Goal: Task Accomplishment & Management: Use online tool/utility

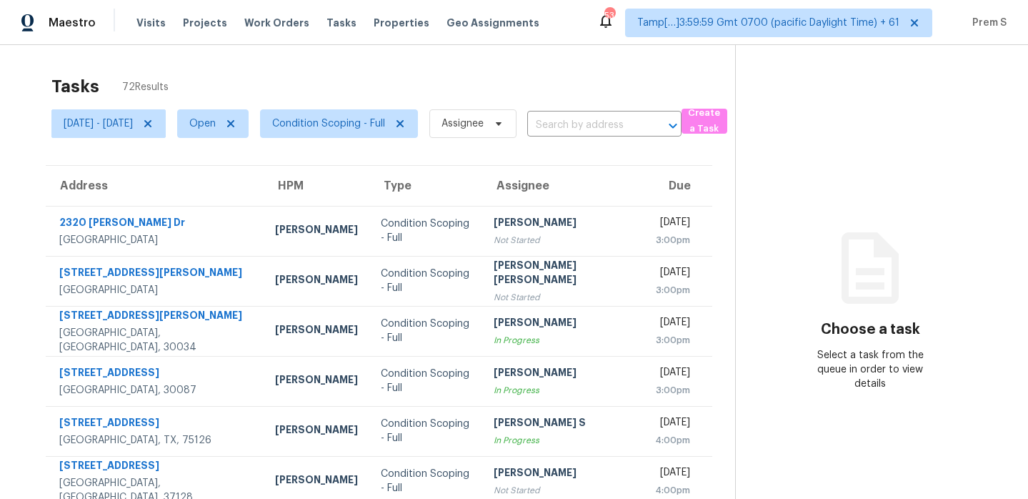
scroll to position [244, 0]
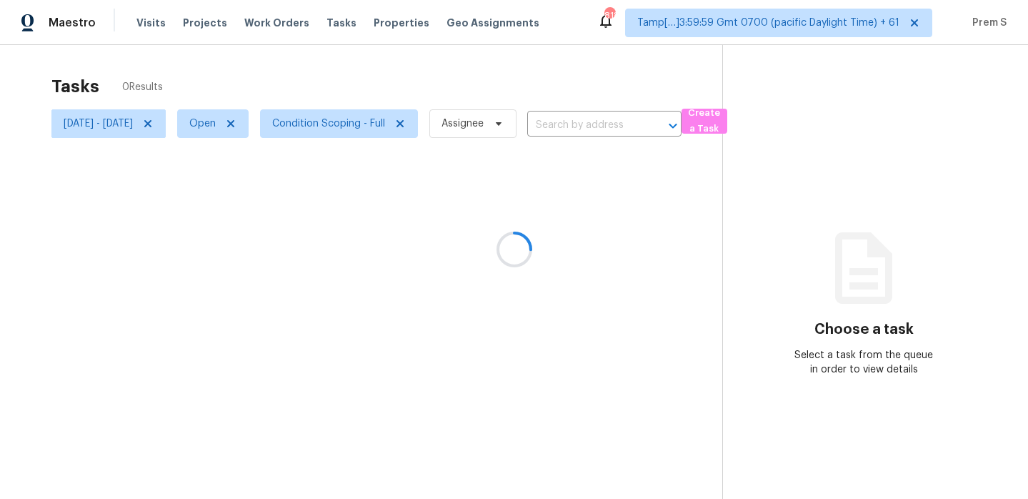
click at [193, 123] on div at bounding box center [514, 249] width 1028 height 499
click at [154, 123] on icon at bounding box center [147, 123] width 11 height 11
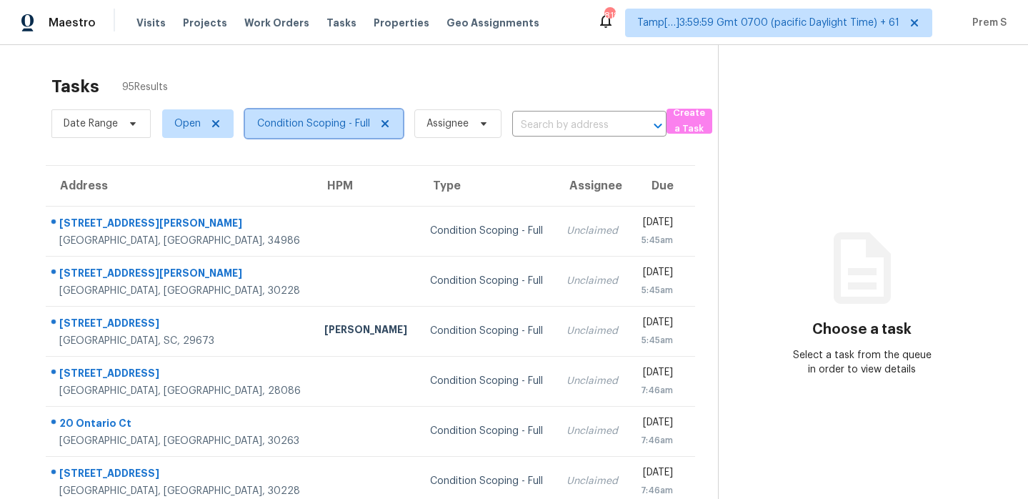
click at [335, 126] on span "Condition Scoping - Full" at bounding box center [313, 123] width 113 height 14
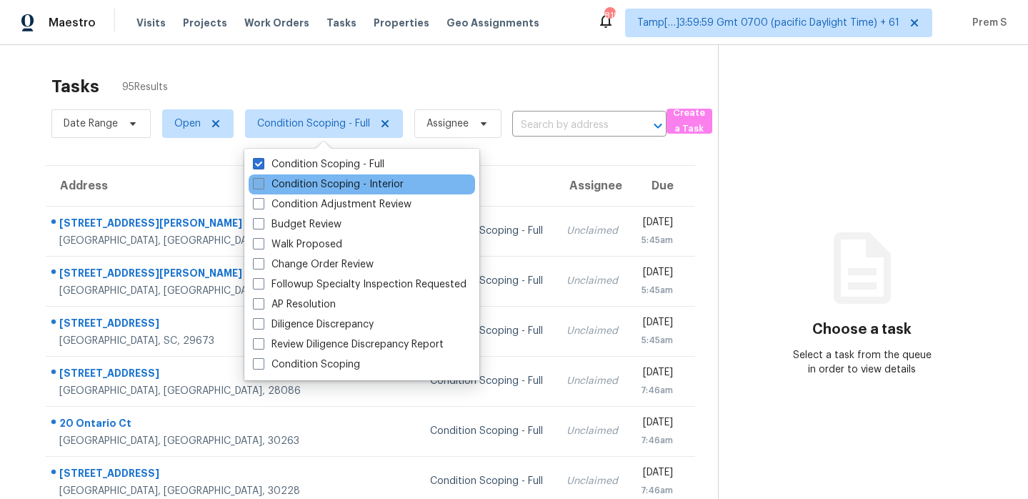
click at [329, 180] on label "Condition Scoping - Interior" at bounding box center [328, 184] width 151 height 14
click at [262, 180] on input "Condition Scoping - Interior" at bounding box center [257, 181] width 9 height 9
checkbox input "true"
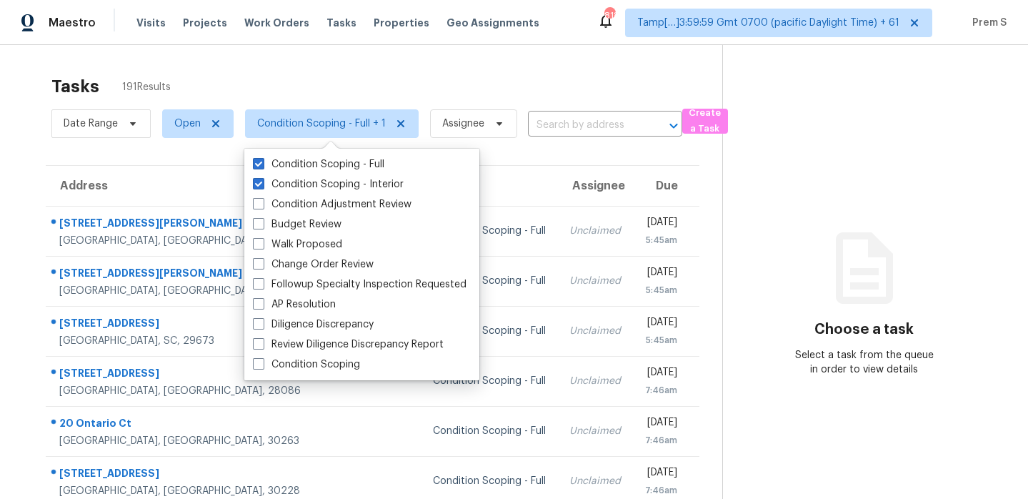
click at [408, 85] on div "Tasks 191 Results" at bounding box center [386, 86] width 671 height 37
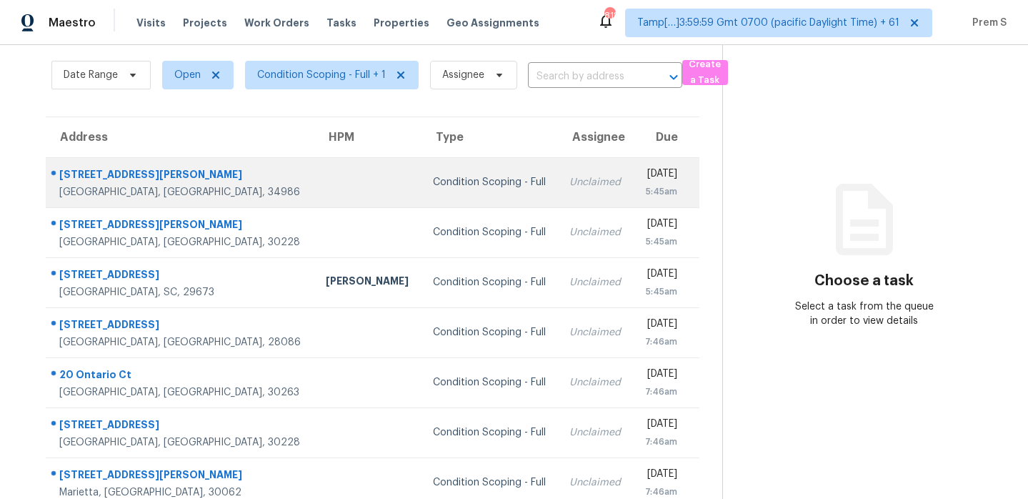
scroll to position [48, 0]
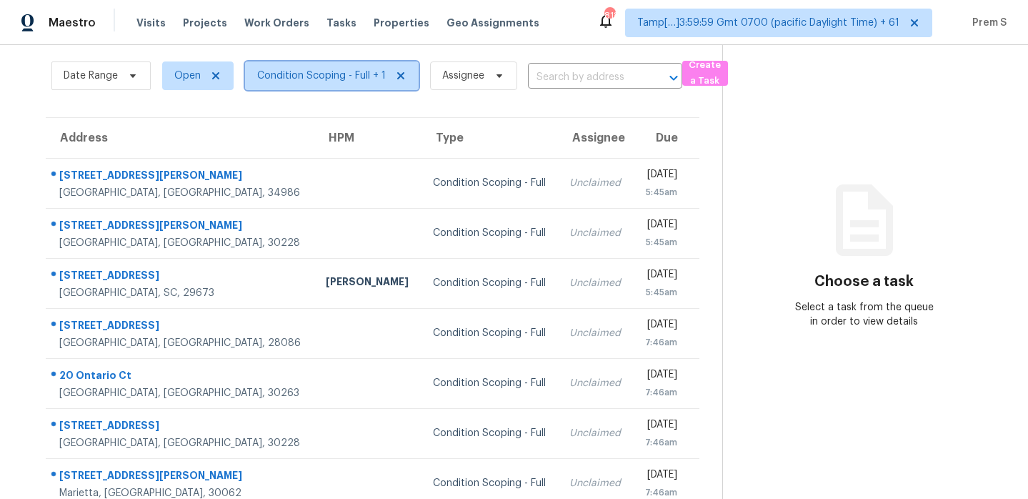
click at [317, 74] on span "Condition Scoping - Full + 1" at bounding box center [321, 76] width 129 height 14
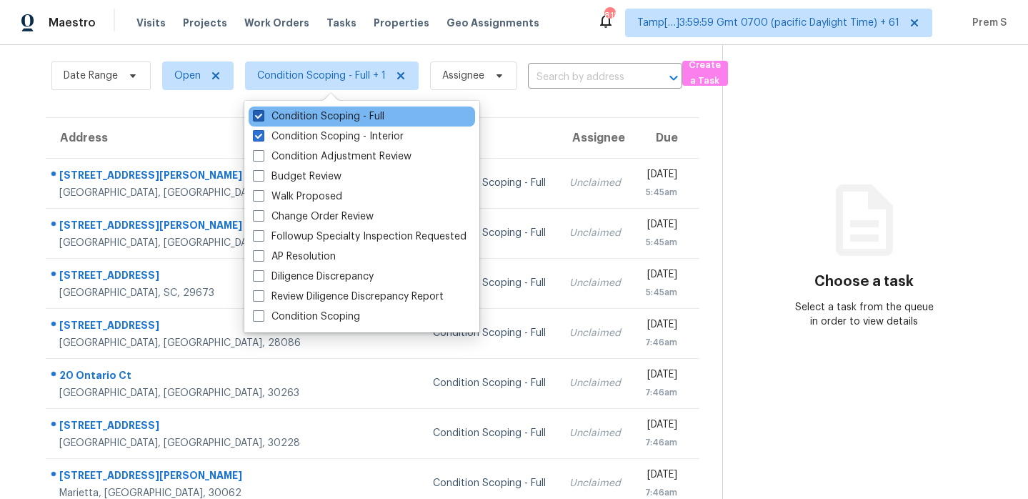
click at [297, 111] on label "Condition Scoping - Full" at bounding box center [318, 116] width 131 height 14
click at [262, 111] on input "Condition Scoping - Full" at bounding box center [257, 113] width 9 height 9
checkbox input "false"
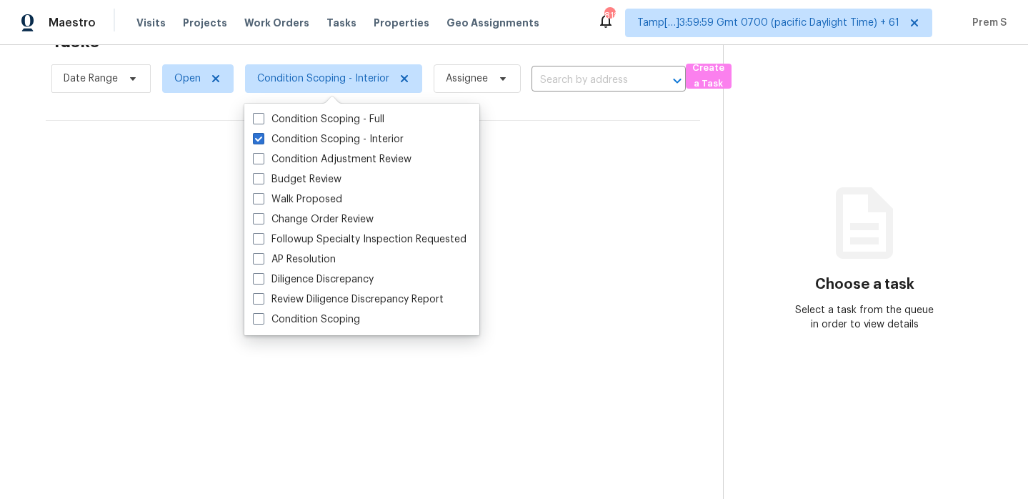
click at [610, 179] on div "No tasks found" at bounding box center [373, 166] width 655 height 91
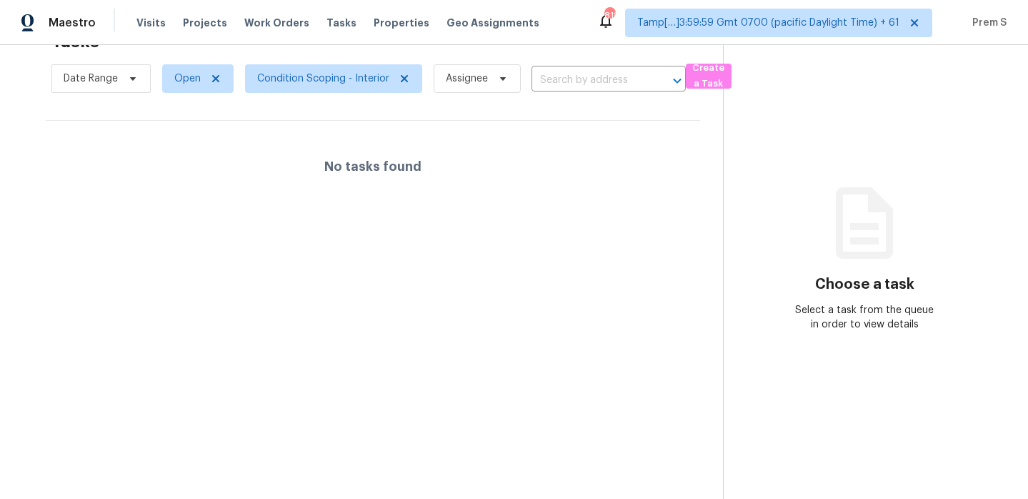
scroll to position [0, 0]
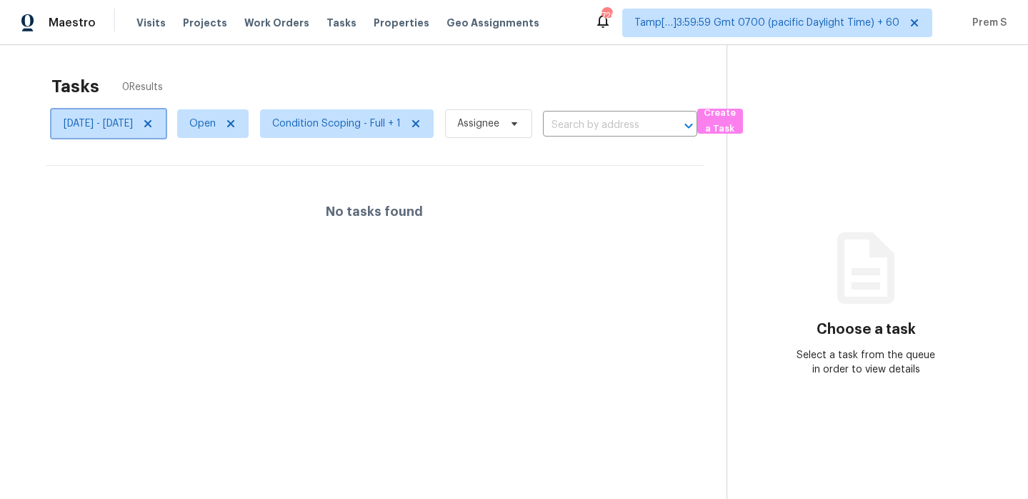
click at [154, 122] on icon at bounding box center [147, 123] width 11 height 11
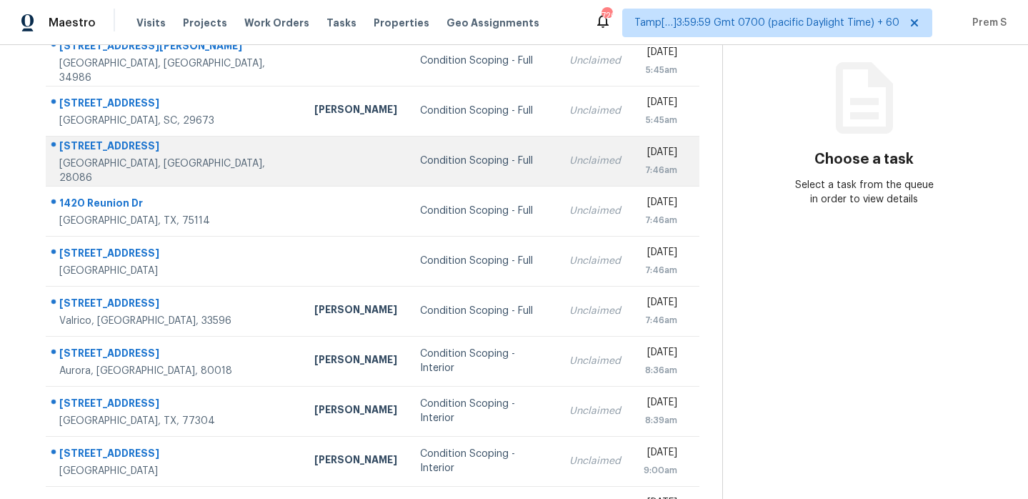
scroll to position [169, 0]
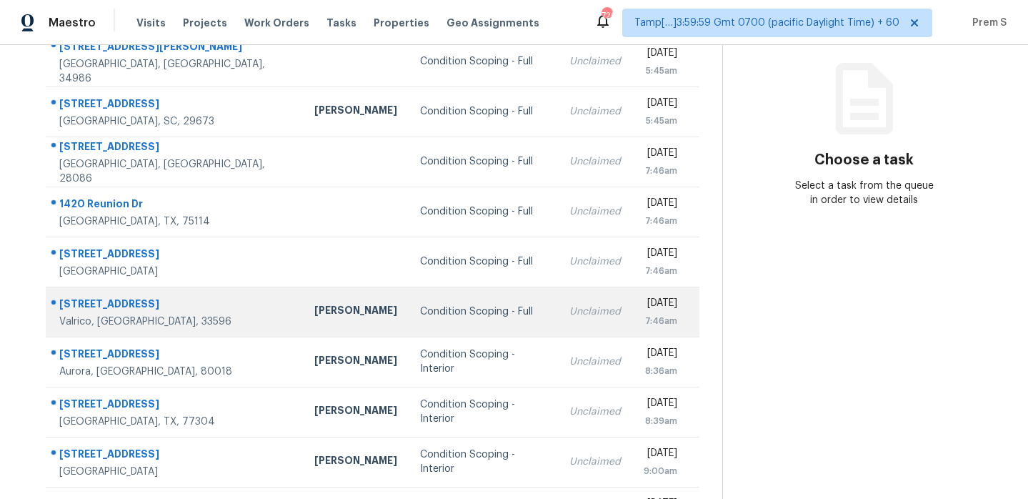
click at [477, 314] on td "Condition Scoping - Full" at bounding box center [483, 312] width 149 height 50
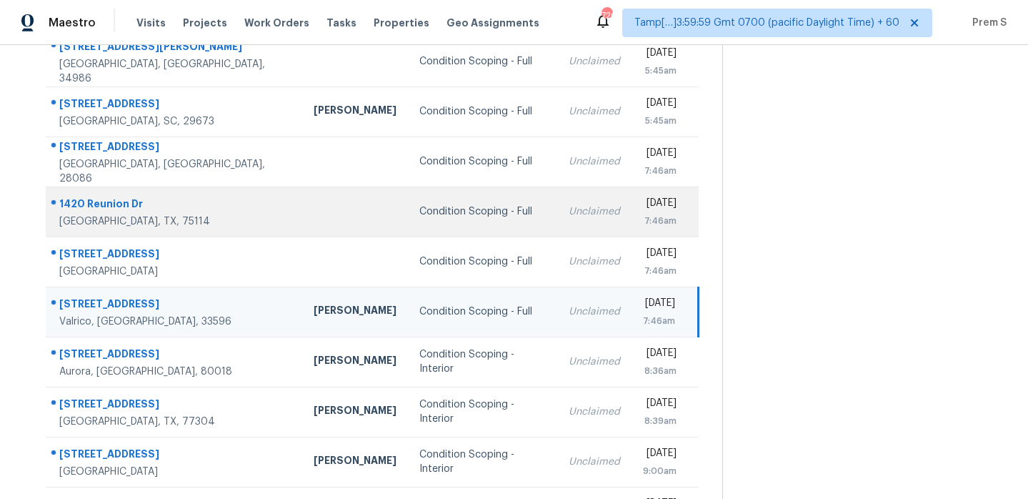
scroll to position [111, 0]
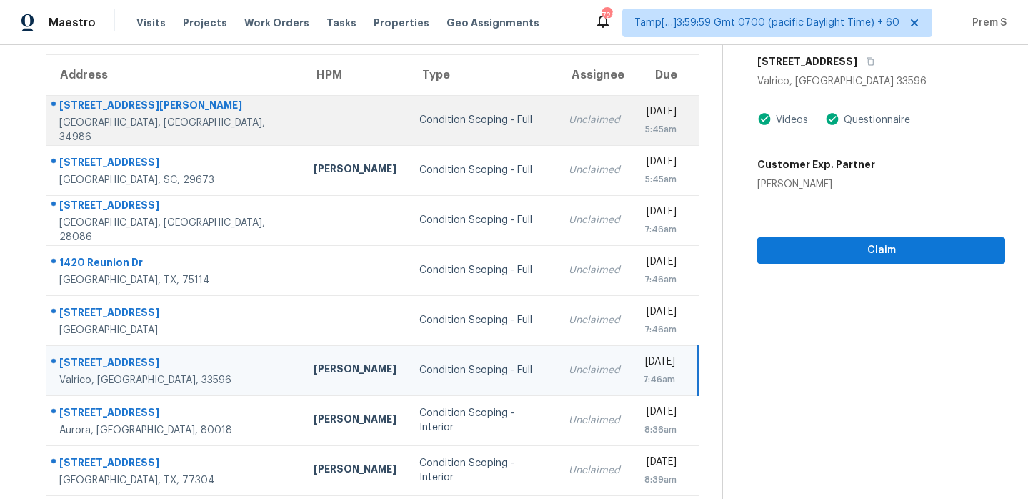
click at [643, 114] on div "Fri, Aug 15th 2025" at bounding box center [660, 113] width 34 height 18
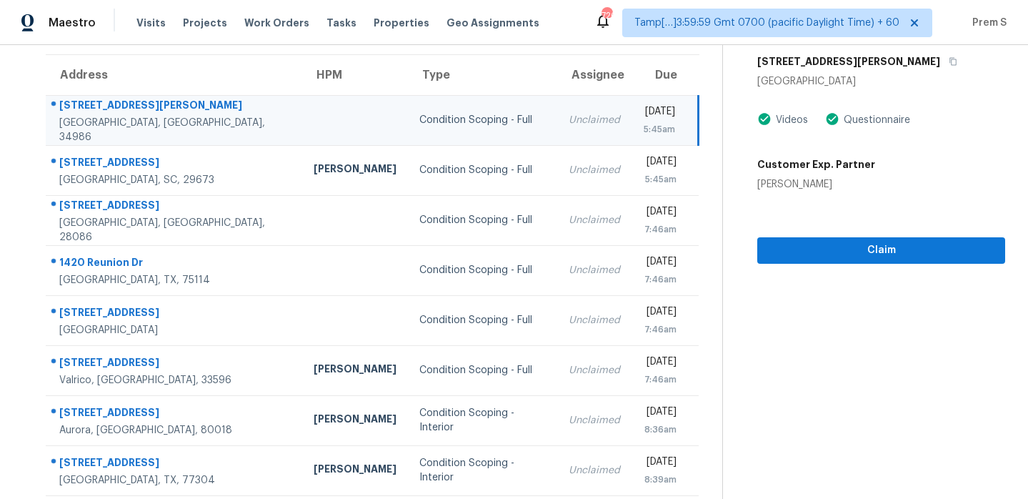
click at [894, 54] on div "568 SW Saint Martins Cv" at bounding box center [882, 62] width 248 height 26
click at [949, 60] on icon "button" at bounding box center [953, 61] width 9 height 9
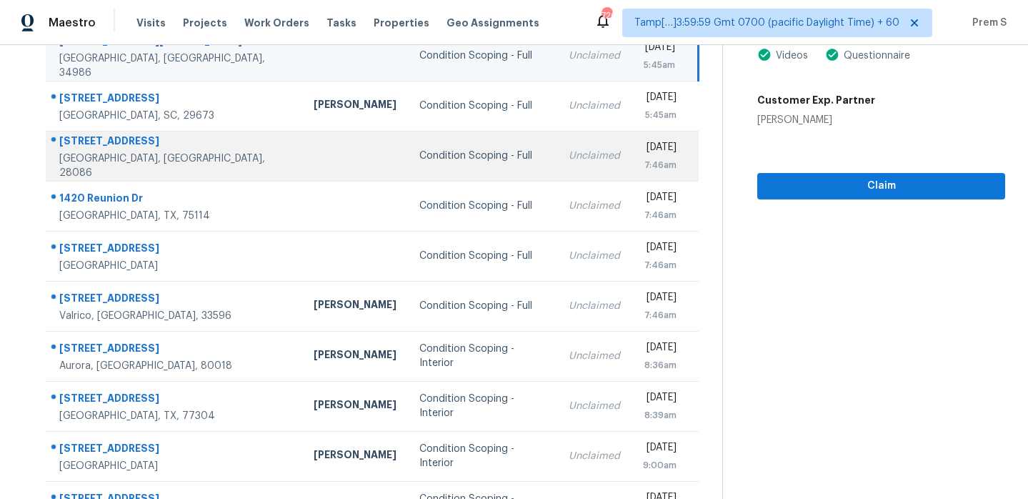
scroll to position [245, 0]
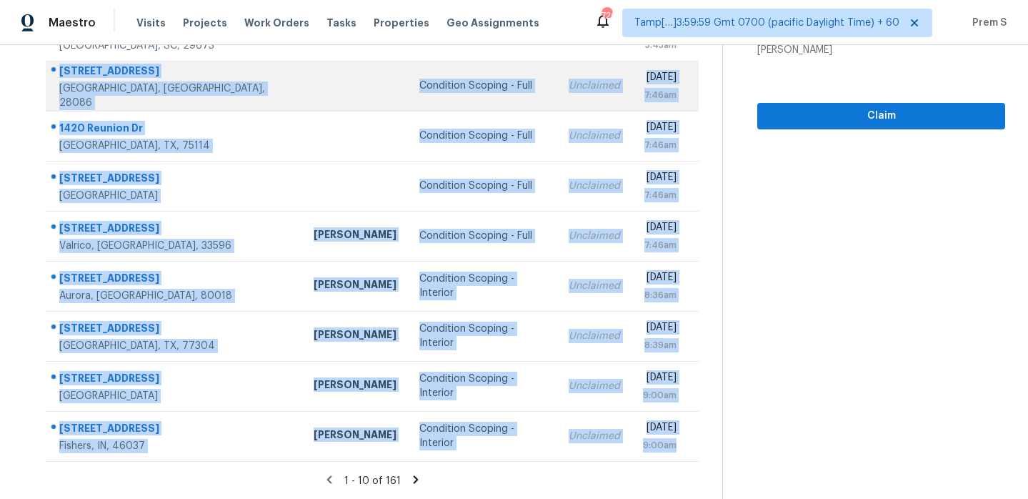
drag, startPoint x: 681, startPoint y: 450, endPoint x: 124, endPoint y: 66, distance: 676.8
click at [124, 66] on tbody "568 SW Saint Martins Cv Port Saint Lucie, FL, 34986 Condition Scoping - Full Un…" at bounding box center [372, 211] width 653 height 500
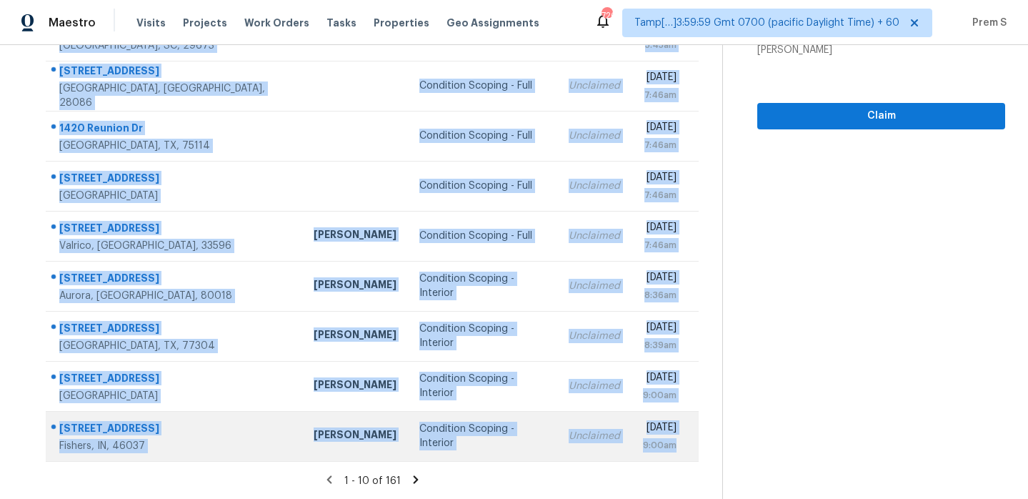
drag, startPoint x: 706, startPoint y: 455, endPoint x: 682, endPoint y: 455, distance: 24.3
click at [684, 455] on div "Address HPM Type Assignee Due 568 SW Saint Martins Cv Port Saint Lucie, FL, 349…" at bounding box center [373, 191] width 700 height 542
click at [695, 450] on div "[DATE] 9:00am" at bounding box center [670, 436] width 55 height 32
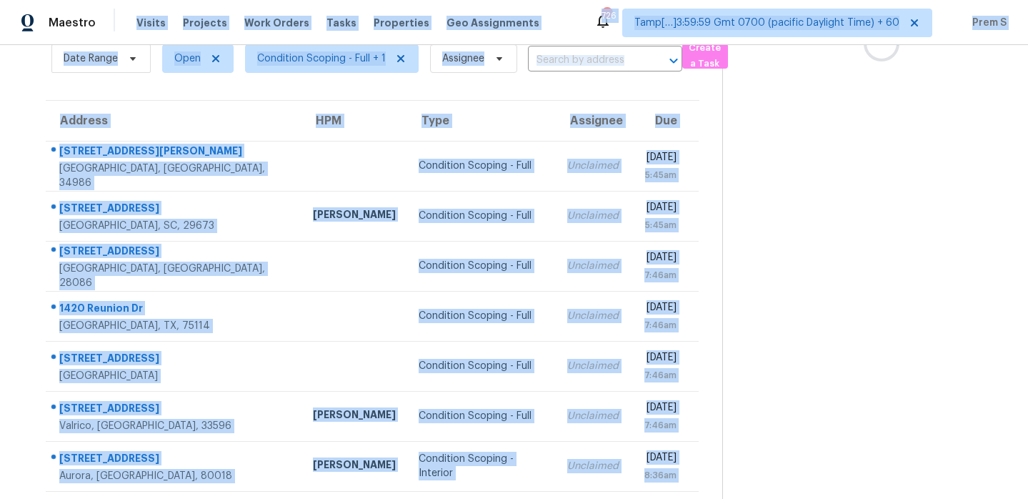
scroll to position [0, 0]
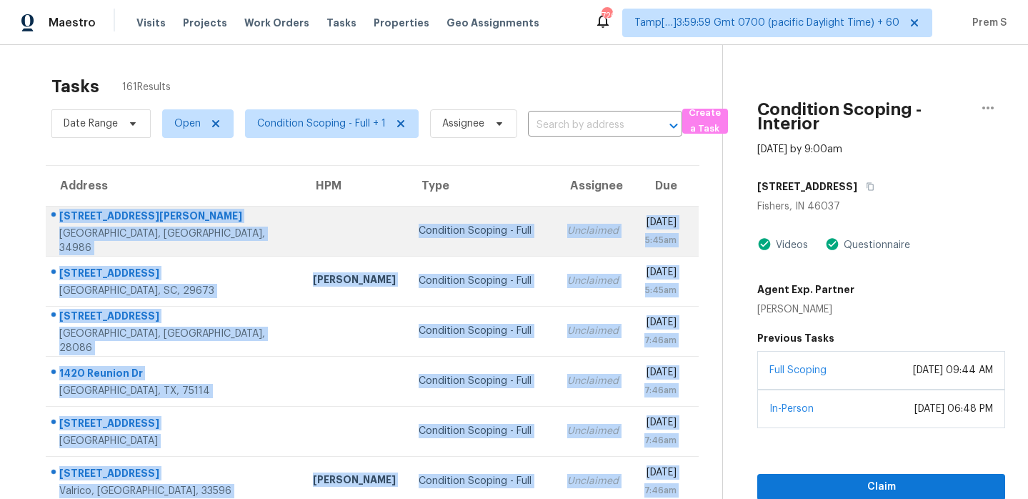
drag, startPoint x: 695, startPoint y: 450, endPoint x: 60, endPoint y: 214, distance: 677.3
click at [60, 214] on tbody "568 SW Saint Martins Cv Port Saint Lucie, FL, 34986 Condition Scoping - Full Un…" at bounding box center [372, 456] width 653 height 500
copy tbody "568 SW Saint Martins Cv Port Saint Lucie, FL, 34986 Condition Scoping - Full Un…"
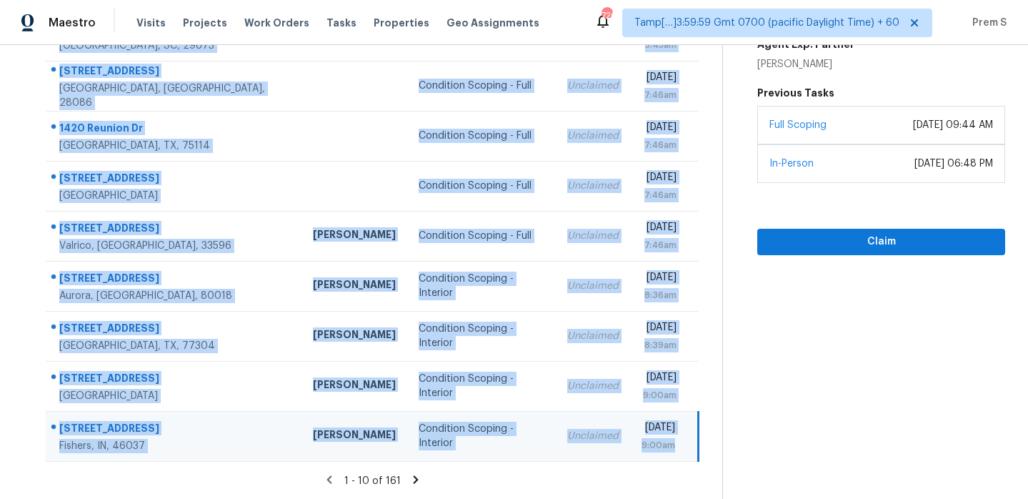
click at [417, 480] on icon at bounding box center [415, 479] width 13 height 13
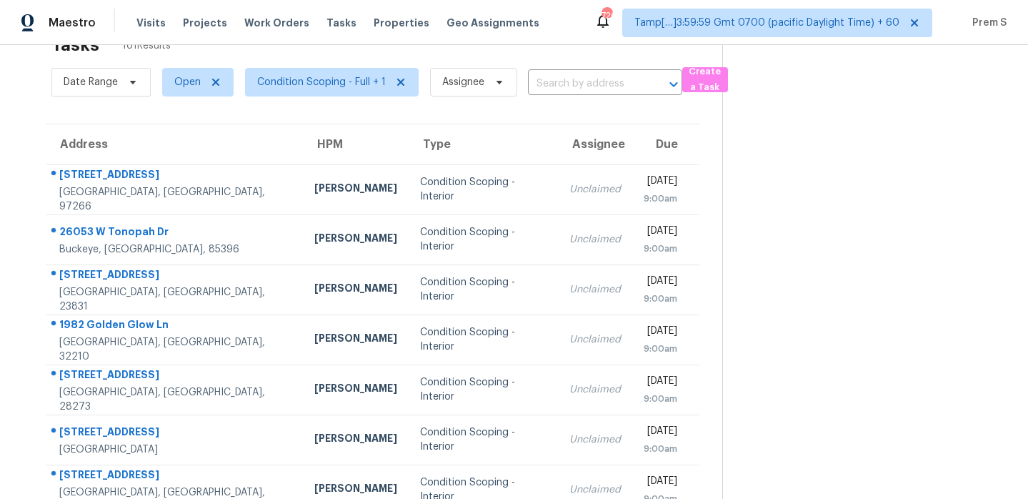
scroll to position [0, 0]
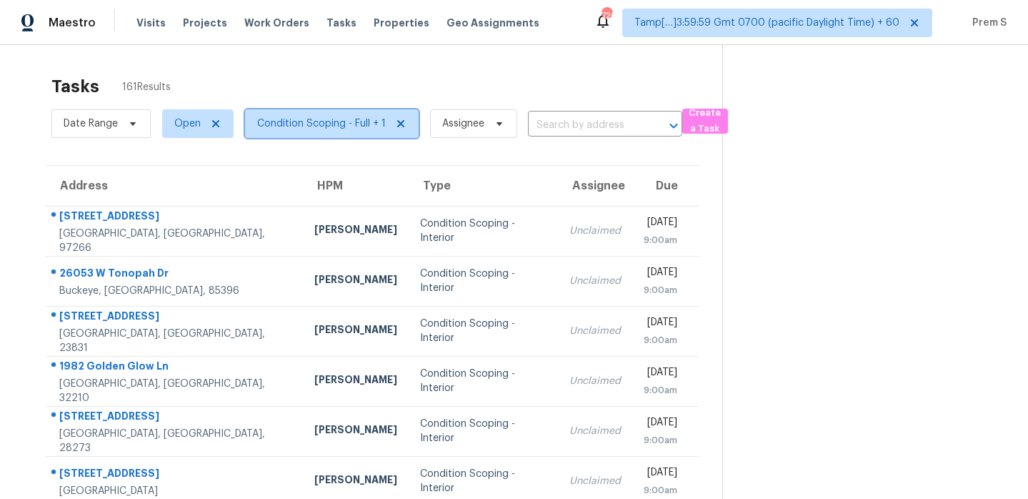
click at [356, 129] on span "Condition Scoping - Full + 1" at bounding box center [321, 123] width 129 height 14
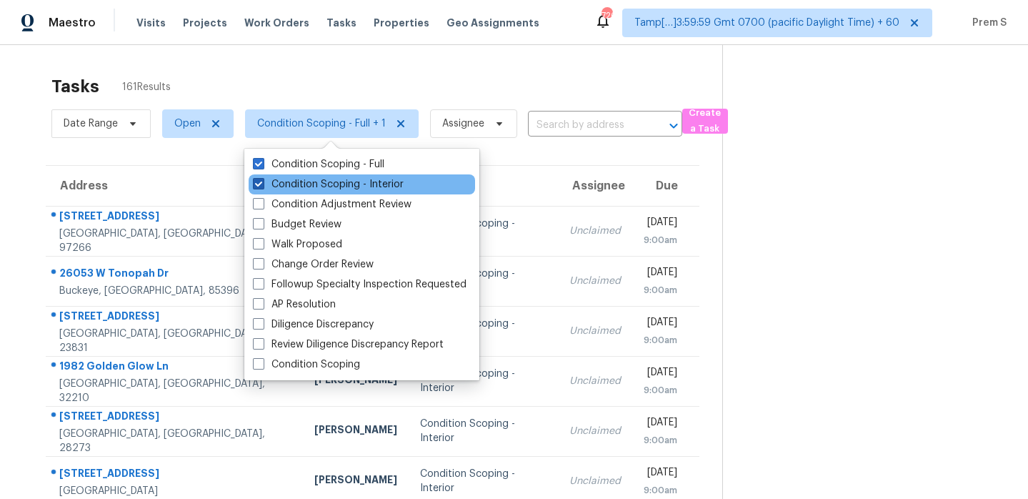
click at [348, 184] on label "Condition Scoping - Interior" at bounding box center [328, 184] width 151 height 14
click at [262, 184] on input "Condition Scoping - Interior" at bounding box center [257, 181] width 9 height 9
checkbox input "false"
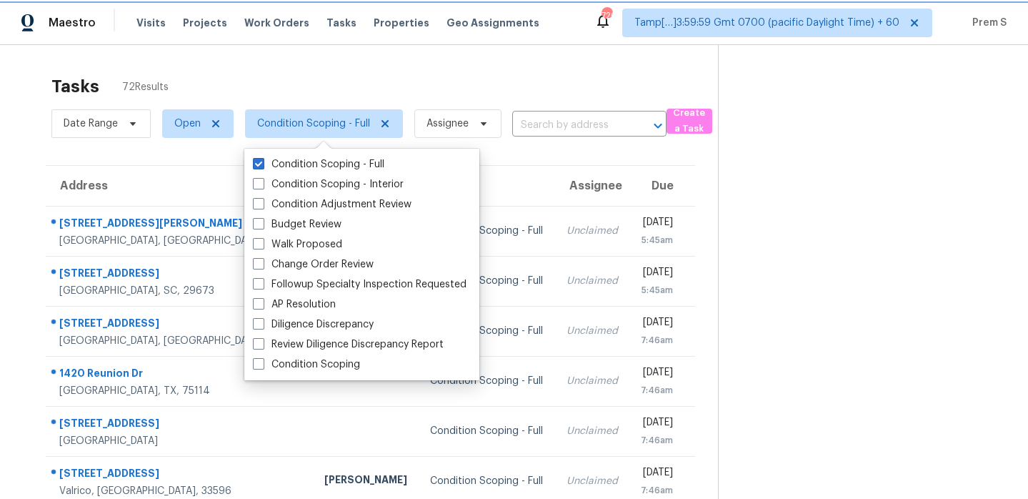
click at [333, 136] on span "Condition Scoping - Full" at bounding box center [324, 123] width 158 height 29
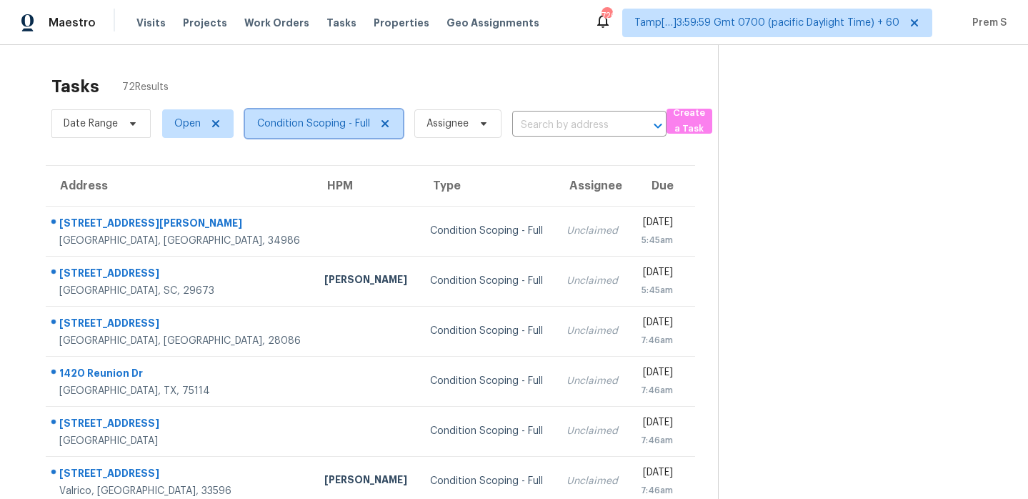
click at [333, 136] on span "Condition Scoping - Full" at bounding box center [324, 123] width 158 height 29
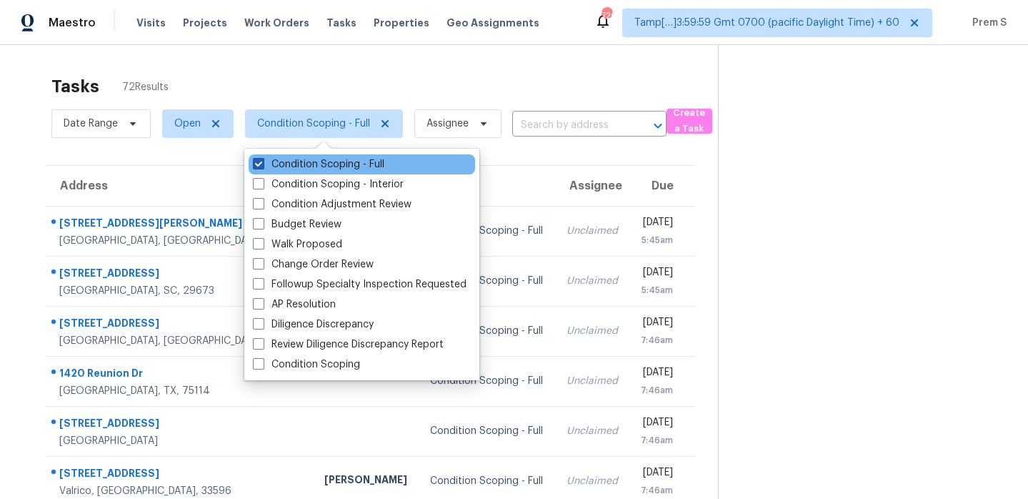
click at [324, 165] on label "Condition Scoping - Full" at bounding box center [318, 164] width 131 height 14
click at [262, 165] on input "Condition Scoping - Full" at bounding box center [257, 161] width 9 height 9
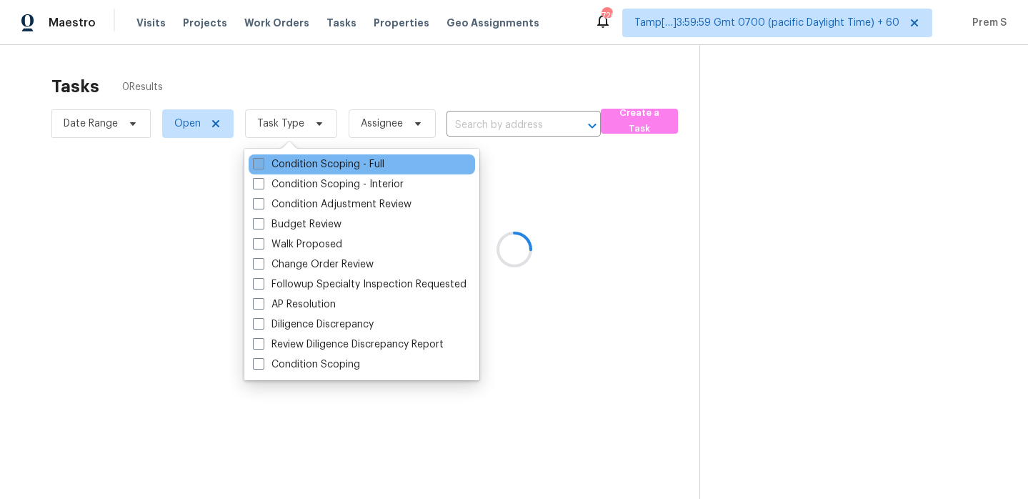
click at [324, 165] on label "Condition Scoping - Full" at bounding box center [318, 164] width 131 height 14
click at [262, 165] on input "Condition Scoping - Full" at bounding box center [257, 161] width 9 height 9
checkbox input "true"
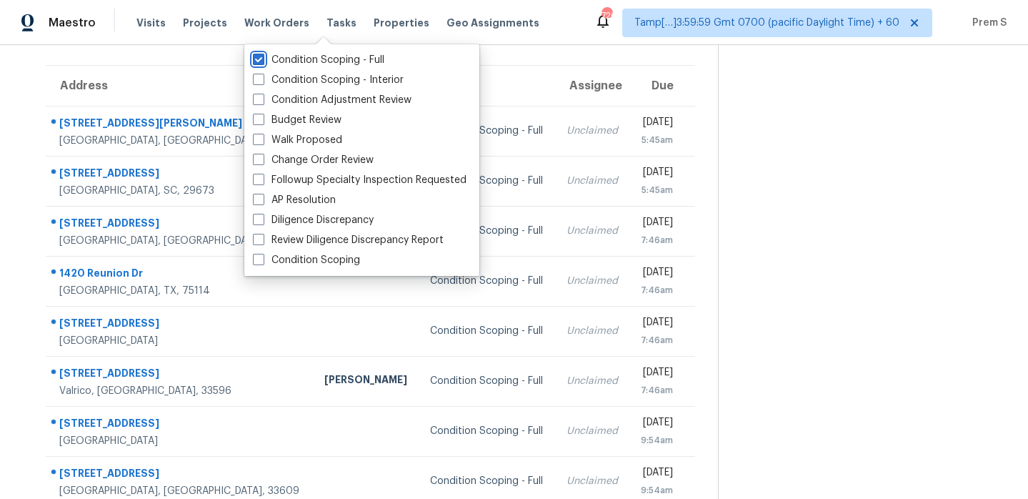
scroll to position [104, 0]
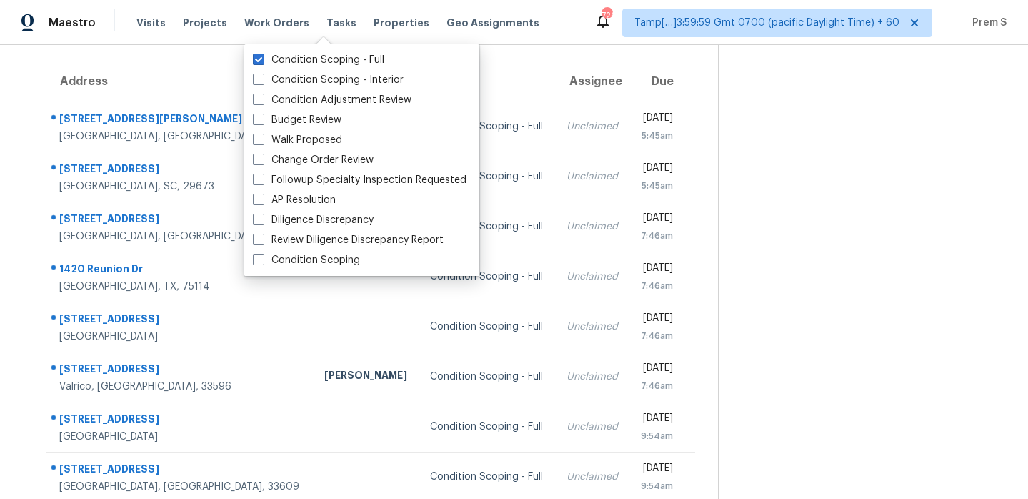
click at [785, 239] on section at bounding box center [861, 291] width 287 height 700
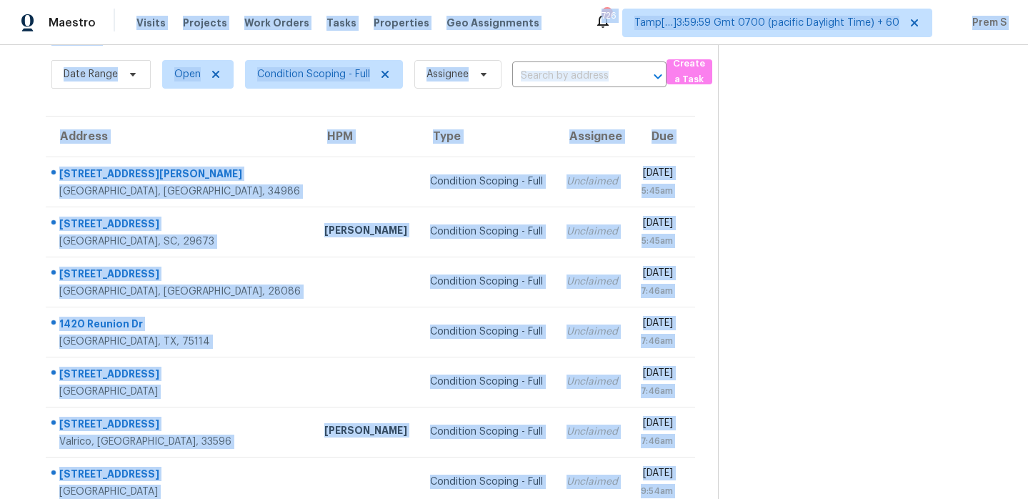
scroll to position [0, 0]
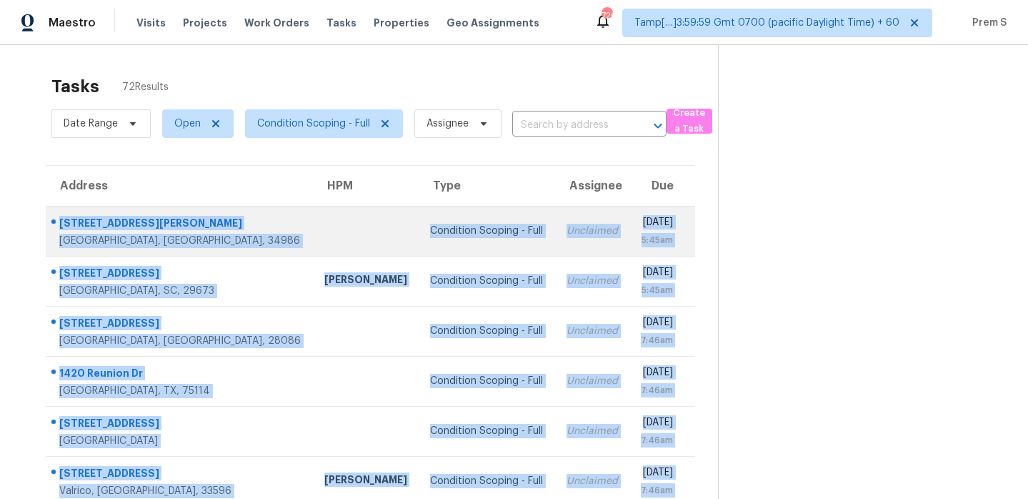
drag, startPoint x: 680, startPoint y: 442, endPoint x: 58, endPoint y: 221, distance: 660.5
click at [58, 221] on tbody "568 SW Saint Martins Cv Port Saint Lucie, FL, 34986 Condition Scoping - Full Un…" at bounding box center [371, 456] width 650 height 500
copy tbody "568 SW Saint Martins Cv Port Saint Lucie, FL, 34986 Condition Scoping - Full Un…"
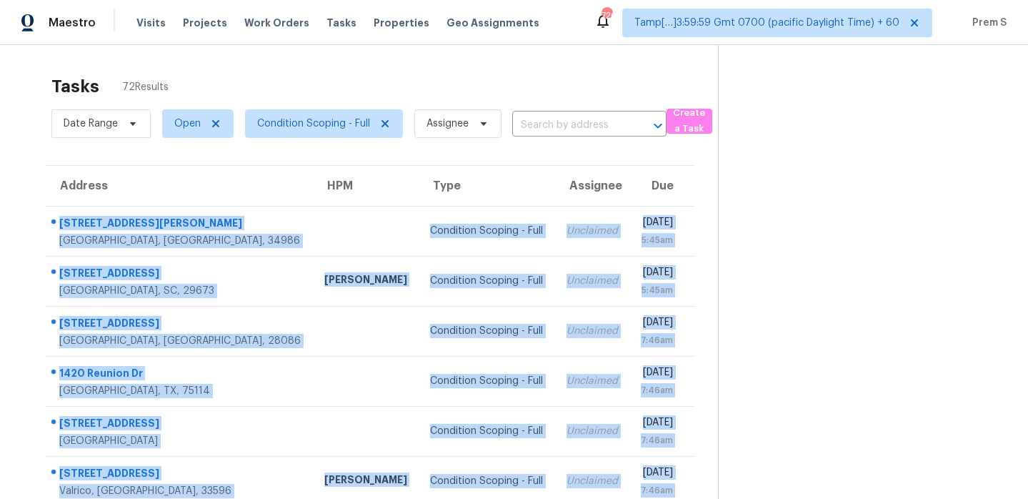
click at [630, 170] on th "Due" at bounding box center [663, 186] width 66 height 40
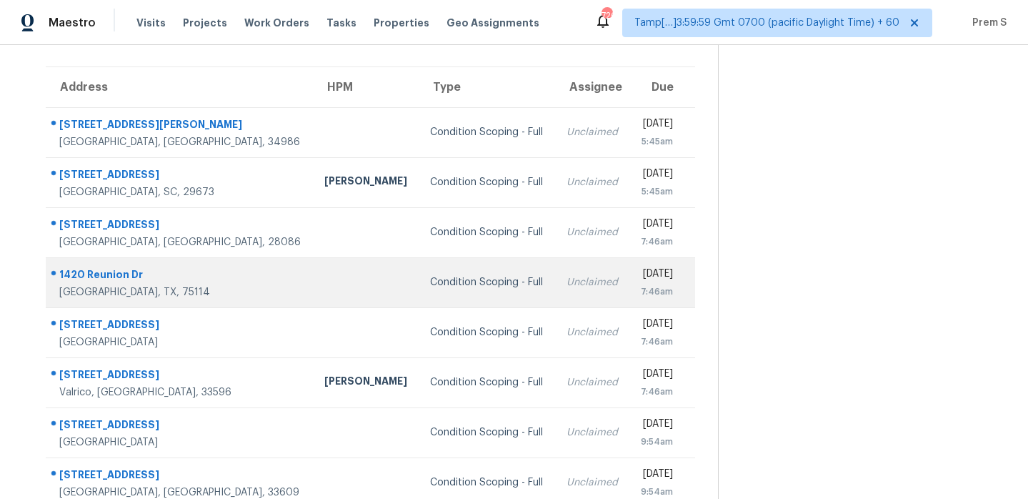
scroll to position [245, 0]
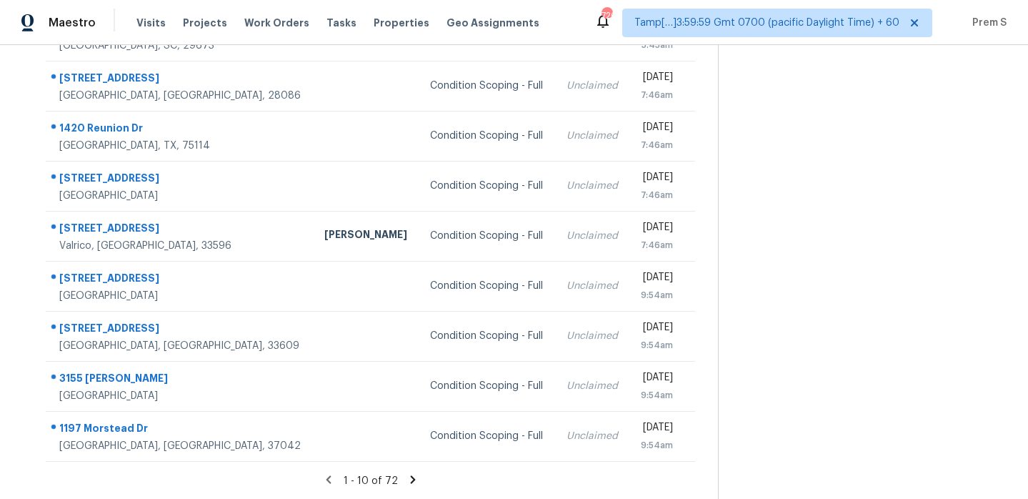
click at [412, 480] on icon at bounding box center [412, 479] width 5 height 8
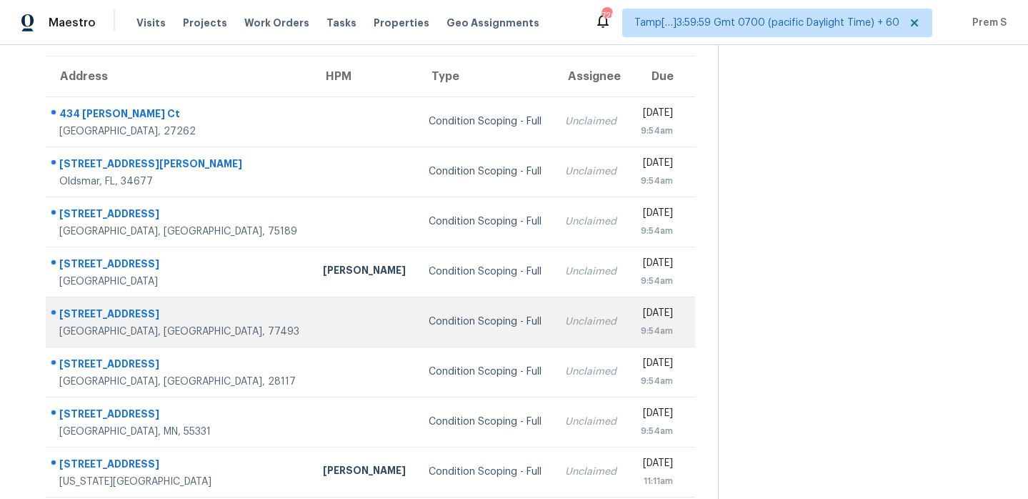
scroll to position [81, 0]
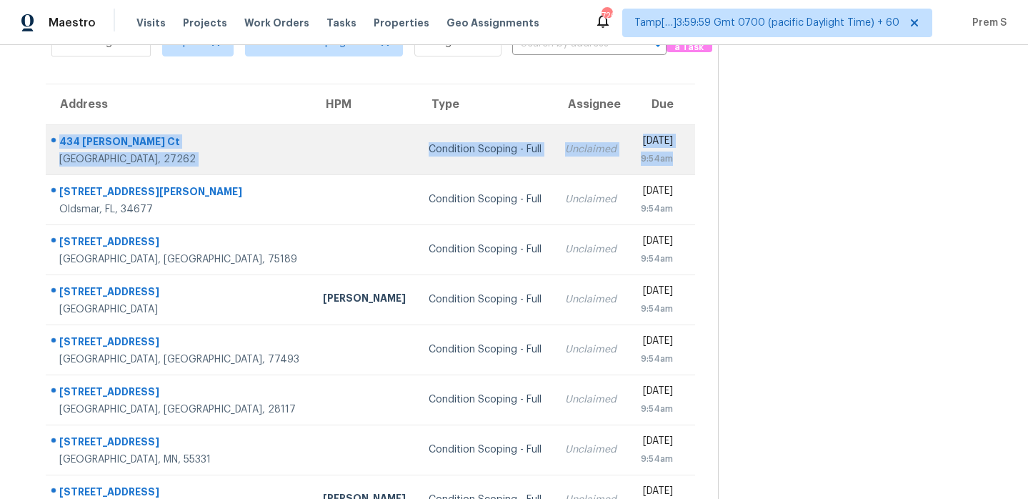
drag, startPoint x: 680, startPoint y: 162, endPoint x: 54, endPoint y: 137, distance: 626.5
click at [54, 137] on tr "434 Chester Woods Ct High Point, NC, 27262 Condition Scoping - Full Unclaimed F…" at bounding box center [371, 149] width 650 height 50
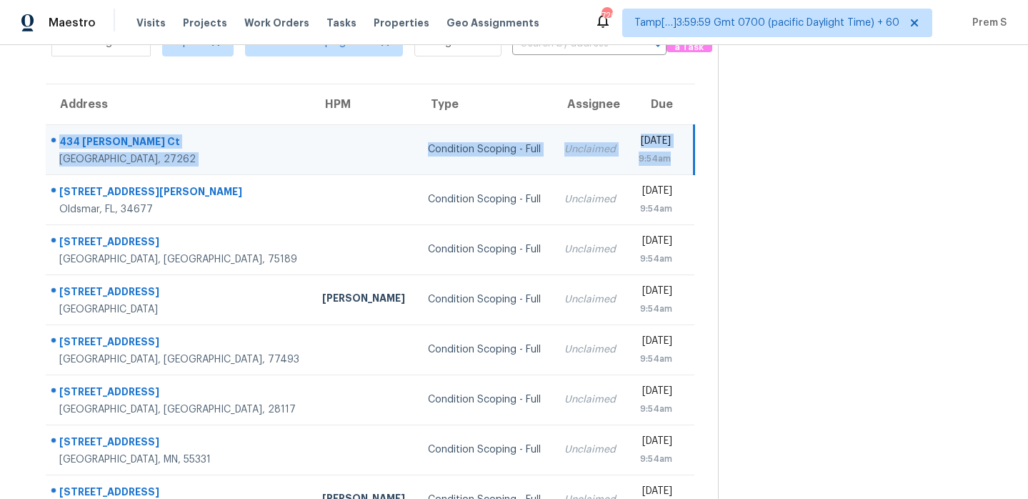
copy tr "434 Chester Woods Ct High Point, NC, 27262 Condition Scoping - Full Unclaimed F…"
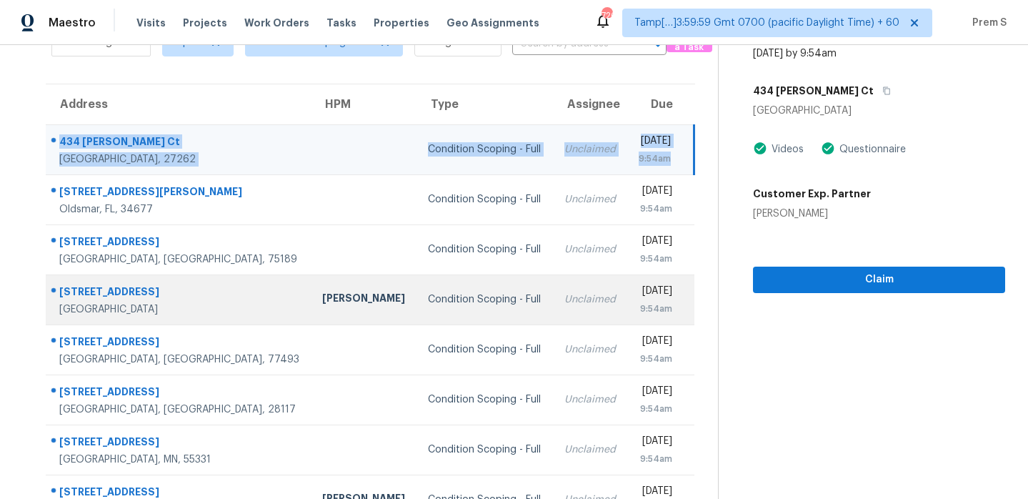
scroll to position [94, 0]
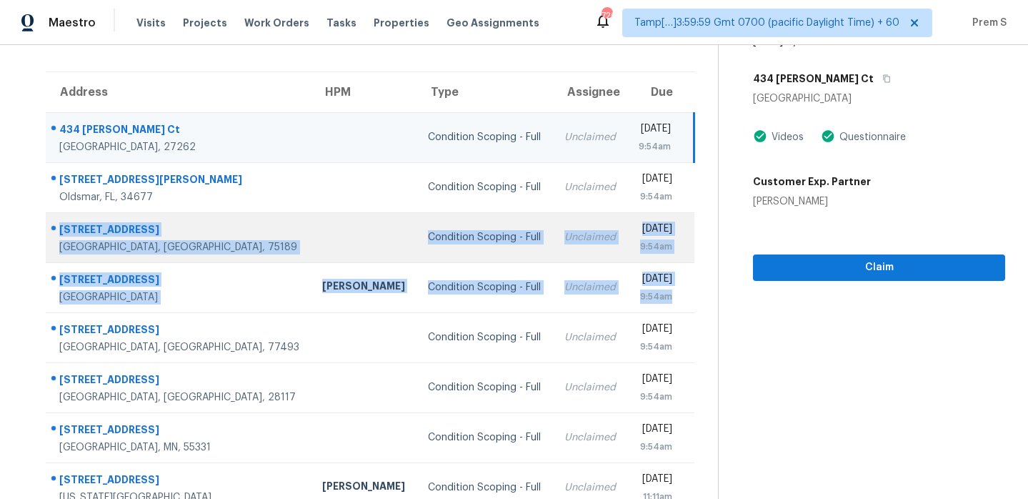
drag, startPoint x: 683, startPoint y: 303, endPoint x: 56, endPoint y: 228, distance: 631.9
click at [56, 228] on tbody "434 Chester Woods Ct High Point, NC, 27262 Condition Scoping - Full Unclaimed F…" at bounding box center [370, 362] width 649 height 500
copy tbody "204 Lost Spur Ln Royse City, TX, 75189 Condition Scoping - Full Unclaimed Fri, …"
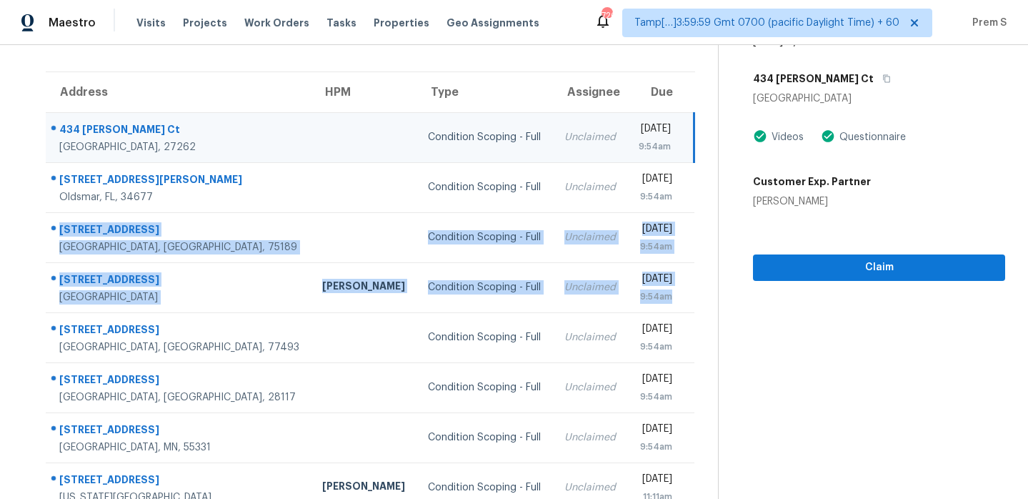
scroll to position [0, 0]
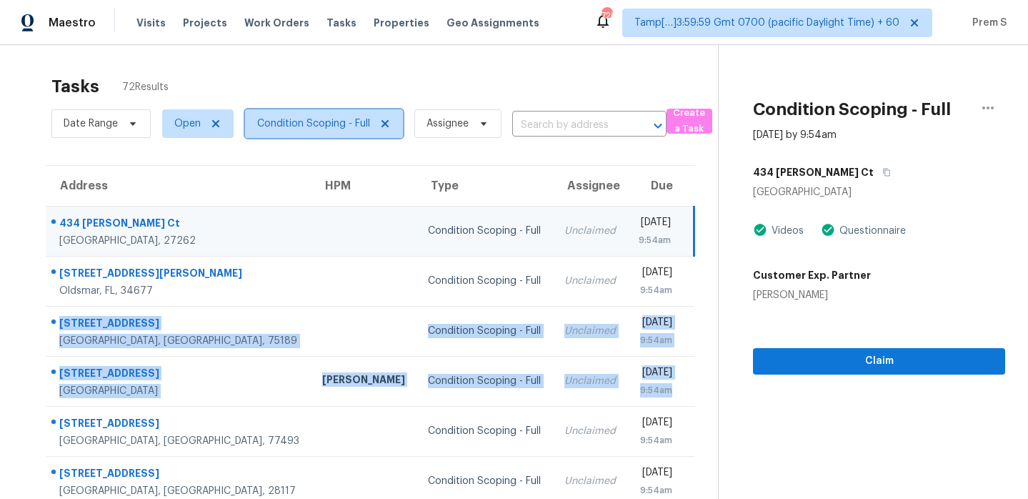
click at [329, 125] on span "Condition Scoping - Full" at bounding box center [313, 123] width 113 height 14
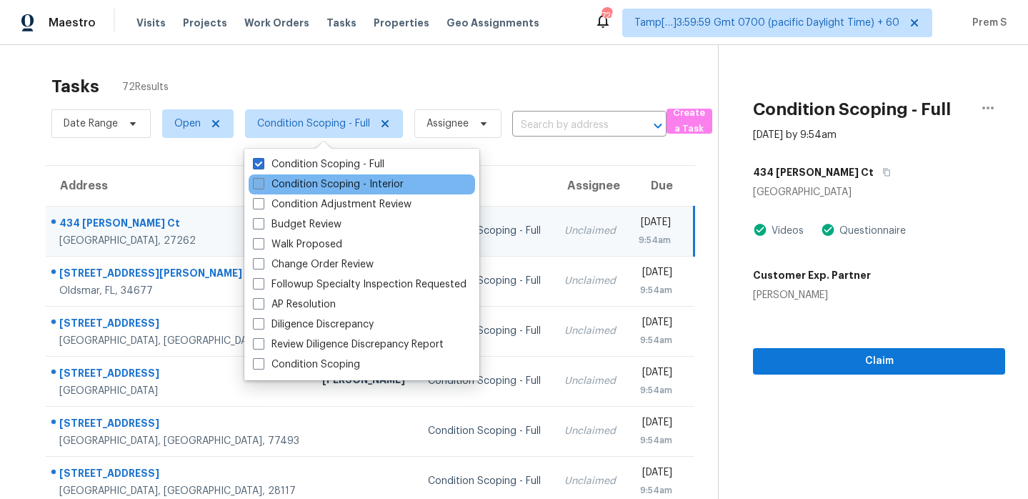
click at [328, 182] on label "Condition Scoping - Interior" at bounding box center [328, 184] width 151 height 14
click at [262, 182] on input "Condition Scoping - Interior" at bounding box center [257, 181] width 9 height 9
checkbox input "true"
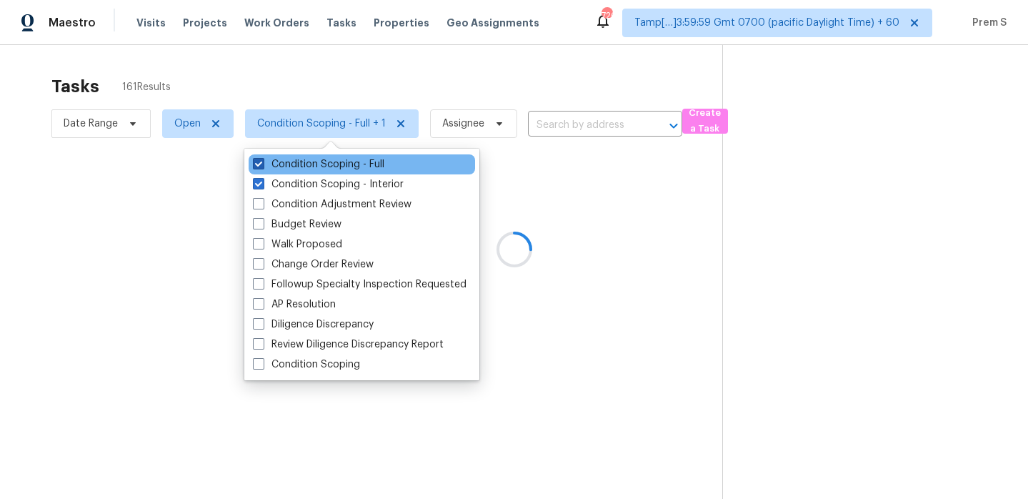
click at [334, 168] on label "Condition Scoping - Full" at bounding box center [318, 164] width 131 height 14
click at [262, 167] on input "Condition Scoping - Full" at bounding box center [257, 161] width 9 height 9
checkbox input "false"
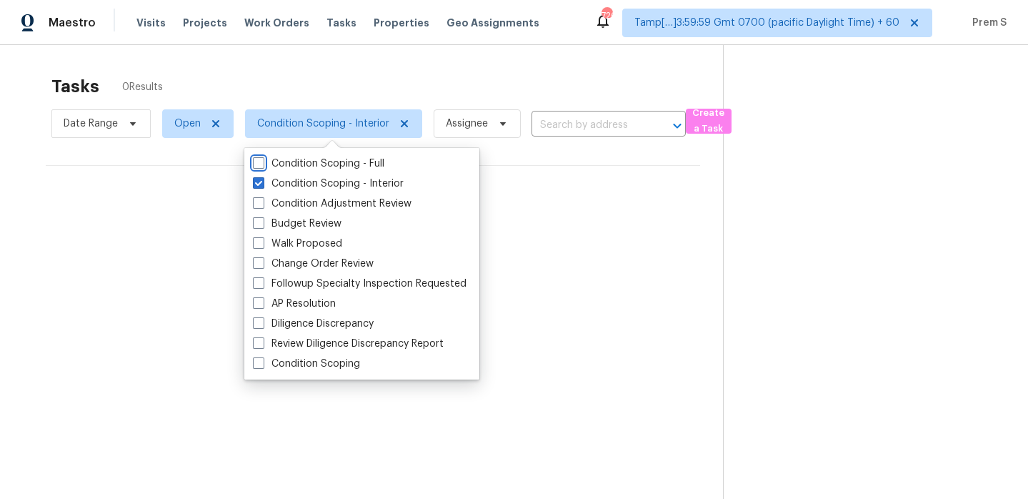
scroll to position [45, 0]
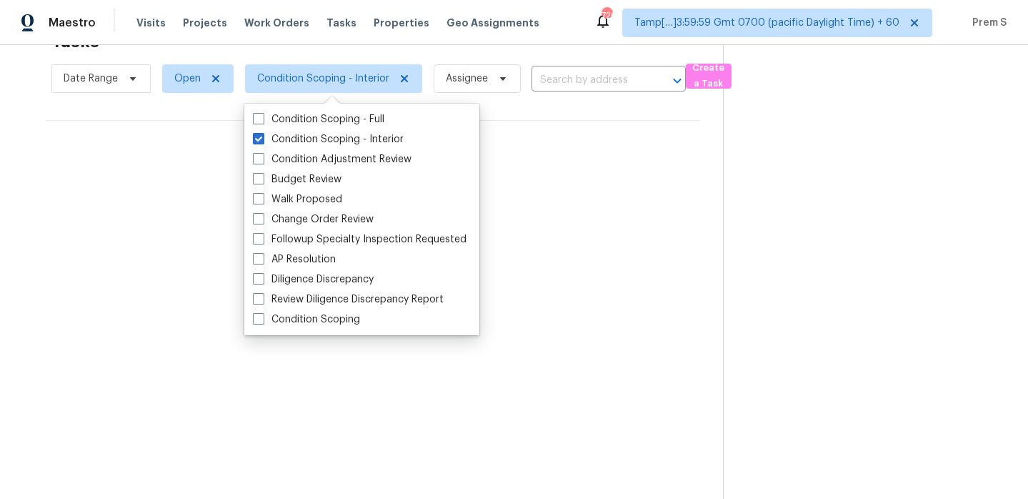
click at [552, 310] on section "Tasks 0 Results Date Range Open Condition Scoping - Interior Assignee ​ Create …" at bounding box center [373, 261] width 700 height 476
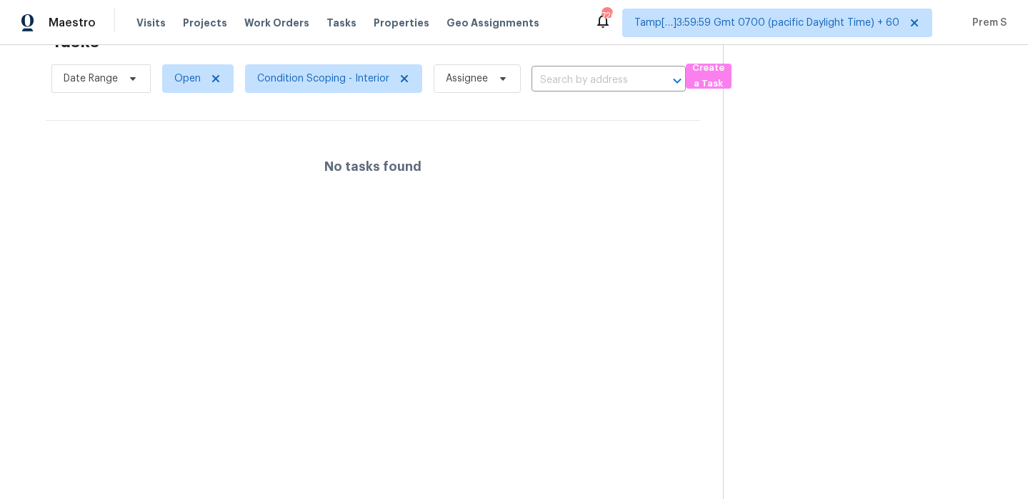
scroll to position [0, 0]
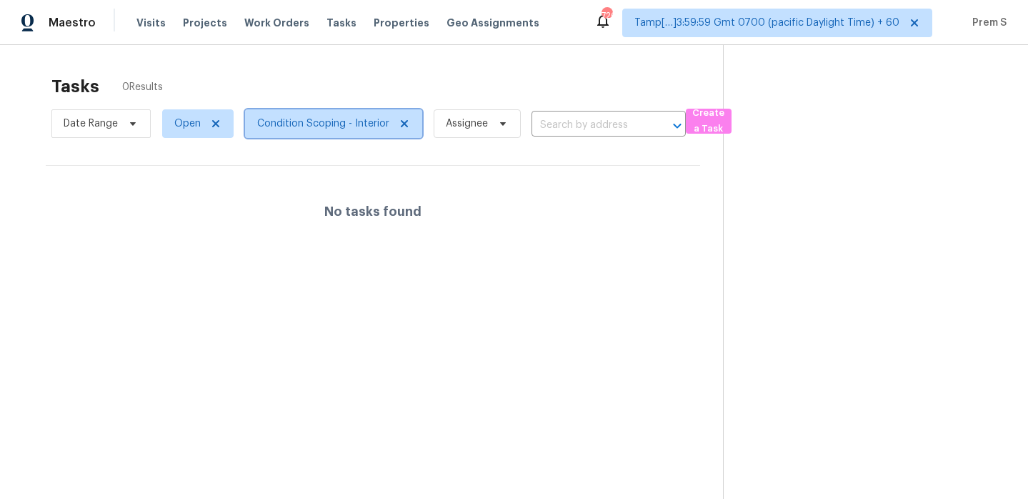
click at [322, 125] on span "Condition Scoping - Interior" at bounding box center [323, 123] width 132 height 14
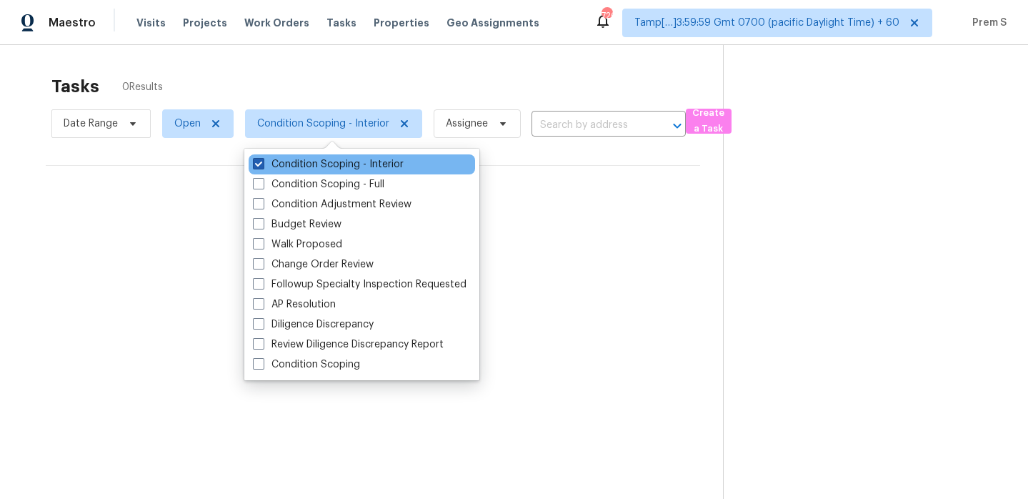
click at [314, 160] on label "Condition Scoping - Interior" at bounding box center [328, 164] width 151 height 14
click at [262, 160] on input "Condition Scoping - Interior" at bounding box center [257, 161] width 9 height 9
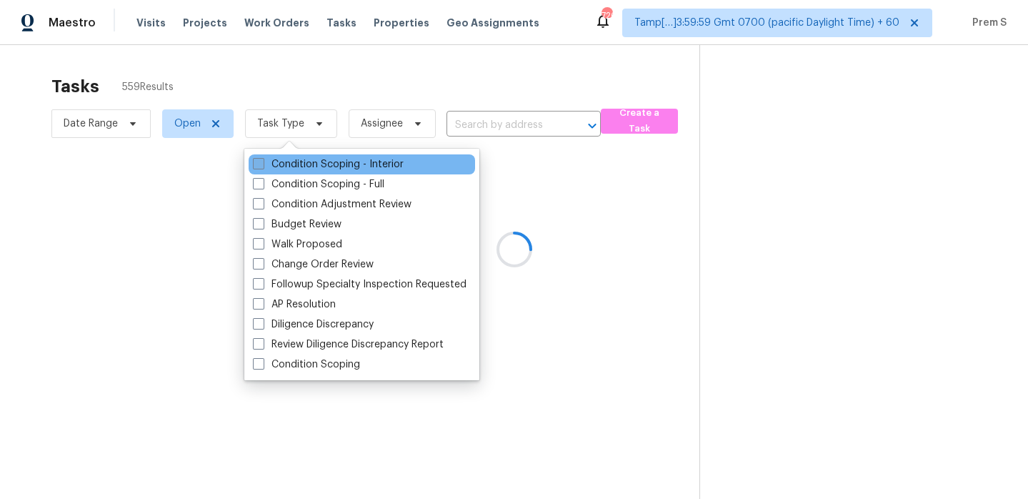
click at [314, 160] on label "Condition Scoping - Interior" at bounding box center [328, 164] width 151 height 14
click at [262, 160] on input "Condition Scoping - Interior" at bounding box center [257, 161] width 9 height 9
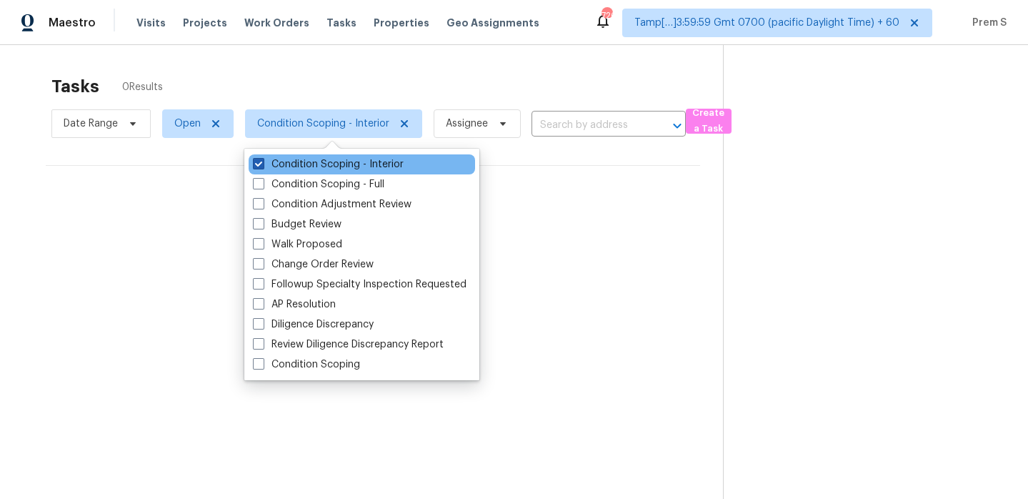
click at [396, 170] on label "Condition Scoping - Interior" at bounding box center [328, 164] width 151 height 14
click at [262, 167] on input "Condition Scoping - Interior" at bounding box center [257, 161] width 9 height 9
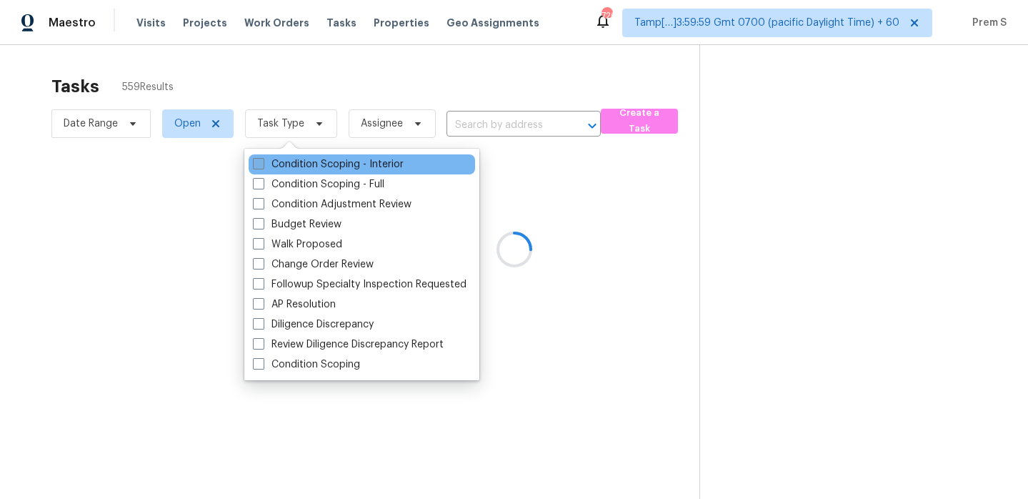
click at [396, 170] on label "Condition Scoping - Interior" at bounding box center [328, 164] width 151 height 14
click at [262, 167] on input "Condition Scoping - Interior" at bounding box center [257, 161] width 9 height 9
checkbox input "true"
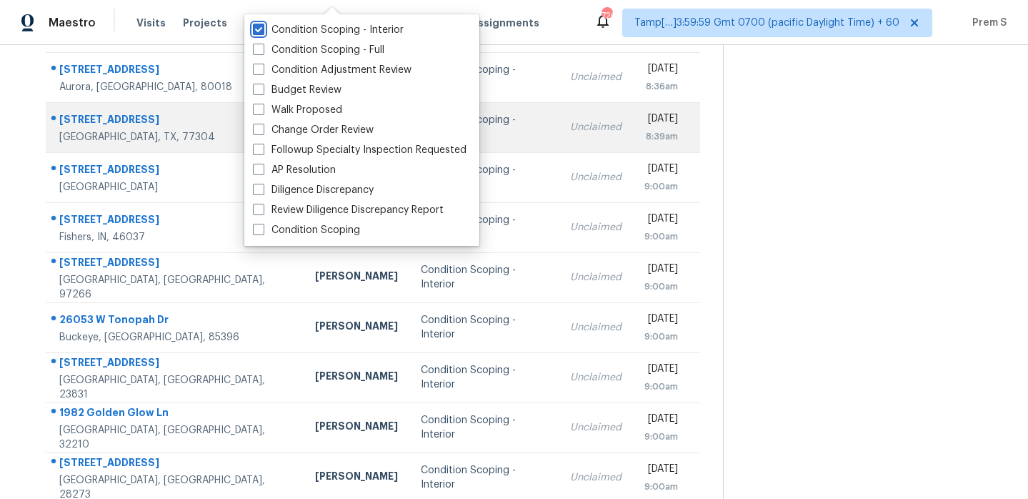
scroll to position [245, 0]
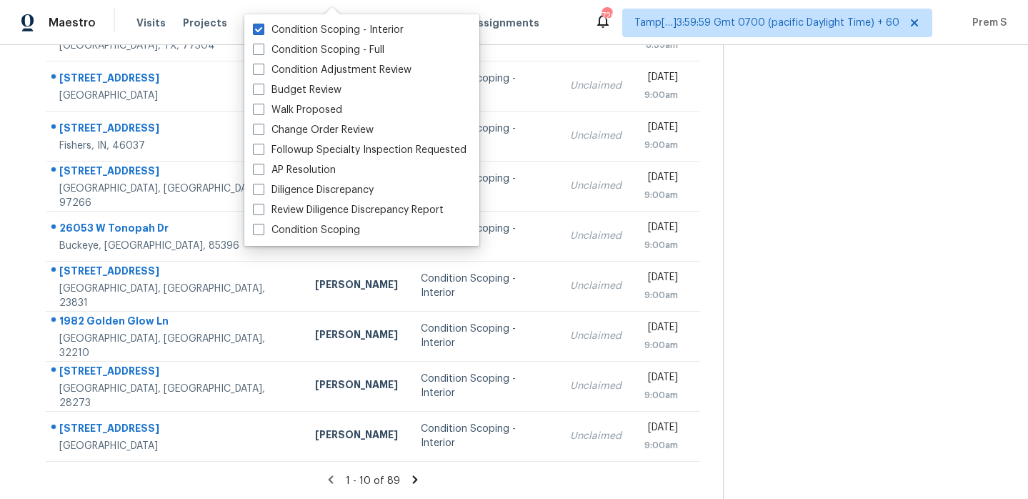
click at [416, 480] on icon at bounding box center [415, 479] width 13 height 13
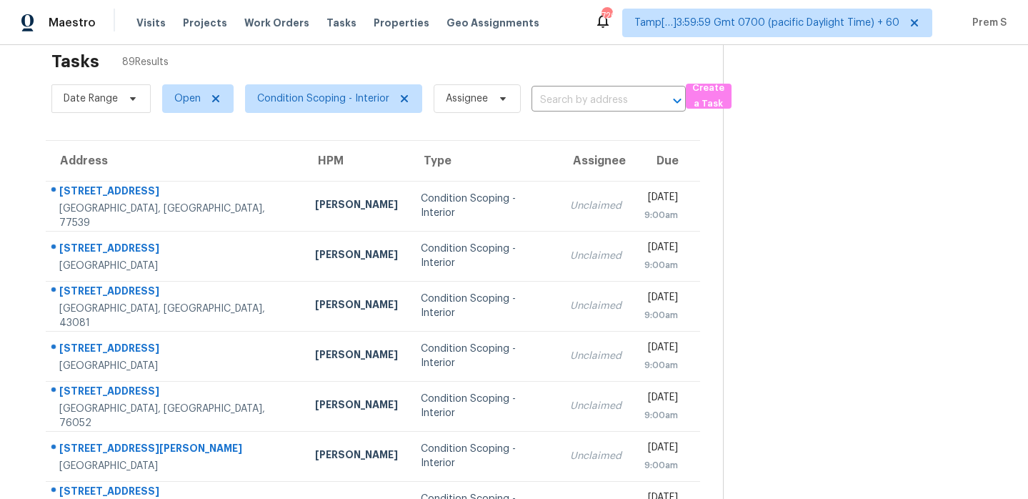
scroll to position [24, 0]
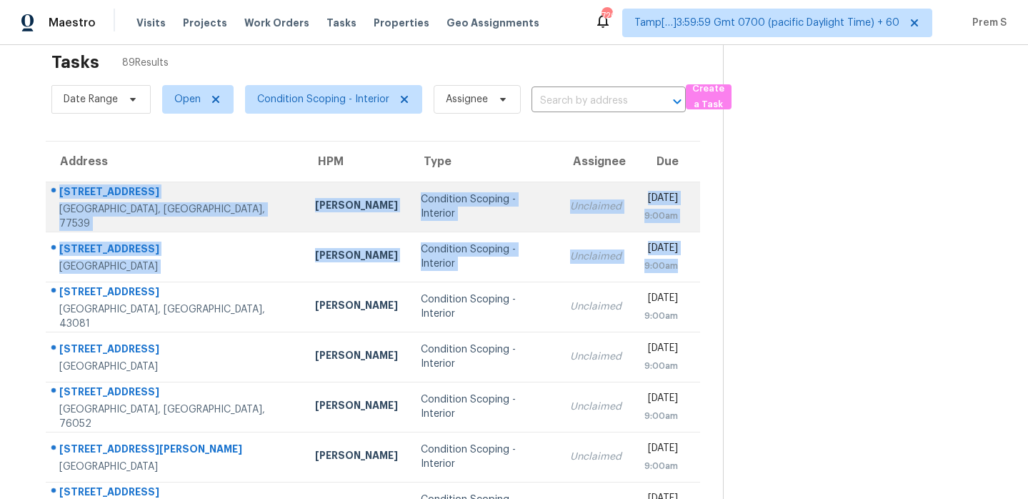
drag, startPoint x: 681, startPoint y: 263, endPoint x: 56, endPoint y: 199, distance: 627.9
click at [56, 199] on tbody "440 Folk Crest Ln Dickinson, TX, 77539 Andy Taylor Condition Scoping - Interior…" at bounding box center [373, 432] width 655 height 500
copy tbody "440 Folk Crest Ln Dickinson, TX, 77539 Andy Taylor Condition Scoping - Interior…"
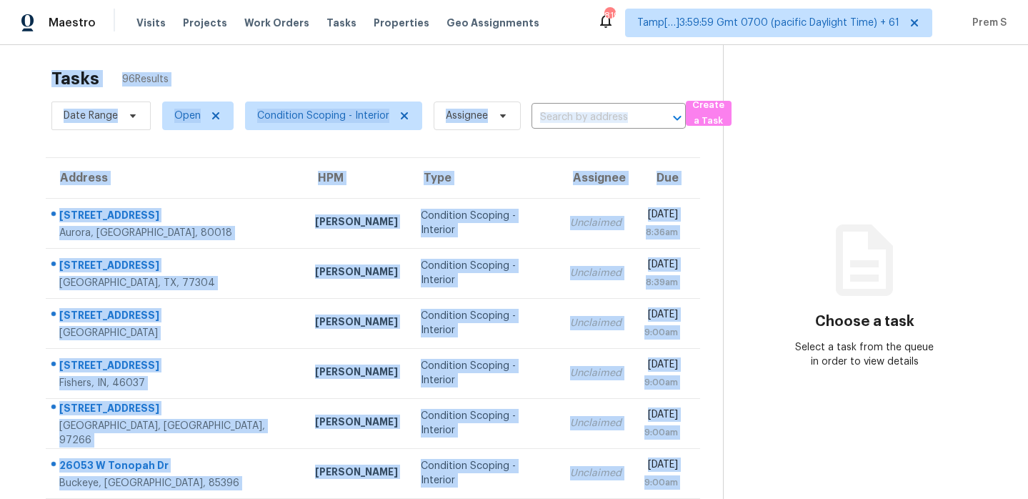
scroll to position [2, 0]
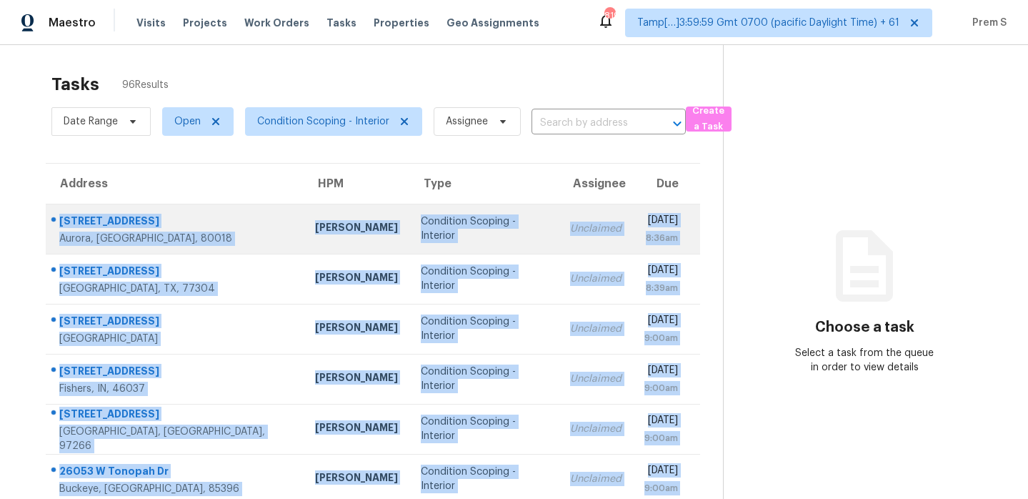
drag, startPoint x: 687, startPoint y: 471, endPoint x: 59, endPoint y: 222, distance: 676.3
click at [59, 222] on tbody "27895 E 7th Pl Aurora, CO, 80018 David Page Condition Scoping - Interior Unclai…" at bounding box center [373, 454] width 655 height 500
copy tbody "27895 E 7th Pl Aurora, CO, 80018 David Page Condition Scoping - Interior Unclai…"
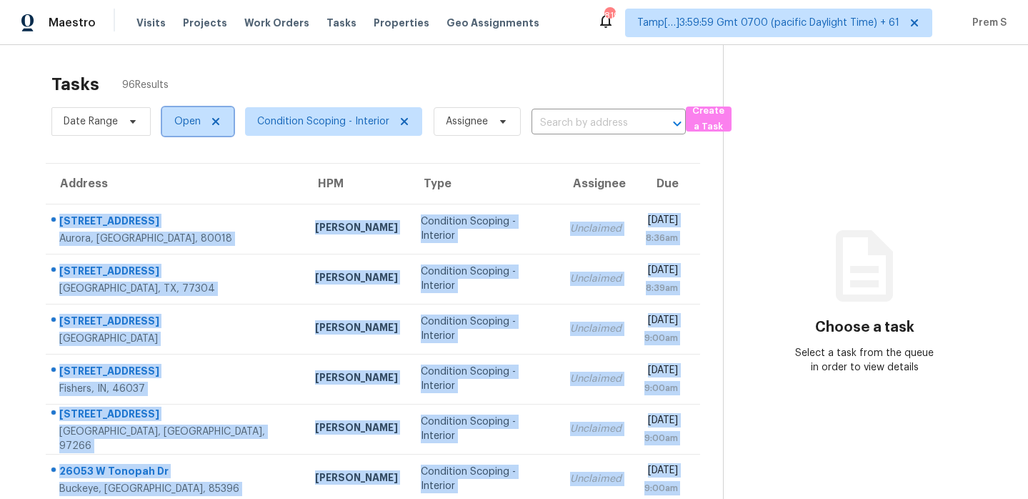
click at [184, 119] on span "Open" at bounding box center [187, 121] width 26 height 14
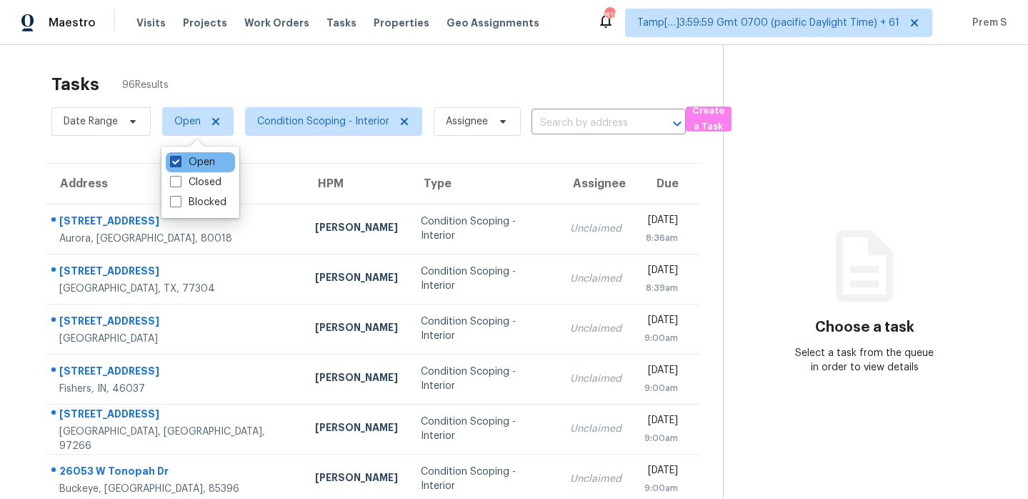
click at [198, 160] on label "Open" at bounding box center [192, 162] width 45 height 14
click at [179, 160] on input "Open" at bounding box center [174, 159] width 9 height 9
checkbox input "false"
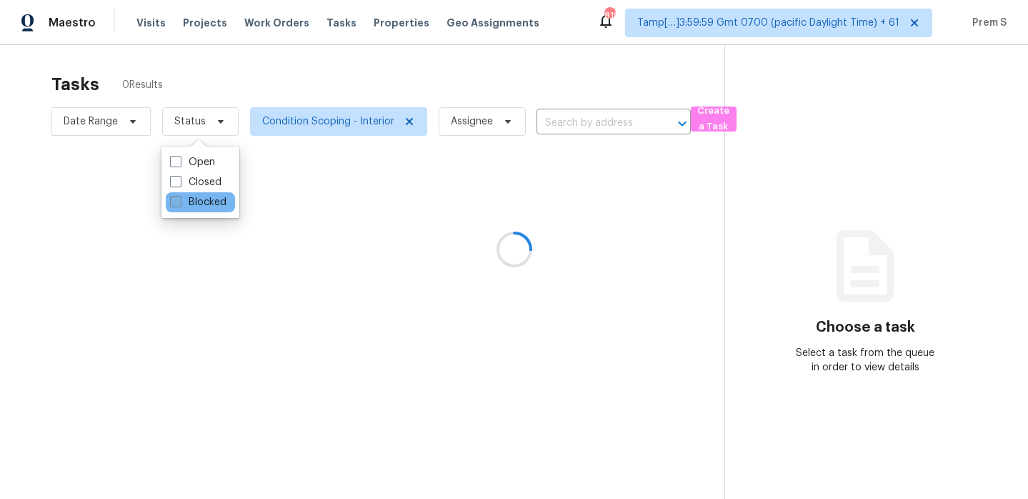
click at [194, 202] on label "Blocked" at bounding box center [198, 202] width 56 height 14
click at [179, 202] on input "Blocked" at bounding box center [174, 199] width 9 height 9
checkbox input "true"
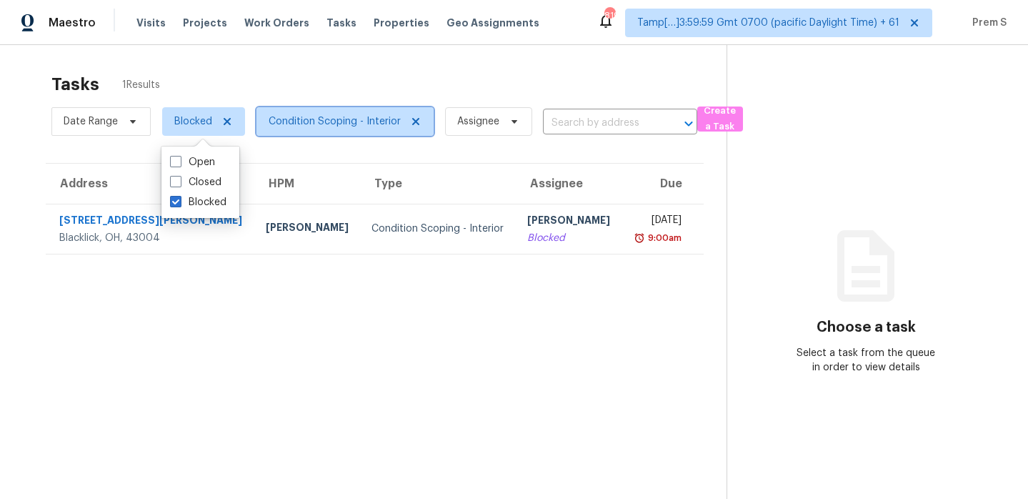
click at [382, 122] on span "Condition Scoping - Interior" at bounding box center [335, 121] width 132 height 14
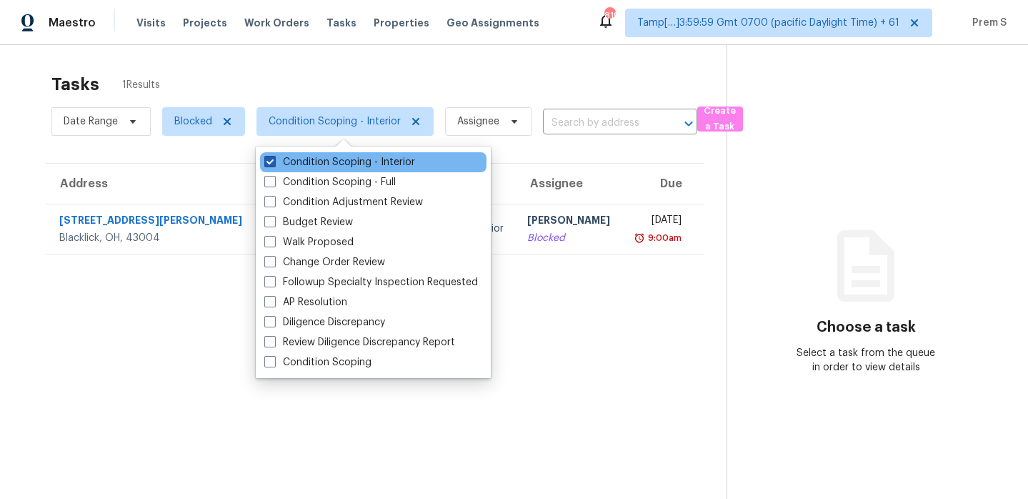
click at [348, 165] on label "Condition Scoping - Interior" at bounding box center [339, 162] width 151 height 14
click at [274, 164] on input "Condition Scoping - Interior" at bounding box center [268, 159] width 9 height 9
checkbox input "false"
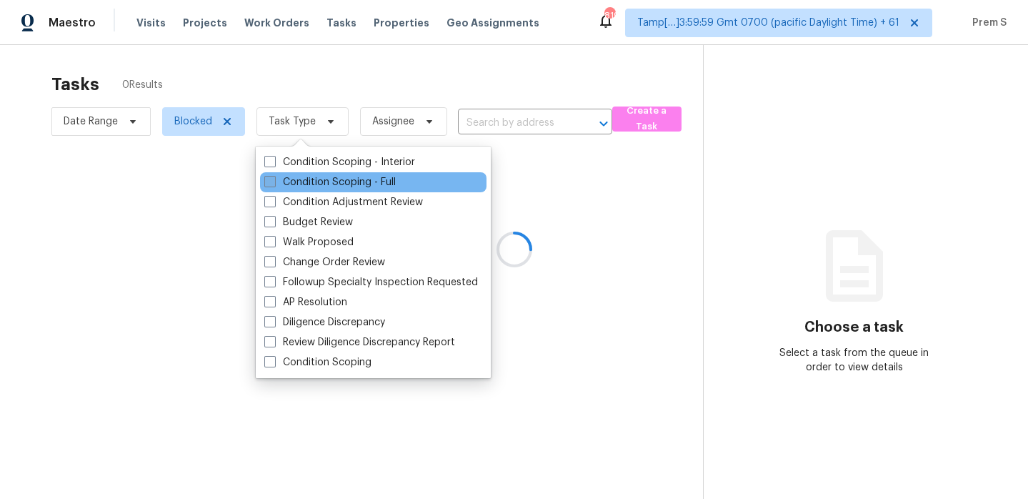
click at [337, 181] on label "Condition Scoping - Full" at bounding box center [329, 182] width 131 height 14
click at [274, 181] on input "Condition Scoping - Full" at bounding box center [268, 179] width 9 height 9
checkbox input "true"
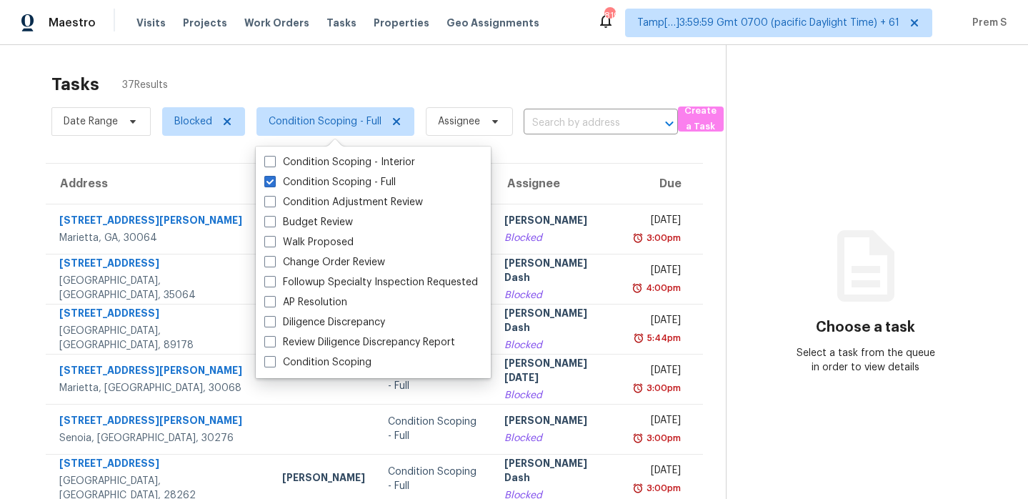
click at [581, 159] on section "Tasks 37 Results Date Range Blocked Condition Scoping - Full Assignee ​ Create …" at bounding box center [374, 404] width 703 height 677
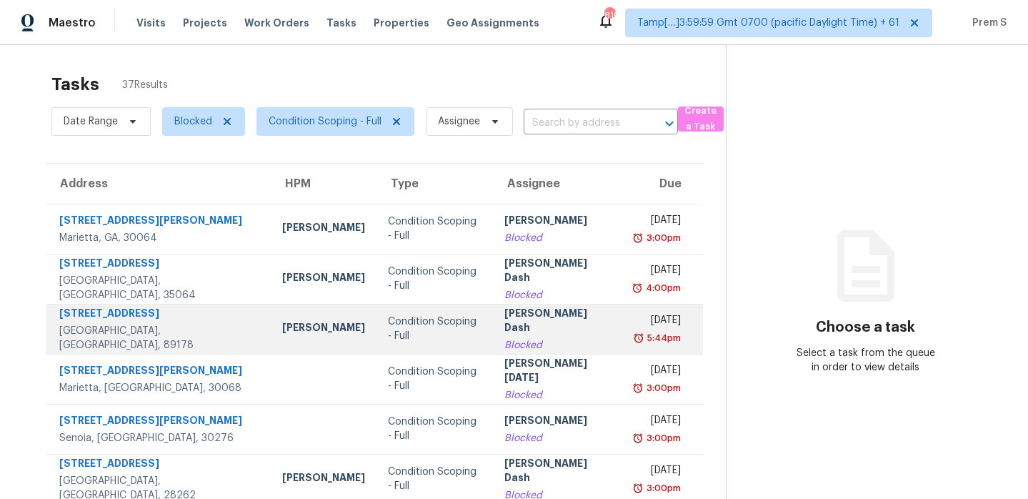
scroll to position [245, 0]
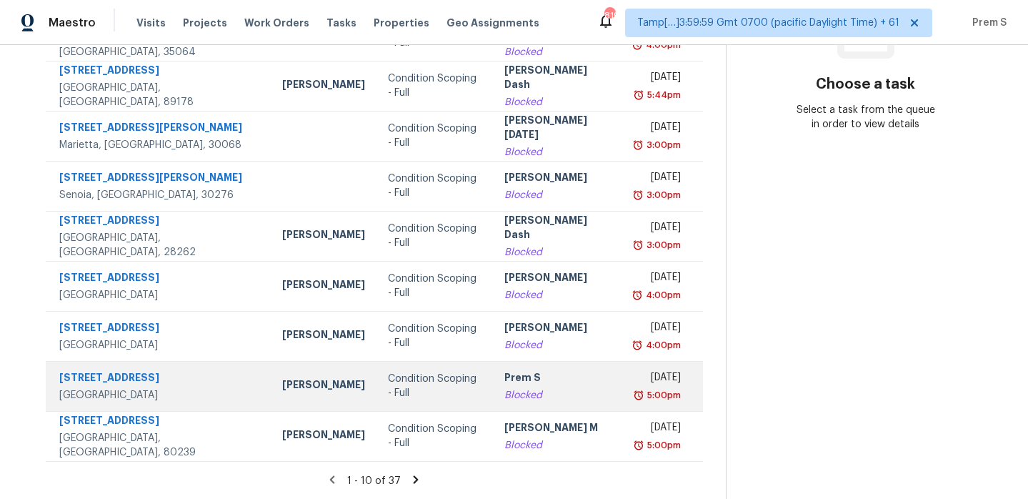
click at [422, 389] on div "Condition Scoping - Full" at bounding box center [435, 386] width 94 height 29
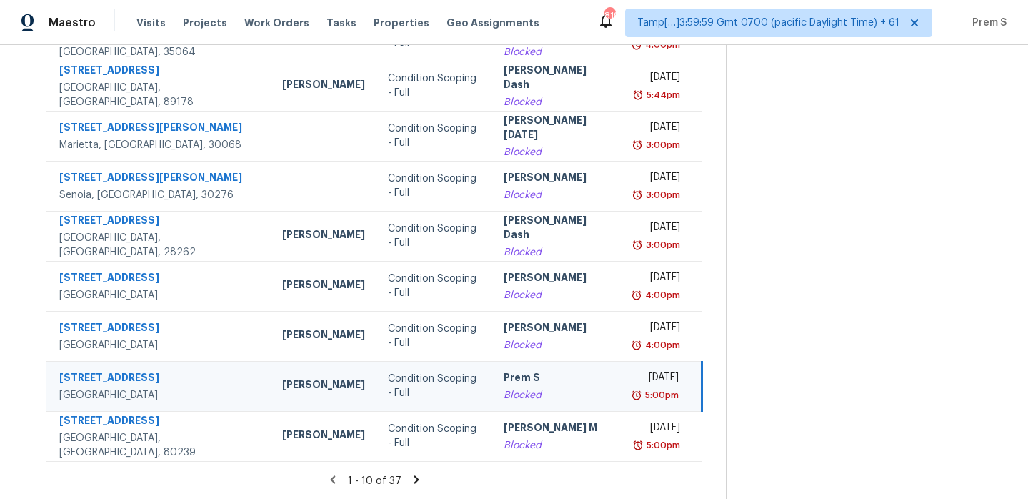
scroll to position [1, 0]
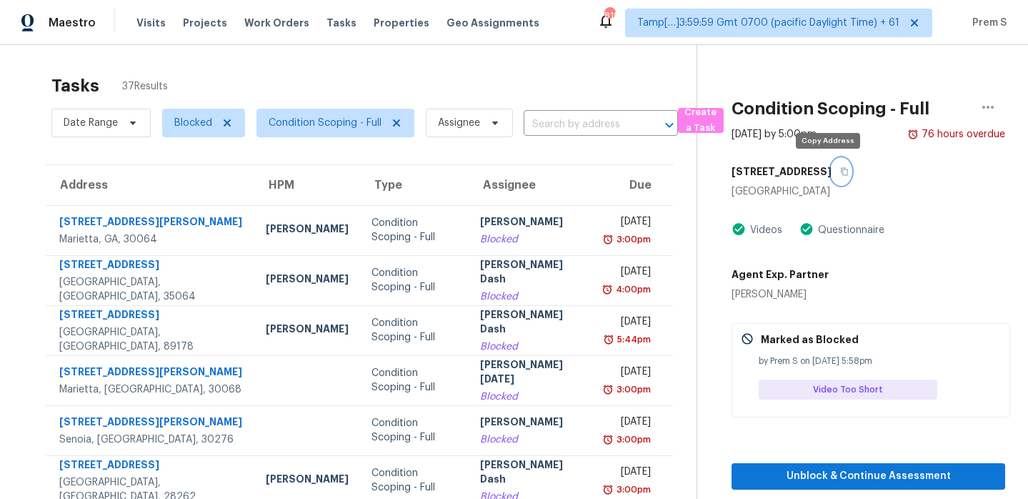
click at [842, 174] on icon "button" at bounding box center [845, 172] width 7 height 8
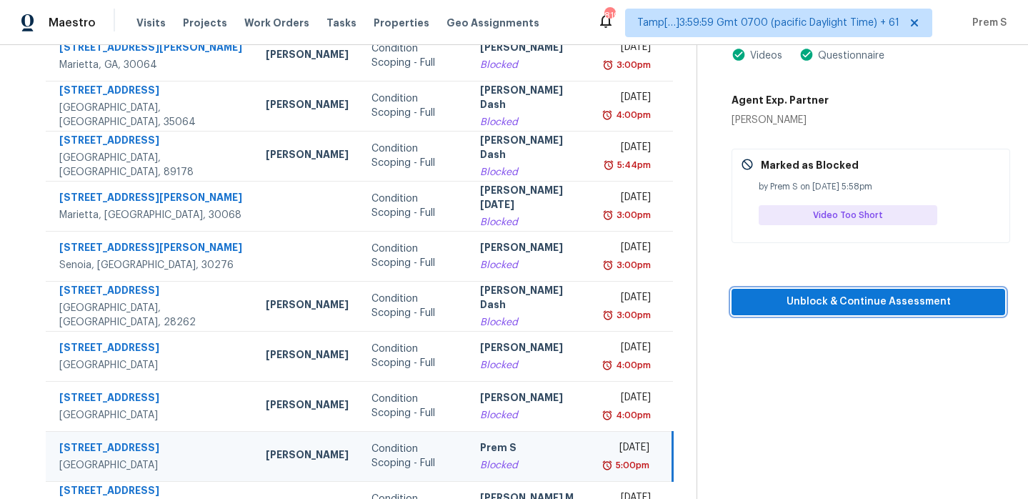
click at [898, 301] on span "Unblock & Continue Assessment" at bounding box center [868, 302] width 251 height 18
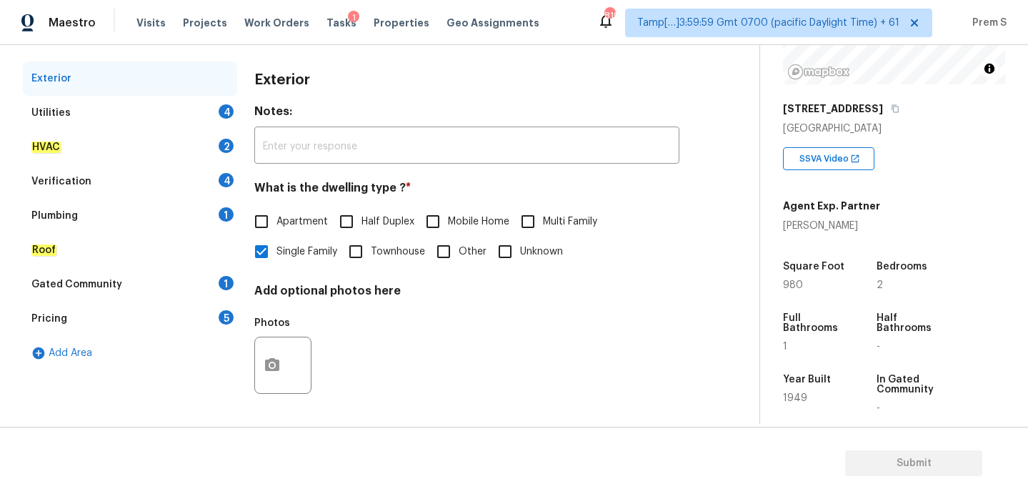
scroll to position [194, 0]
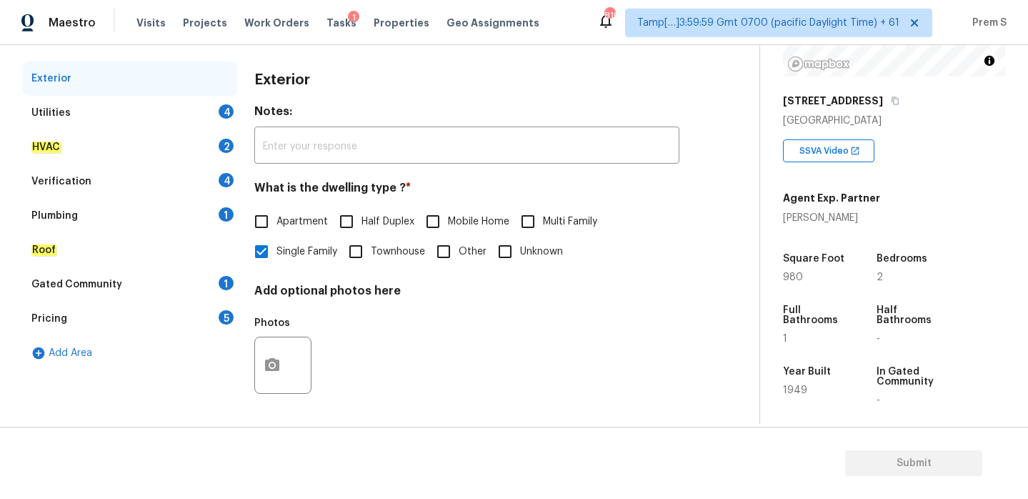
click at [217, 111] on div "Utilities 4" at bounding box center [130, 113] width 214 height 34
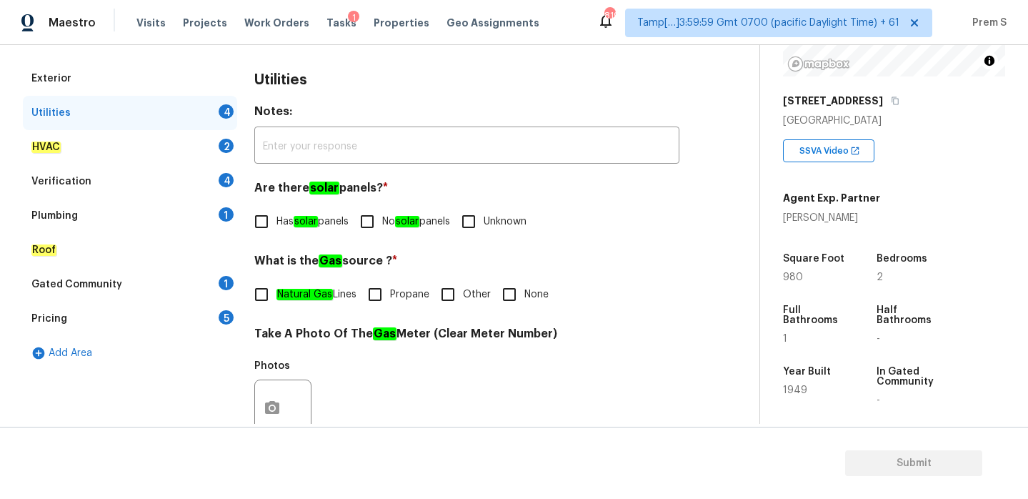
click at [377, 220] on input "No solar panels" at bounding box center [367, 222] width 30 height 30
checkbox input "true"
click at [260, 292] on input "Natural Gas Lines" at bounding box center [262, 294] width 30 height 30
checkbox input "true"
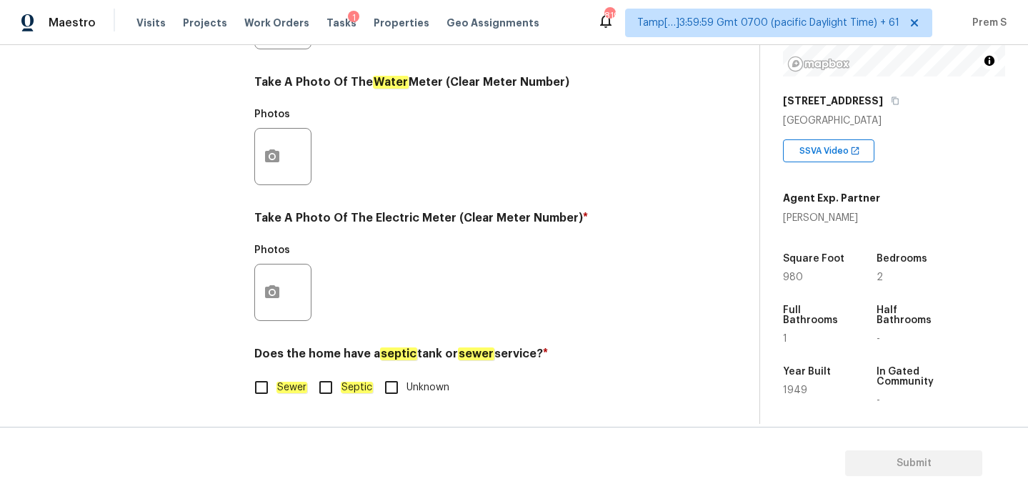
scroll to position [577, 0]
click at [275, 394] on input "Sewer" at bounding box center [262, 387] width 30 height 30
checkbox input "true"
click at [265, 284] on icon "button" at bounding box center [272, 292] width 17 height 17
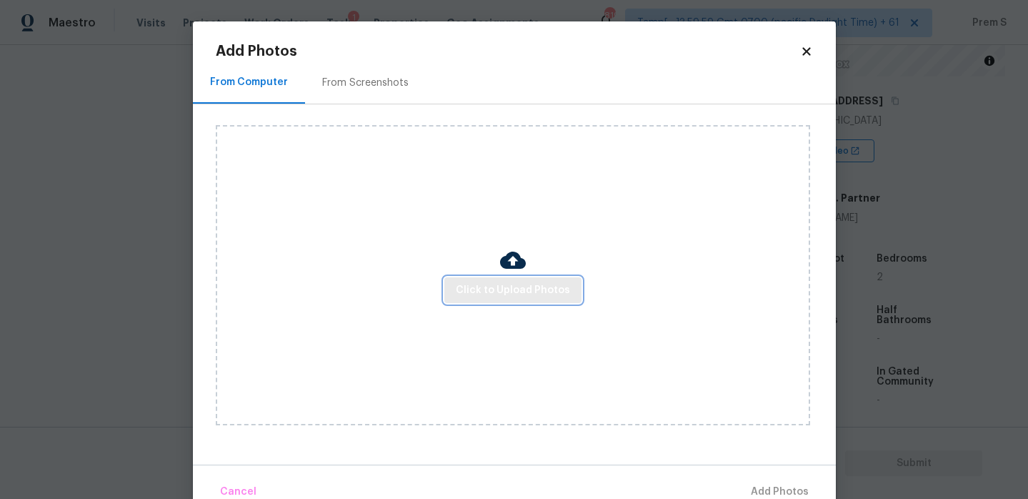
click at [508, 293] on span "Click to Upload Photos" at bounding box center [513, 291] width 114 height 18
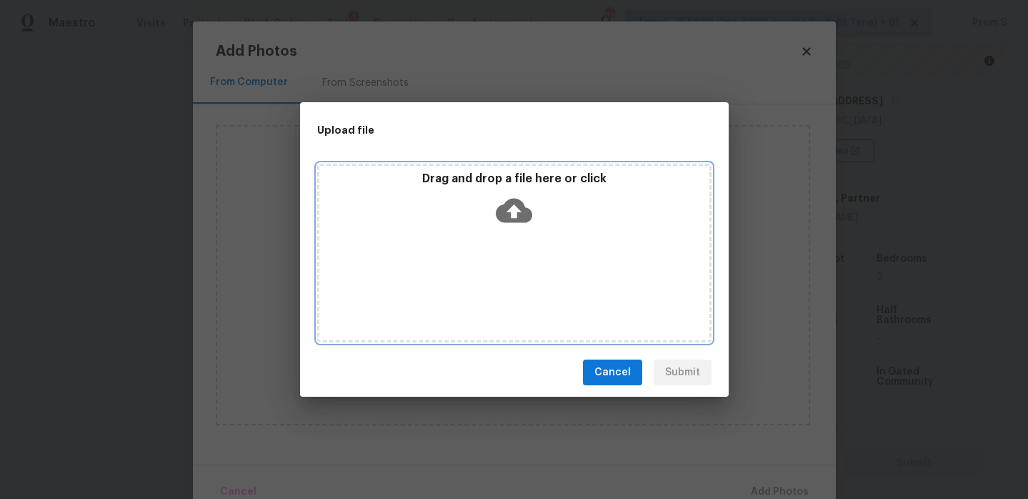
click at [515, 218] on icon at bounding box center [514, 211] width 36 height 24
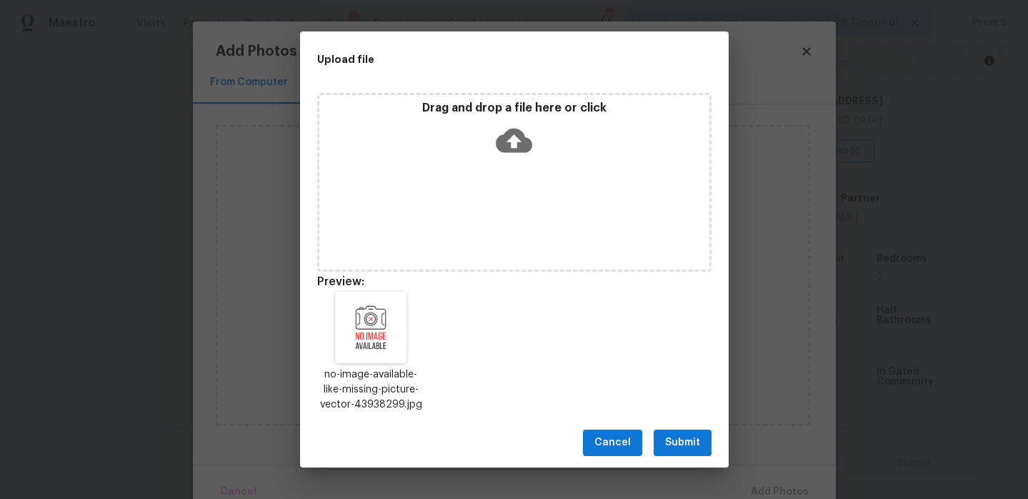
click at [672, 438] on span "Submit" at bounding box center [682, 443] width 35 height 18
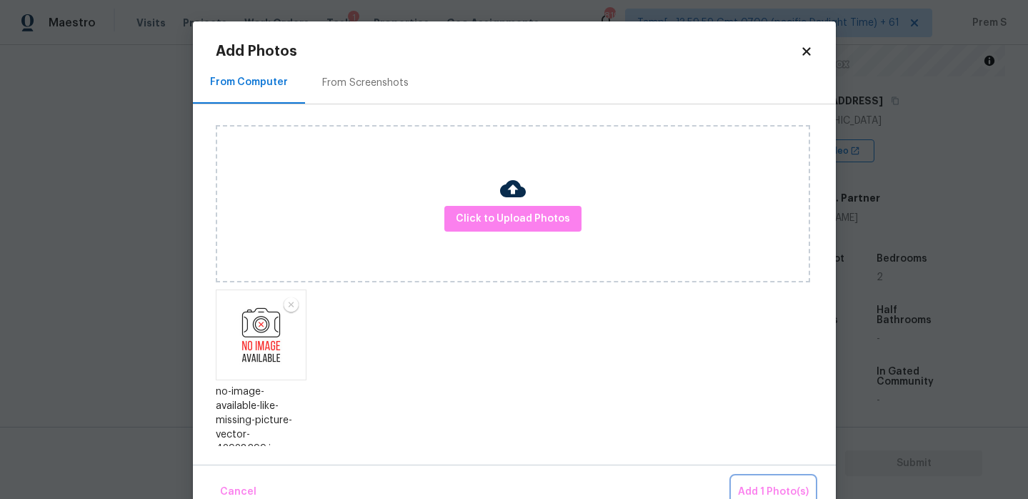
click at [785, 484] on span "Add 1 Photo(s)" at bounding box center [773, 492] width 71 height 18
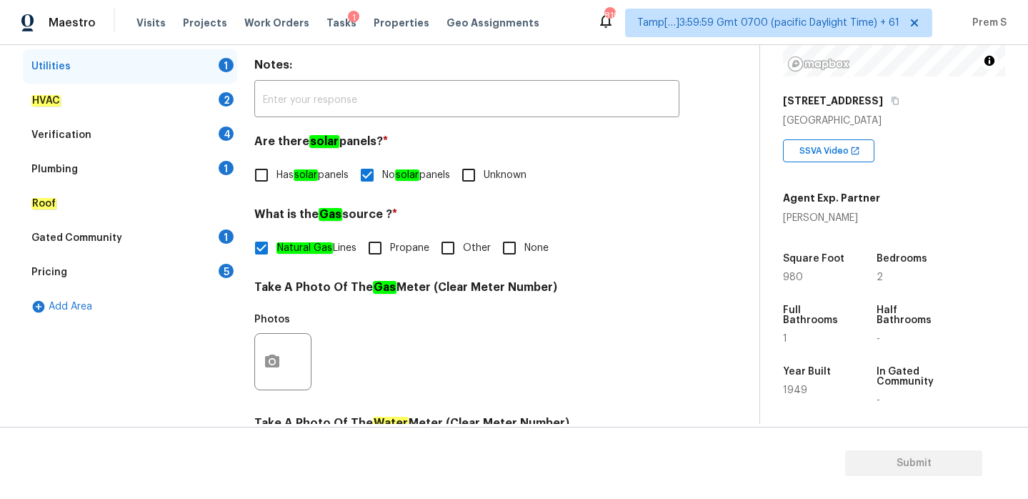
scroll to position [214, 0]
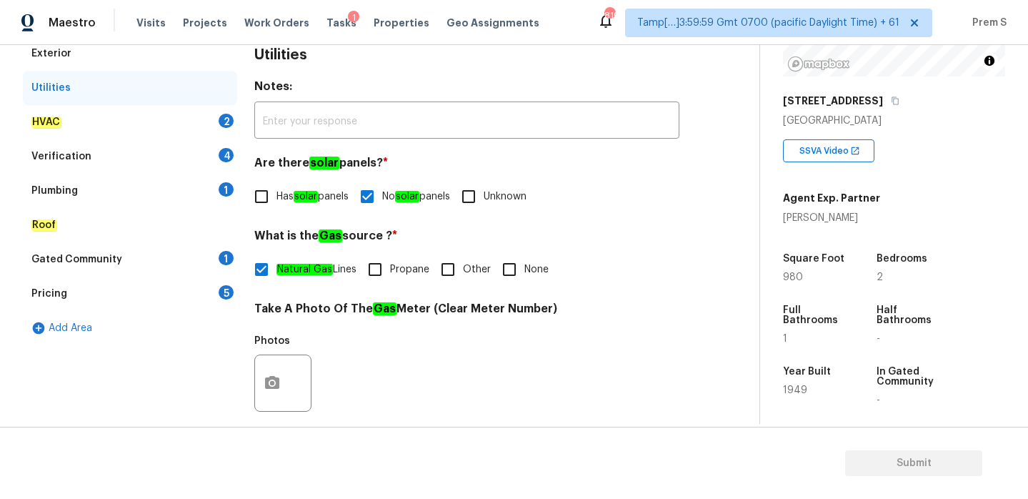
click at [219, 124] on div "HVAC 2" at bounding box center [130, 122] width 214 height 34
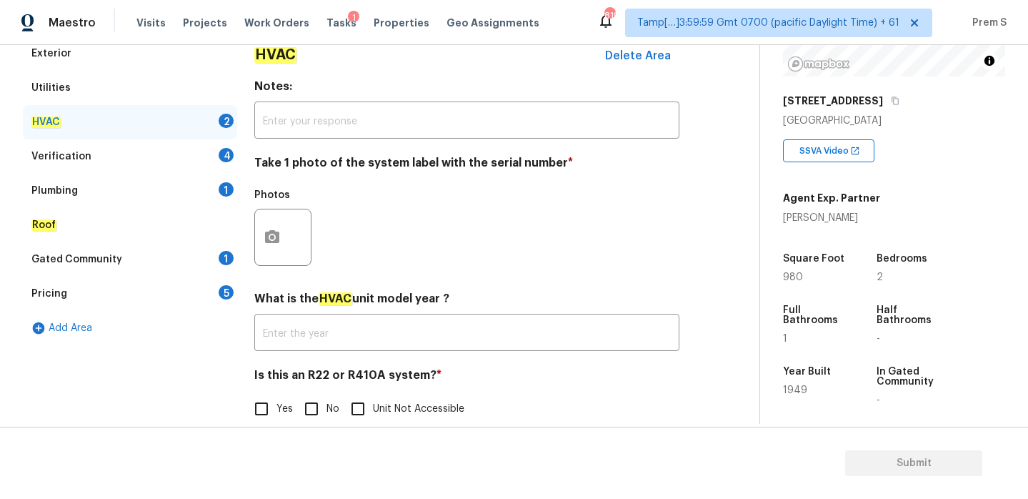
click at [317, 404] on input "No" at bounding box center [312, 409] width 30 height 30
checkbox input "true"
click at [269, 234] on icon "button" at bounding box center [272, 237] width 17 height 17
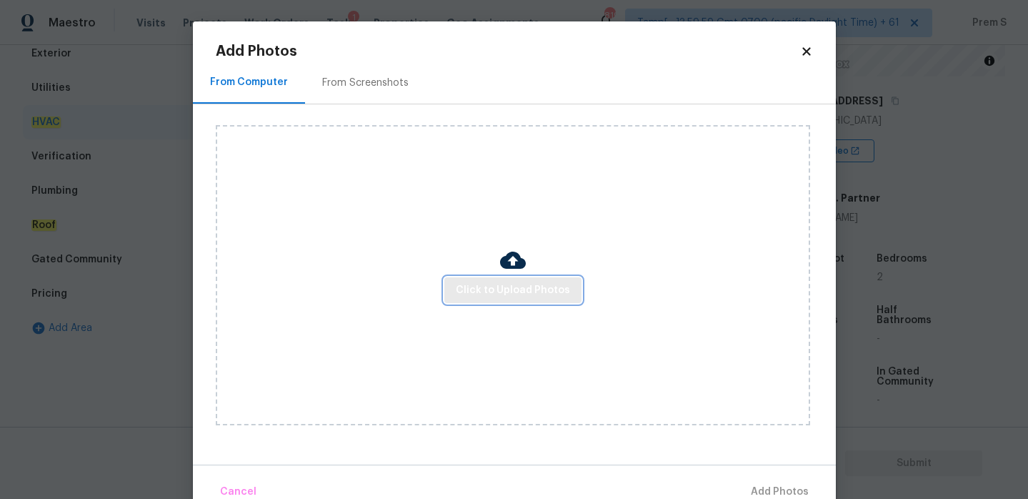
click at [492, 286] on span "Click to Upload Photos" at bounding box center [513, 291] width 114 height 18
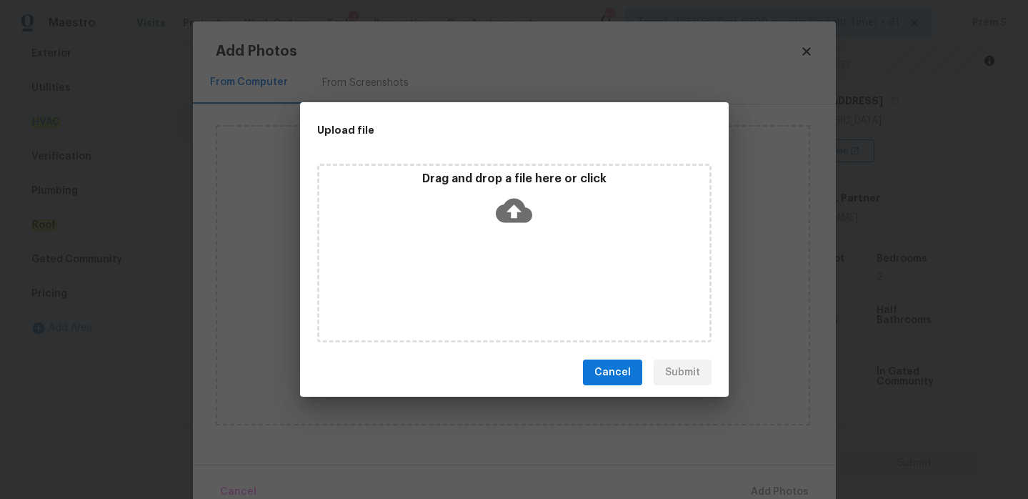
click at [506, 219] on icon at bounding box center [514, 211] width 36 height 24
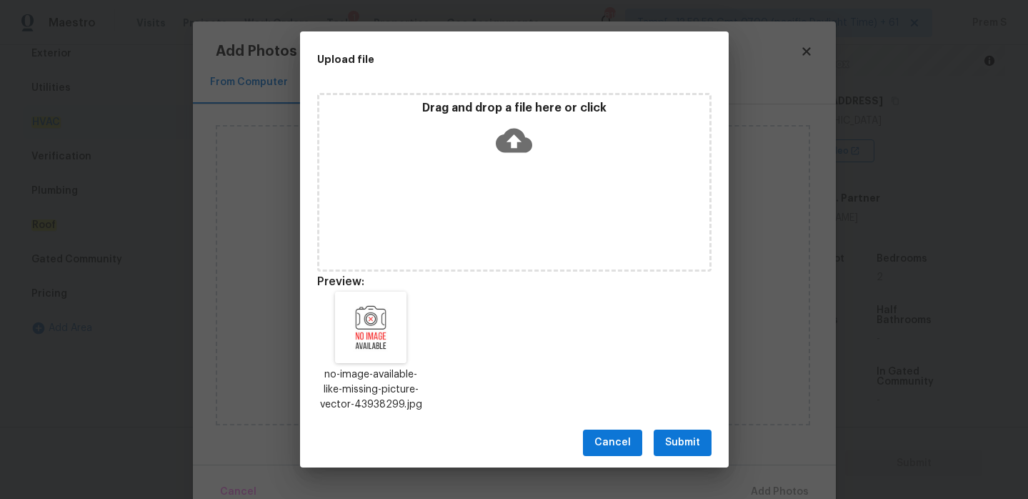
click at [683, 445] on span "Submit" at bounding box center [682, 443] width 35 height 18
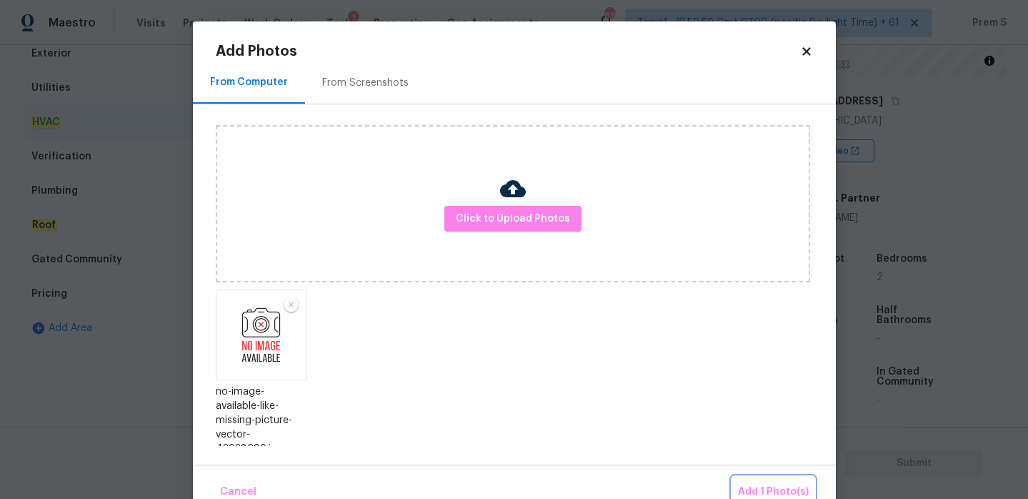
click at [769, 489] on span "Add 1 Photo(s)" at bounding box center [773, 492] width 71 height 18
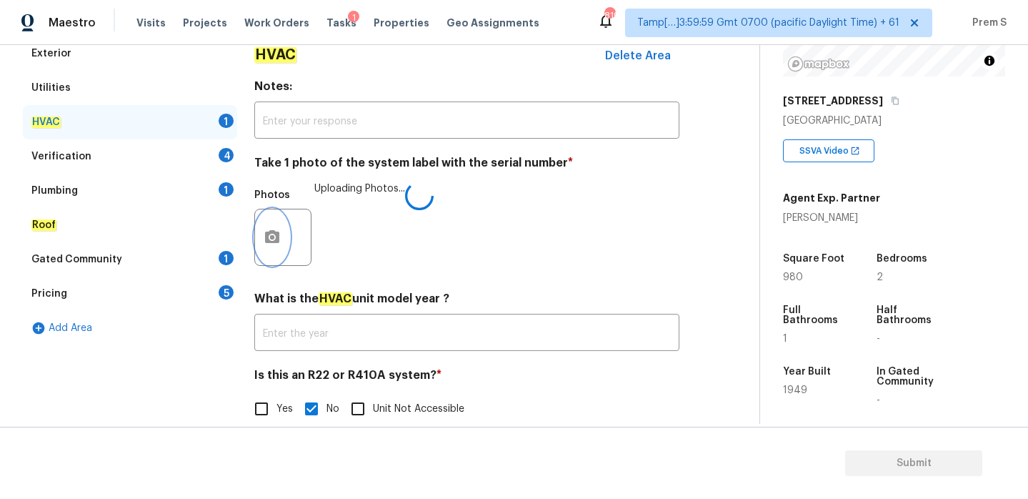
scroll to position [158, 0]
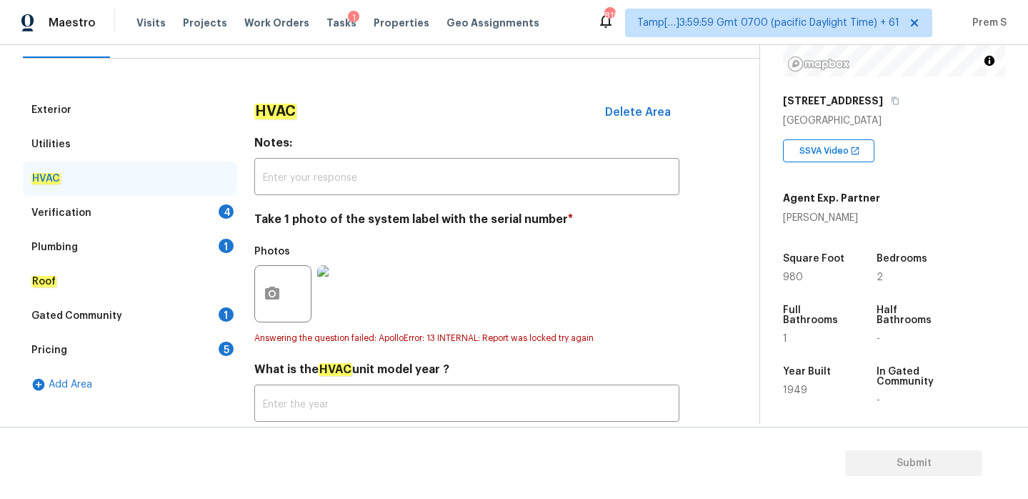
click at [200, 219] on div "Verification 4" at bounding box center [130, 213] width 214 height 34
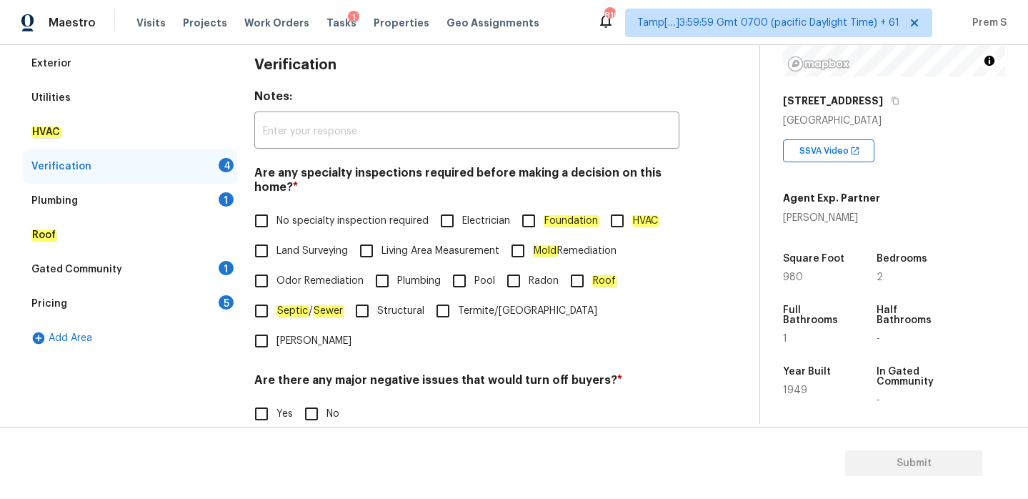
scroll to position [260, 0]
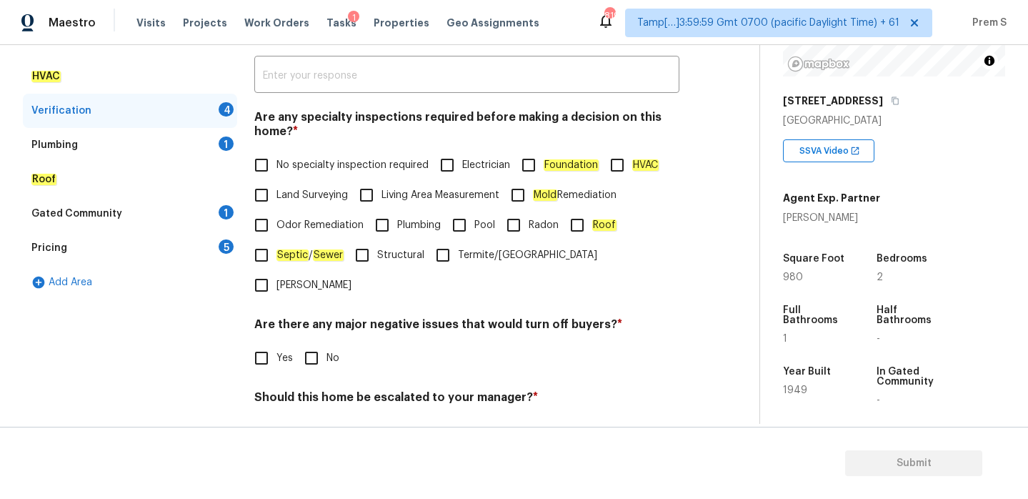
click at [276, 172] on input "No specialty inspection required" at bounding box center [262, 165] width 30 height 30
checkbox input "true"
click at [262, 417] on input "Yes" at bounding box center [262, 432] width 30 height 30
checkbox input "true"
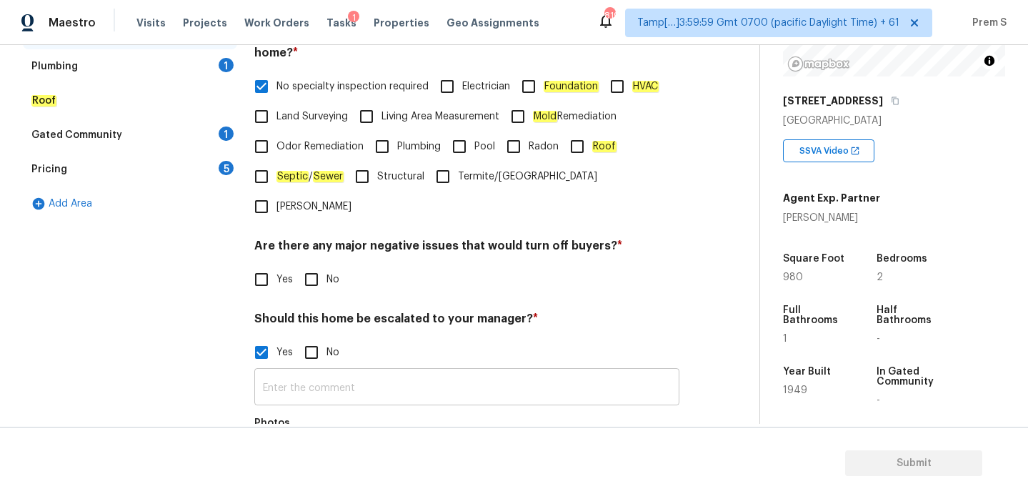
click at [342, 372] on input "text" at bounding box center [466, 389] width 425 height 34
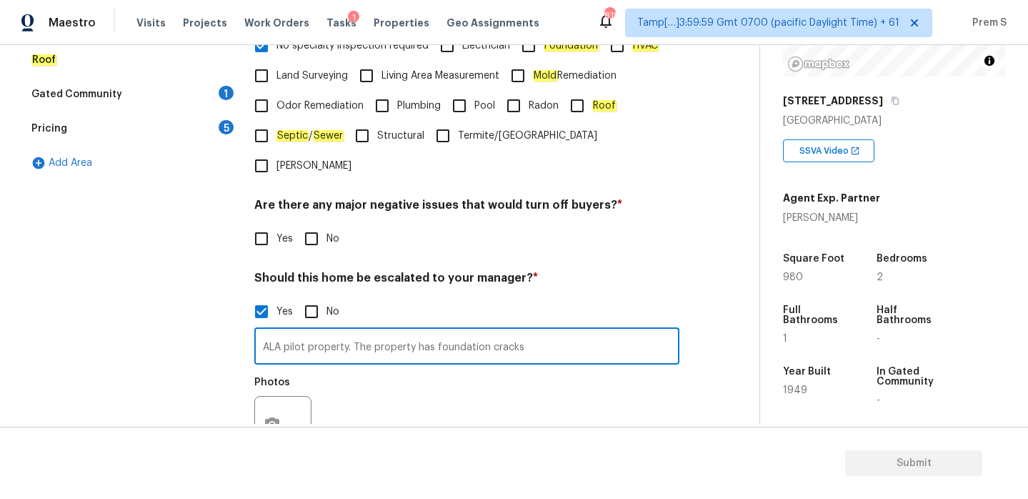
scroll to position [380, 0]
click at [269, 415] on icon "button" at bounding box center [272, 423] width 17 height 17
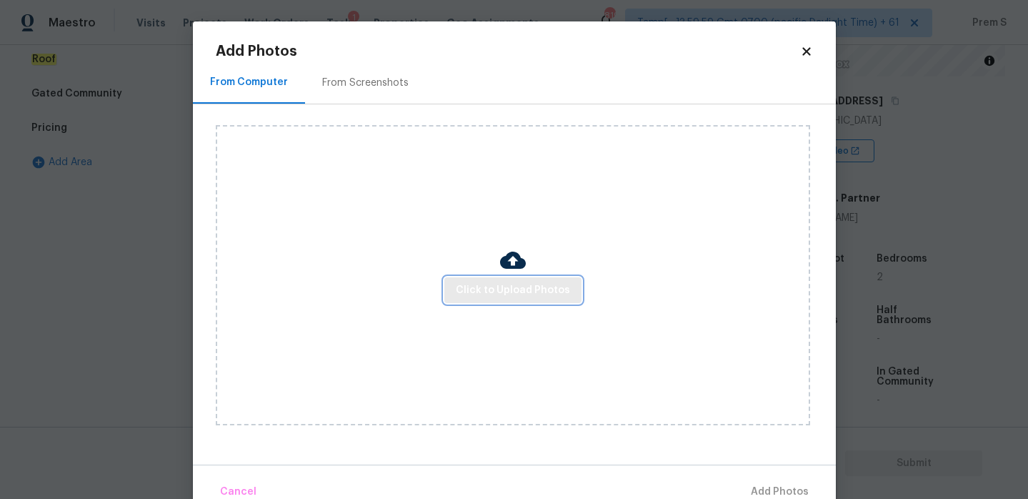
click at [496, 294] on span "Click to Upload Photos" at bounding box center [513, 291] width 114 height 18
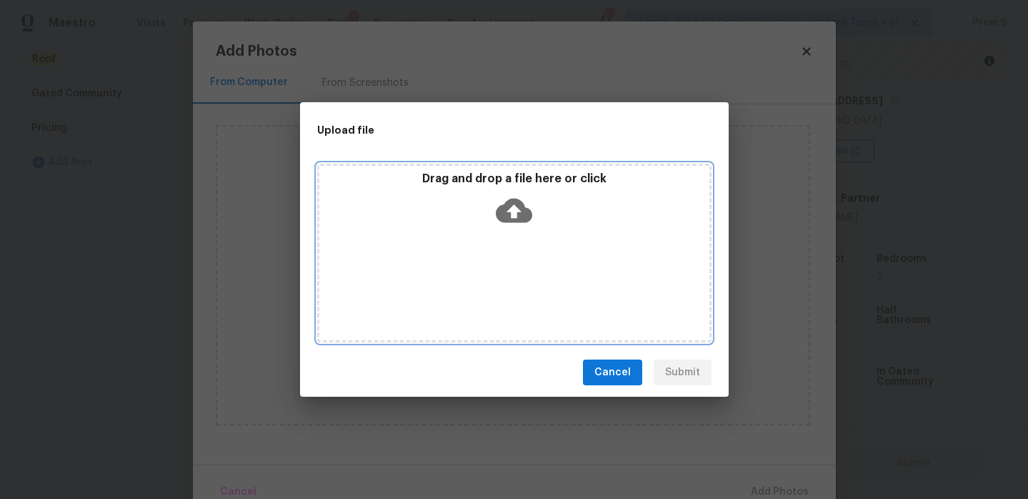
click at [500, 204] on icon at bounding box center [514, 210] width 36 height 36
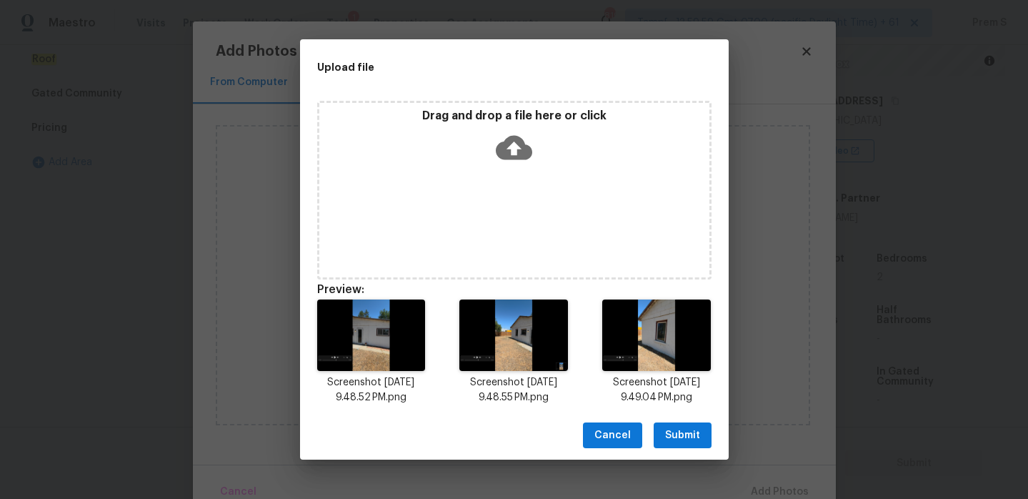
click at [690, 432] on span "Submit" at bounding box center [682, 436] width 35 height 18
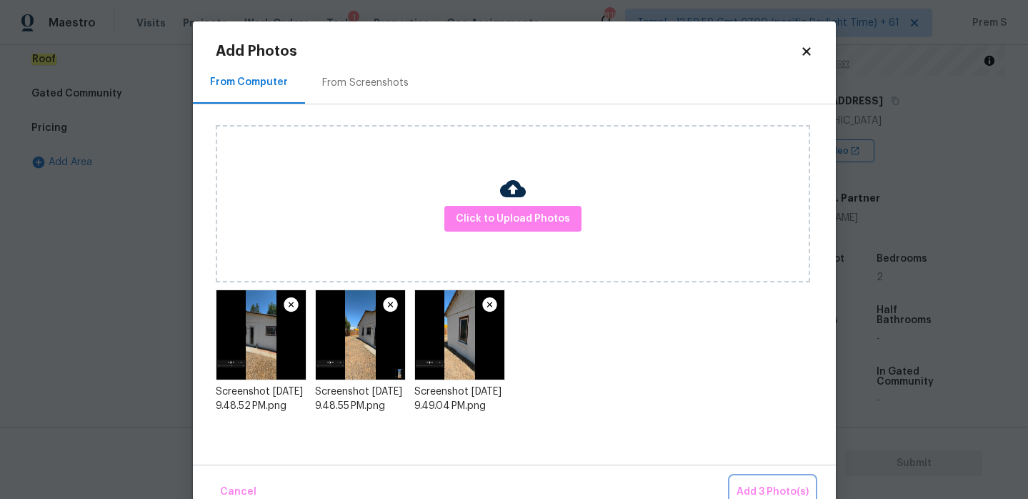
click at [769, 487] on span "Add 3 Photo(s)" at bounding box center [773, 492] width 72 height 18
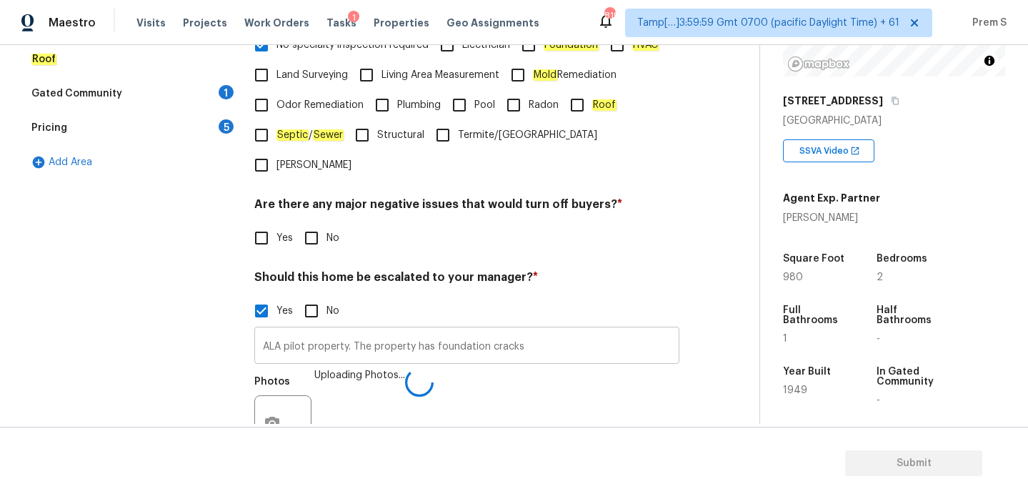
click at [533, 330] on input "ALA pilot property. The property has foundation cracks" at bounding box center [466, 347] width 425 height 34
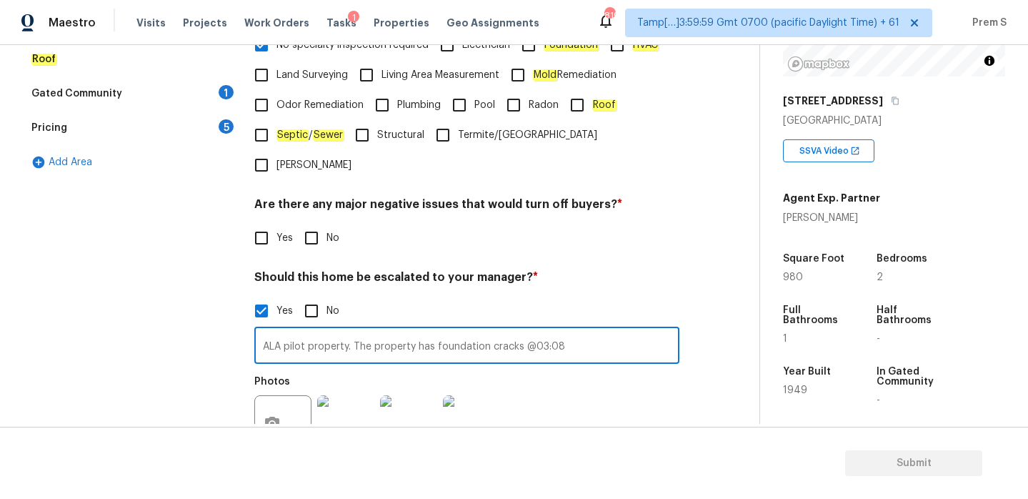
type input "ALA pilot property. The property has foundation cracks @03:08"
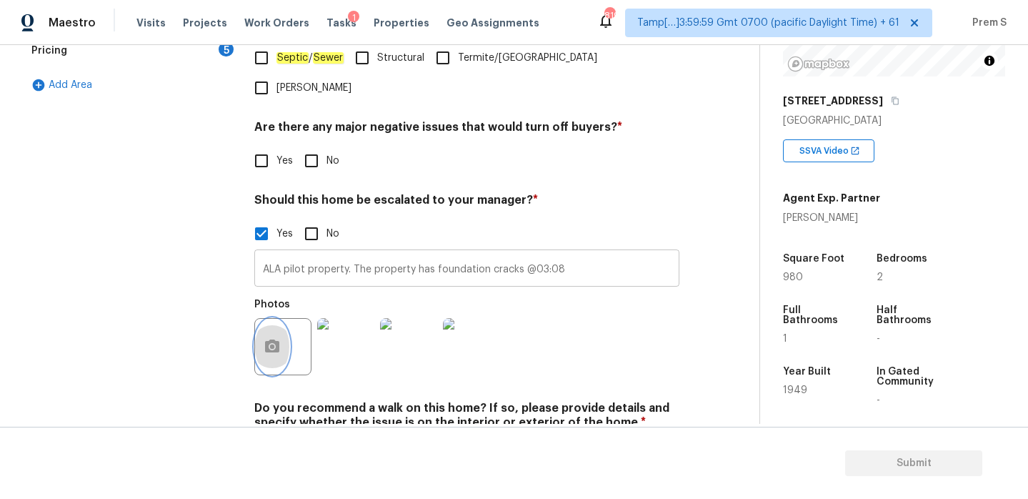
scroll to position [497, 0]
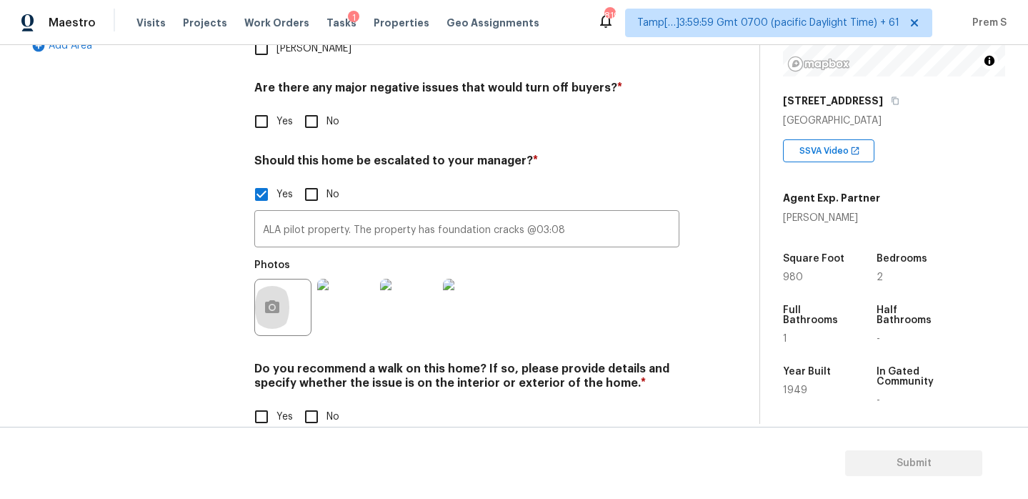
click at [309, 402] on input "No" at bounding box center [312, 417] width 30 height 30
checkbox input "true"
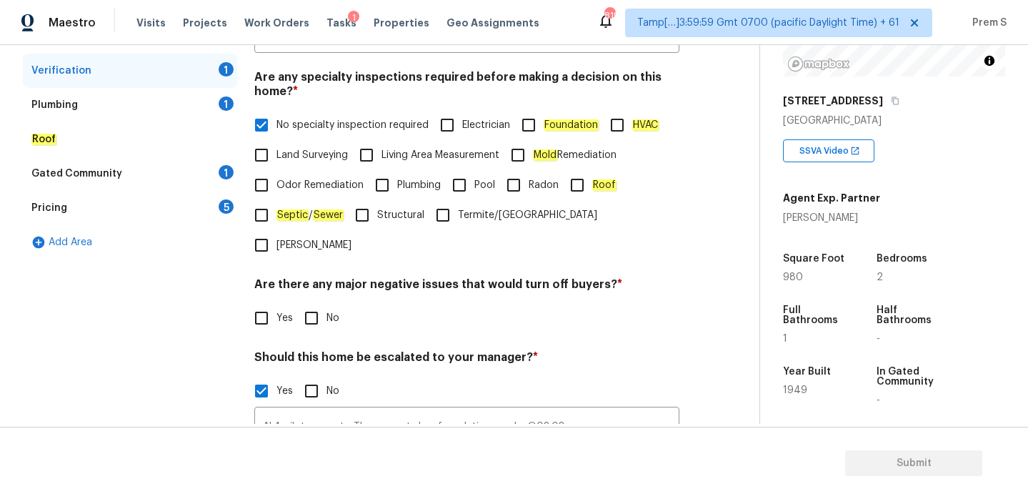
scroll to position [378, 0]
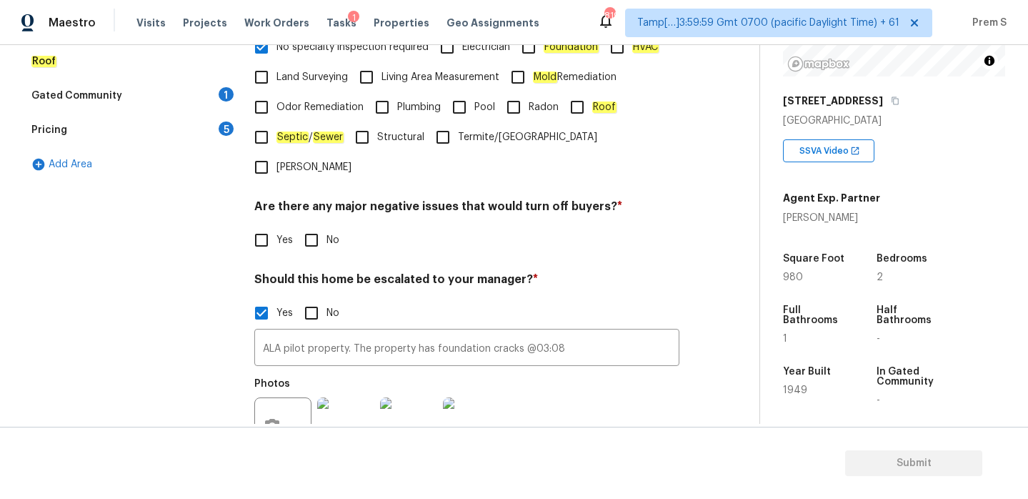
click at [316, 225] on input "No" at bounding box center [312, 240] width 30 height 30
checkbox input "true"
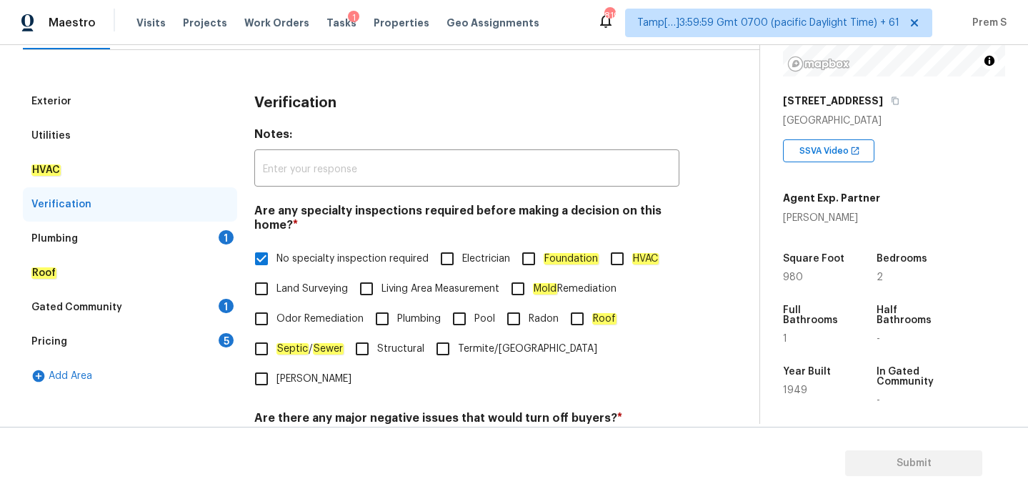
click at [219, 236] on div "1" at bounding box center [226, 237] width 15 height 14
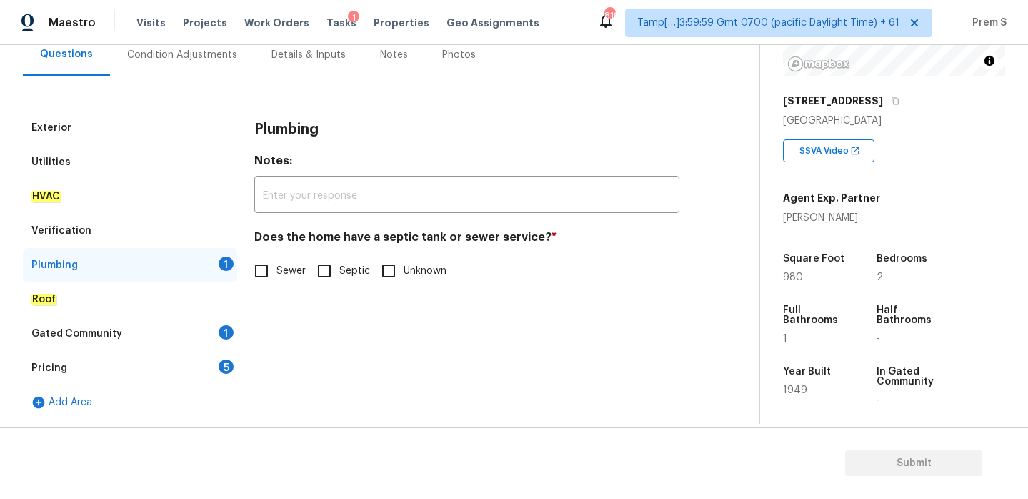
scroll to position [140, 0]
click at [261, 279] on input "Sewer" at bounding box center [262, 271] width 30 height 30
checkbox input "true"
click at [221, 352] on div "Pricing 5" at bounding box center [130, 368] width 214 height 34
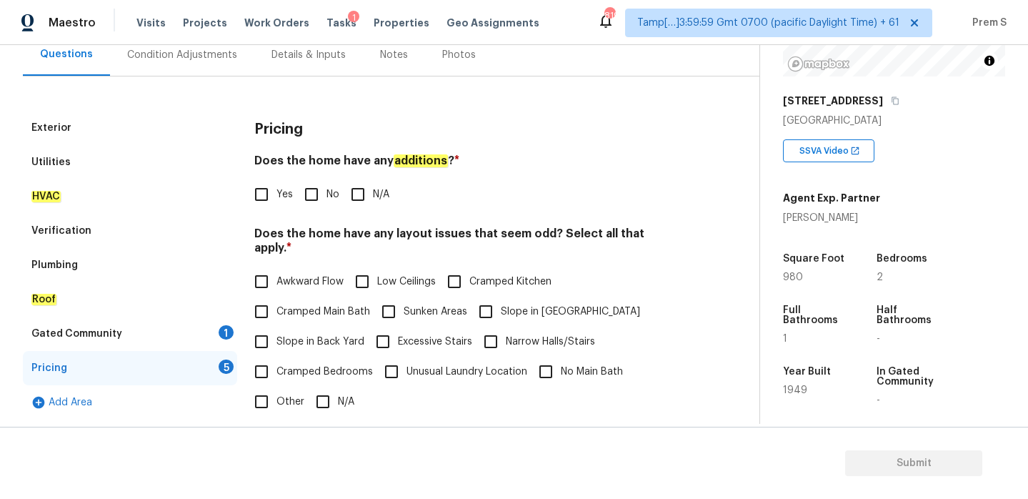
click at [234, 334] on div "Gated Community 1" at bounding box center [130, 334] width 214 height 34
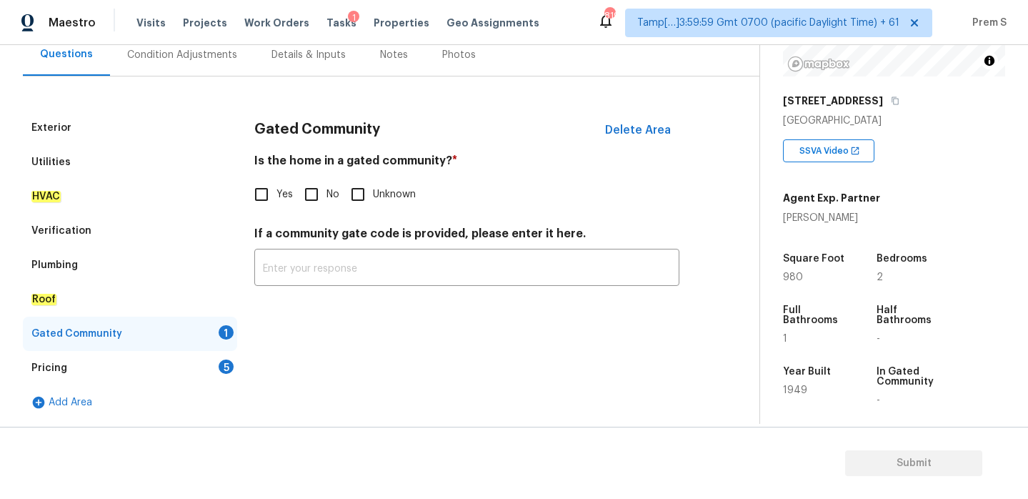
click at [309, 197] on input "No" at bounding box center [312, 194] width 30 height 30
checkbox input "true"
click at [222, 359] on div "5" at bounding box center [226, 366] width 15 height 14
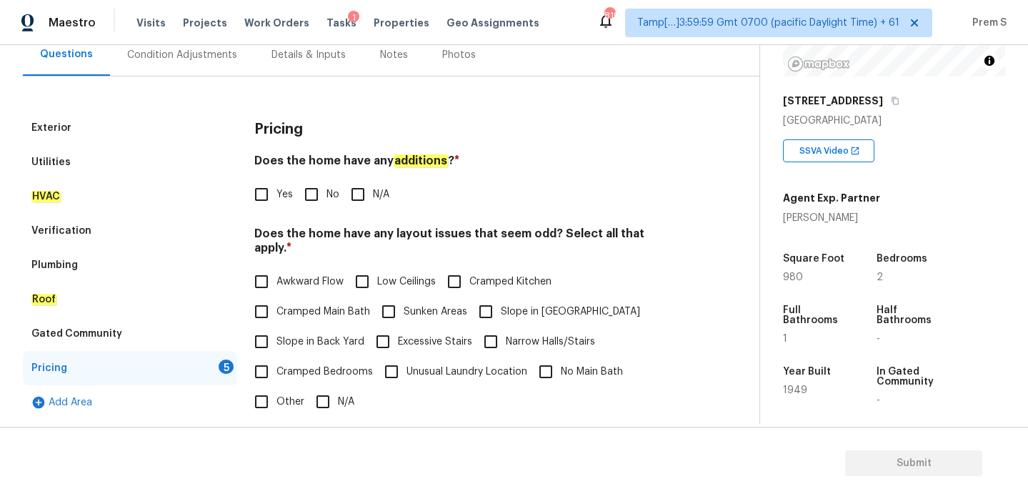
click at [304, 184] on input "No" at bounding box center [312, 194] width 30 height 30
checkbox input "true"
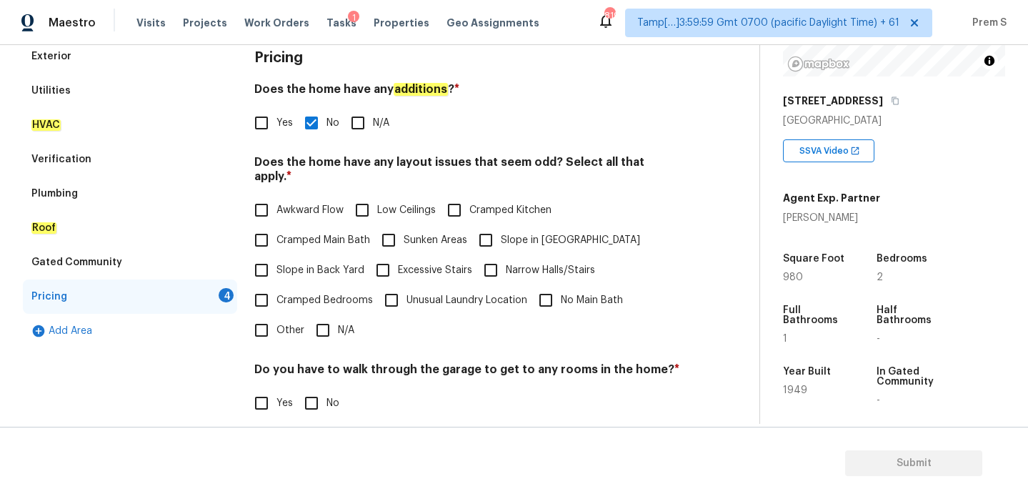
scroll to position [283, 0]
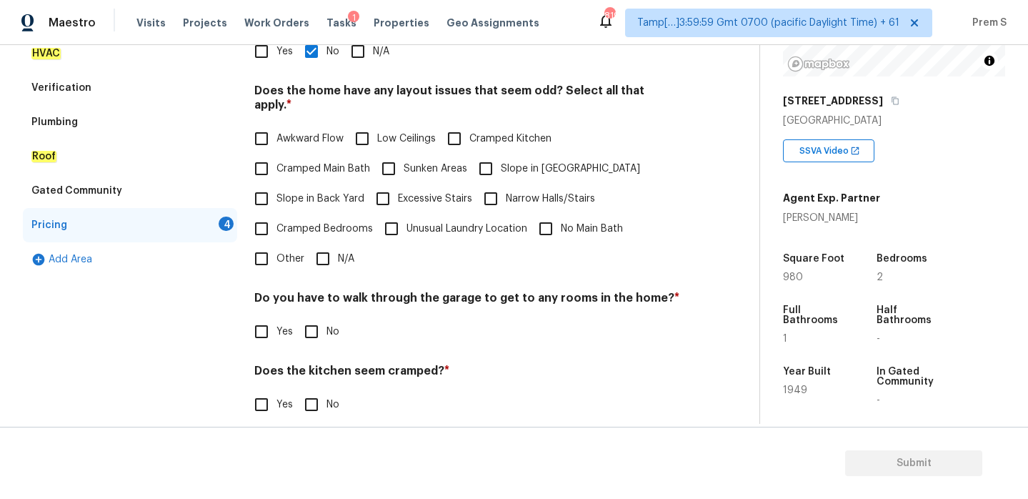
click at [334, 244] on input "N/A" at bounding box center [323, 259] width 30 height 30
checkbox input "true"
click at [323, 324] on input "No" at bounding box center [312, 332] width 30 height 30
checkbox input "true"
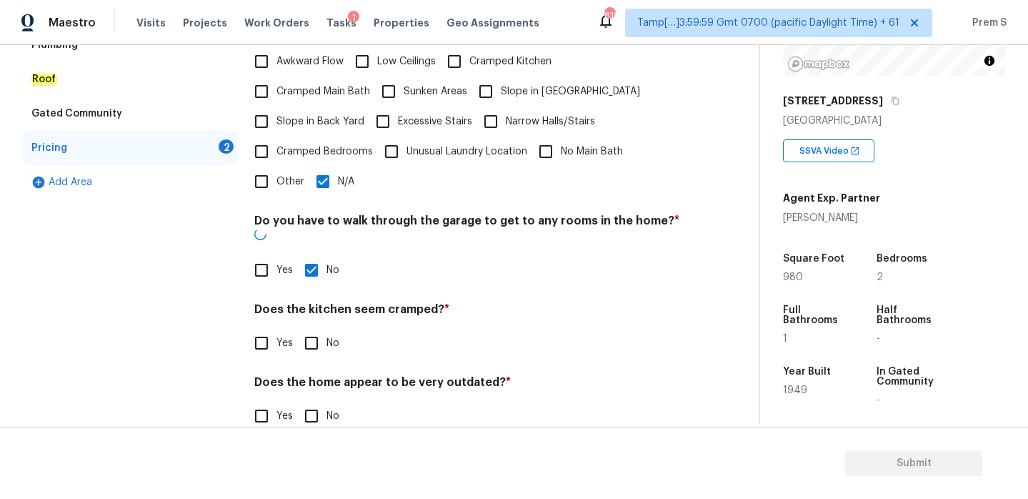
scroll to position [359, 0]
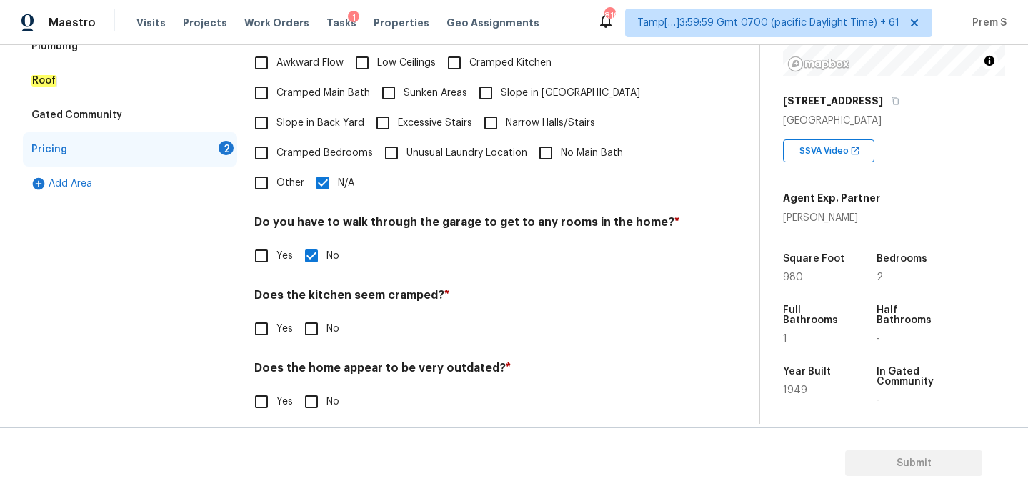
click at [316, 317] on input "No" at bounding box center [312, 329] width 30 height 30
checkbox input "true"
click at [314, 393] on input "No" at bounding box center [312, 403] width 30 height 30
checkbox input "true"
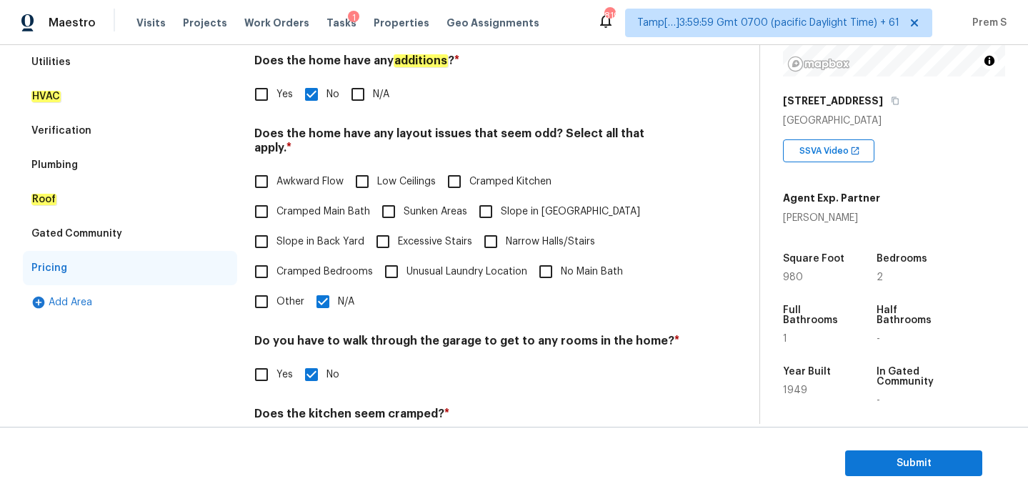
scroll to position [88, 0]
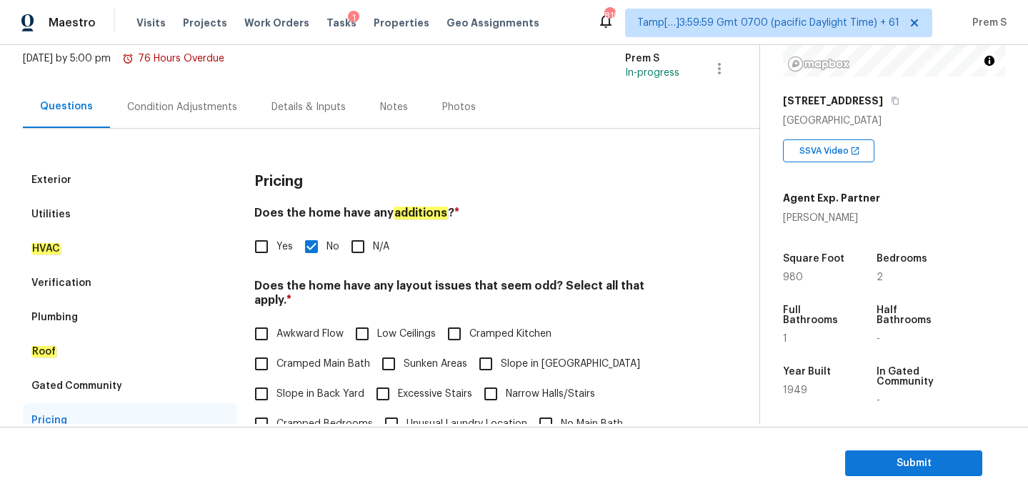
click at [212, 113] on div "Condition Adjustments" at bounding box center [182, 107] width 110 height 14
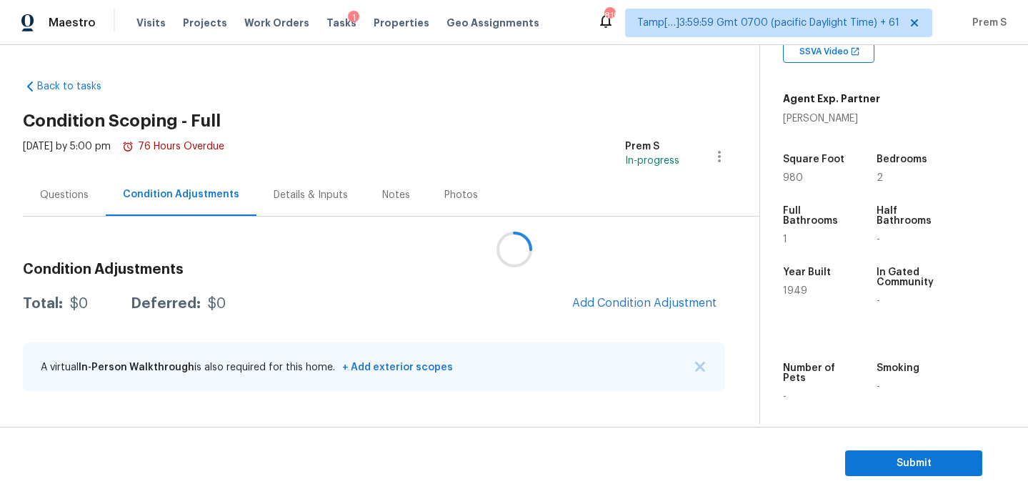
scroll to position [327, 0]
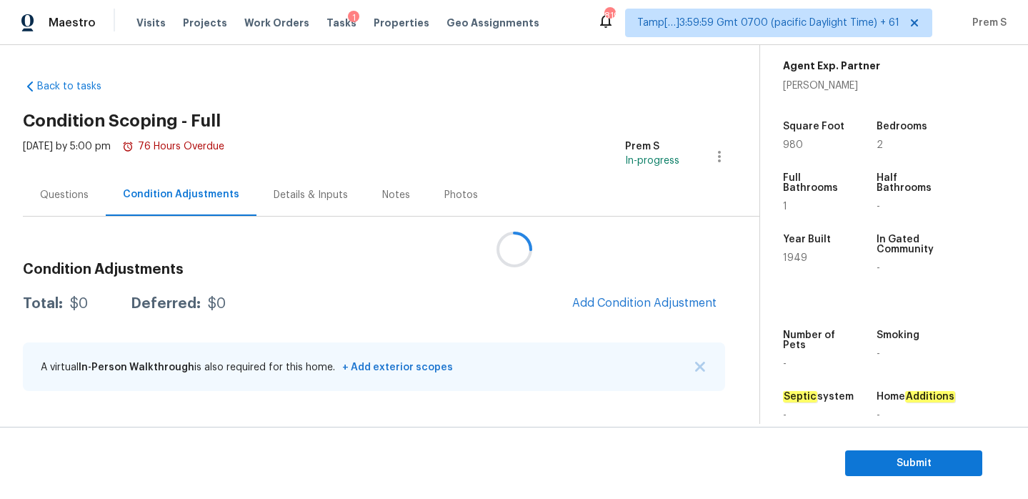
click at [678, 307] on div at bounding box center [514, 249] width 1028 height 499
click at [673, 294] on div at bounding box center [514, 249] width 1028 height 499
click at [565, 222] on div at bounding box center [514, 249] width 1028 height 499
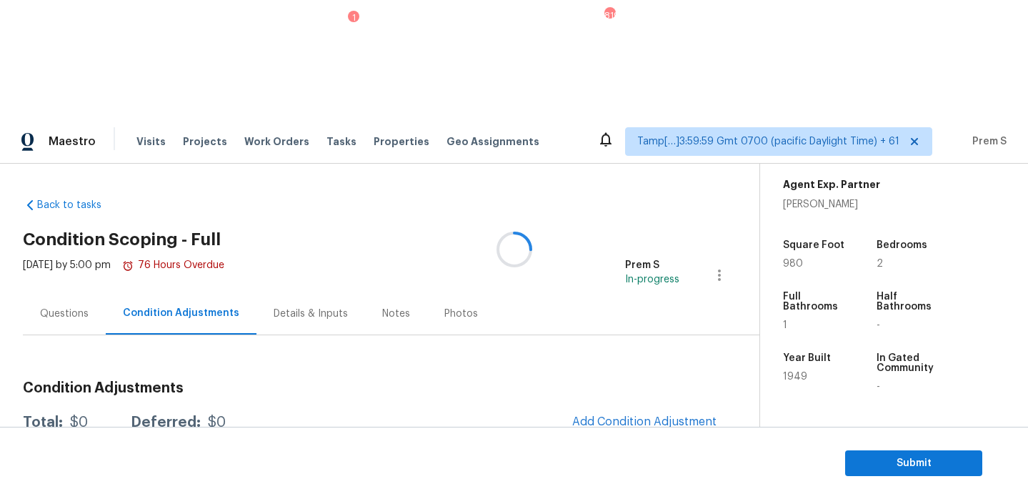
click at [562, 197] on div at bounding box center [514, 249] width 1028 height 499
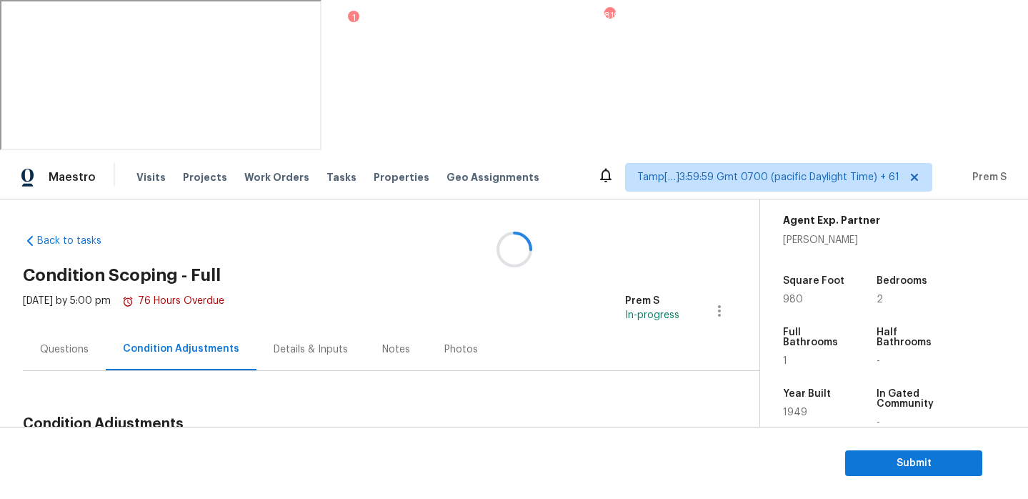
click at [613, 302] on div at bounding box center [514, 249] width 1028 height 499
click at [613, 451] on span "Add Condition Adjustment" at bounding box center [644, 457] width 144 height 13
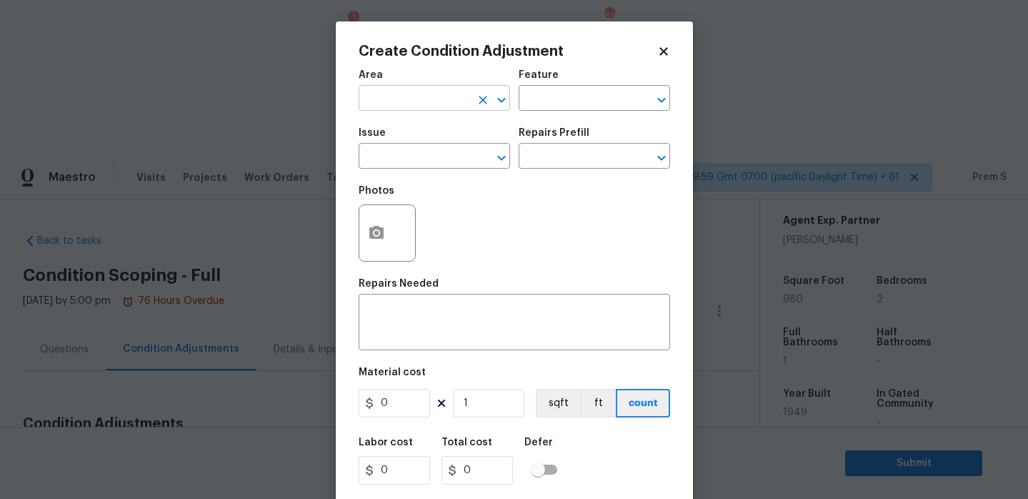
click at [417, 101] on input "text" at bounding box center [414, 100] width 111 height 22
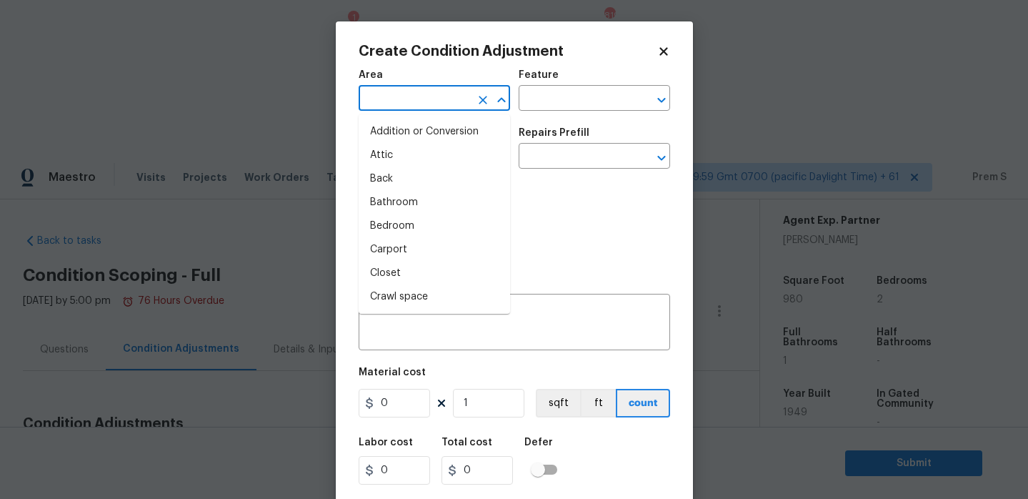
type input "i"
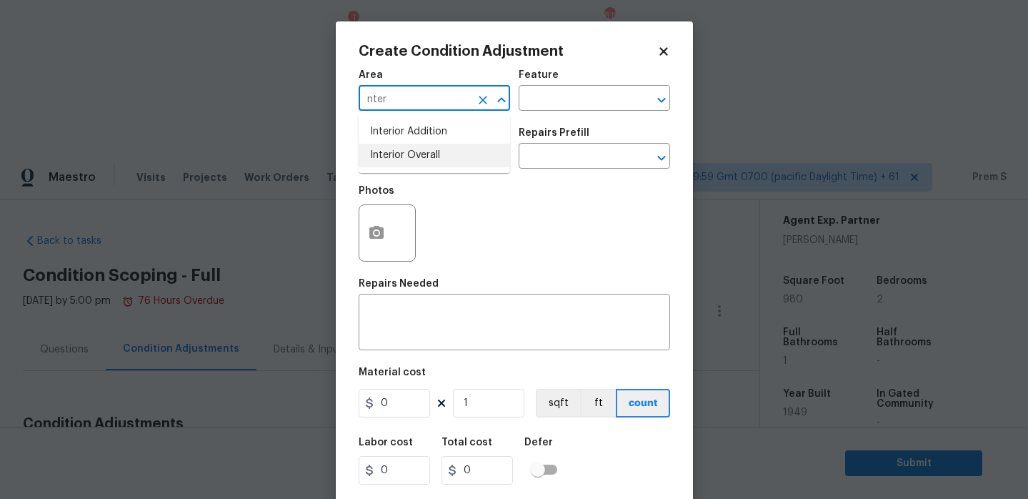
click at [460, 152] on li "Interior Overall" at bounding box center [435, 156] width 152 height 24
type input "Interior Overall"
click at [460, 152] on input "text" at bounding box center [414, 158] width 111 height 22
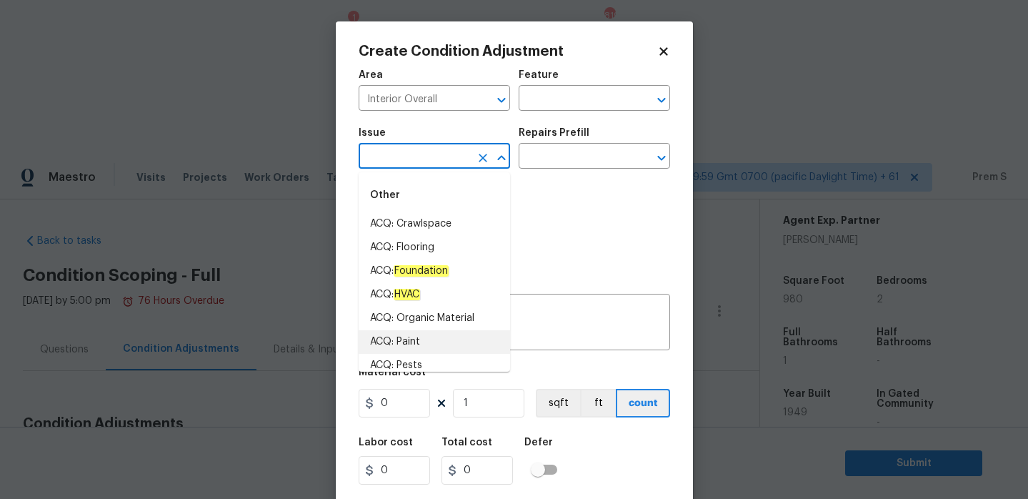
click at [427, 334] on li "ACQ: Paint" at bounding box center [435, 342] width 152 height 24
type input "ACQ: Paint"
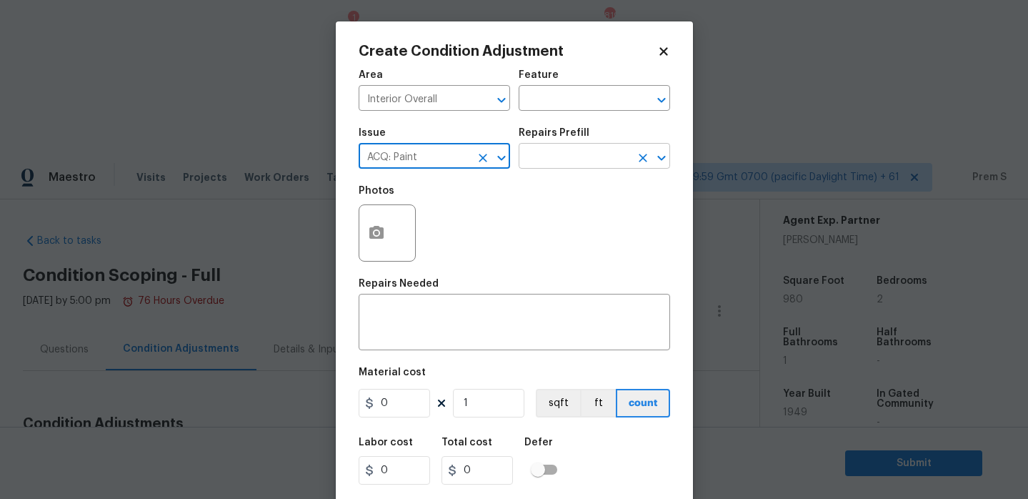
click at [585, 158] on input "text" at bounding box center [574, 158] width 111 height 22
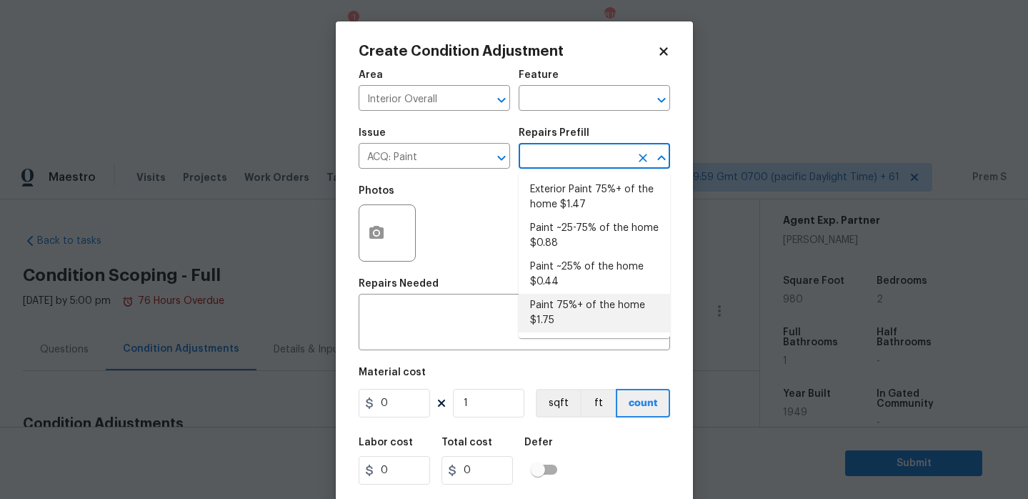
click at [587, 314] on li "Paint 75%+ of the home $1.75" at bounding box center [595, 313] width 152 height 39
type input "Acquisition"
type textarea "Acquisition Scope: 75%+ of the home will likely require interior paint"
type input "1.75"
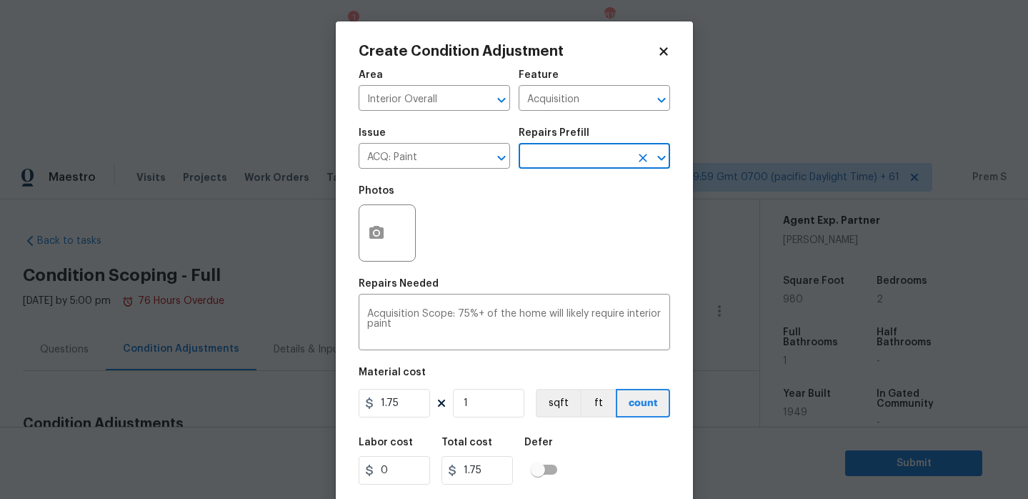
click at [662, 162] on icon "Open" at bounding box center [661, 157] width 17 height 17
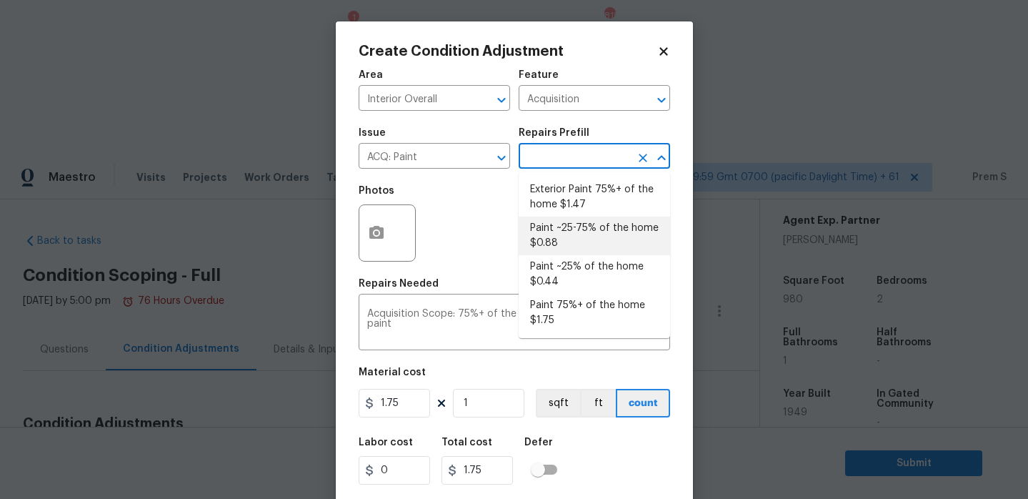
click at [595, 235] on li "Paint ~25-75% of the home $0.88" at bounding box center [595, 236] width 152 height 39
type textarea "Acquisition Scope: ~25 - 75% of the home needs interior paint"
type input "0.88"
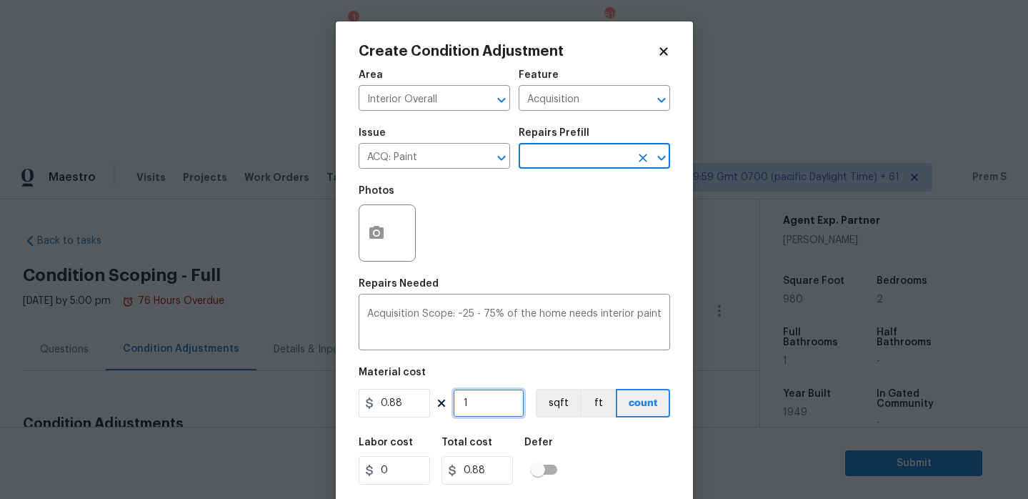
click at [475, 402] on input "1" at bounding box center [488, 403] width 71 height 29
type input "9"
type input "7.92"
type input "98"
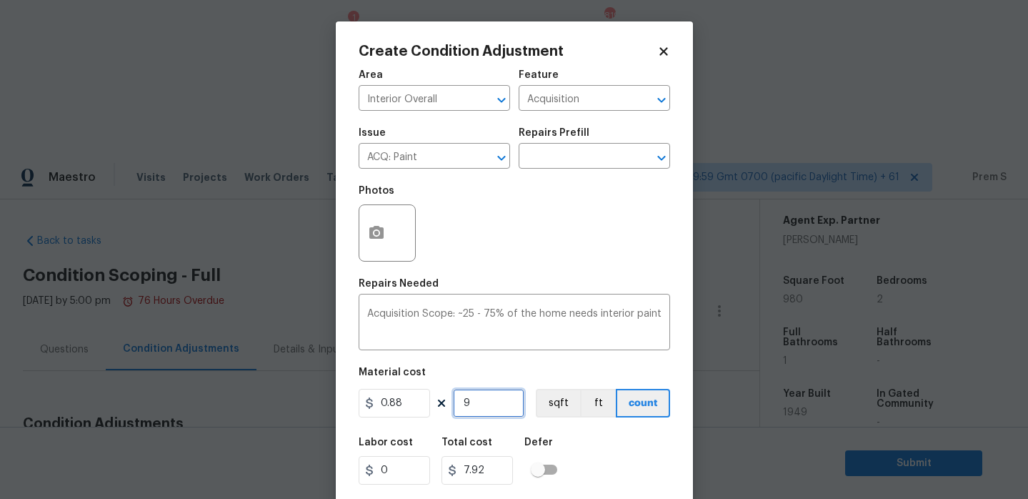
type input "86.24"
type input "980"
type input "862.4"
type input "980"
click at [387, 231] on button "button" at bounding box center [376, 233] width 34 height 56
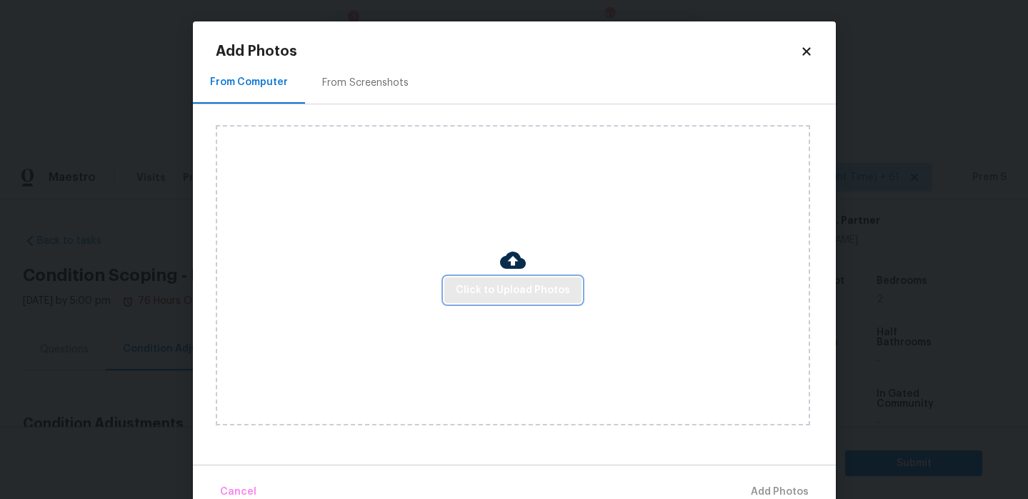
click at [517, 292] on span "Click to Upload Photos" at bounding box center [513, 291] width 114 height 18
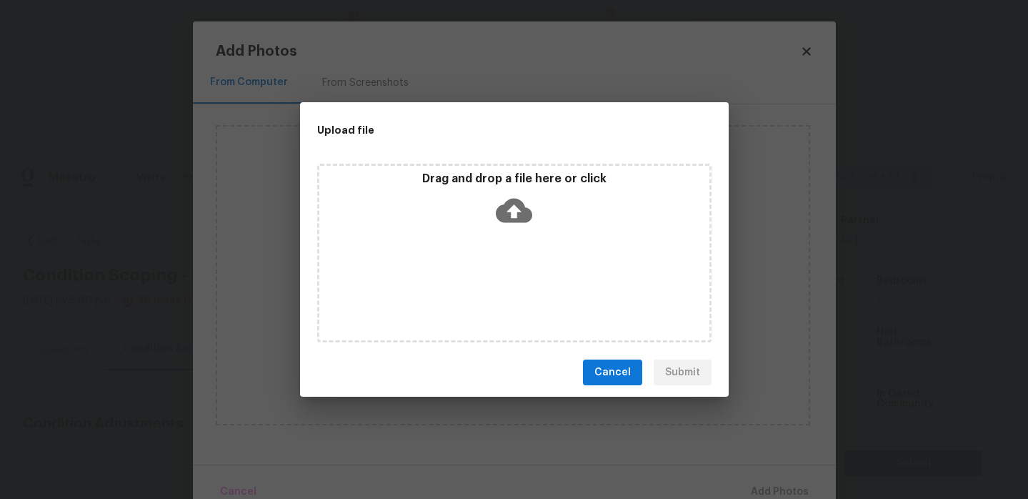
click at [518, 218] on icon at bounding box center [514, 211] width 36 height 24
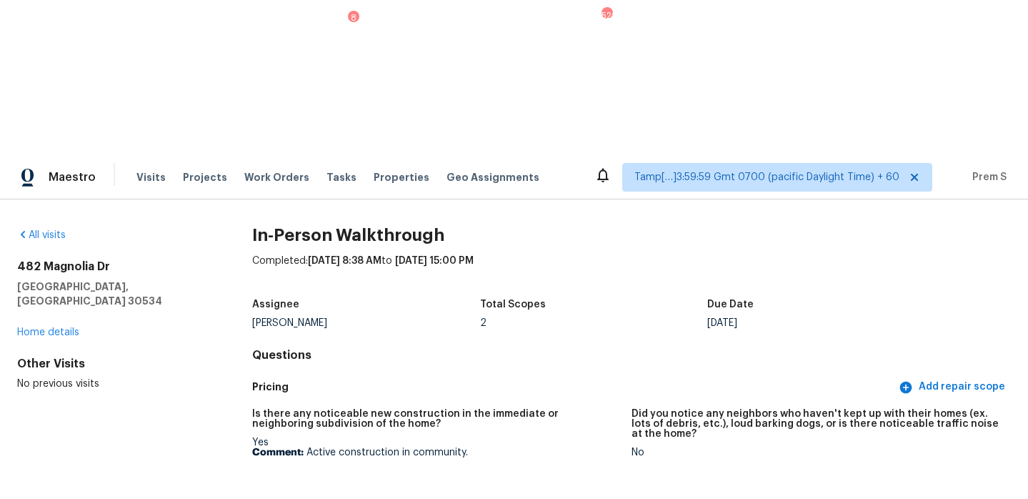
scroll to position [3506, 0]
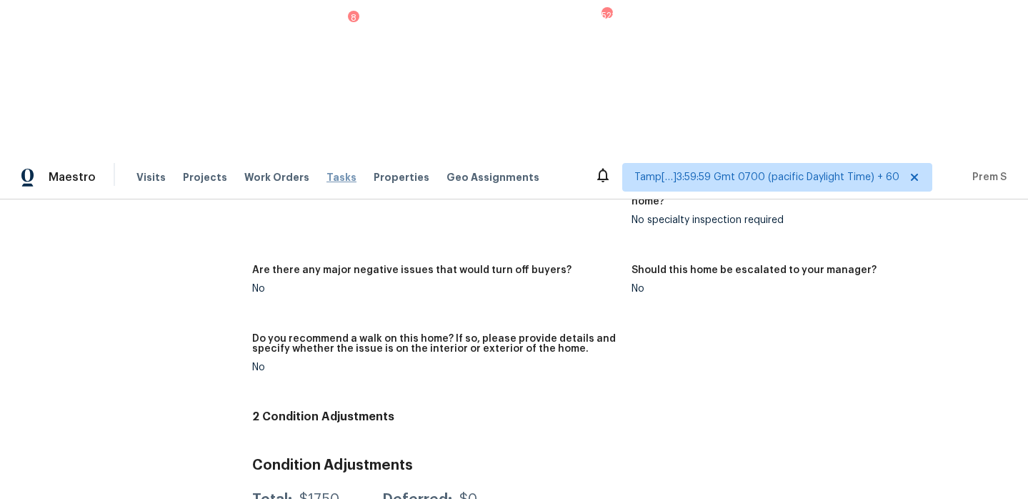
click at [329, 172] on span "Tasks" at bounding box center [342, 177] width 30 height 10
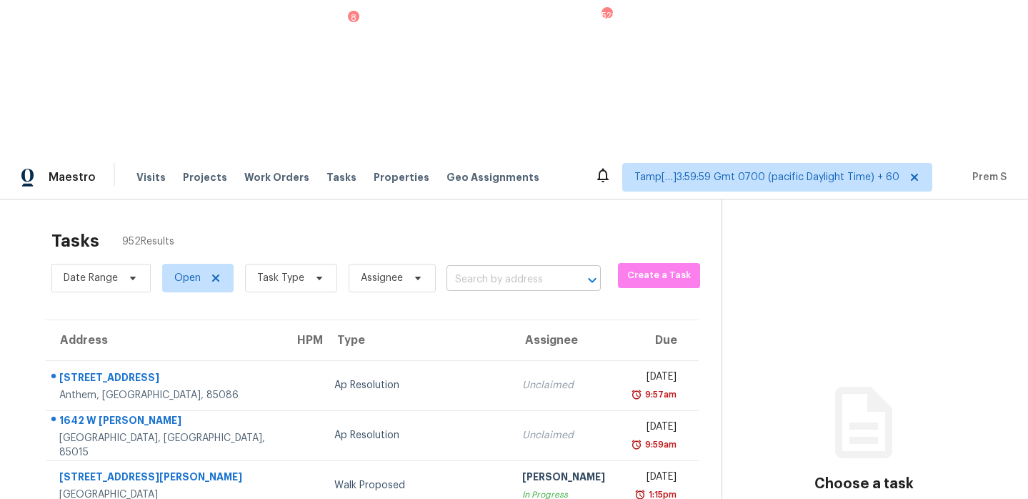
click at [532, 269] on input "text" at bounding box center [504, 280] width 114 height 22
paste input "[STREET_ADDRESS]"
type input "[STREET_ADDRESS]"
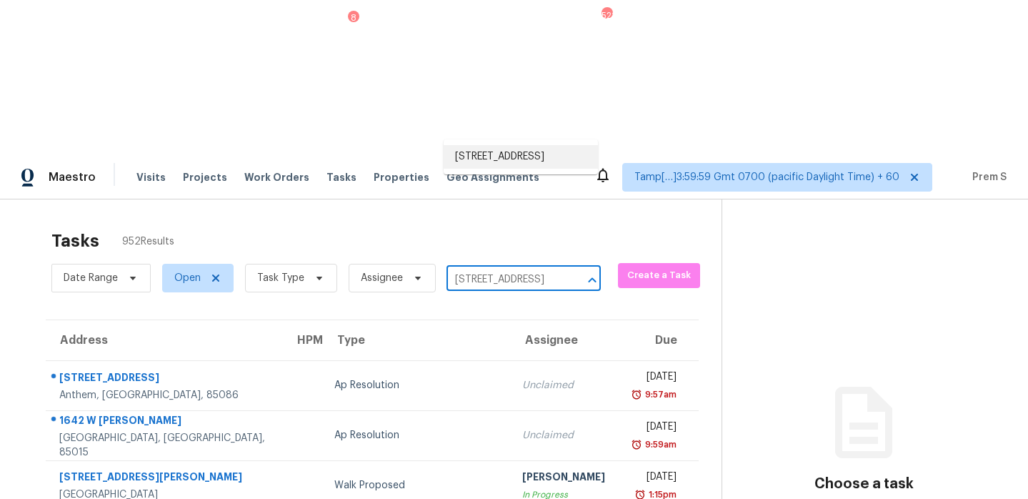
click at [510, 158] on li "[STREET_ADDRESS]" at bounding box center [521, 157] width 154 height 24
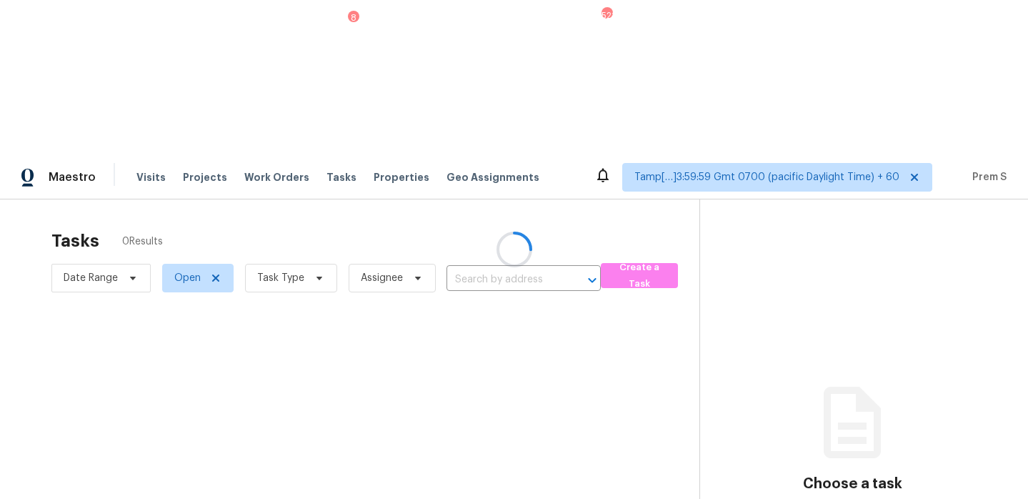
type input "[STREET_ADDRESS]"
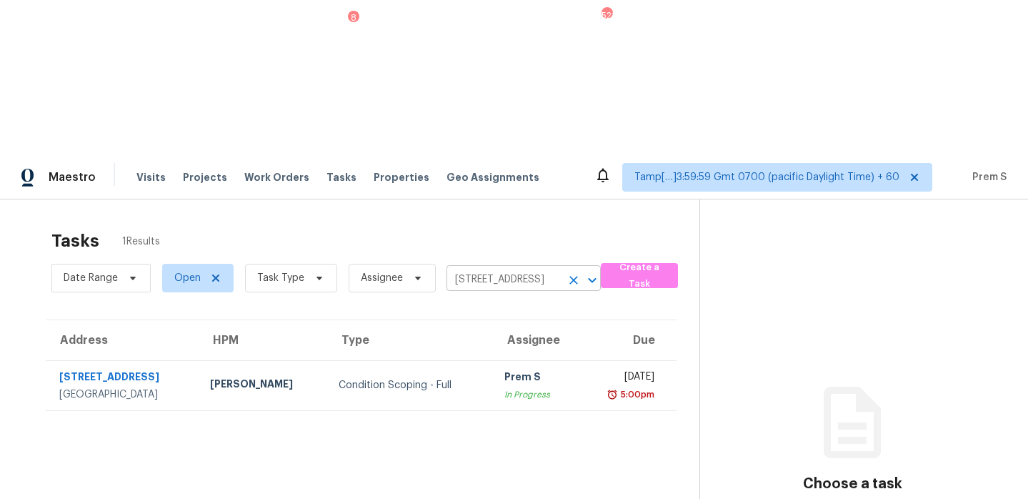
click at [567, 273] on icon "Clear" at bounding box center [574, 280] width 14 height 14
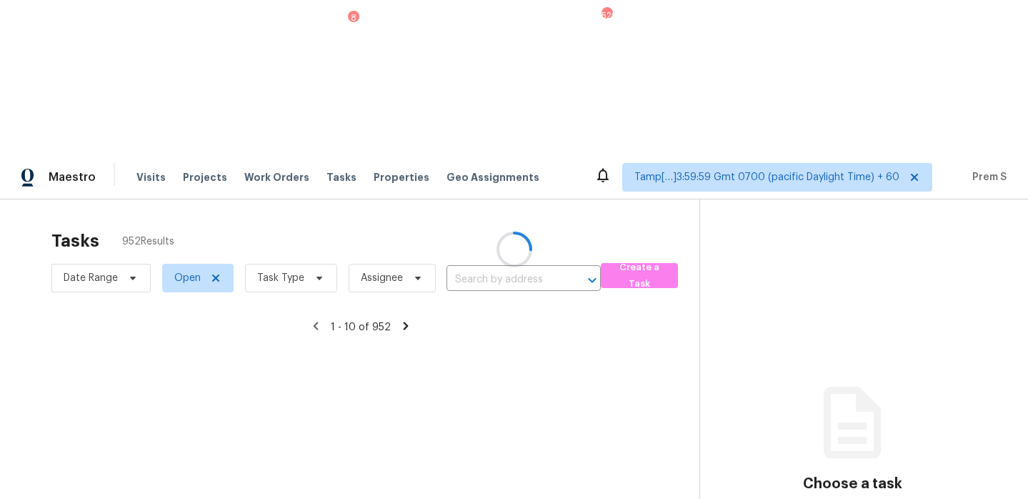
click at [494, 113] on div at bounding box center [514, 249] width 1028 height 499
click at [298, 129] on div at bounding box center [514, 249] width 1028 height 499
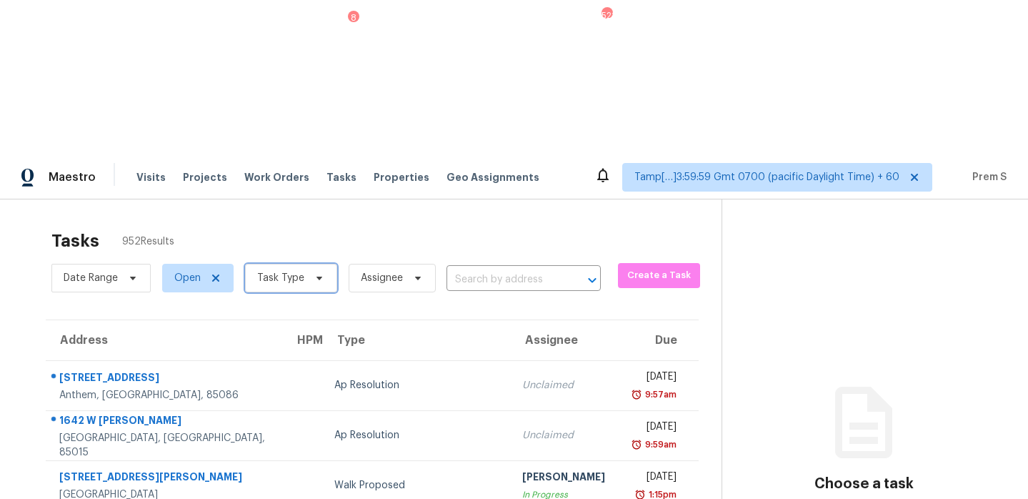
click at [287, 271] on span "Task Type" at bounding box center [280, 278] width 47 height 14
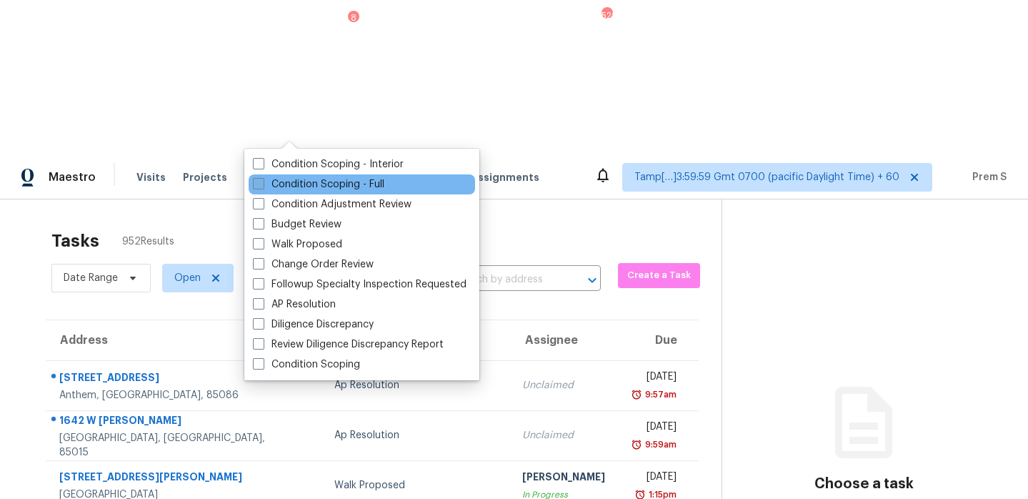
click at [290, 182] on label "Condition Scoping - Full" at bounding box center [318, 184] width 131 height 14
click at [262, 182] on input "Condition Scoping - Full" at bounding box center [257, 181] width 9 height 9
checkbox input "true"
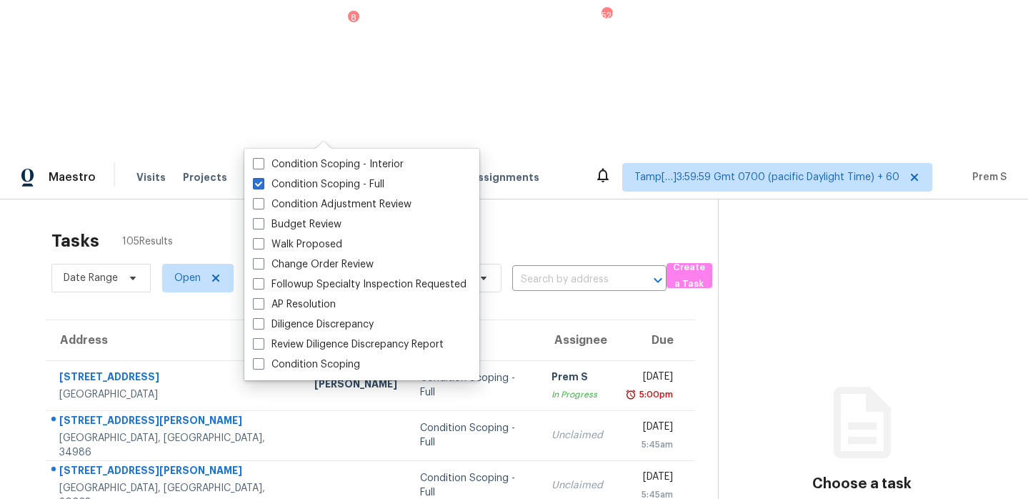
click at [583, 269] on input "text" at bounding box center [569, 280] width 114 height 22
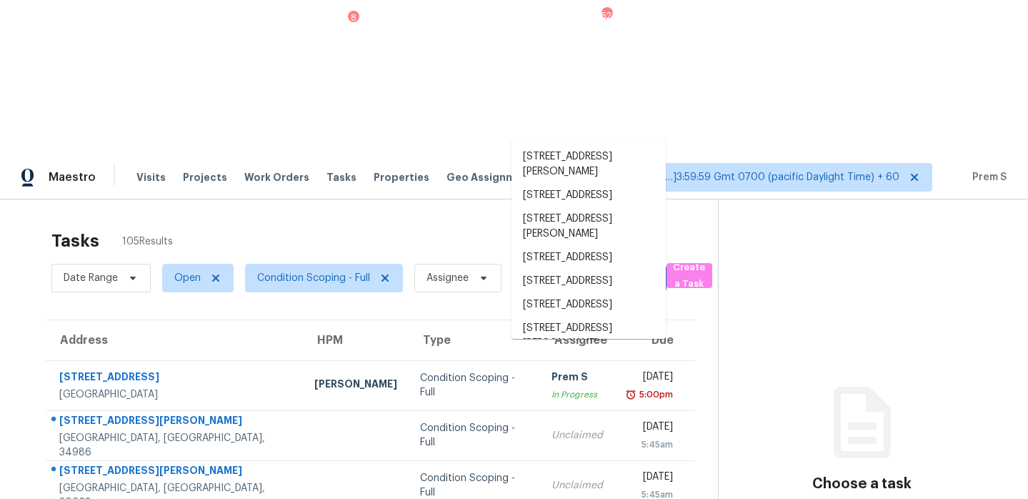
paste input "[STREET_ADDRESS][PERSON_NAME]"
type input "[STREET_ADDRESS][PERSON_NAME]"
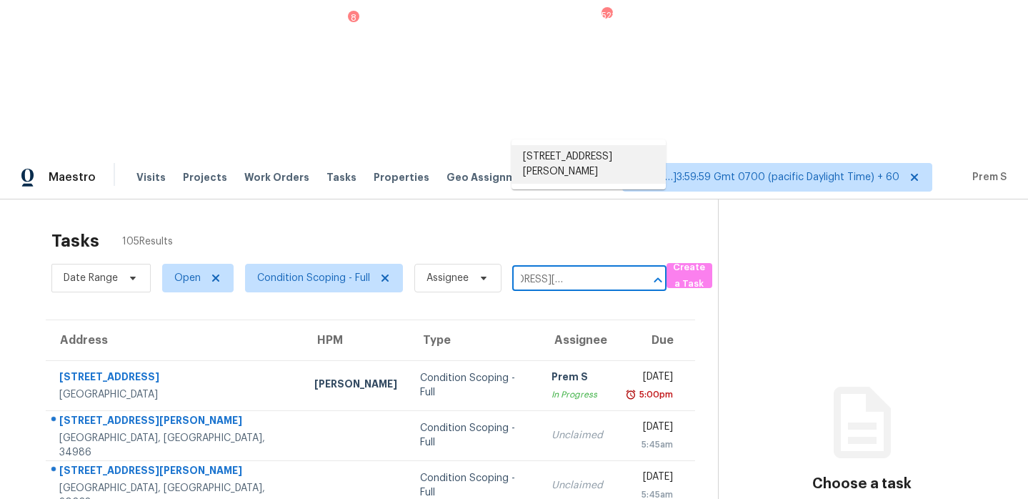
click at [572, 166] on li "[STREET_ADDRESS][PERSON_NAME]" at bounding box center [589, 164] width 154 height 39
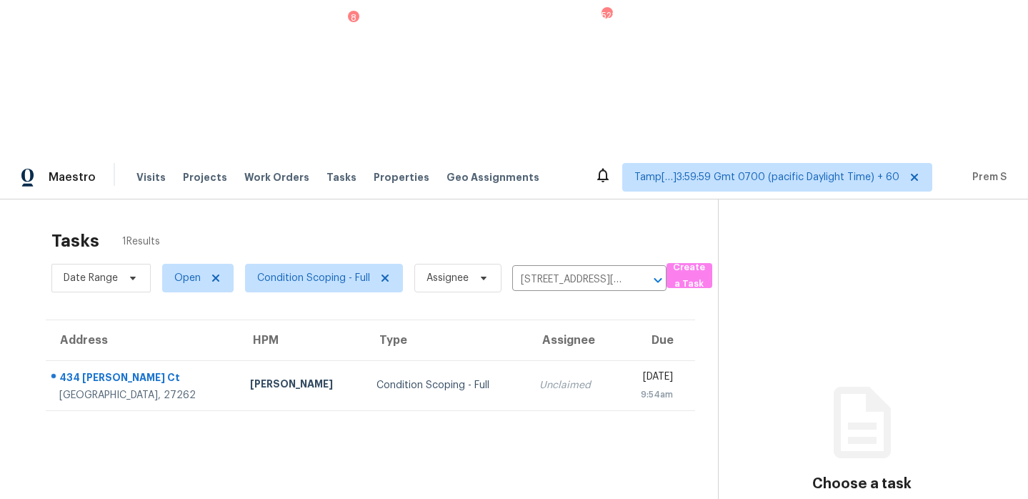
click at [528, 360] on td "Unclaimed" at bounding box center [572, 385] width 89 height 50
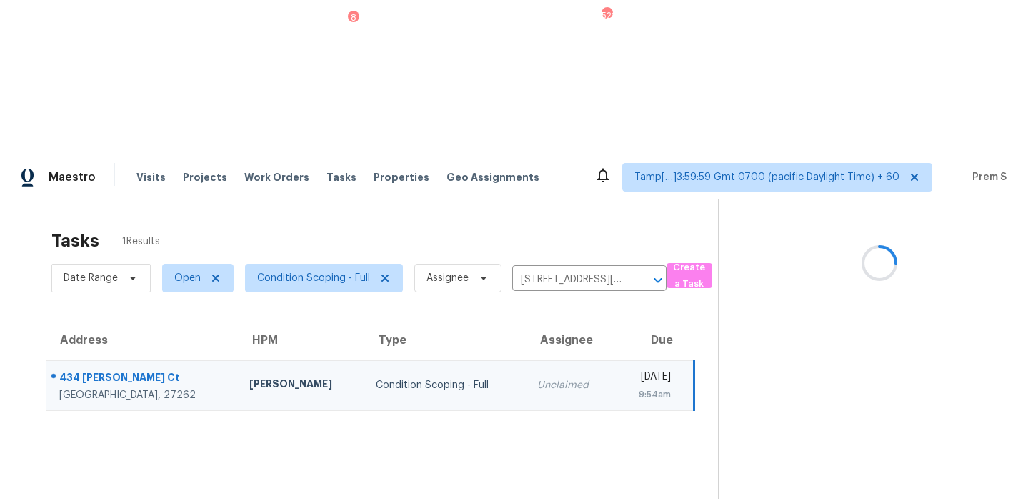
scroll to position [45, 0]
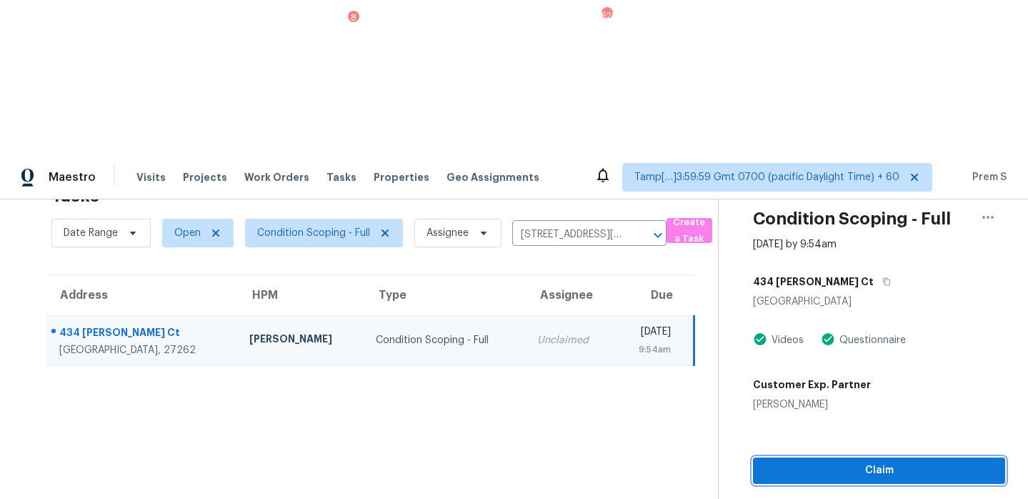
click at [868, 457] on button "Claim" at bounding box center [879, 470] width 252 height 26
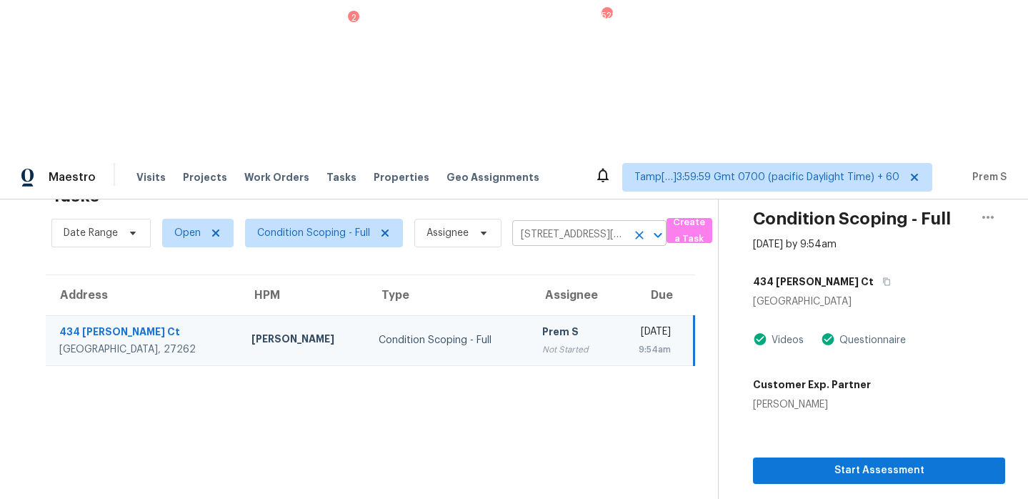
click at [639, 228] on icon "Clear" at bounding box center [639, 235] width 14 height 14
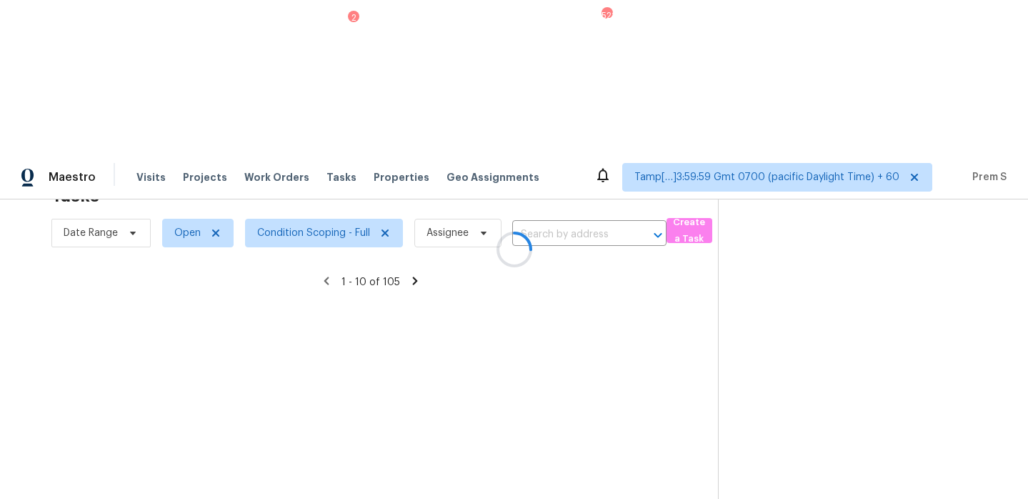
click at [552, 80] on div at bounding box center [514, 249] width 1028 height 499
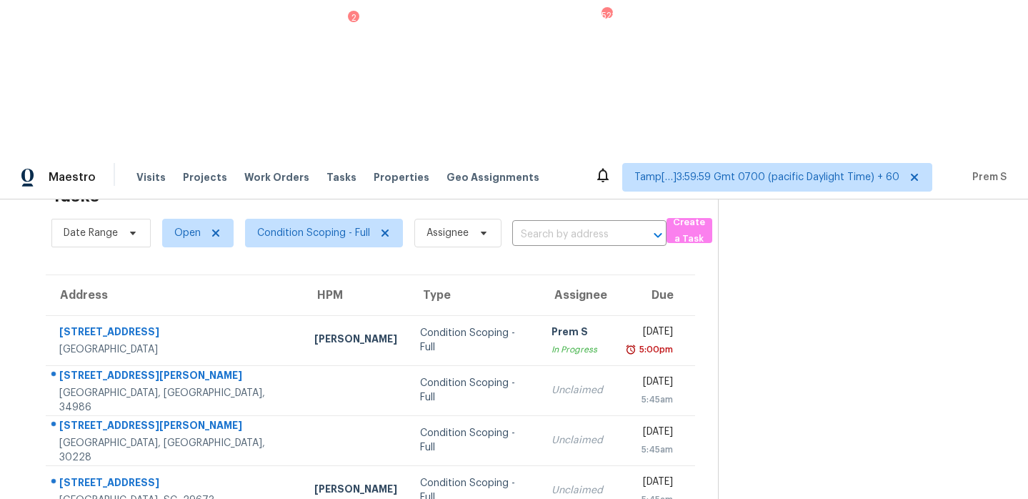
click at [552, 224] on input "text" at bounding box center [569, 235] width 114 height 22
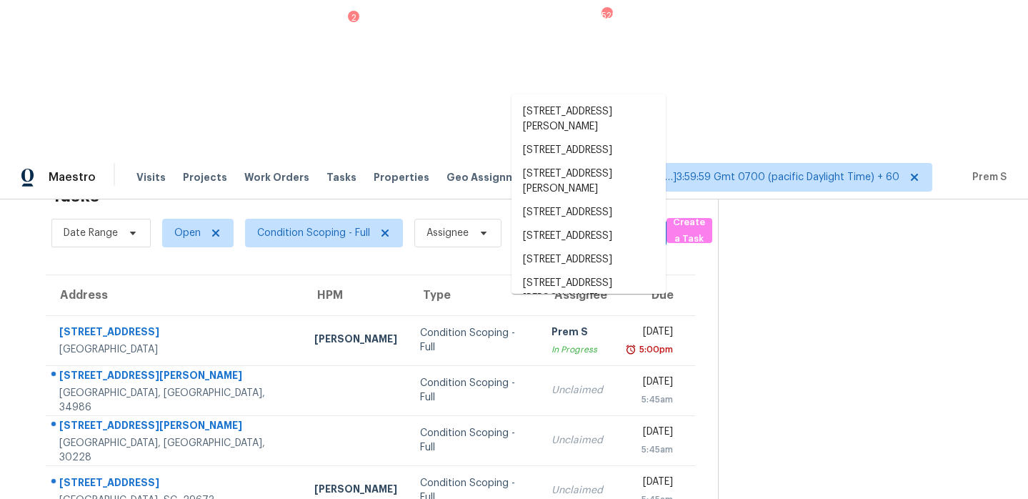
paste input "349 Cypress Hollow Trl Piedmont, SC, 29673"
type input "349 Cypress Hollow Trl Piedmont, SC, 29673"
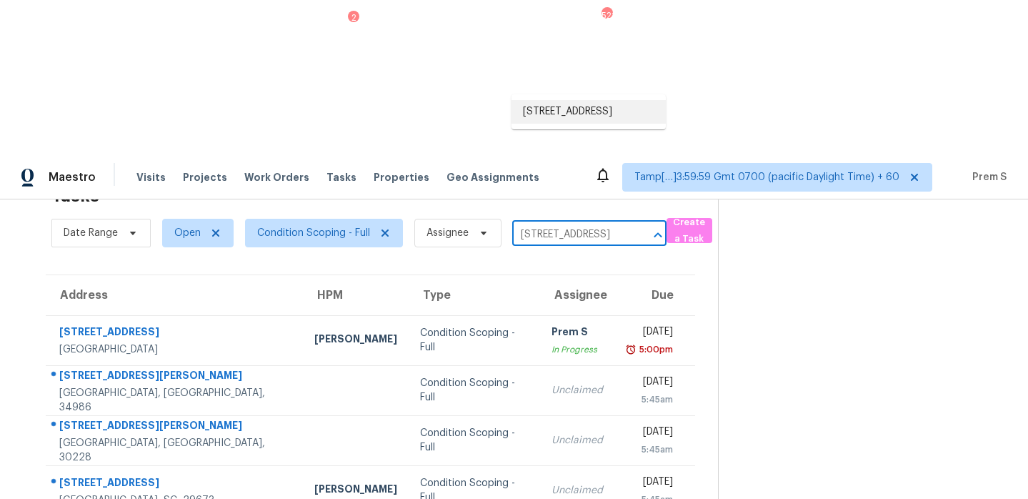
click at [551, 102] on li "349 Cypress Hollow Trl, Piedmont, SC 29673" at bounding box center [589, 112] width 154 height 24
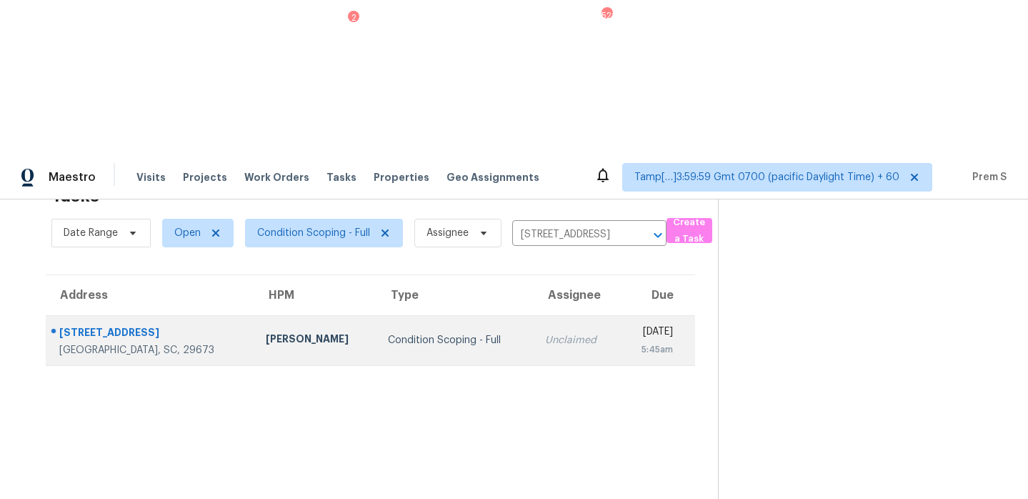
click at [620, 315] on td "Fri, Aug 15th 2025 5:45am" at bounding box center [657, 340] width 75 height 50
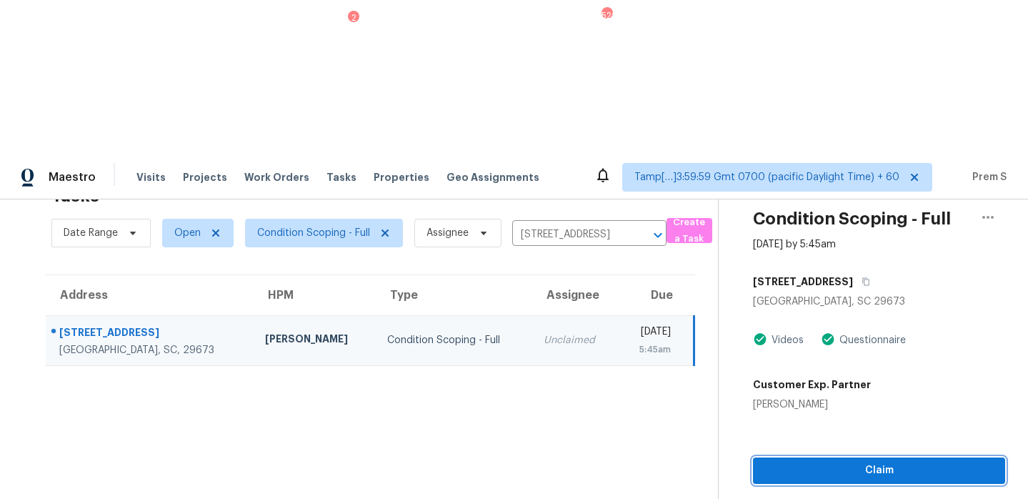
click at [826, 462] on span "Claim" at bounding box center [879, 471] width 229 height 18
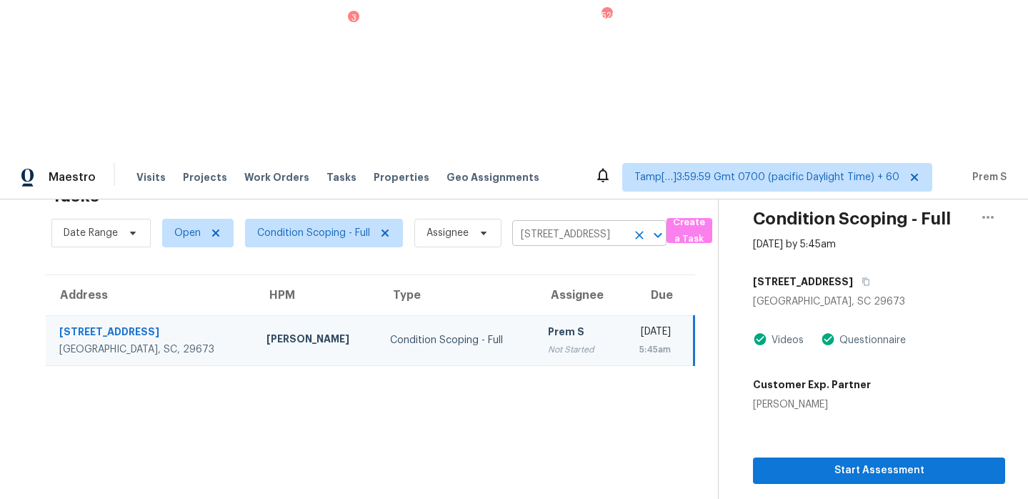
click at [644, 228] on icon "Clear" at bounding box center [639, 235] width 14 height 14
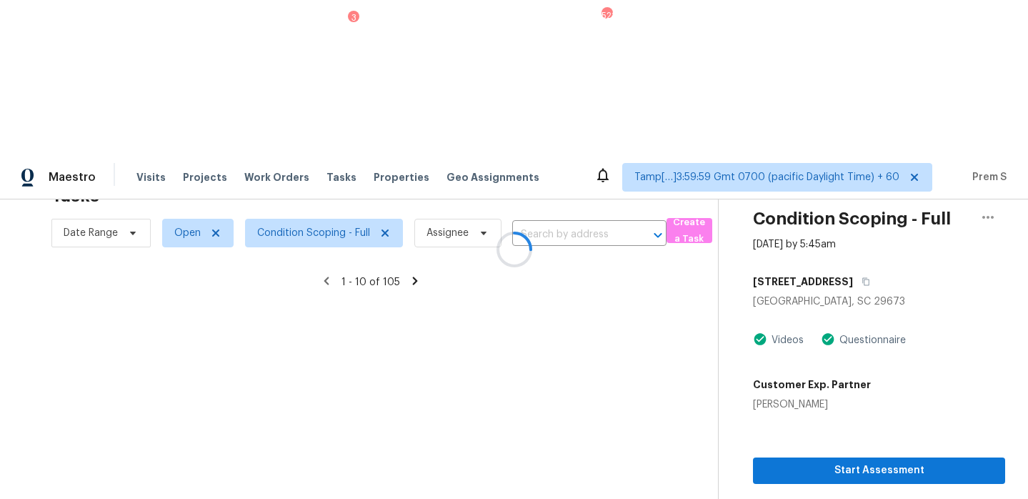
click at [532, 86] on div at bounding box center [514, 249] width 1028 height 499
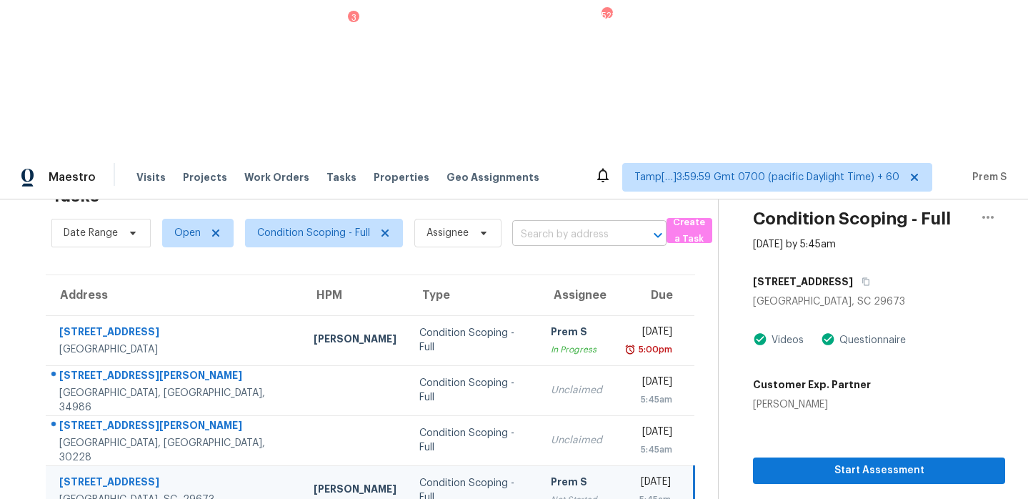
click at [530, 224] on input "text" at bounding box center [569, 235] width 114 height 22
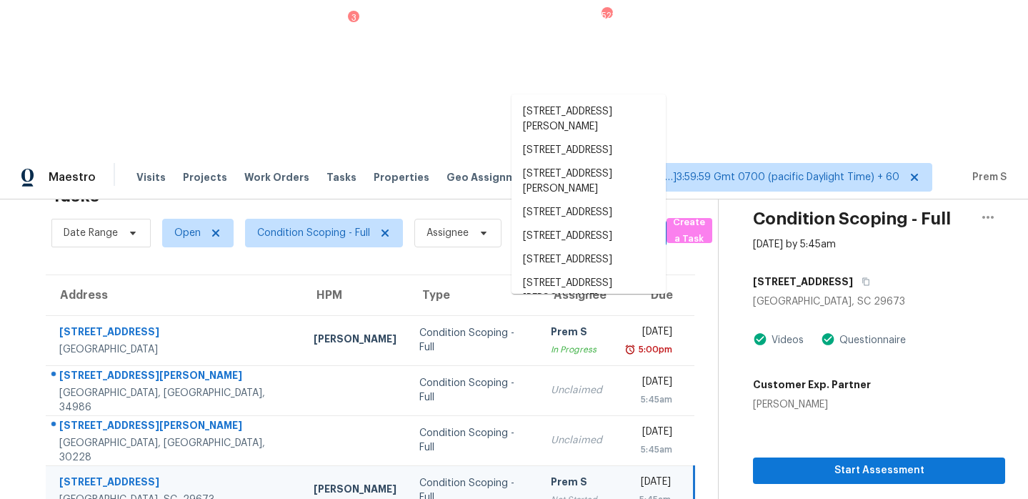
paste input "802 Bethlehem Rd Kings Mountain, NC, 28086"
type input "802 Bethlehem Rd Kings Mountain, NC, 28086"
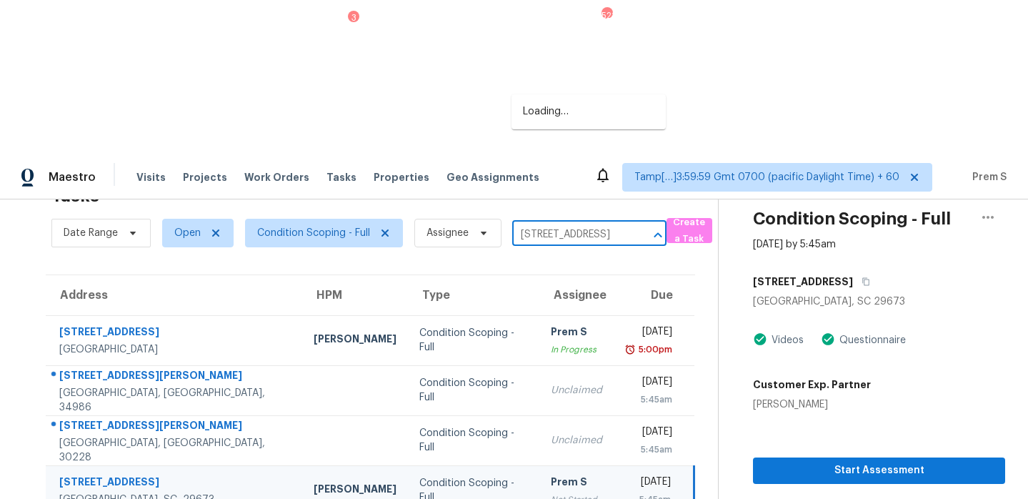
scroll to position [0, 111]
click at [571, 119] on li "802 Bethlehem Rd, Kings Mountain, NC 28086" at bounding box center [589, 112] width 154 height 24
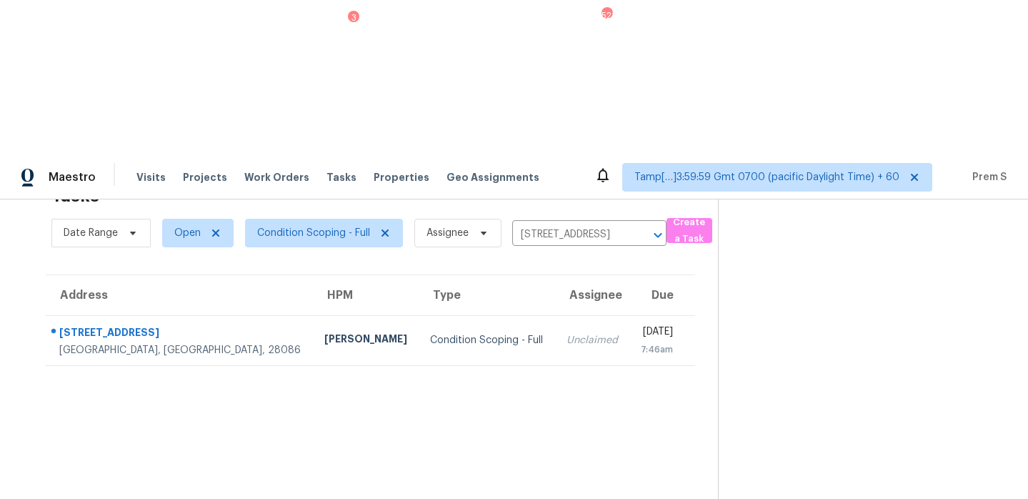
click at [567, 333] on div "Unclaimed" at bounding box center [592, 340] width 51 height 14
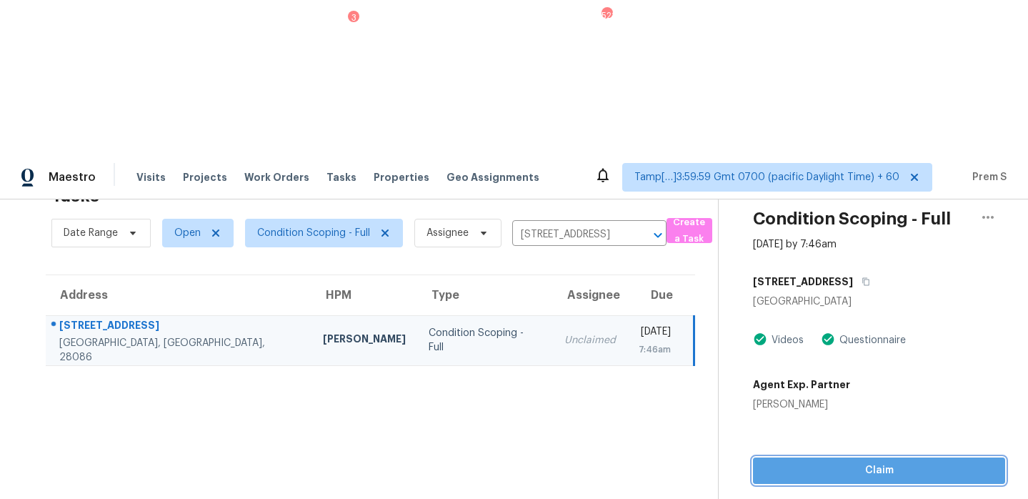
click at [869, 462] on span "Claim" at bounding box center [879, 471] width 229 height 18
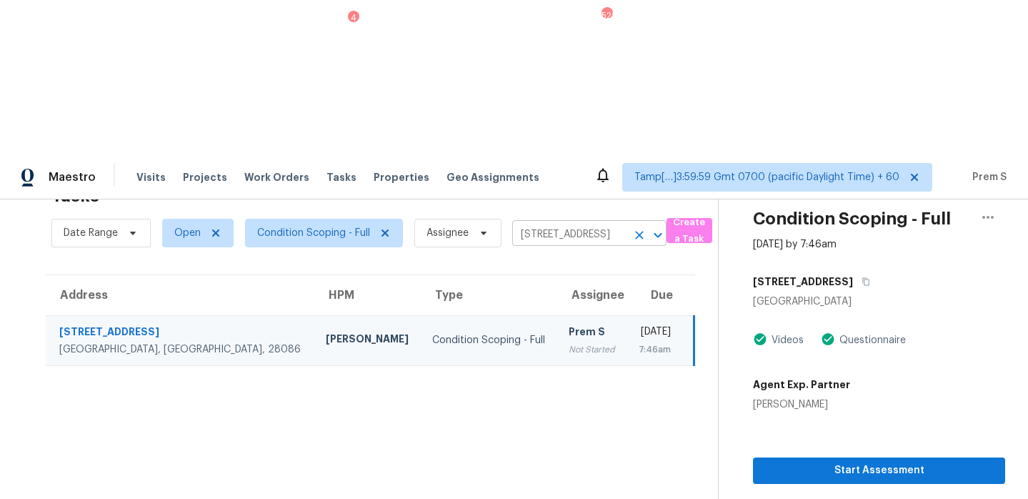
click at [641, 228] on icon "Clear" at bounding box center [639, 235] width 14 height 14
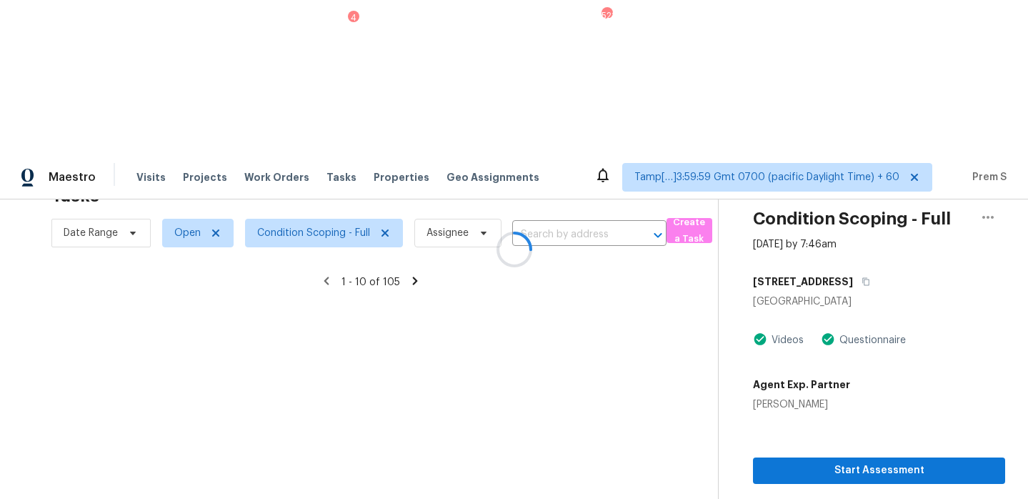
click at [567, 80] on div at bounding box center [514, 249] width 1028 height 499
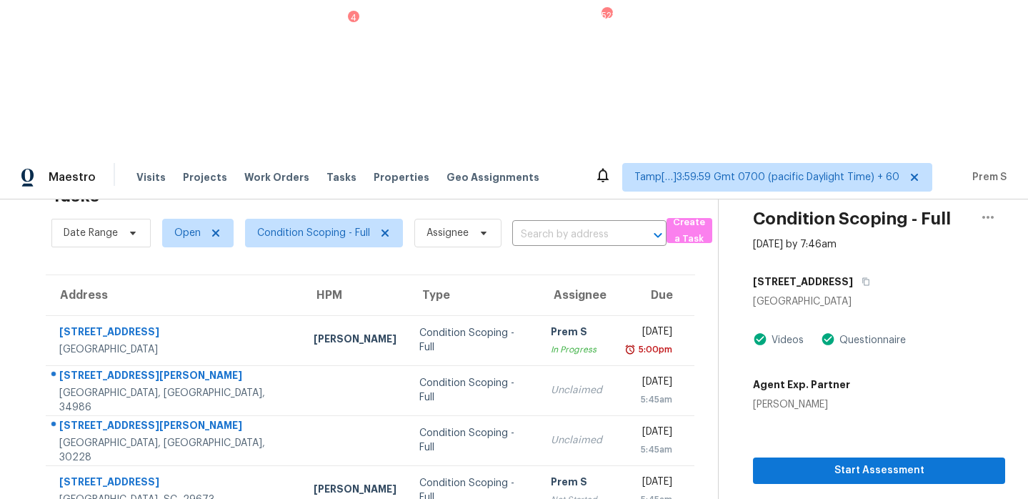
click at [567, 224] on input "text" at bounding box center [569, 235] width 114 height 22
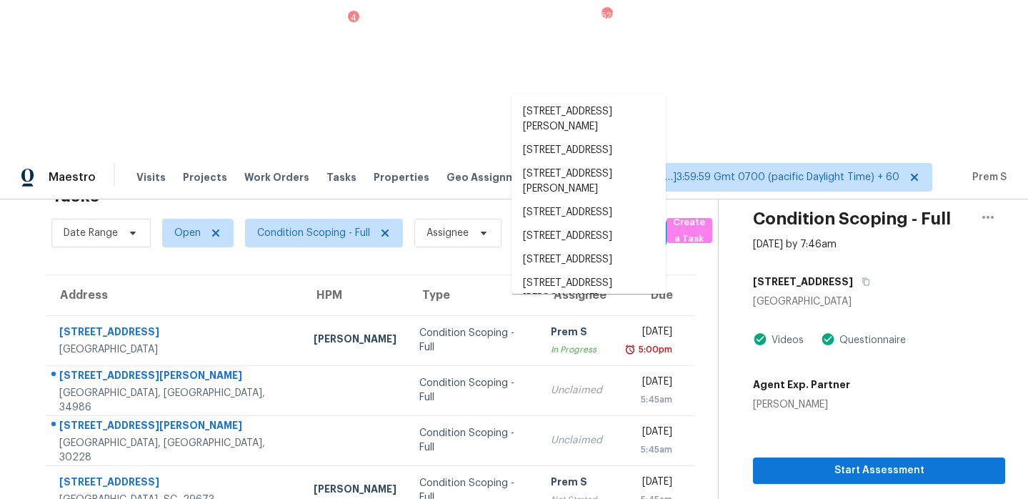
paste input "1420 Reunion Dr Crandall, TX, 75114"
type input "1420 Reunion Dr Crandall, TX, 75114"
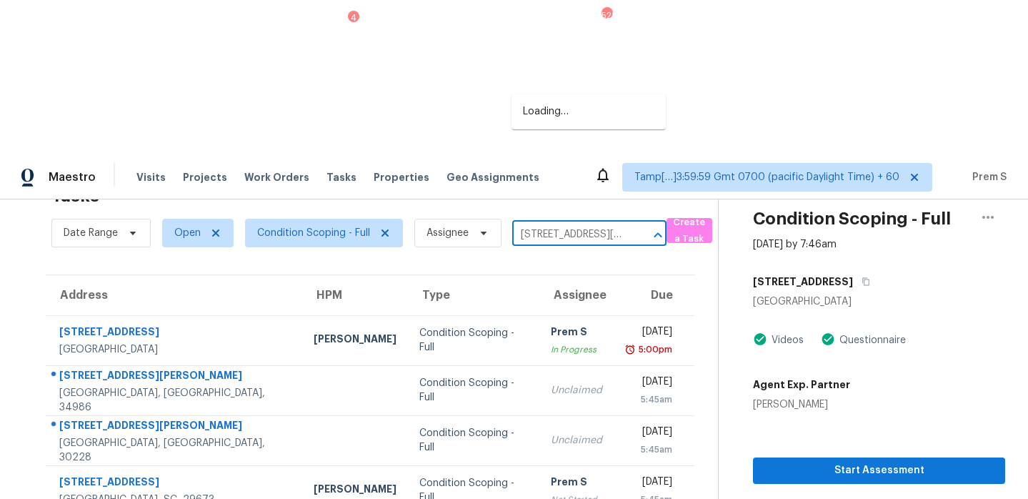
scroll to position [0, 61]
click at [580, 109] on li "1420 Reunion Dr, Crandall, TX 75114" at bounding box center [589, 119] width 154 height 39
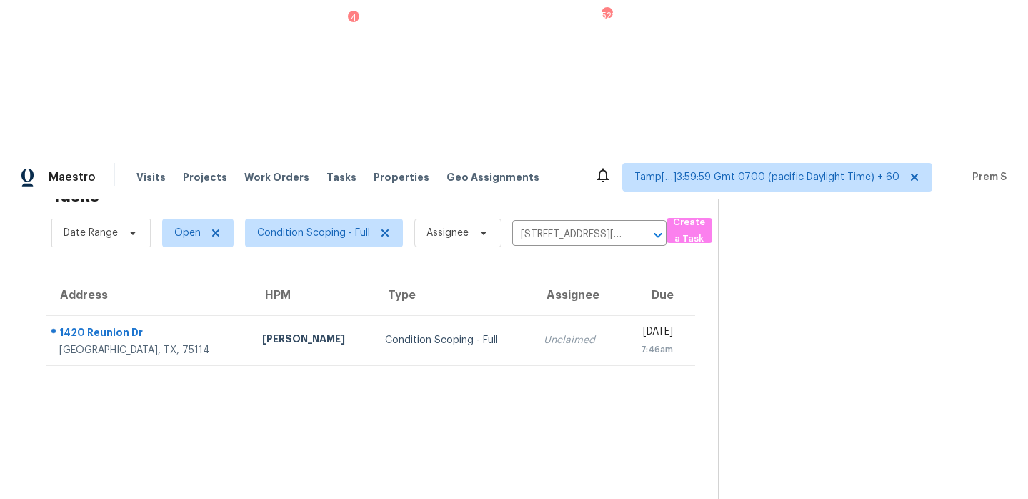
click at [544, 333] on div "Unclaimed" at bounding box center [576, 340] width 64 height 14
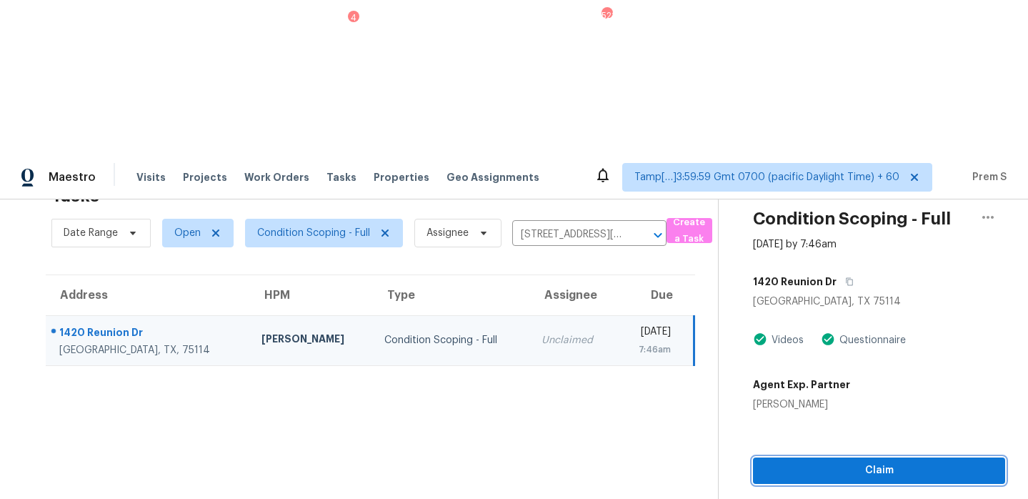
click at [864, 462] on span "Claim" at bounding box center [879, 471] width 229 height 18
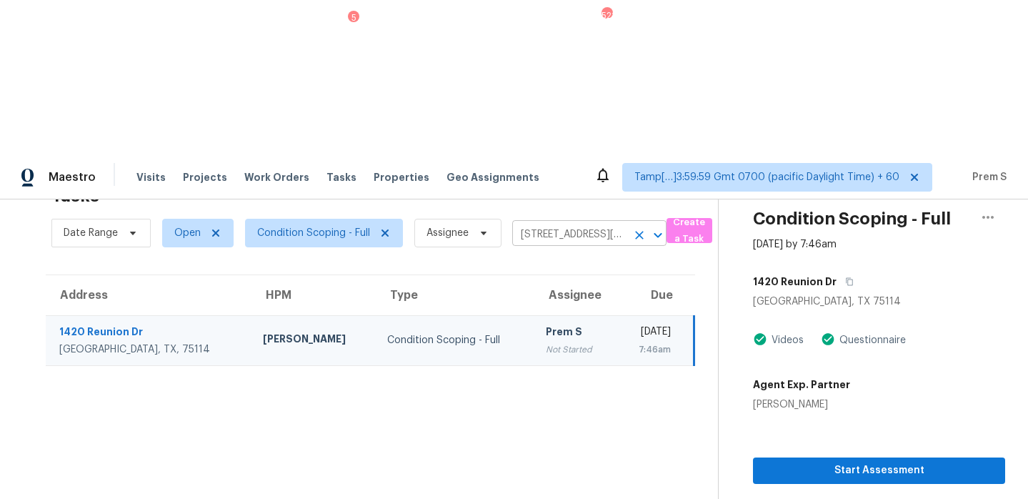
click at [640, 228] on icon "Clear" at bounding box center [639, 235] width 14 height 14
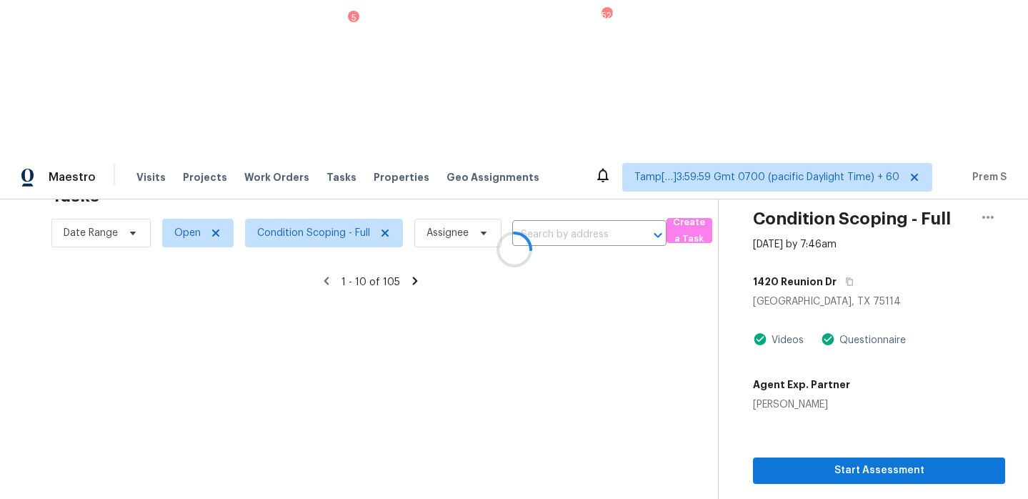
click at [549, 76] on div at bounding box center [514, 249] width 1028 height 499
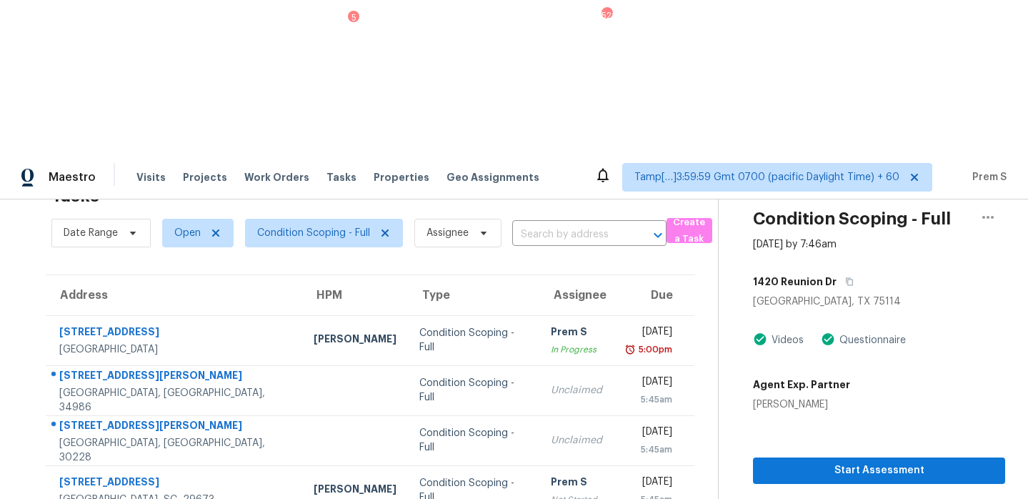
click at [549, 224] on input "text" at bounding box center [569, 235] width 114 height 22
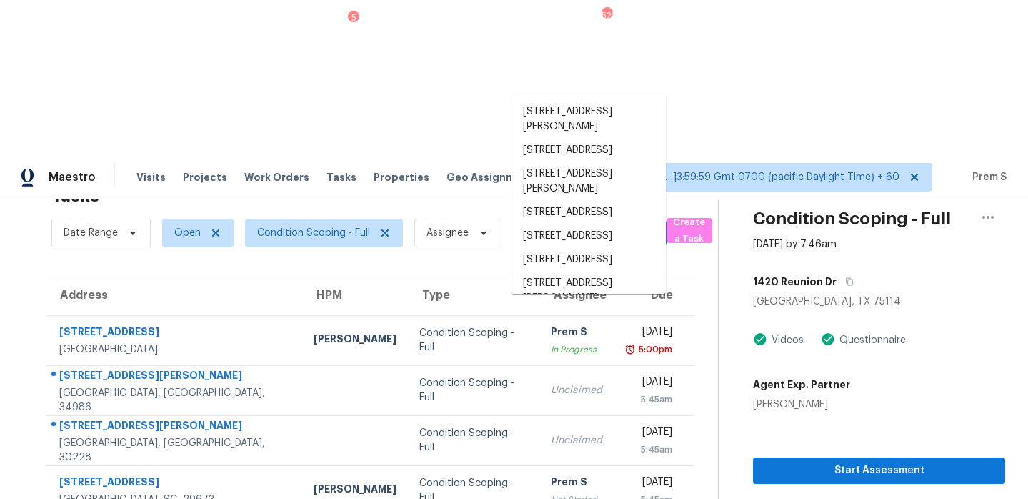
paste input "7200 Wavecrest Way Fort Worth, TX, 76179"
type input "7200 Wavecrest Way Fort Worth, TX, 76179"
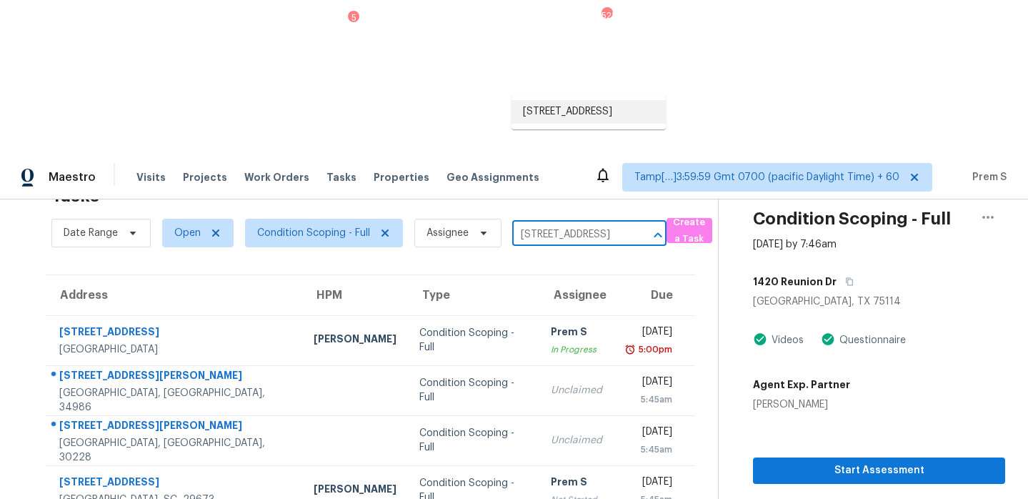
click at [563, 102] on li "7200 Wavecrest Way, Fort Worth, TX 76179" at bounding box center [589, 112] width 154 height 24
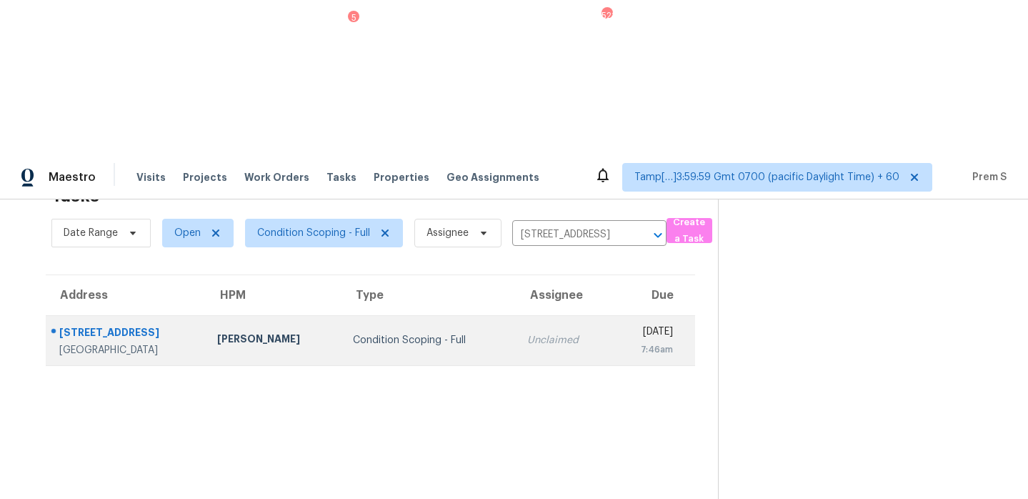
click at [516, 315] on td "Unclaimed" at bounding box center [563, 340] width 95 height 50
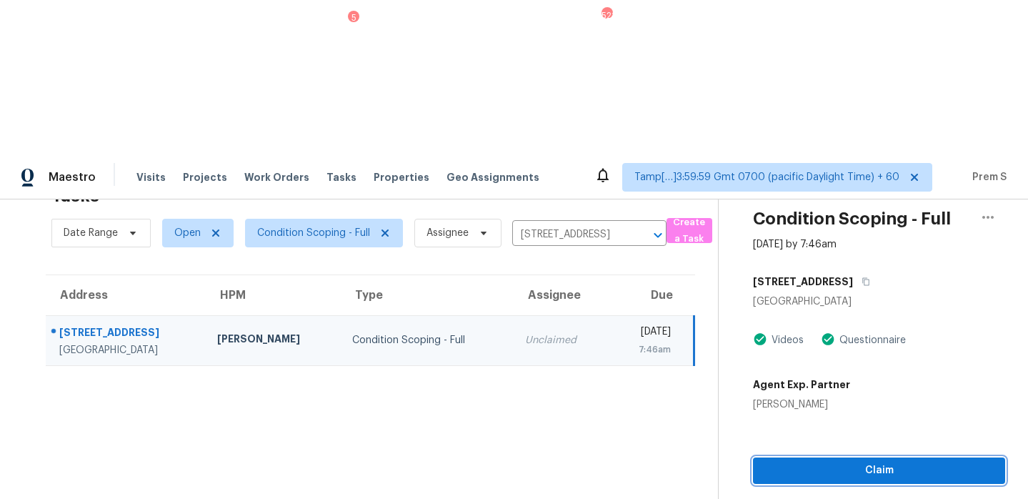
click at [905, 457] on button "Claim" at bounding box center [879, 470] width 252 height 26
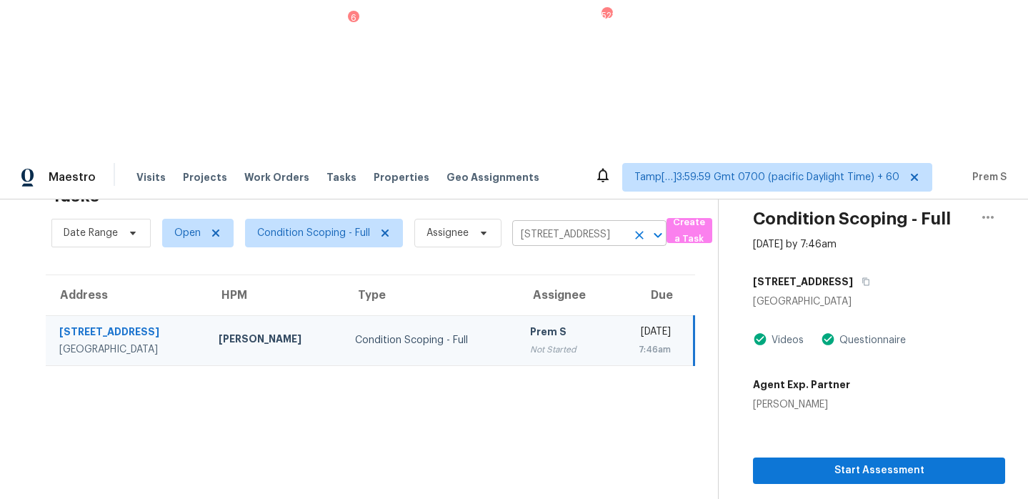
click at [641, 231] on icon "Clear" at bounding box center [639, 235] width 9 height 9
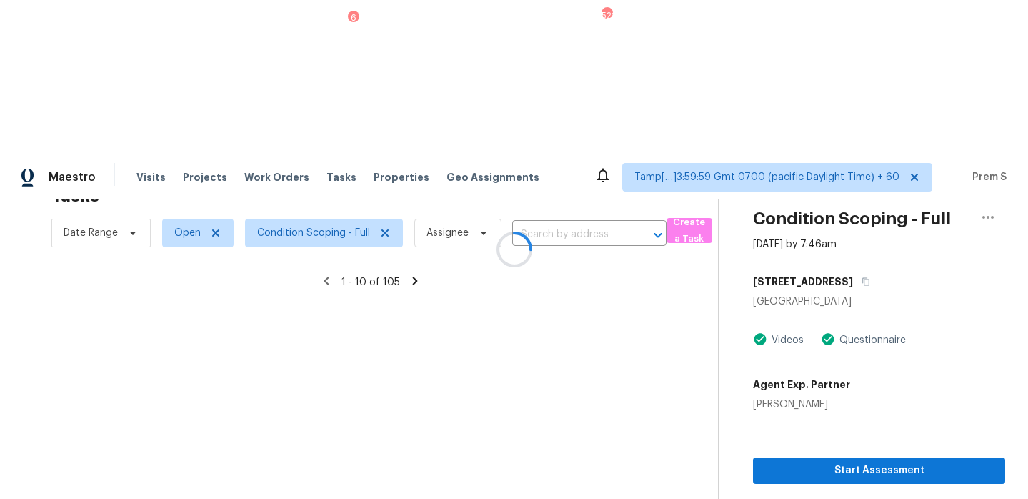
click at [554, 76] on div at bounding box center [514, 249] width 1028 height 499
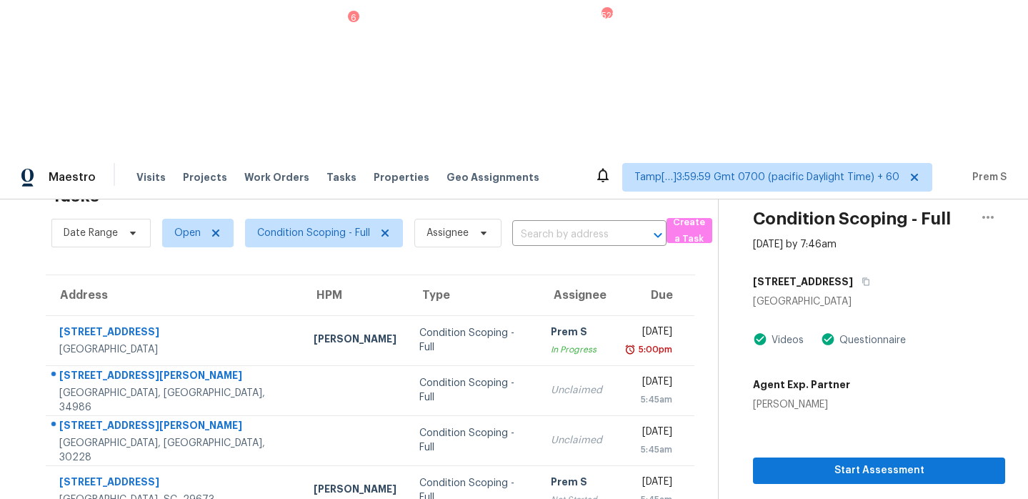
click at [554, 224] on input "text" at bounding box center [569, 235] width 114 height 22
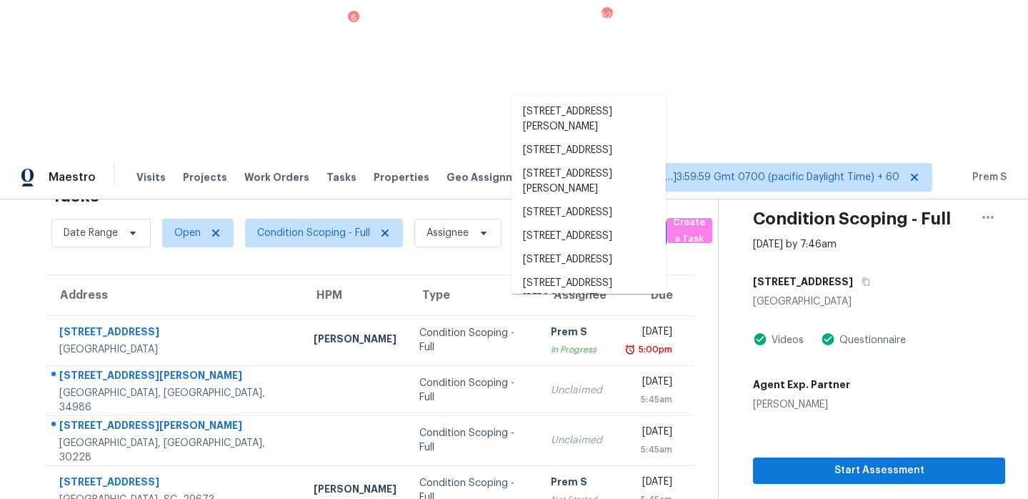
click at [558, 224] on input "text" at bounding box center [569, 235] width 114 height 22
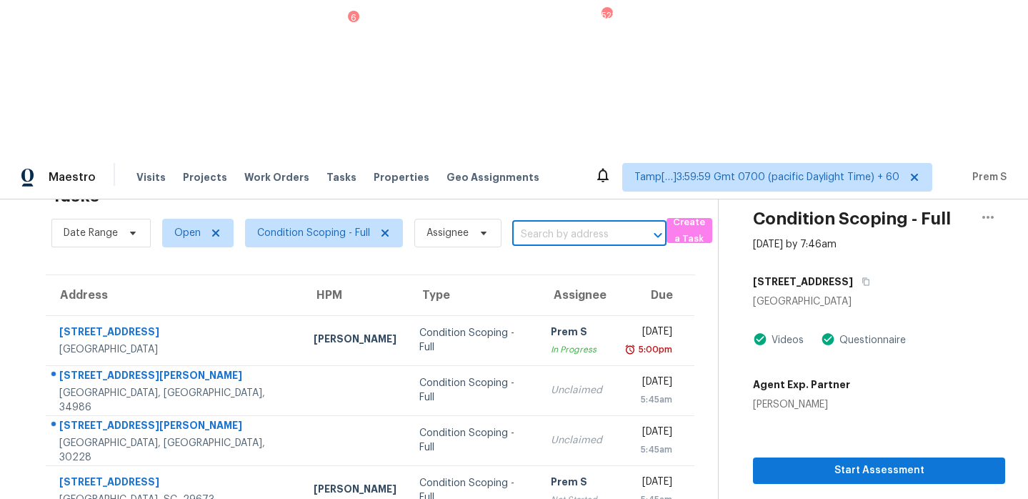
paste input "5002 Prairieview Ct S Arlington, TX, 76017"
type input "5002 Prairieview Ct S Arlington, TX, 76017"
click at [555, 111] on li "5002 Prairieview Ct S, Arlington, TX 76017" at bounding box center [589, 112] width 154 height 24
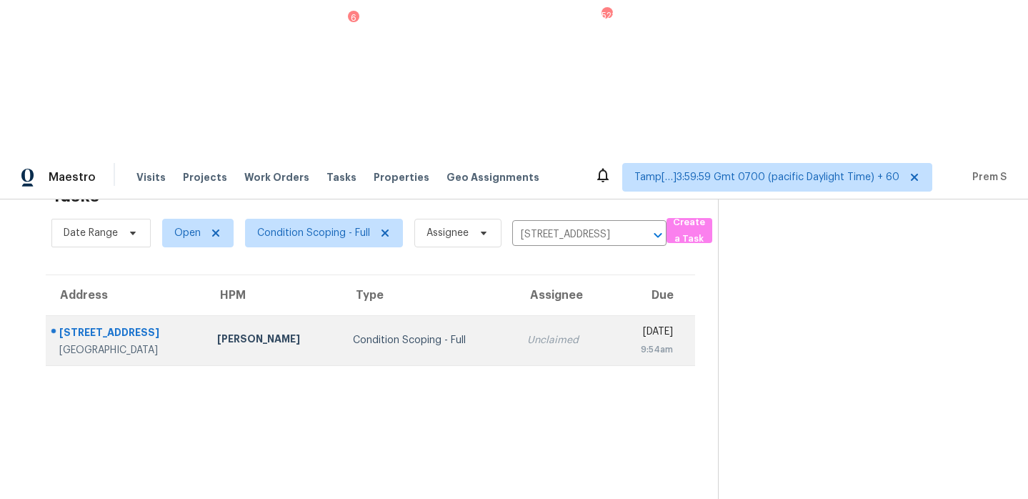
click at [542, 333] on div "Unclaimed" at bounding box center [563, 340] width 72 height 14
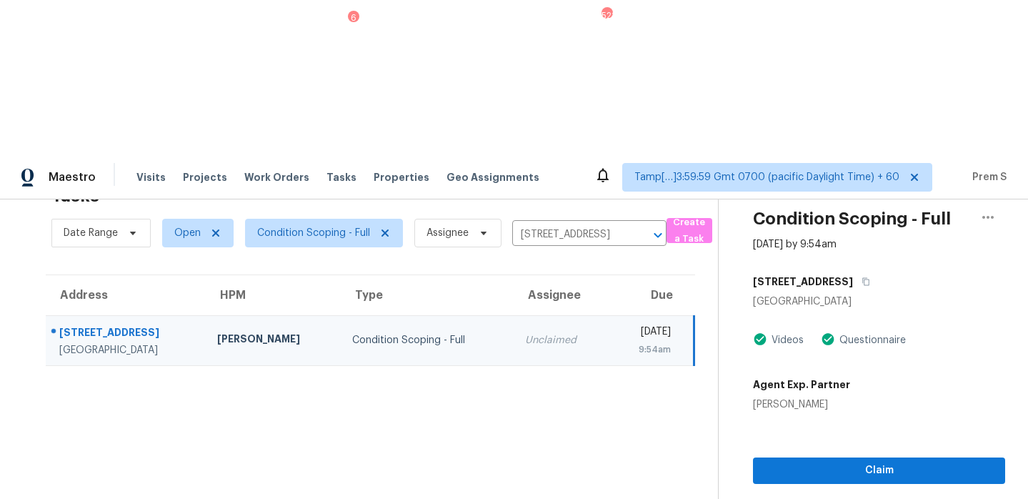
click at [620, 342] on div "9:54am" at bounding box center [645, 349] width 51 height 14
click at [833, 462] on span "Claim" at bounding box center [879, 471] width 229 height 18
click at [641, 228] on icon "Clear" at bounding box center [639, 235] width 14 height 14
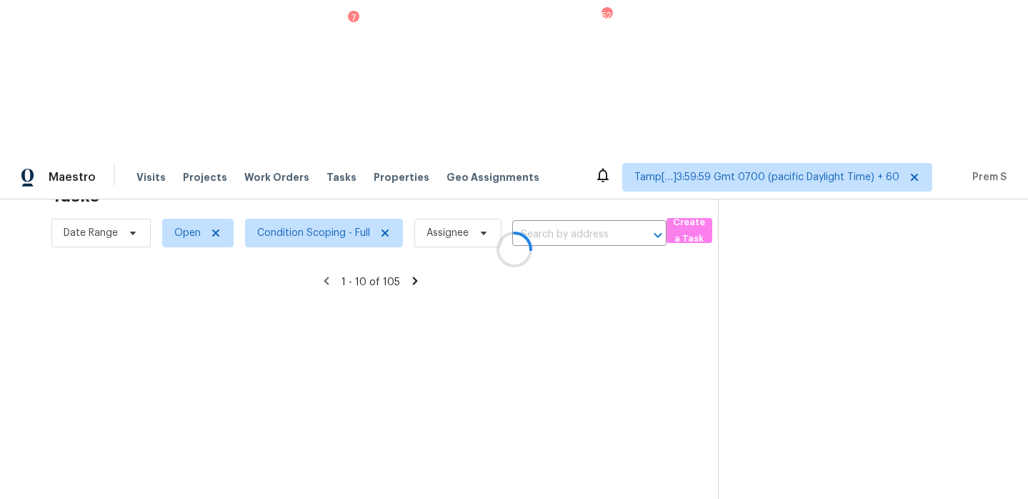
click at [549, 88] on div at bounding box center [514, 249] width 1028 height 499
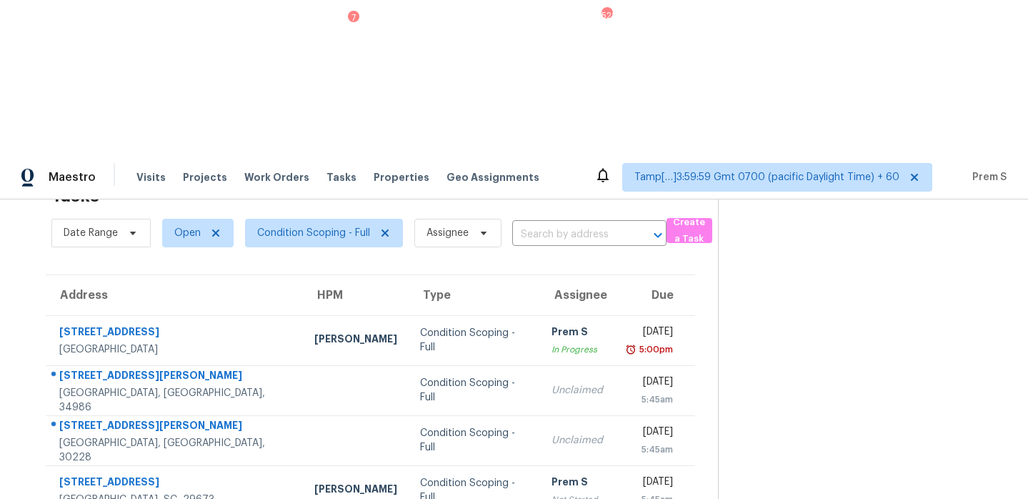
click at [550, 224] on input "text" at bounding box center [569, 235] width 114 height 22
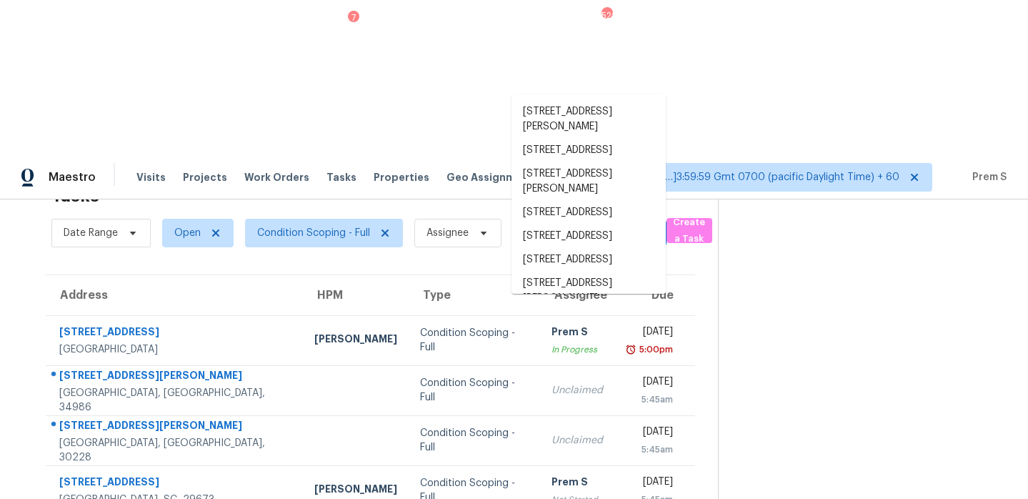
paste input "3915 W Gray St Tampa, FL, 33609"
type input "3915 W Gray St Tampa, FL, 33609"
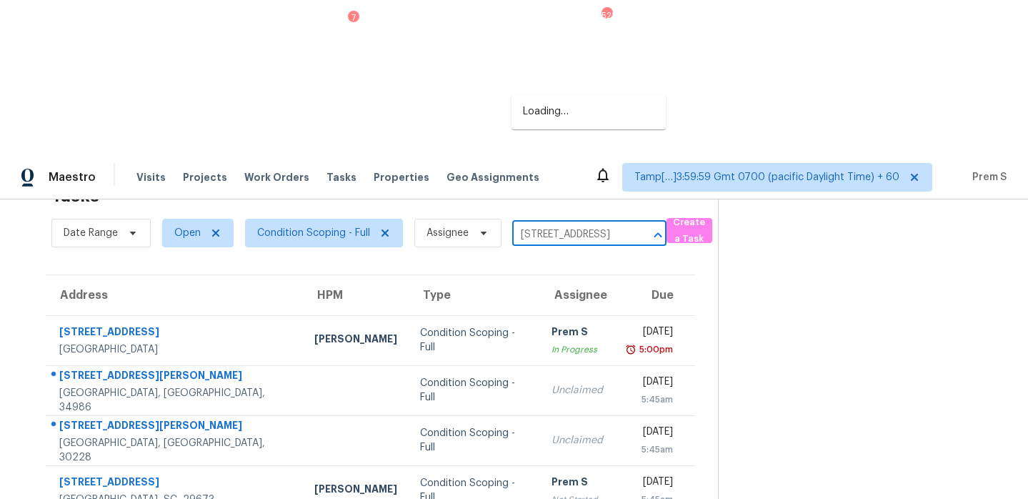
scroll to position [0, 52]
click at [545, 116] on li "3915 W Gray St, Tampa, FL 33609" at bounding box center [589, 112] width 154 height 24
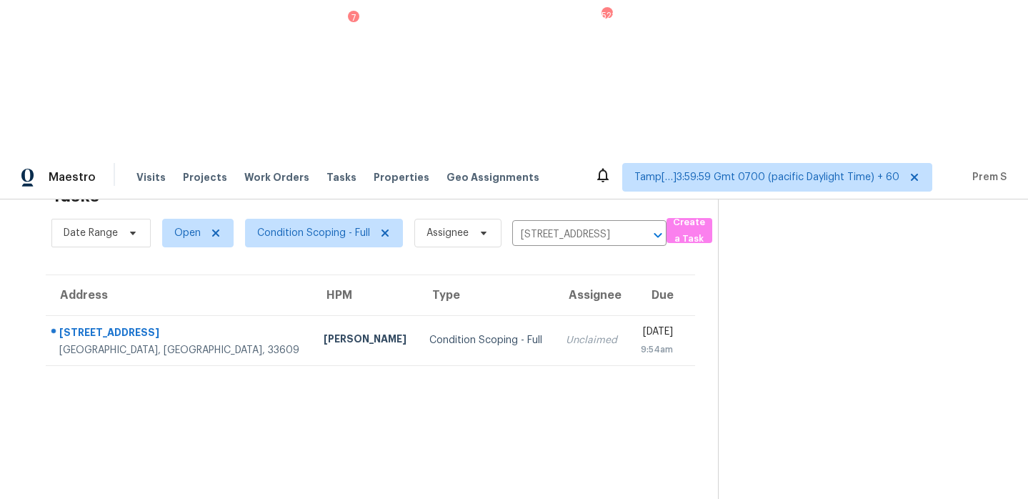
click at [566, 333] on div "Unclaimed" at bounding box center [591, 340] width 51 height 14
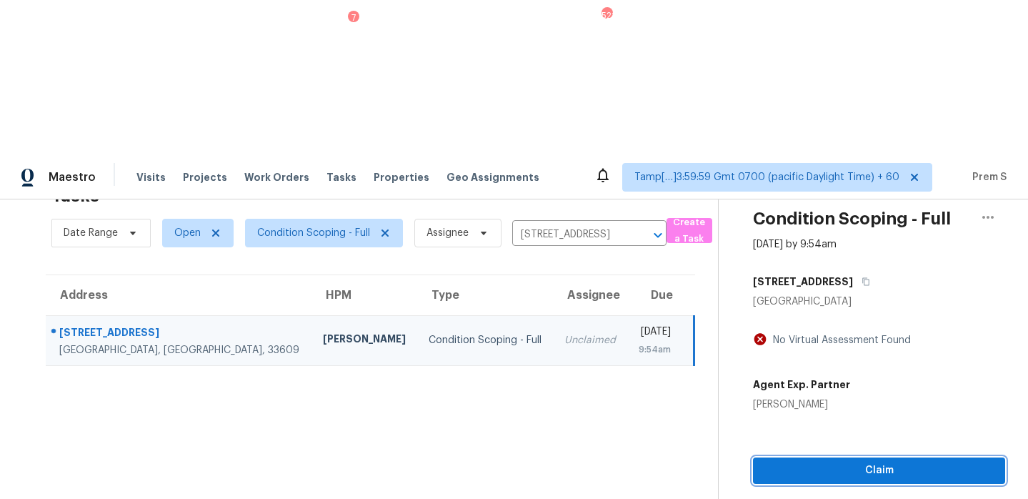
click at [825, 462] on span "Claim" at bounding box center [879, 471] width 229 height 18
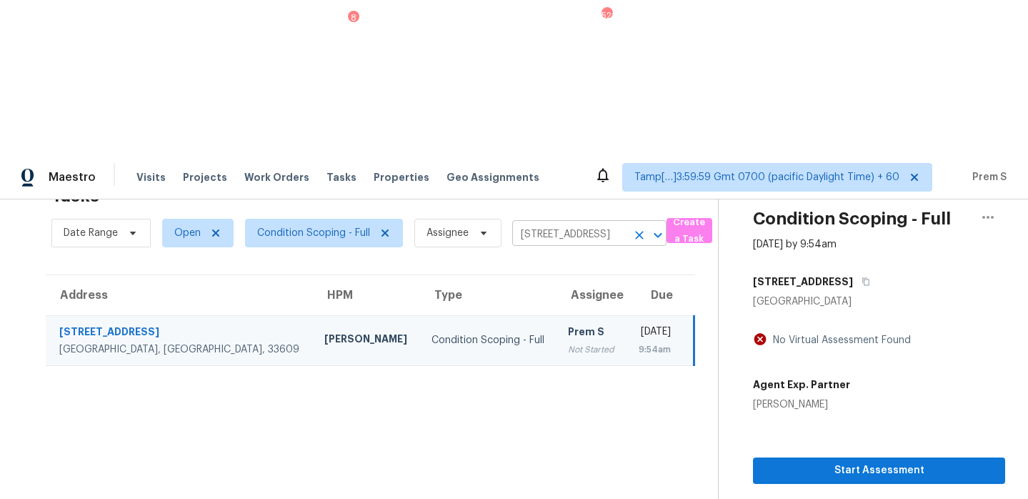
click at [644, 228] on icon "Clear" at bounding box center [639, 235] width 14 height 14
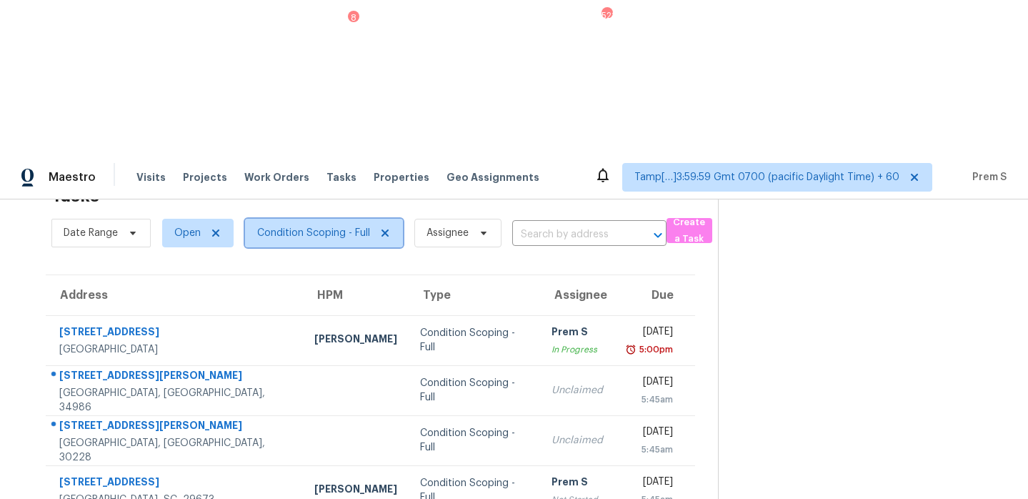
click at [346, 226] on span "Condition Scoping - Full" at bounding box center [313, 233] width 113 height 14
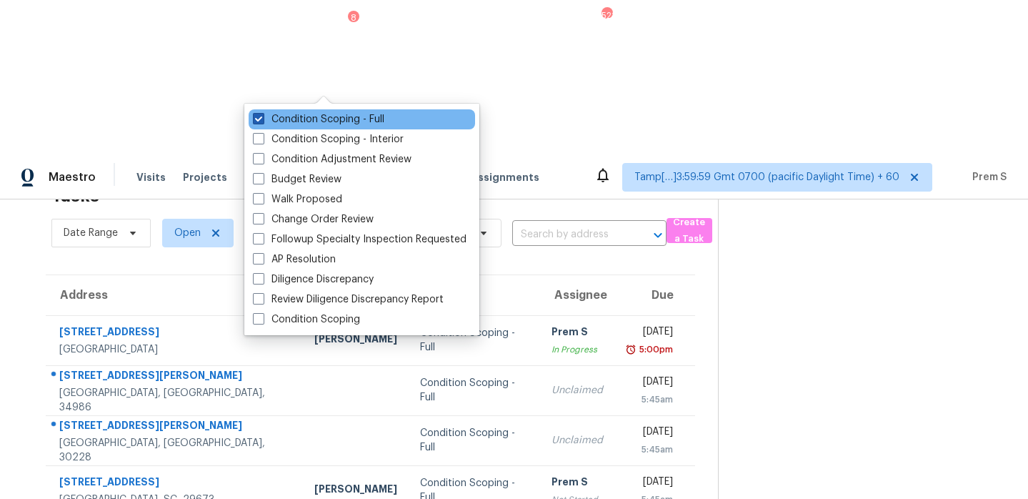
click at [323, 118] on label "Condition Scoping - Full" at bounding box center [318, 119] width 131 height 14
click at [262, 118] on input "Condition Scoping - Full" at bounding box center [257, 116] width 9 height 9
checkbox input "false"
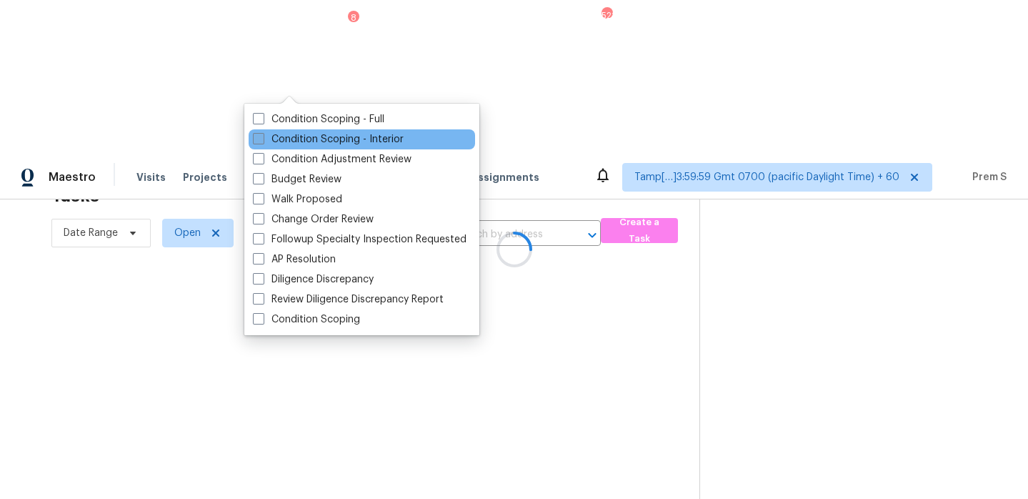
click at [314, 136] on label "Condition Scoping - Interior" at bounding box center [328, 139] width 151 height 14
click at [262, 136] on input "Condition Scoping - Interior" at bounding box center [257, 136] width 9 height 9
checkbox input "true"
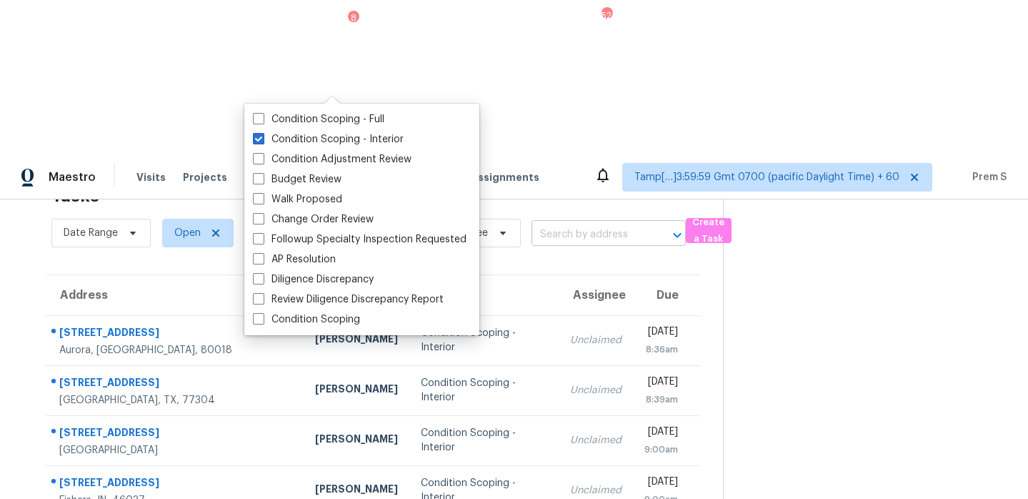
click at [557, 224] on input "text" at bounding box center [589, 235] width 114 height 22
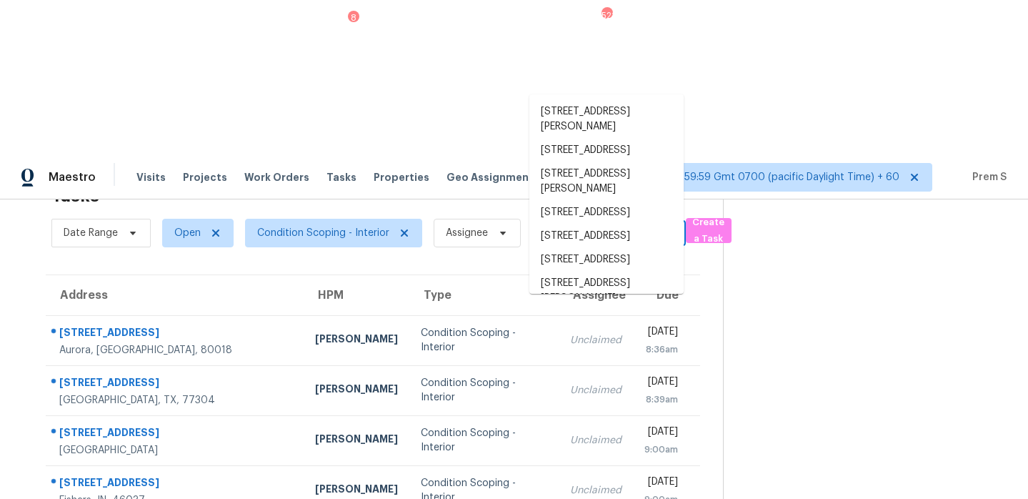
paste input "27895 E 7th Pl Aurora, CO, 80018"
type input "27895 E 7th Pl Aurora, CO, 80018"
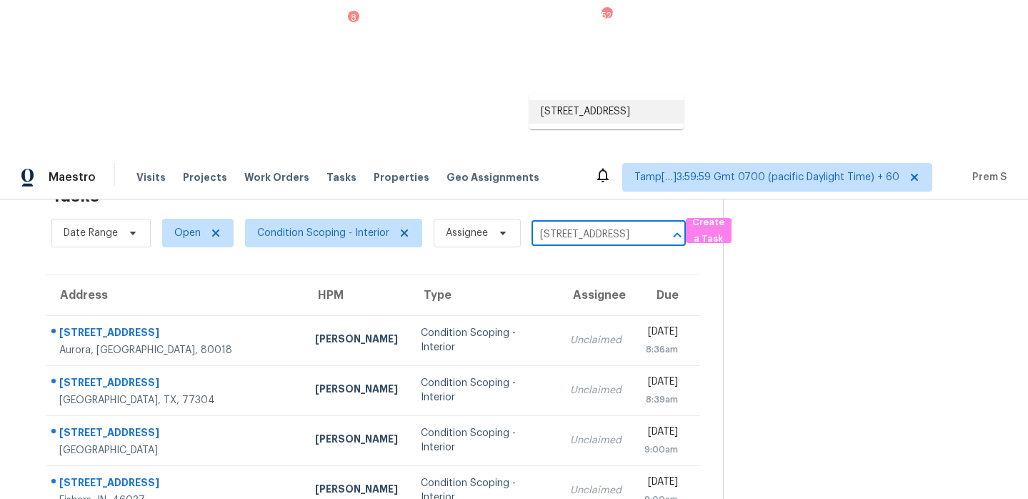
click at [584, 124] on li "27895 E 7th Pl, Aurora, CO 80018" at bounding box center [607, 112] width 154 height 24
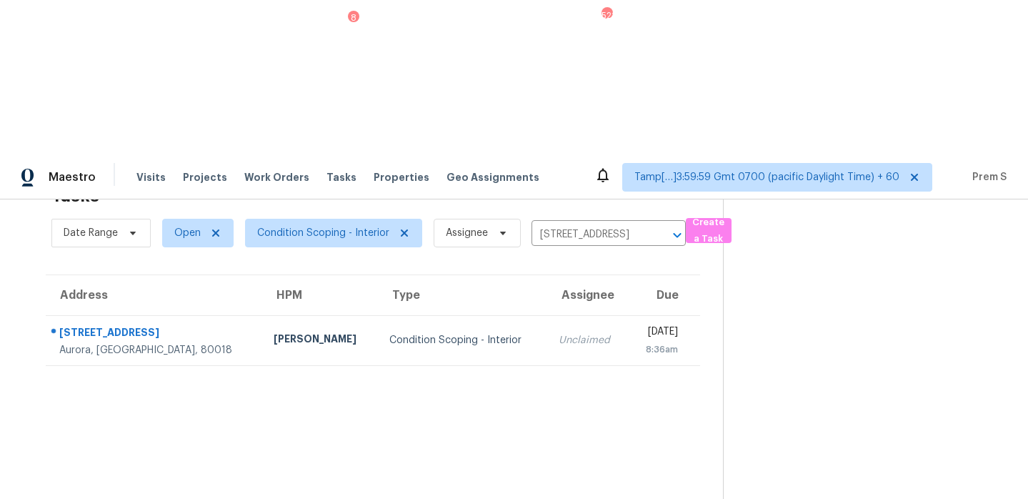
click at [547, 315] on td "Unclaimed" at bounding box center [587, 340] width 81 height 50
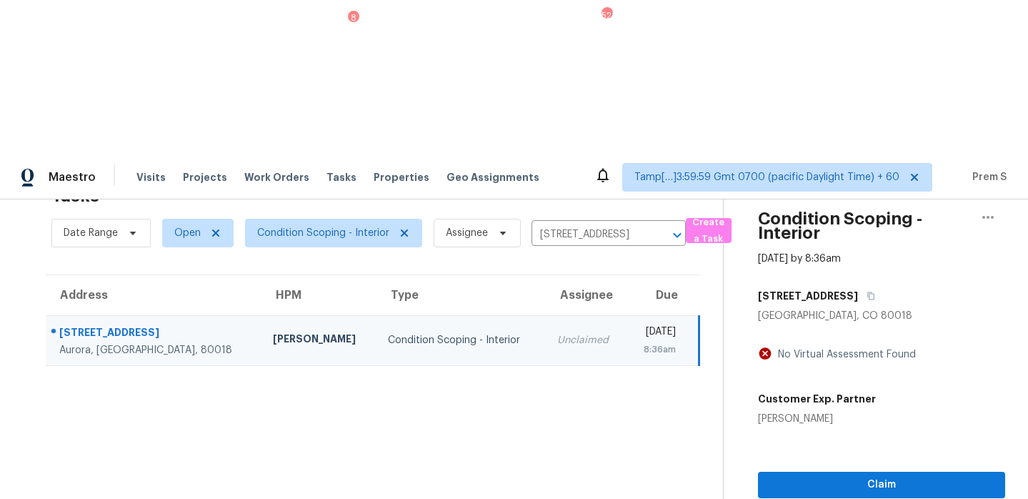
click at [880, 344] on section "Condition Scoping - Interior Aug 15th 2025 by 8:36am 27895 E 7th Pl Aurora, CO …" at bounding box center [864, 403] width 282 height 499
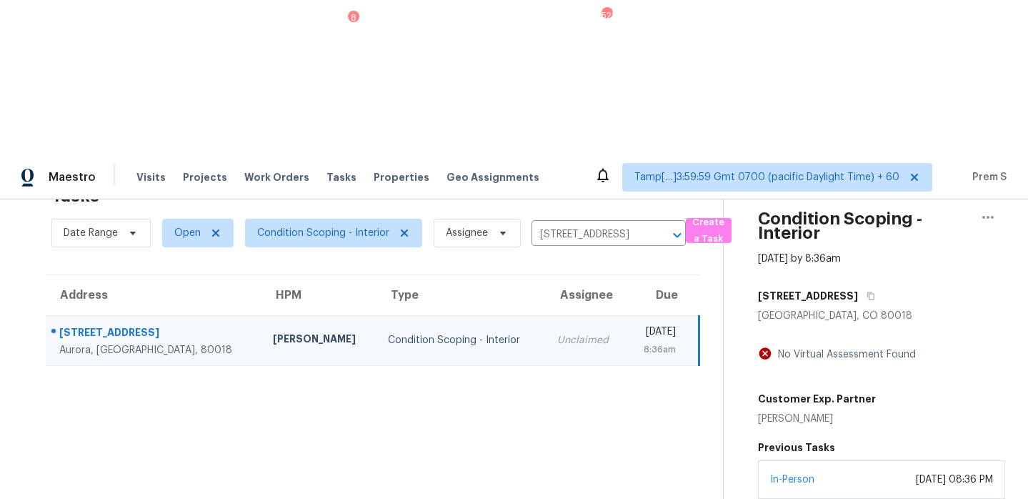
click at [652, 228] on icon "Clear" at bounding box center [659, 235] width 14 height 14
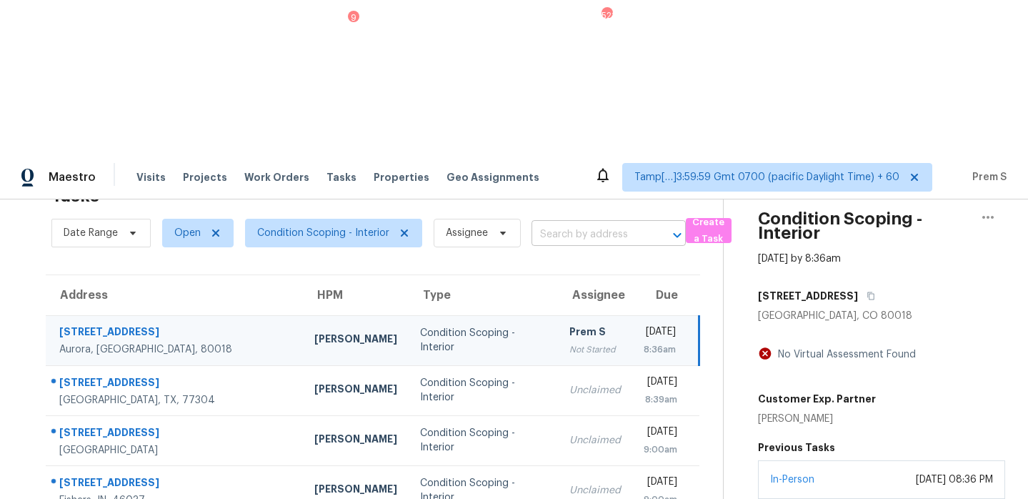
click at [567, 224] on input "text" at bounding box center [589, 235] width 114 height 22
paste input "3512 Oak Lndg Conroe, TX, 77304"
type input "3512 Oak Lndg Conroe, TX, 77304"
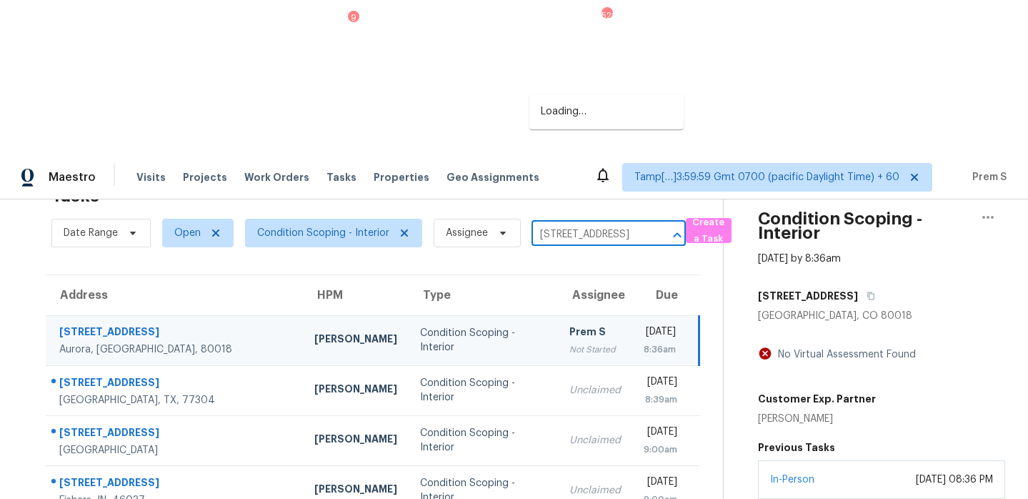
scroll to position [0, 53]
click at [562, 120] on li "3512 Oak Lndg, Conroe, TX 77304" at bounding box center [607, 112] width 154 height 24
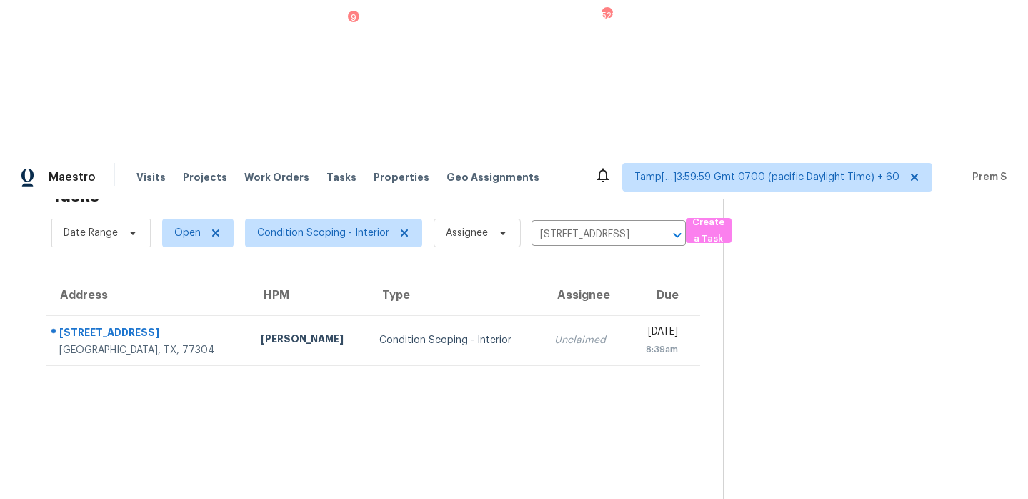
click at [515, 215] on section "Tasks 1 Results Date Range Open Condition Scoping - Interior Assignee 3512 Oak …" at bounding box center [373, 415] width 700 height 476
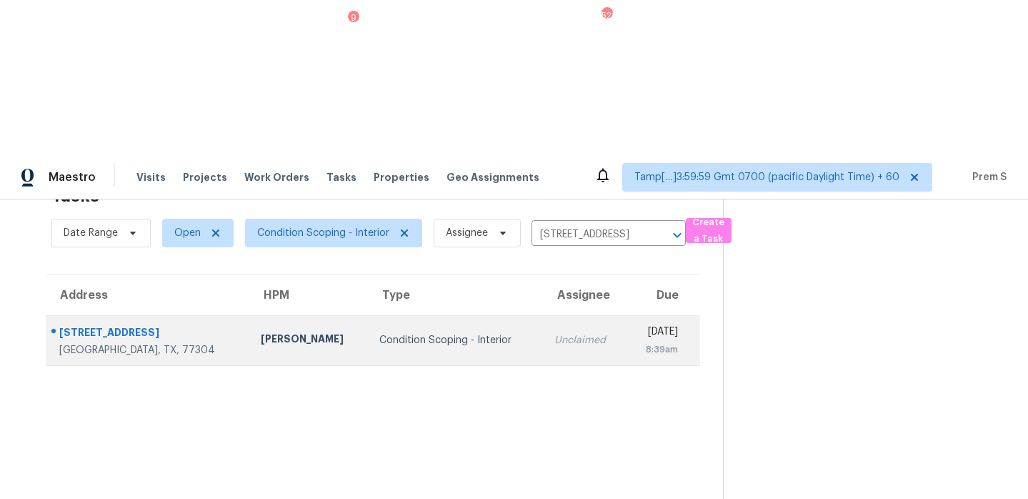
click at [543, 315] on td "Unclaimed" at bounding box center [585, 340] width 84 height 50
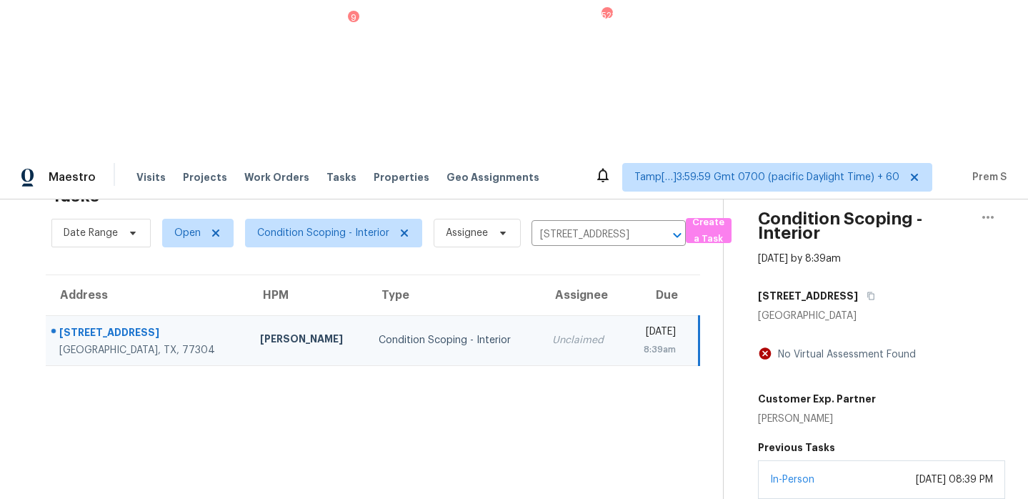
click at [655, 228] on icon "Clear" at bounding box center [659, 235] width 14 height 14
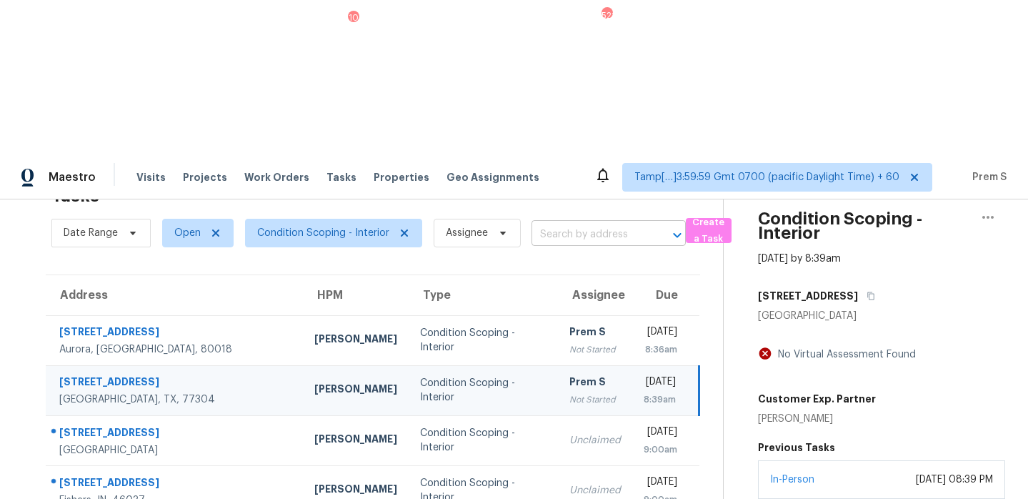
click at [570, 224] on input "text" at bounding box center [589, 235] width 114 height 22
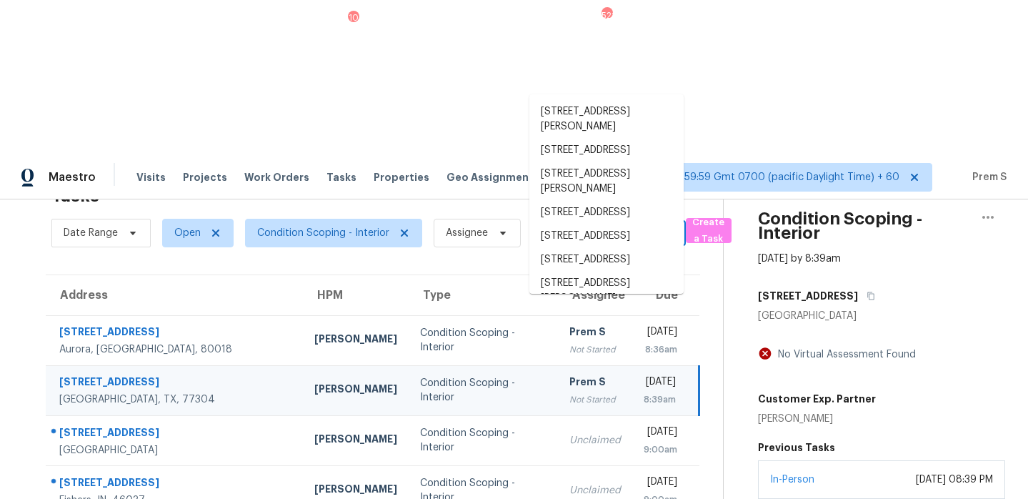
paste input "2821 25th Ave Oakland, CA, 94601"
type input "2821 25th Ave Oakland, CA, 94601"
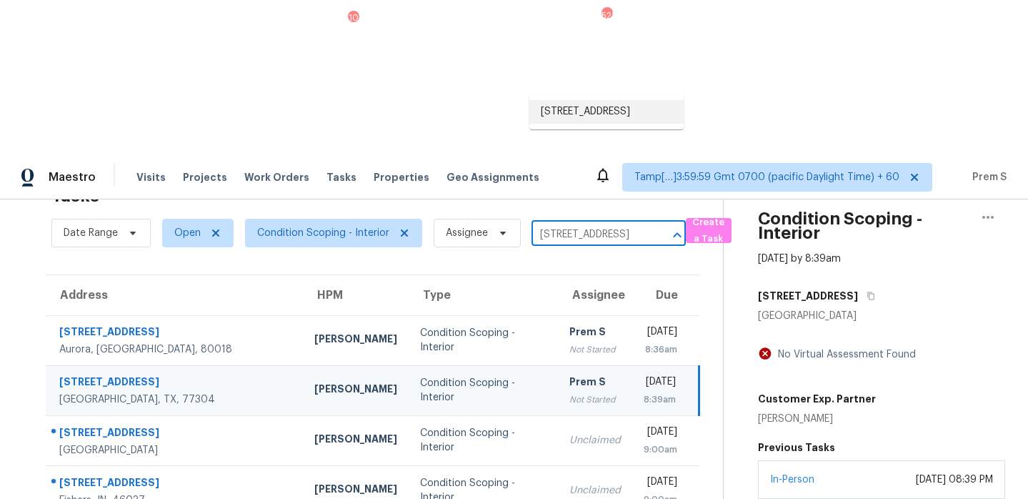
click at [559, 115] on li "2821 25th Ave, Oakland, CA 94601" at bounding box center [607, 112] width 154 height 24
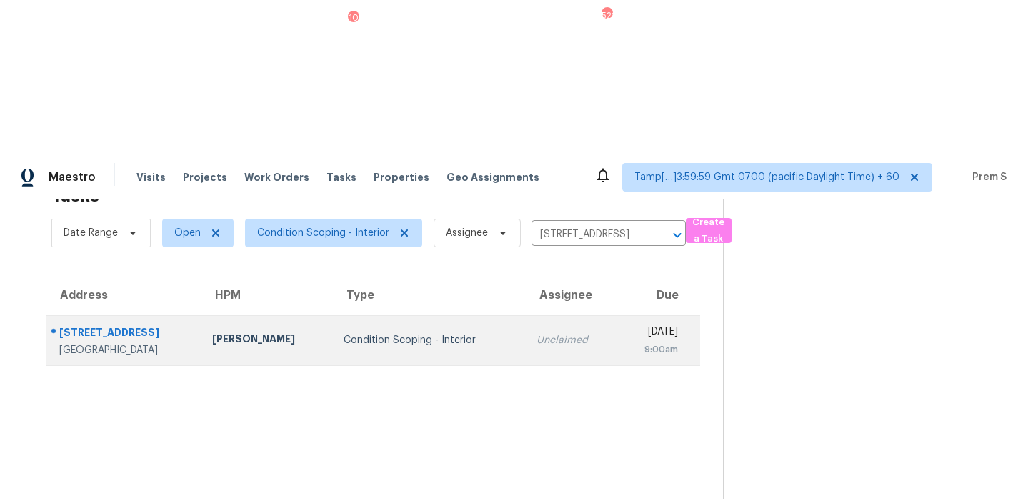
click at [540, 315] on td "Unclaimed" at bounding box center [571, 340] width 92 height 50
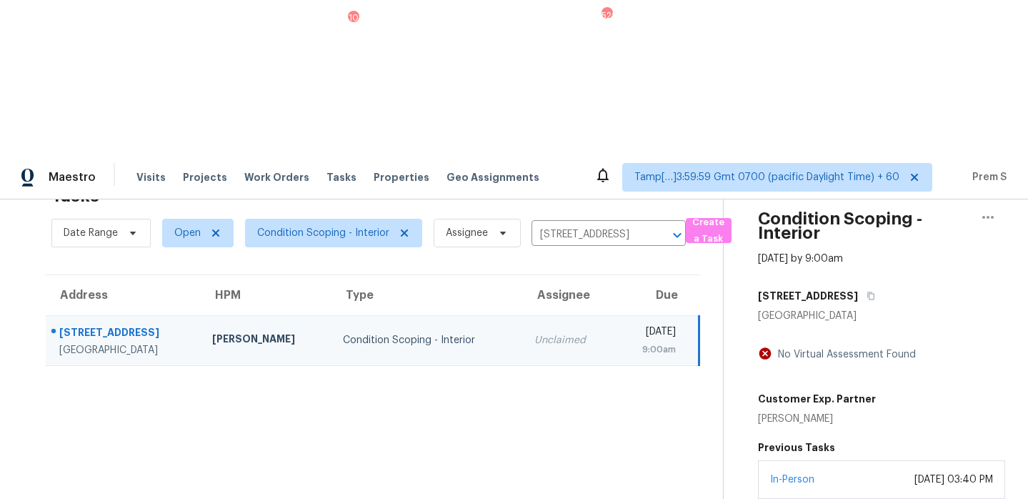
click at [660, 231] on icon "Clear" at bounding box center [659, 235] width 9 height 9
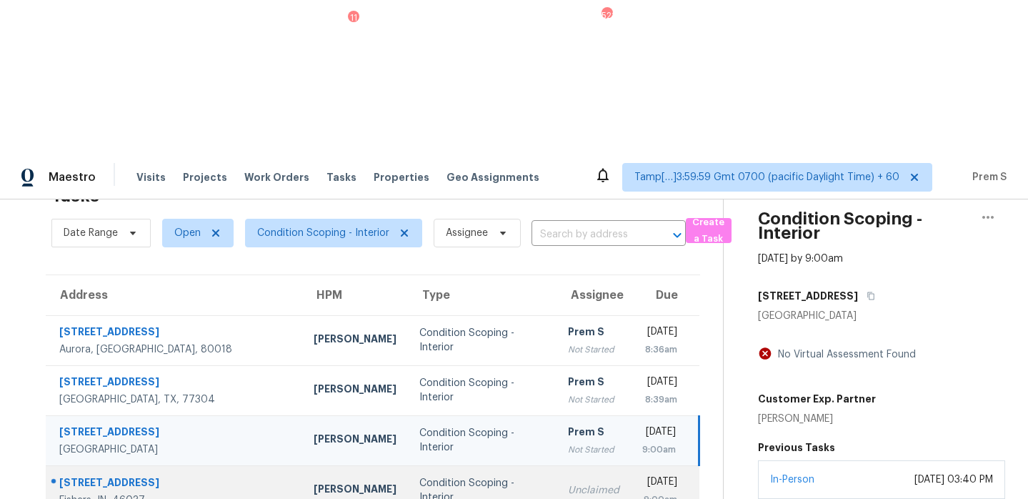
click at [566, 465] on td "Unclaimed" at bounding box center [594, 490] width 74 height 50
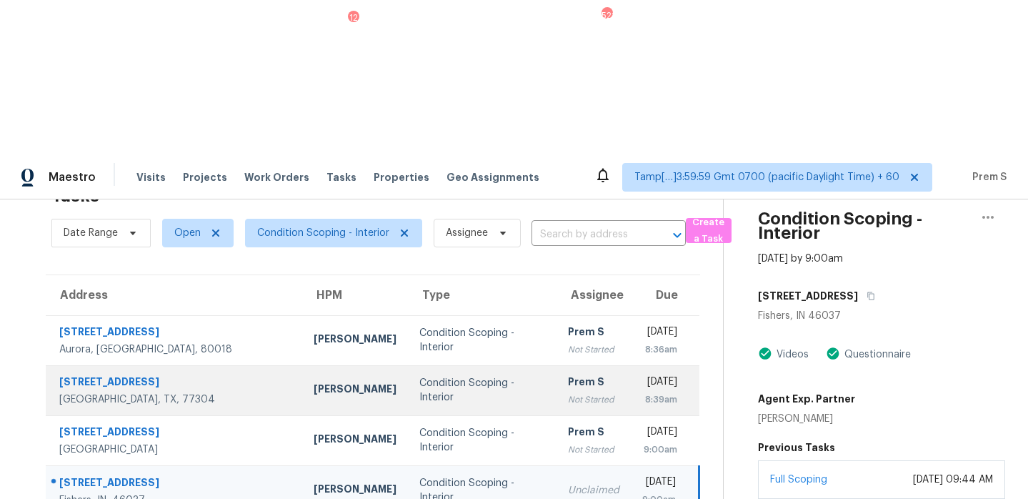
scroll to position [203, 0]
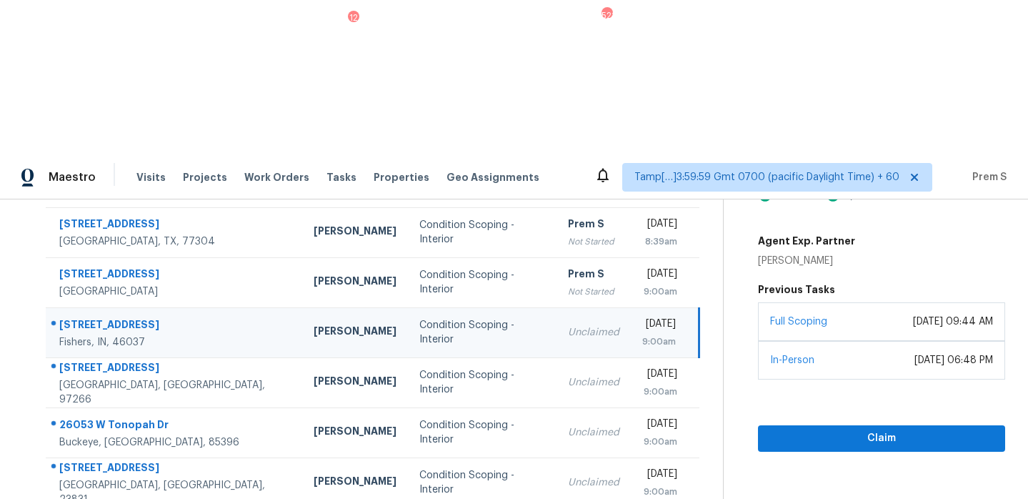
click at [642, 334] on div "9:00am" at bounding box center [659, 341] width 34 height 14
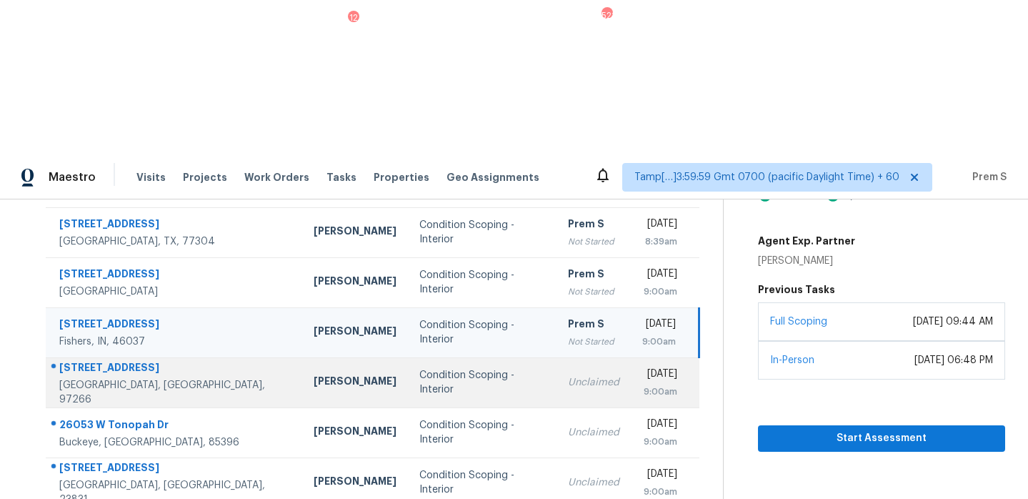
click at [631, 357] on td "Fri, Aug 15th 2025 9:00am" at bounding box center [665, 382] width 69 height 50
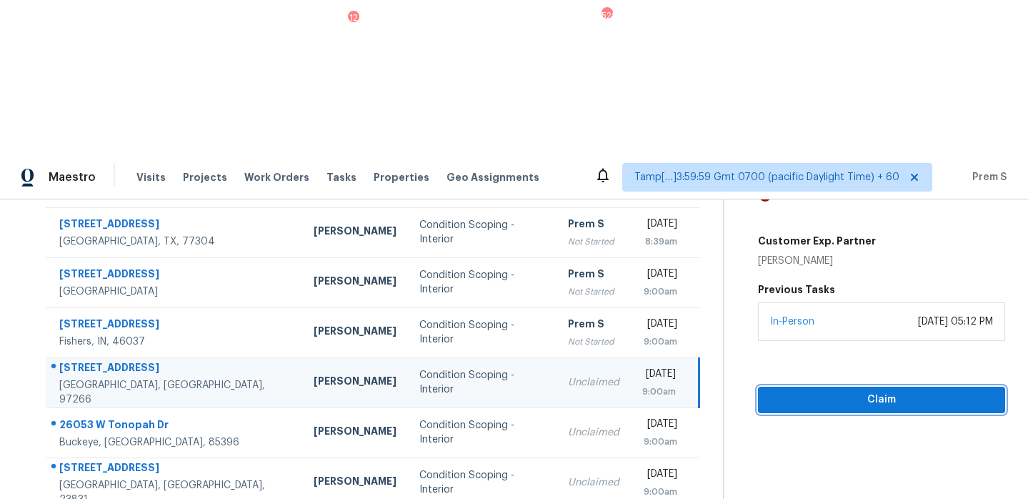
click at [859, 391] on span "Claim" at bounding box center [882, 400] width 224 height 18
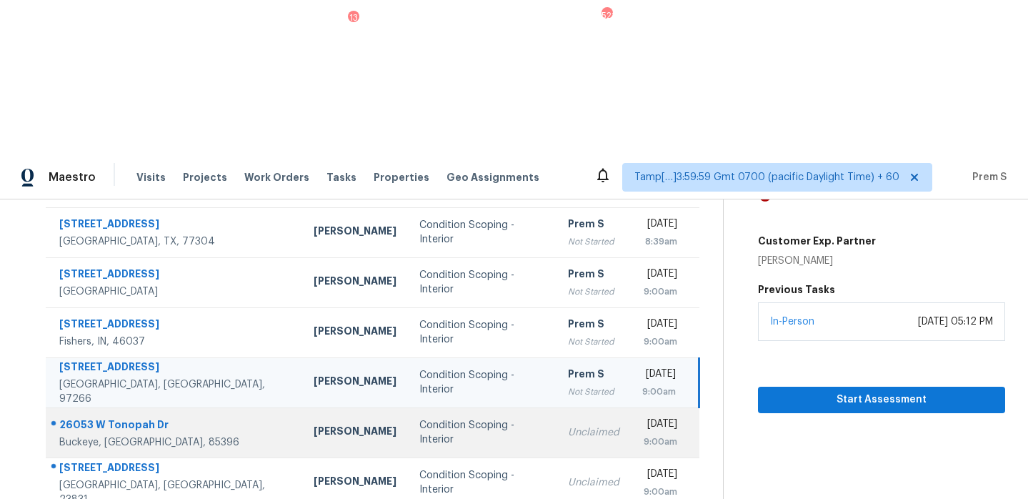
click at [642, 435] on div "9:00am" at bounding box center [659, 442] width 35 height 14
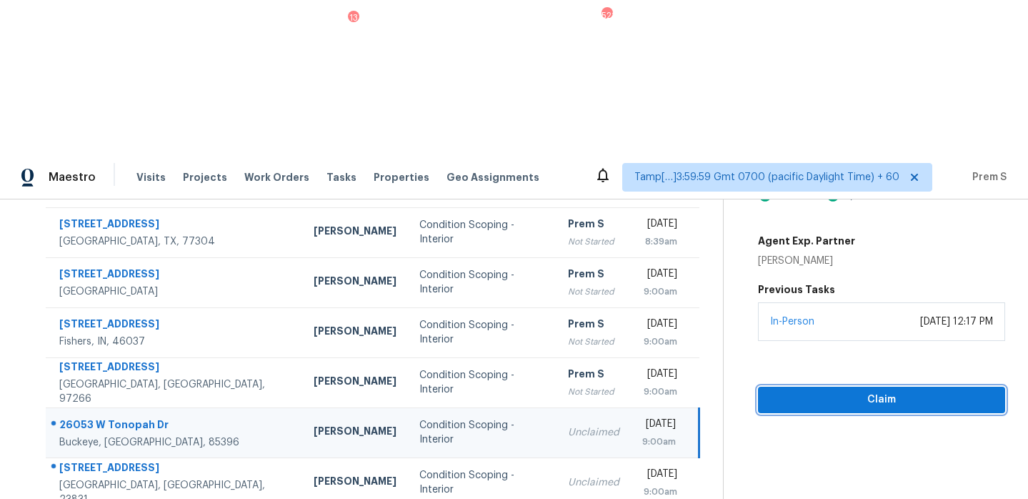
click at [830, 391] on span "Claim" at bounding box center [882, 400] width 224 height 18
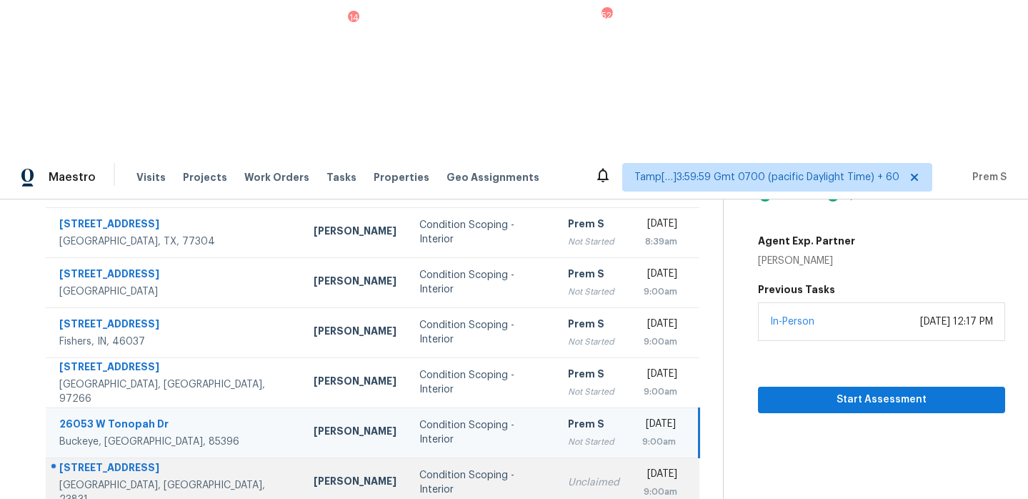
click at [557, 457] on td "Unclaimed" at bounding box center [594, 482] width 74 height 50
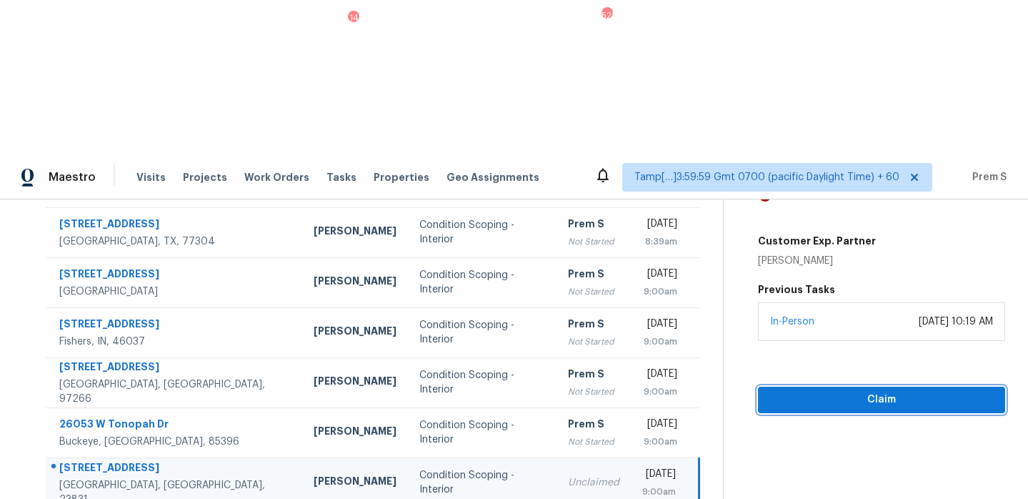
click at [799, 391] on span "Claim" at bounding box center [882, 400] width 224 height 18
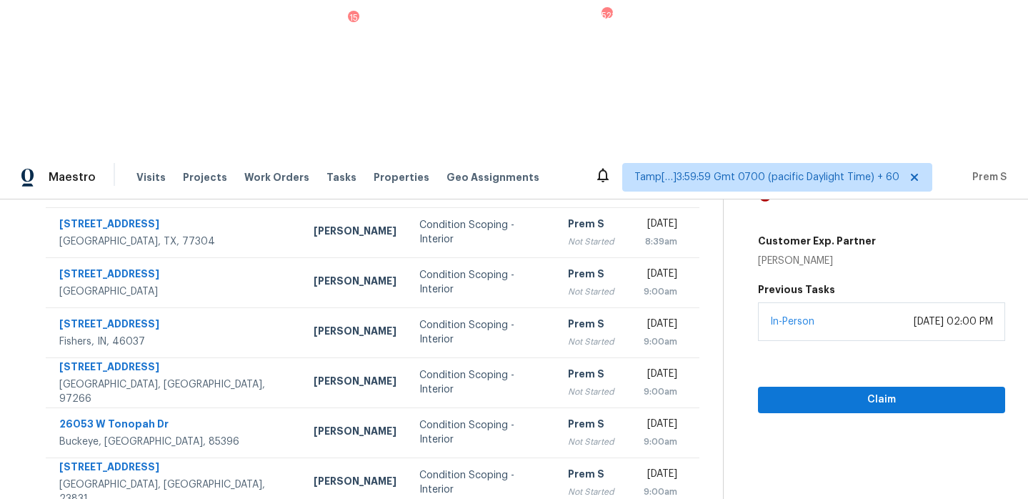
click at [892, 341] on div "Claim" at bounding box center [881, 377] width 247 height 72
click at [852, 391] on span "Claim" at bounding box center [882, 400] width 224 height 18
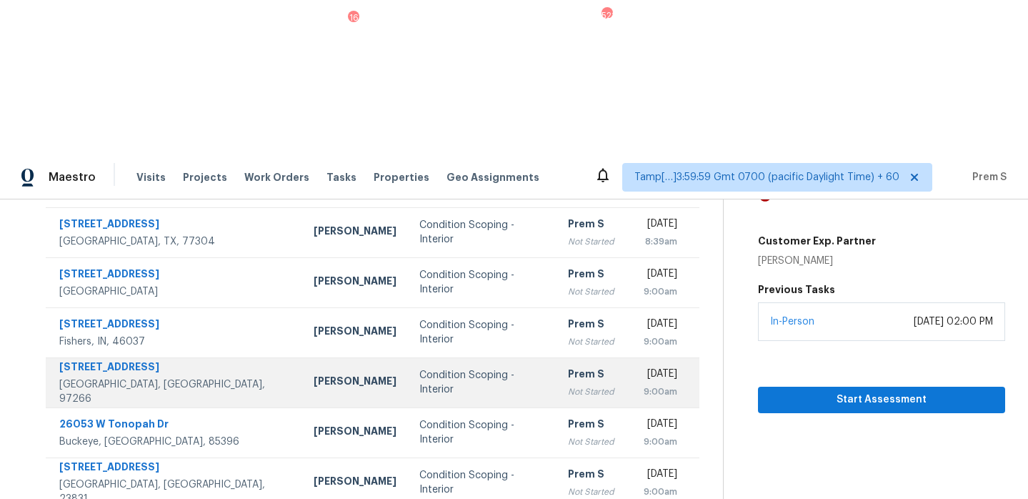
scroll to position [245, 0]
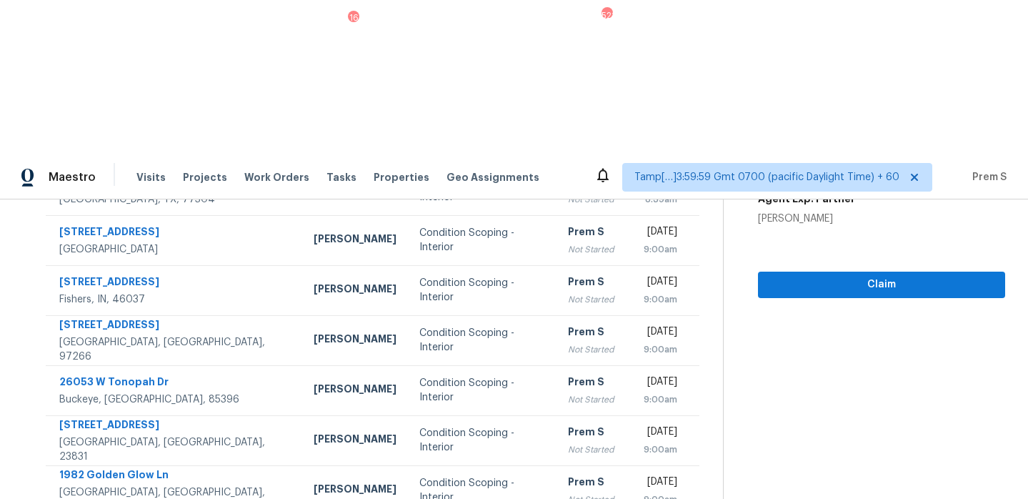
scroll to position [241, 0]
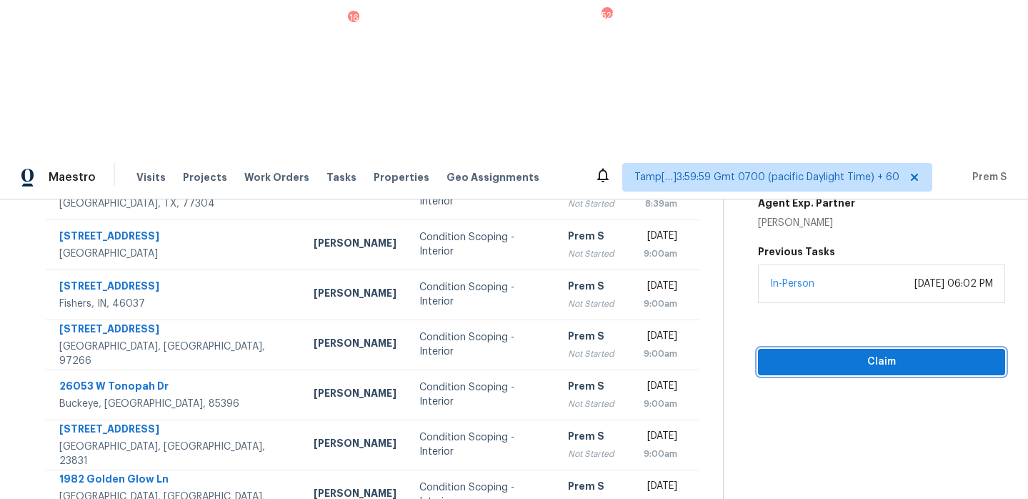
click at [868, 353] on span "Claim" at bounding box center [882, 362] width 224 height 18
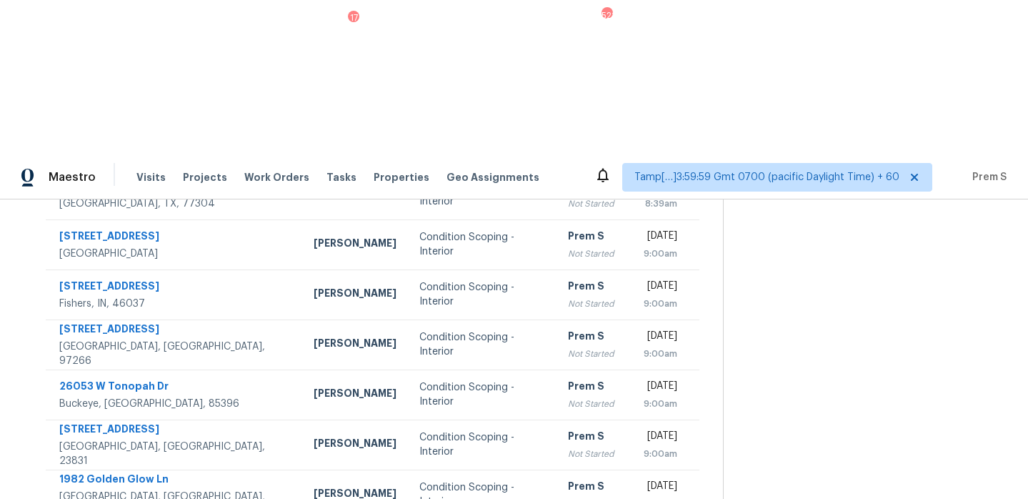
scroll to position [185, 0]
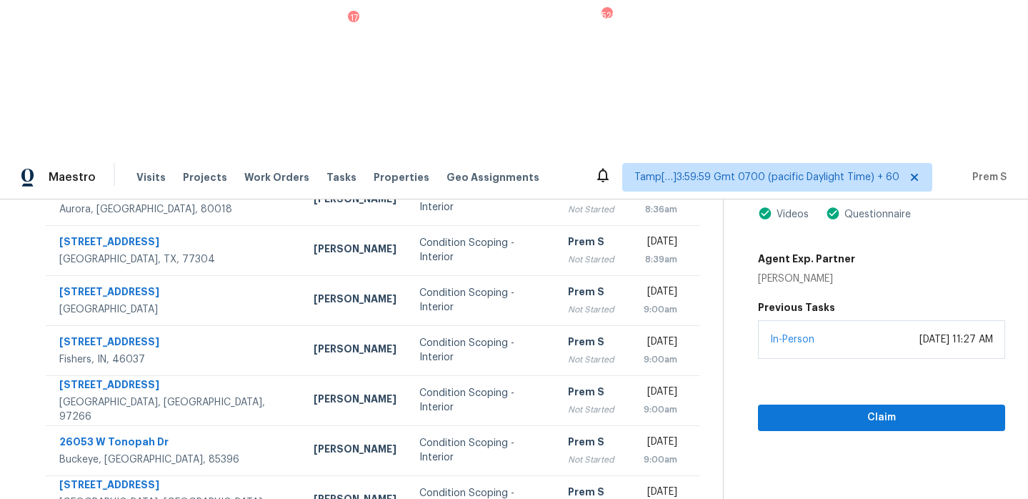
click at [920, 332] on div "August 14, 2025 at 11:27 AM" at bounding box center [957, 339] width 74 height 14
click at [855, 409] on span "Claim" at bounding box center [882, 418] width 224 height 18
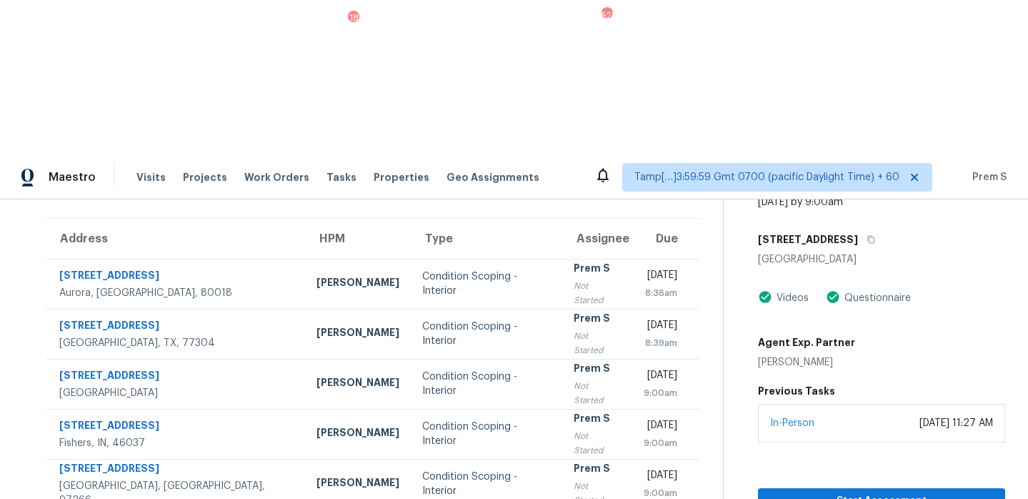
scroll to position [245, 0]
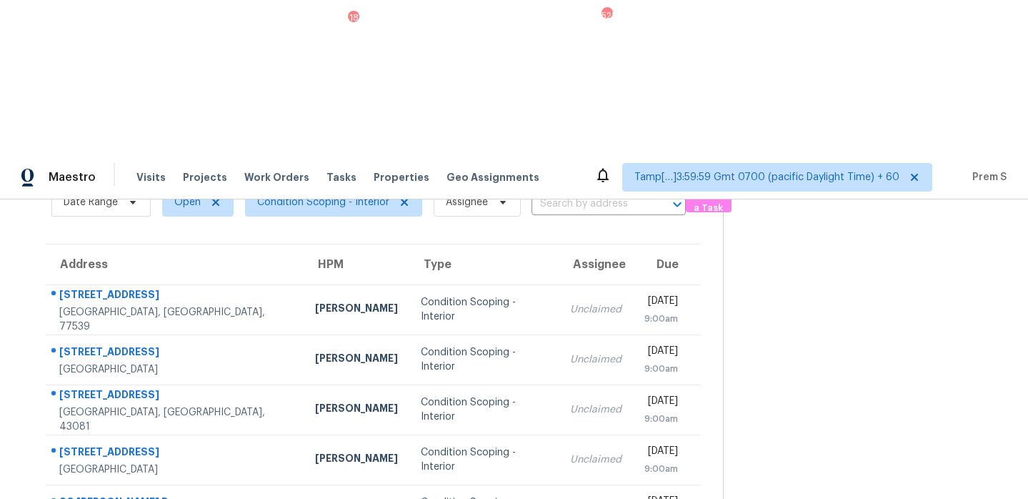
scroll to position [58, 0]
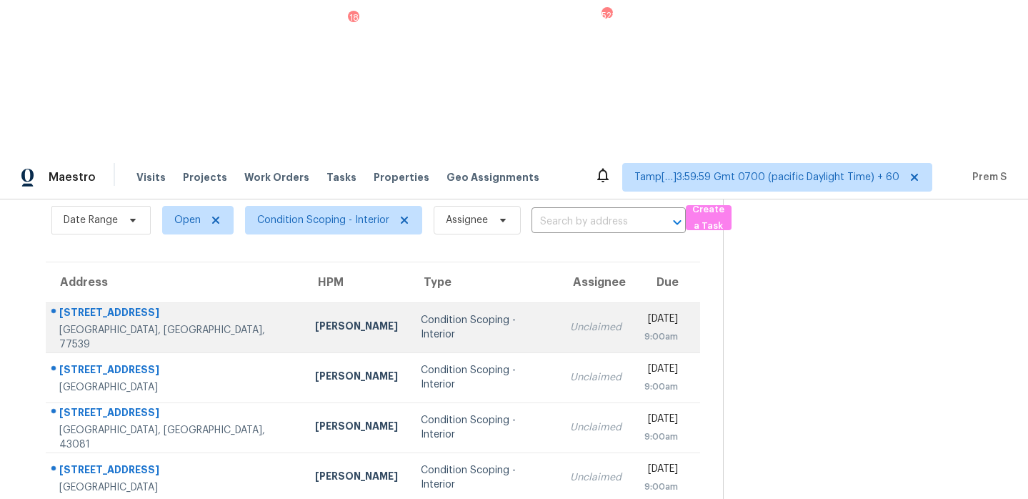
click at [570, 320] on div "Unclaimed" at bounding box center [595, 327] width 51 height 14
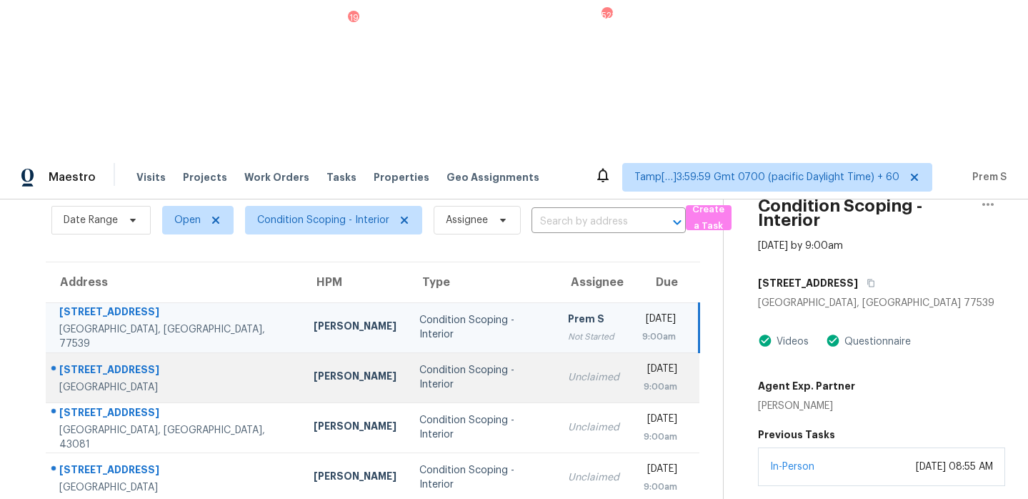
click at [568, 370] on div "Unclaimed" at bounding box center [593, 377] width 51 height 14
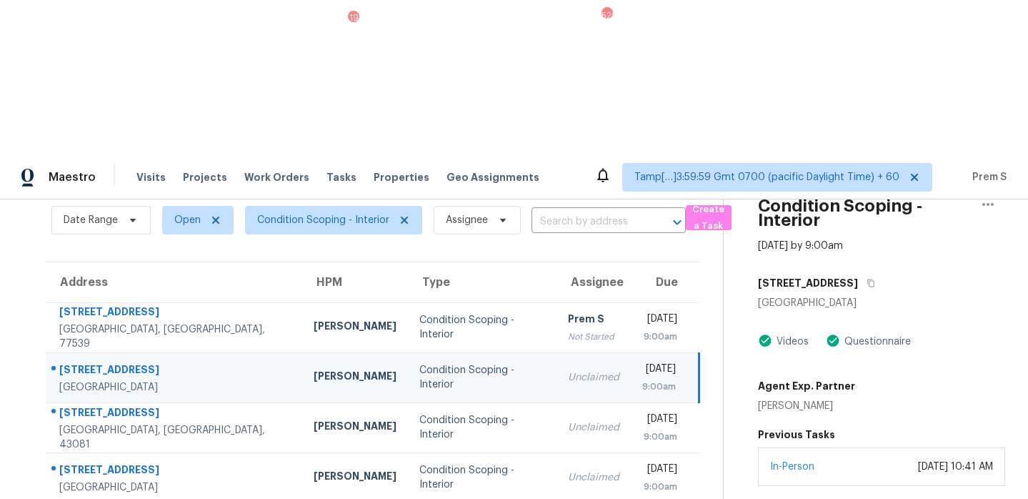
click at [876, 447] on div "In-Person August 14, 2025 at 10:41 AM" at bounding box center [881, 466] width 247 height 39
click at [327, 206] on span "Condition Scoping - Interior" at bounding box center [333, 220] width 177 height 29
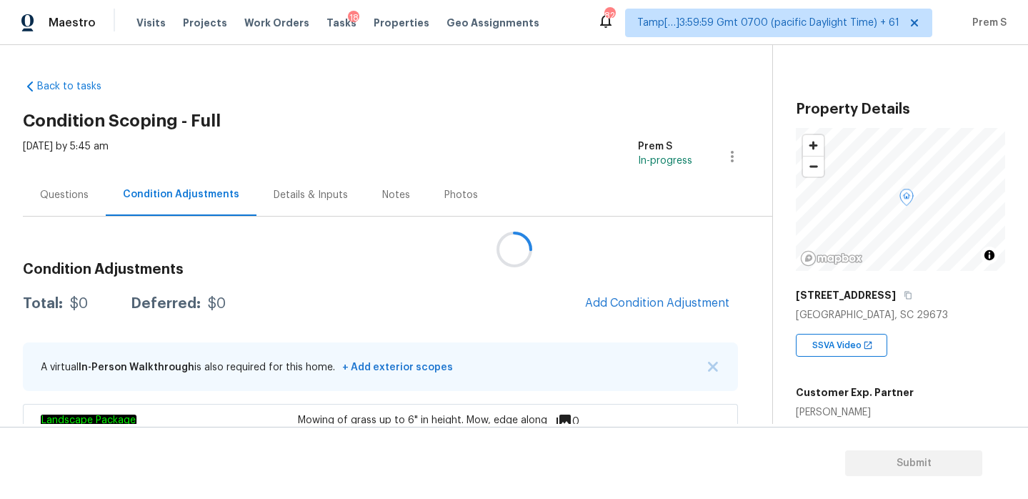
click at [657, 304] on div at bounding box center [514, 249] width 1028 height 499
click at [620, 301] on div at bounding box center [514, 249] width 1028 height 499
click at [659, 306] on div at bounding box center [514, 249] width 1028 height 499
click at [659, 306] on span "Add Condition Adjustment" at bounding box center [657, 303] width 144 height 13
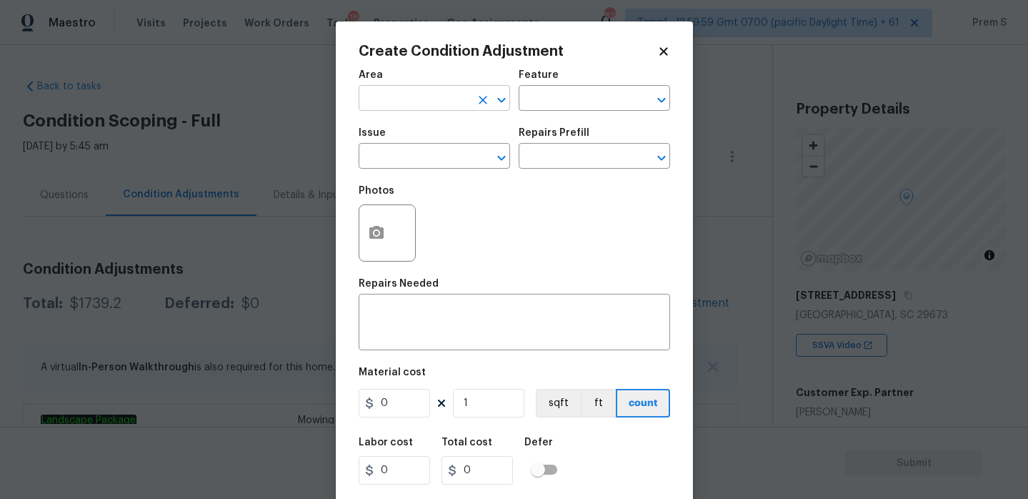
click at [436, 104] on input "text" at bounding box center [414, 100] width 111 height 22
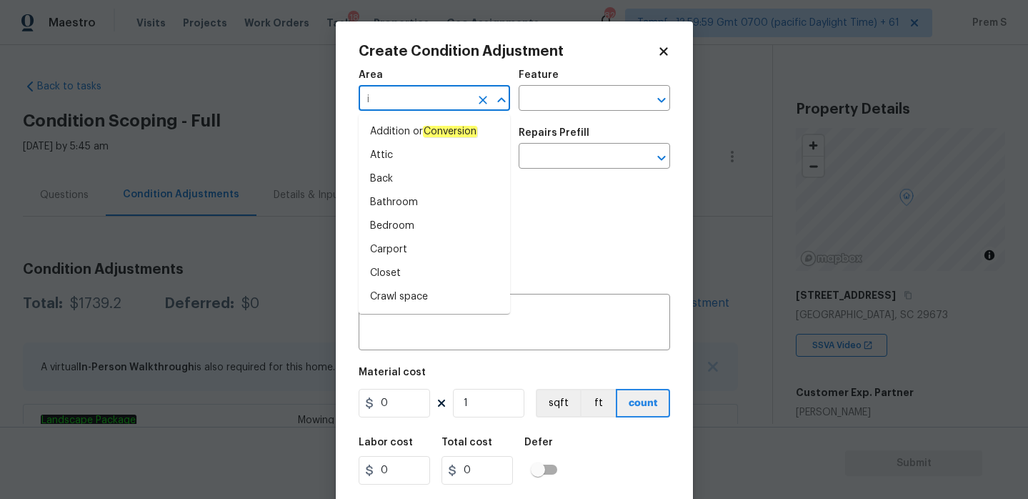
type input "in"
type input "ter"
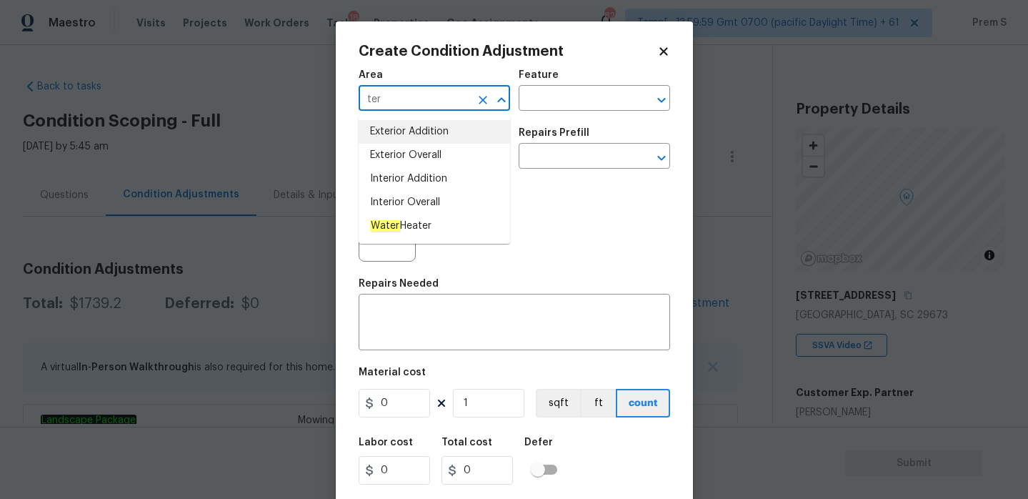
click at [483, 104] on icon "Clear" at bounding box center [483, 100] width 14 height 14
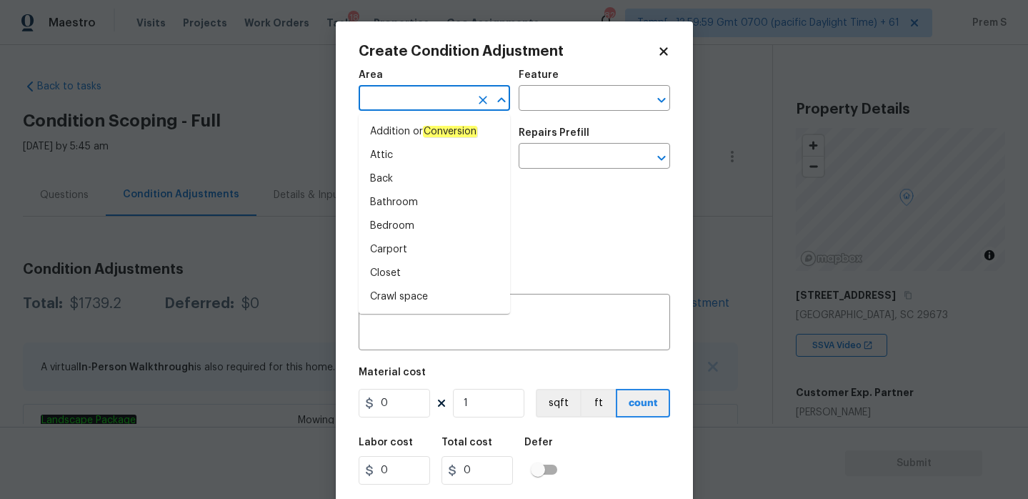
click at [420, 102] on input "text" at bounding box center [414, 100] width 111 height 22
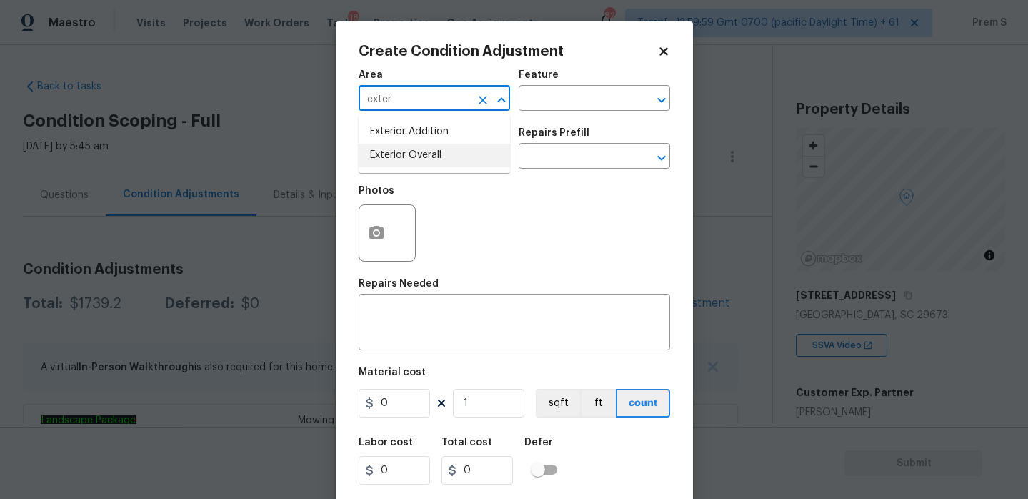
click at [390, 150] on li "Exterior Overall" at bounding box center [435, 156] width 152 height 24
type input "Exterior Overall"
click at [390, 150] on input "text" at bounding box center [414, 158] width 111 height 22
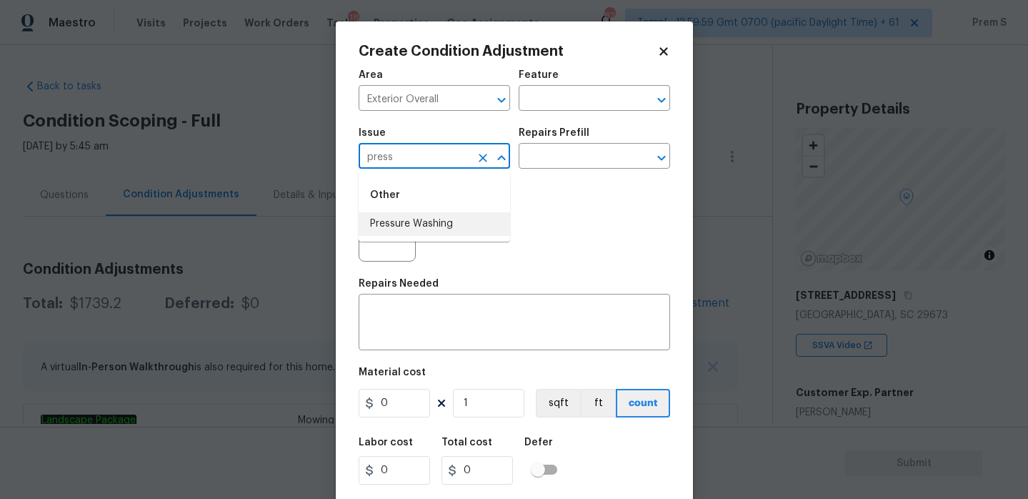
click at [467, 232] on li "Pressure Washing" at bounding box center [435, 224] width 152 height 24
type input "Pressure Washing"
click at [604, 157] on input "text" at bounding box center [574, 158] width 111 height 22
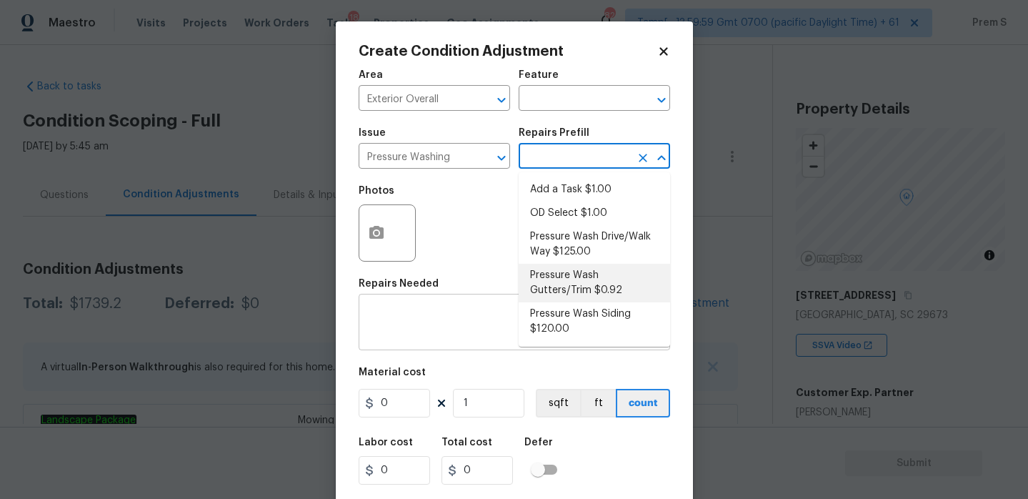
click at [452, 315] on textarea at bounding box center [514, 324] width 294 height 30
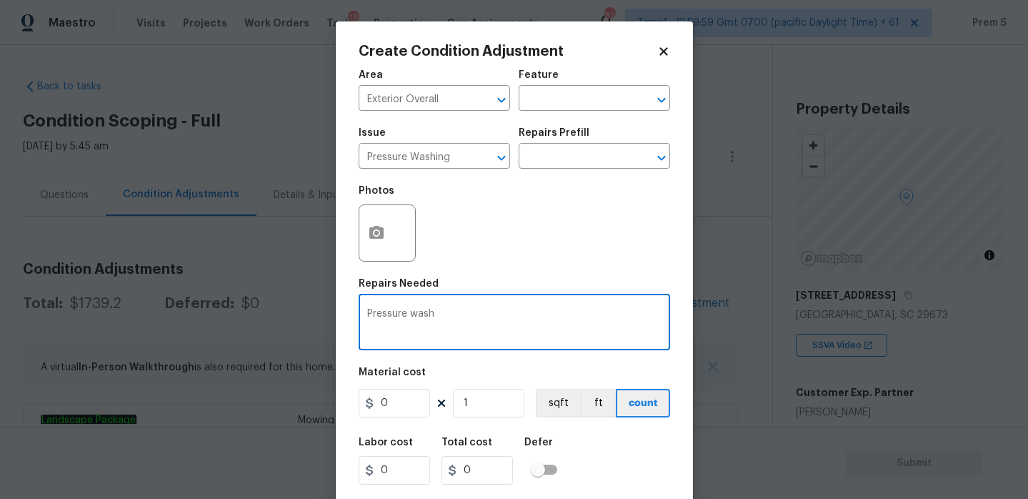
type textarea "Pressure wash"
click at [417, 409] on input "0" at bounding box center [394, 403] width 71 height 29
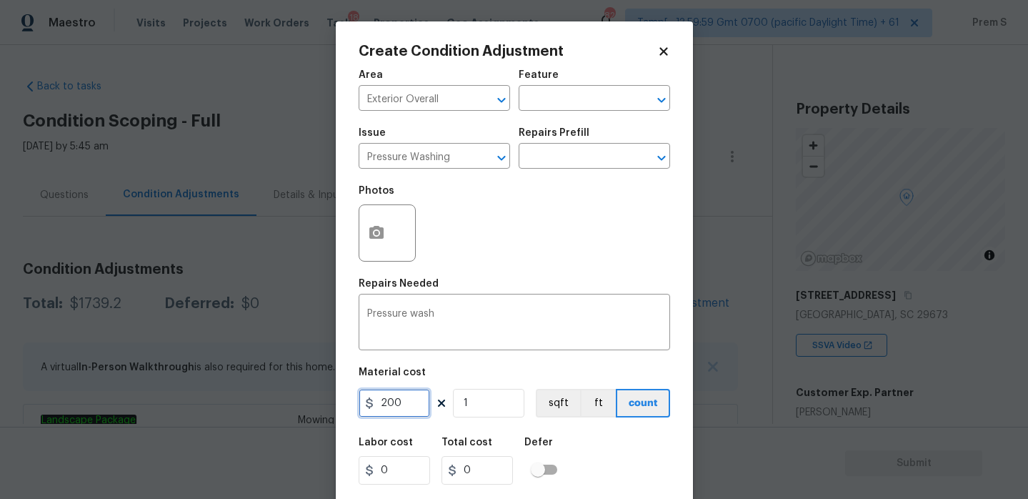
type input "200"
click at [603, 438] on div "Labor cost 0 Total cost 200 Defer" at bounding box center [515, 461] width 312 height 64
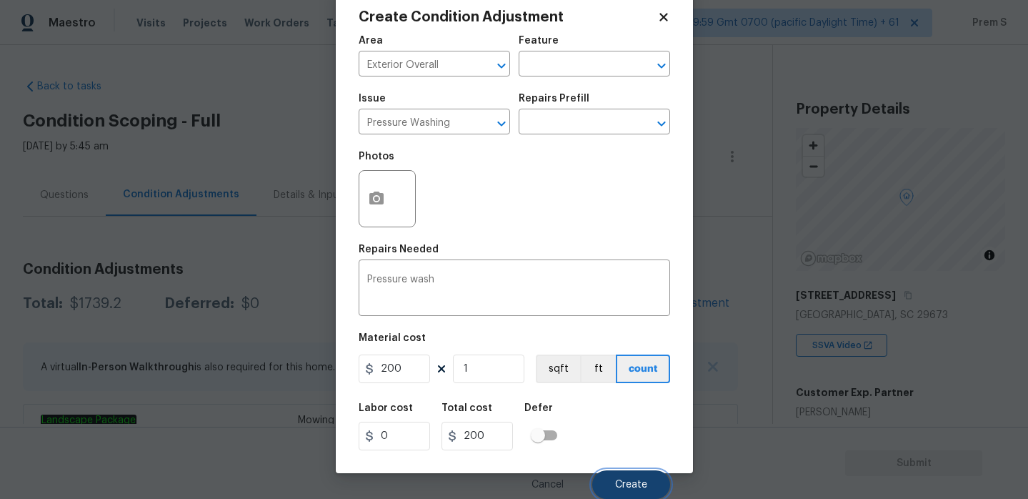
click at [611, 489] on button "Create" at bounding box center [631, 484] width 78 height 29
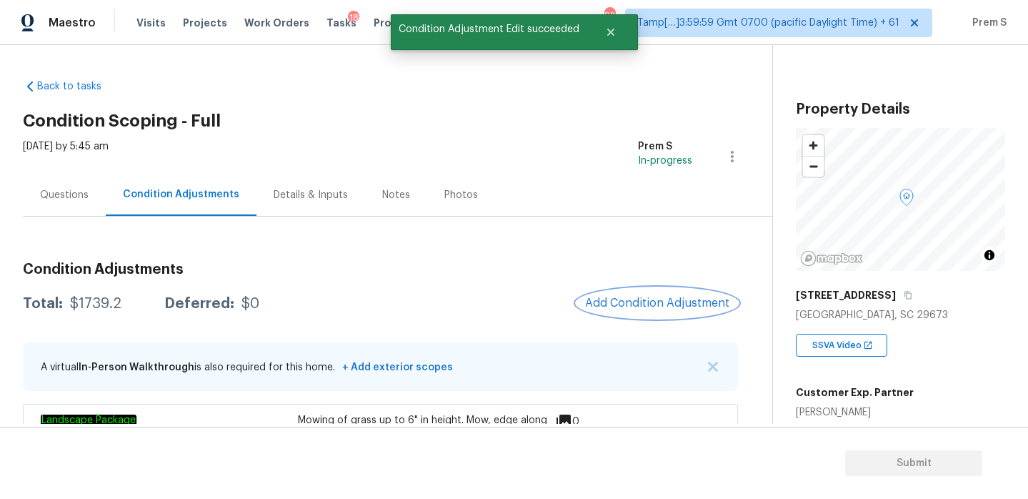
scroll to position [0, 0]
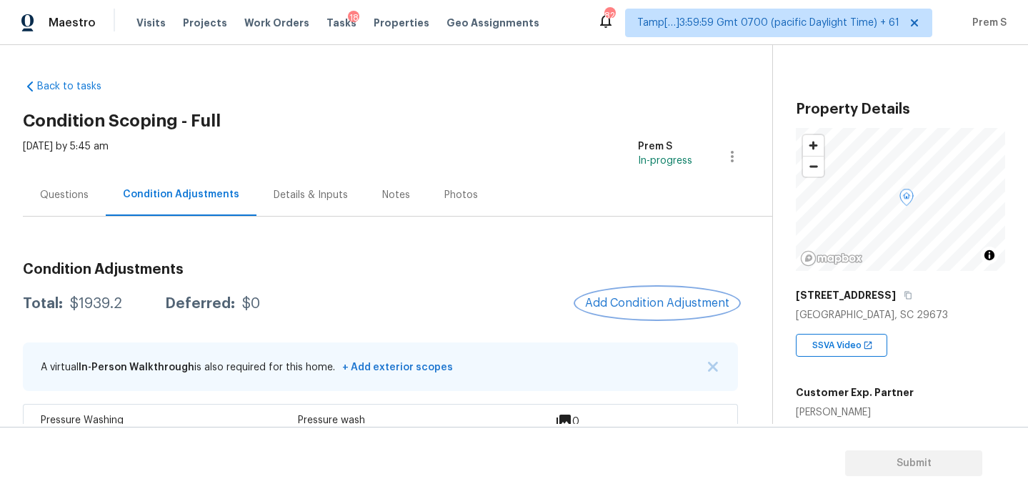
click at [635, 293] on button "Add Condition Adjustment" at bounding box center [658, 303] width 162 height 30
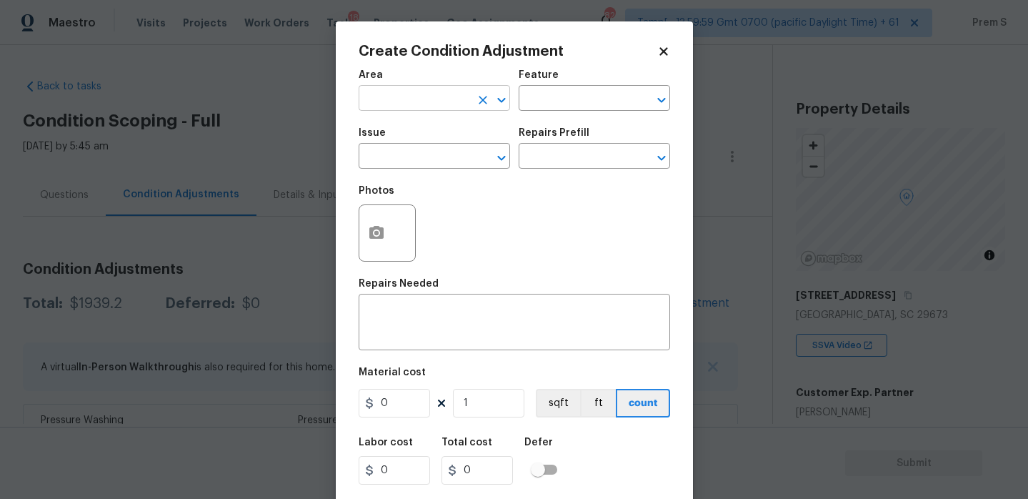
click at [458, 104] on input "text" at bounding box center [414, 100] width 111 height 22
click at [465, 139] on li "Roof" at bounding box center [435, 132] width 152 height 24
type input "Roof"
click at [437, 169] on span "Issue ​" at bounding box center [435, 148] width 152 height 58
click at [445, 167] on input "text" at bounding box center [414, 158] width 111 height 22
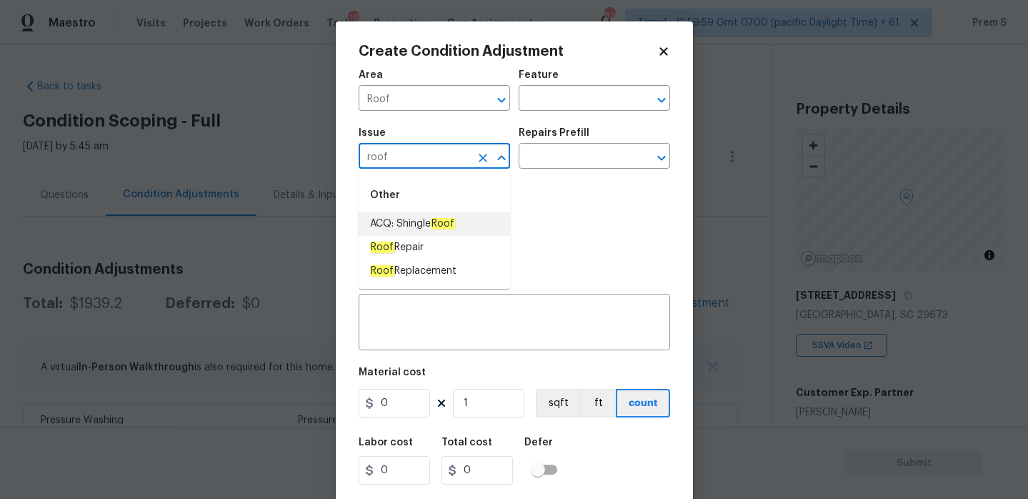
click at [462, 225] on li "ACQ: Shingle Roof" at bounding box center [435, 224] width 152 height 24
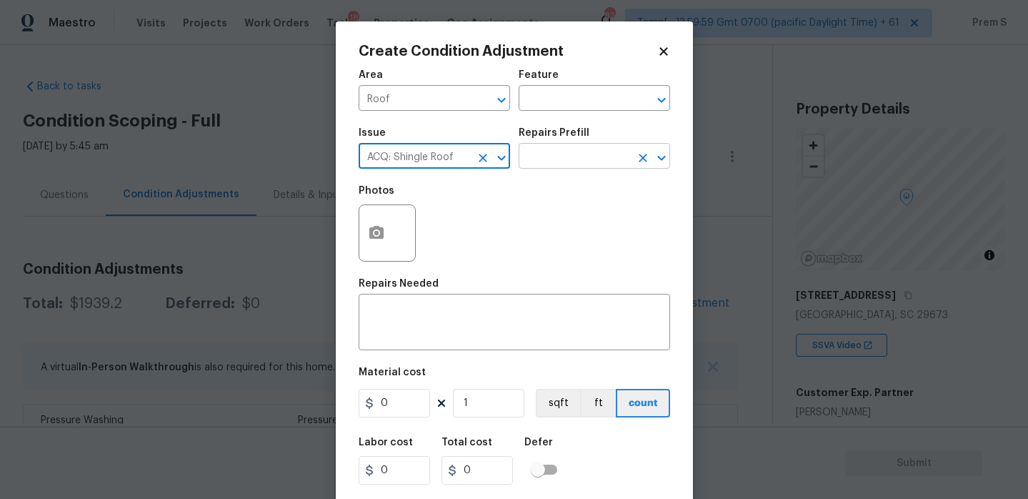
type input "ACQ: Shingle Roof"
click at [582, 150] on input "text" at bounding box center [574, 158] width 111 height 22
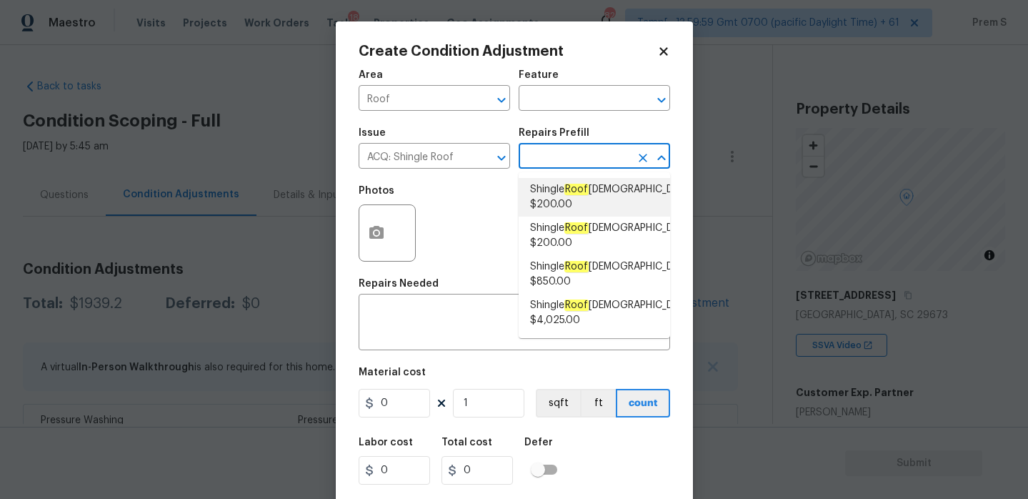
click at [562, 213] on li "Shingle Roof [DEMOGRAPHIC_DATA] $200.00" at bounding box center [595, 197] width 152 height 39
type input "Acquisition"
type textarea "Acquisition Scope: Shingle Roof 0-10 years in age maintenance."
type input "200"
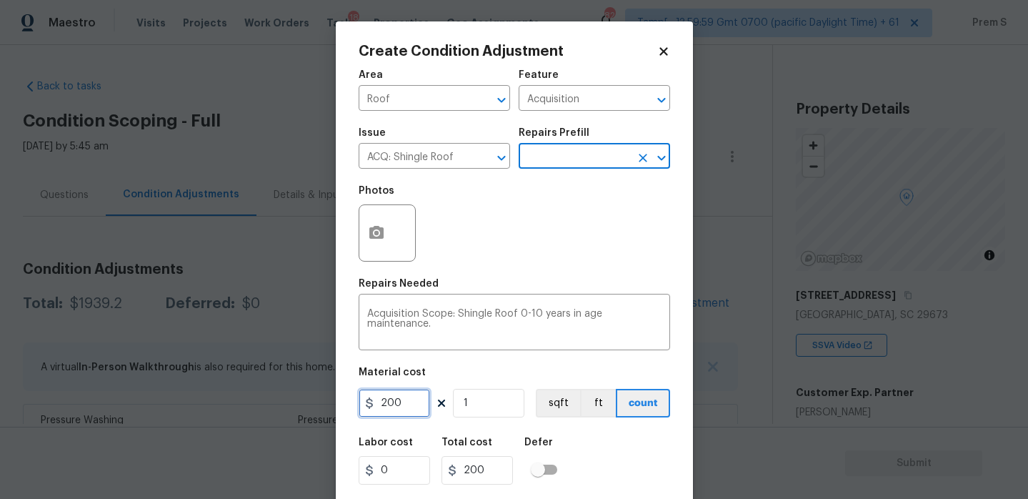
click at [408, 397] on input "200" at bounding box center [394, 403] width 71 height 29
type input "288"
click at [602, 470] on div "Labor cost 0 Total cost 288 Defer" at bounding box center [515, 461] width 312 height 64
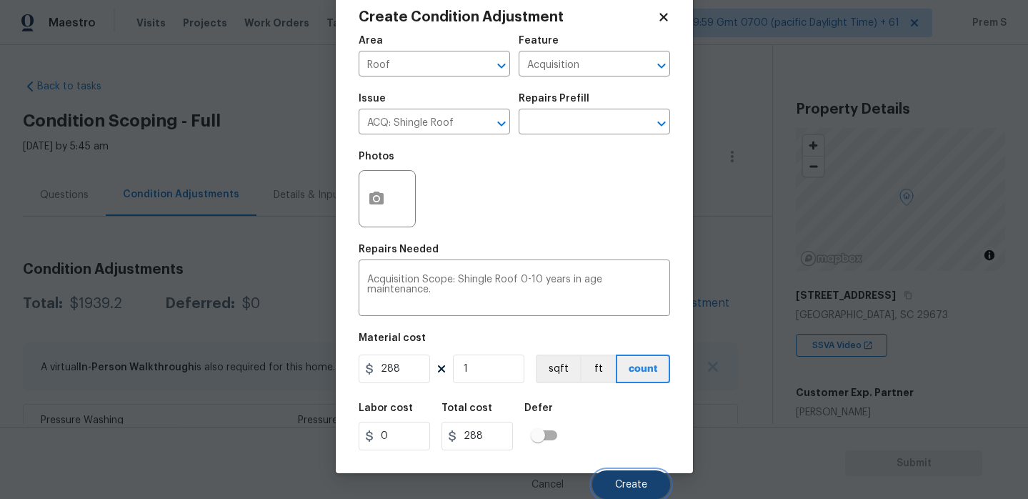
click at [640, 487] on span "Create" at bounding box center [631, 485] width 32 height 11
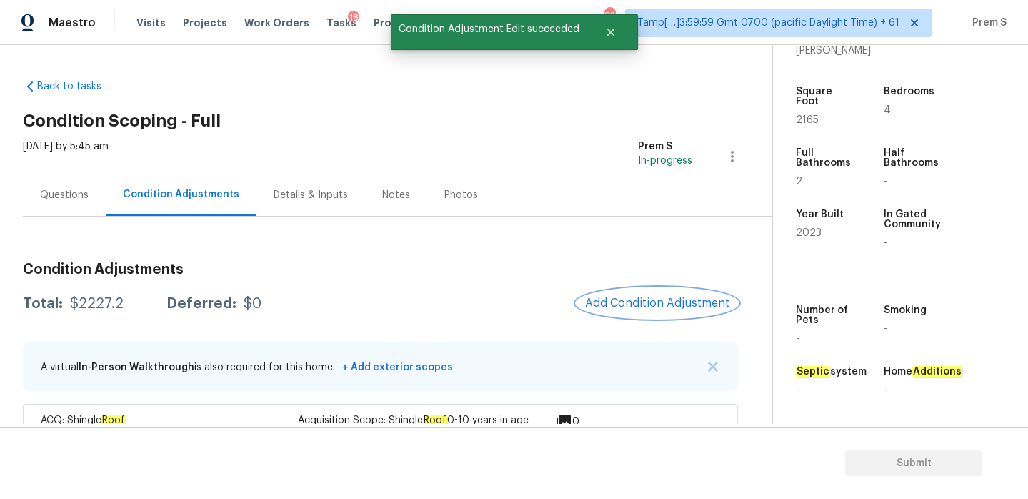
scroll to position [12, 0]
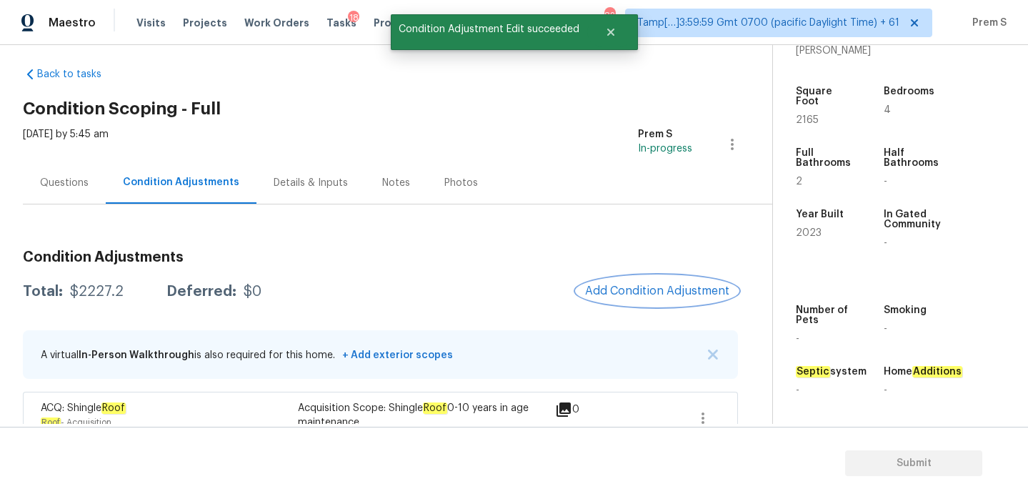
click at [624, 297] on span "Add Condition Adjustment" at bounding box center [657, 290] width 144 height 13
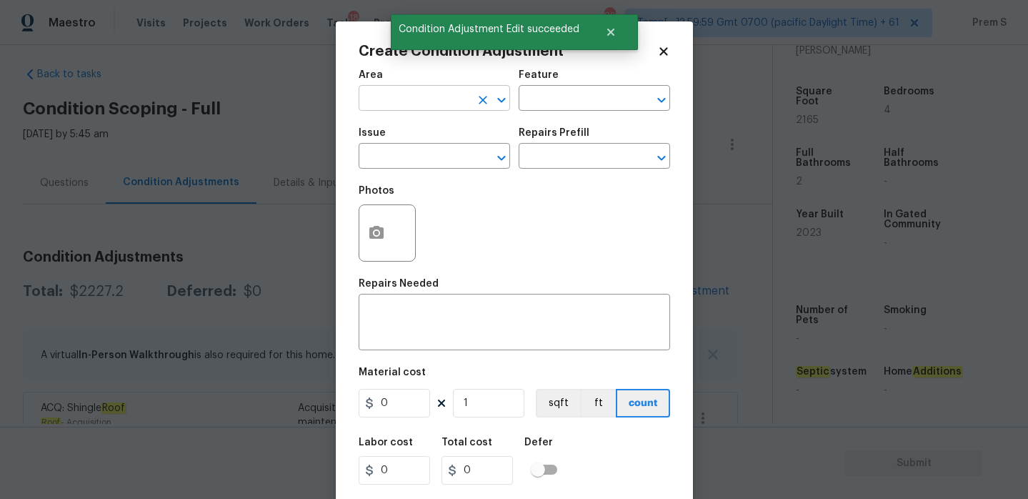
click at [435, 103] on input "text" at bounding box center [414, 100] width 111 height 22
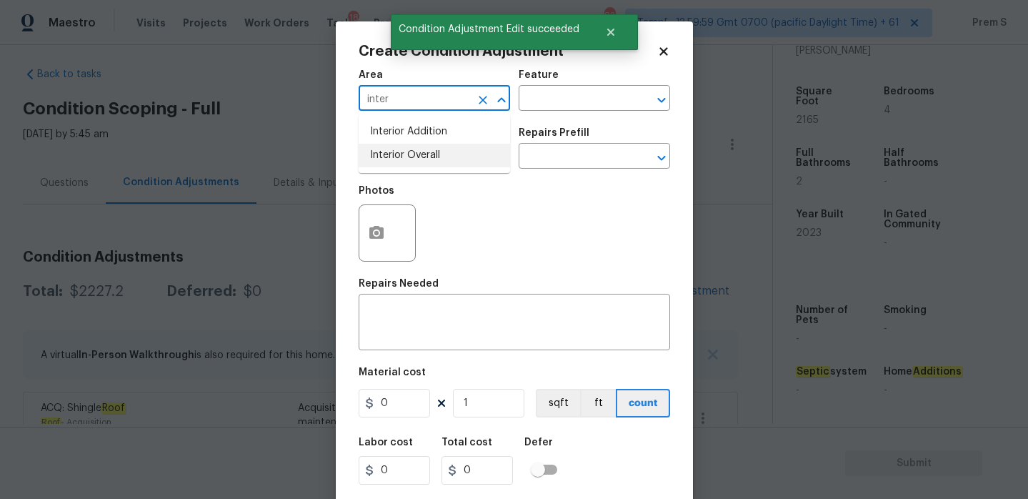
click at [425, 155] on li "Interior Overall" at bounding box center [435, 156] width 152 height 24
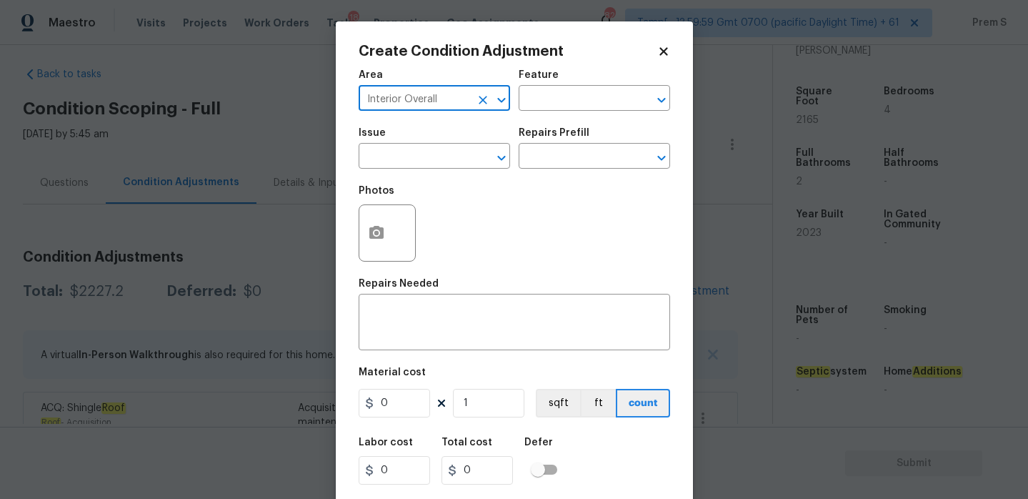
type input "Interior Overall"
click at [425, 155] on input "text" at bounding box center [414, 158] width 111 height 22
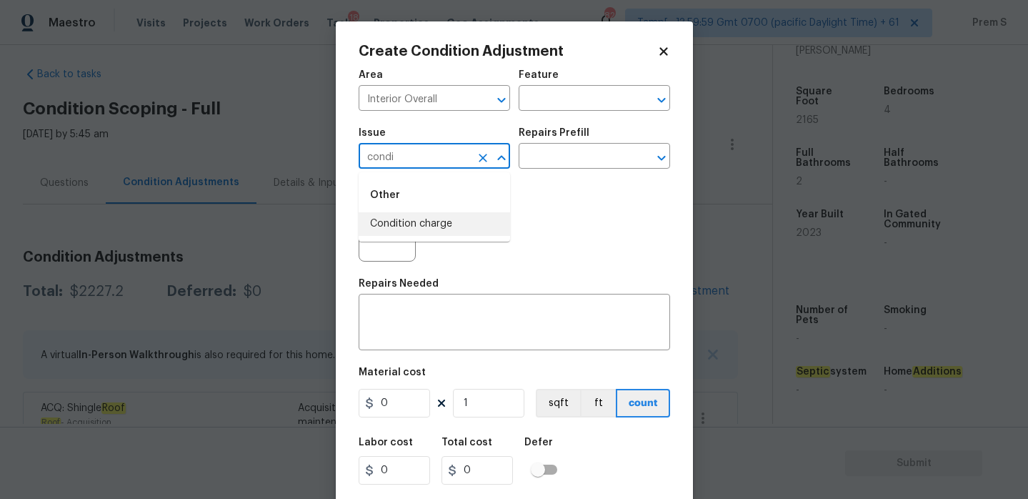
click at [440, 232] on li "Condition charge" at bounding box center [435, 224] width 152 height 24
type input "Condition charge"
click at [625, 162] on input "text" at bounding box center [574, 158] width 111 height 22
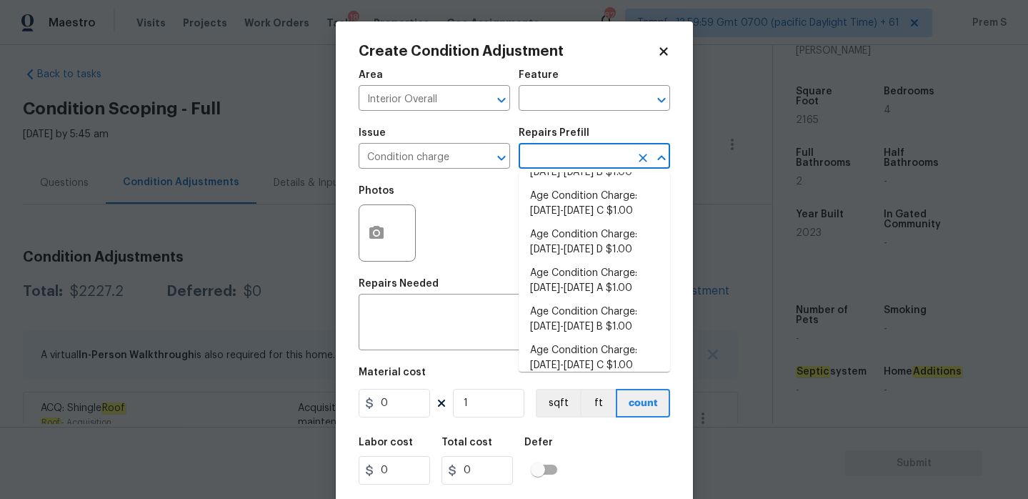
scroll to position [492, 0]
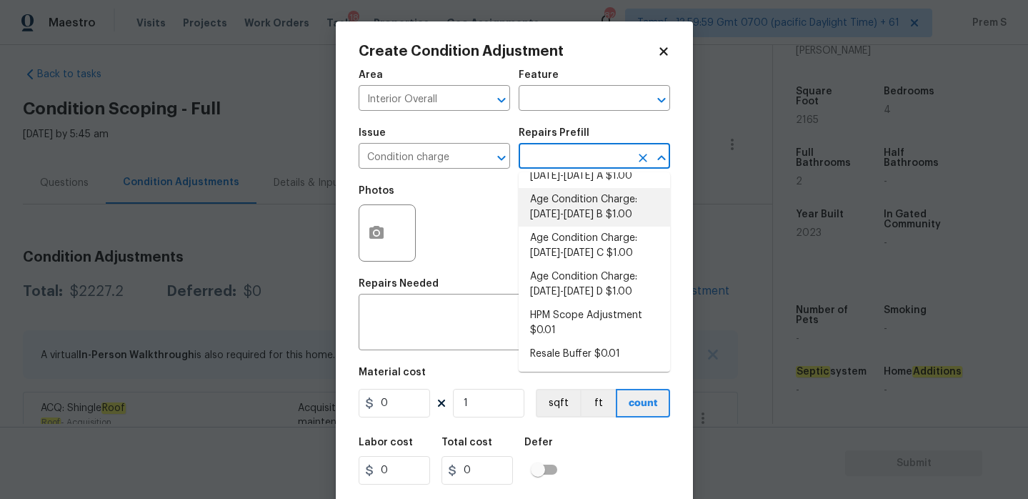
click at [630, 195] on li "Age Condition Charge: 2009-2023 B $1.00" at bounding box center [595, 207] width 152 height 39
type input "Home Readiness Packages"
type textarea "Age Condition Charge: 2009-2023 B"
type input "1"
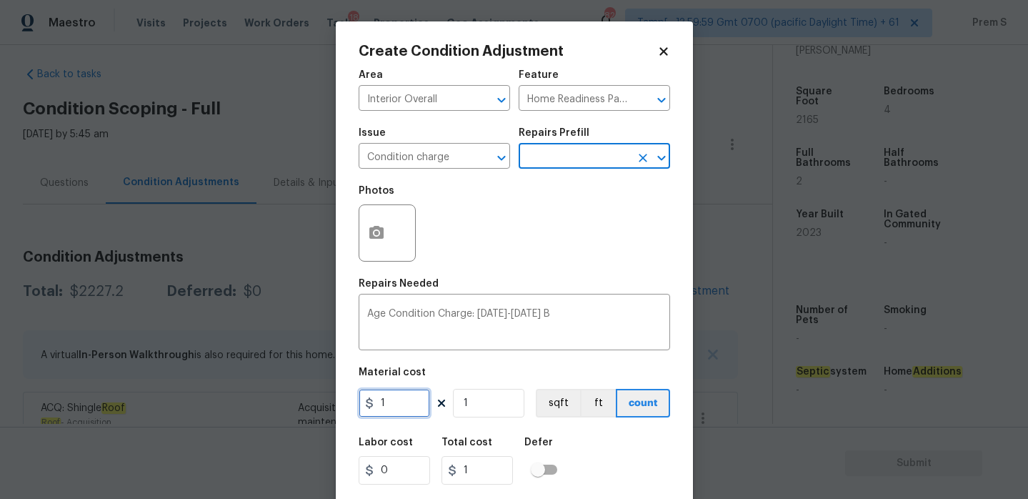
click at [402, 402] on input "1" at bounding box center [394, 403] width 71 height 29
type input "2000"
click at [604, 451] on div "Labor cost 0 Total cost 1 Defer" at bounding box center [515, 461] width 312 height 64
type input "2000"
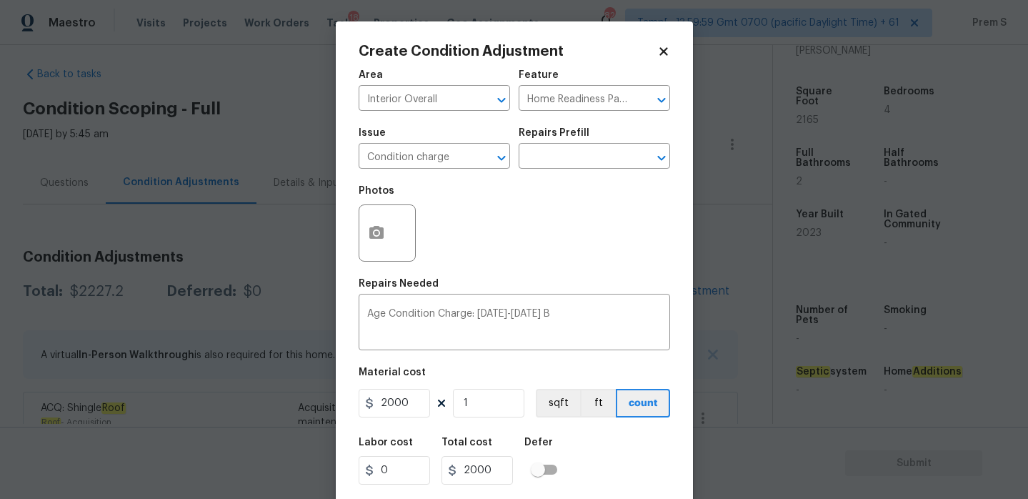
scroll to position [35, 0]
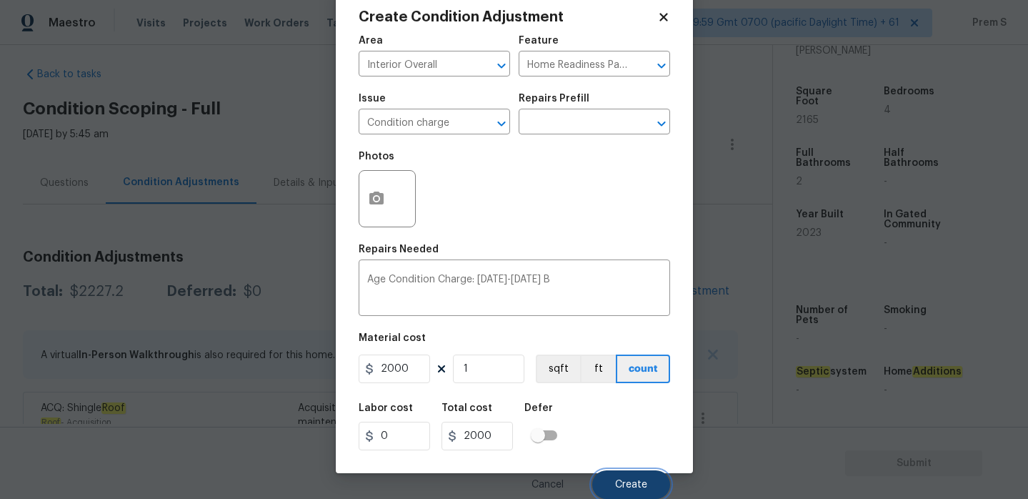
click at [637, 483] on span "Create" at bounding box center [631, 485] width 32 height 11
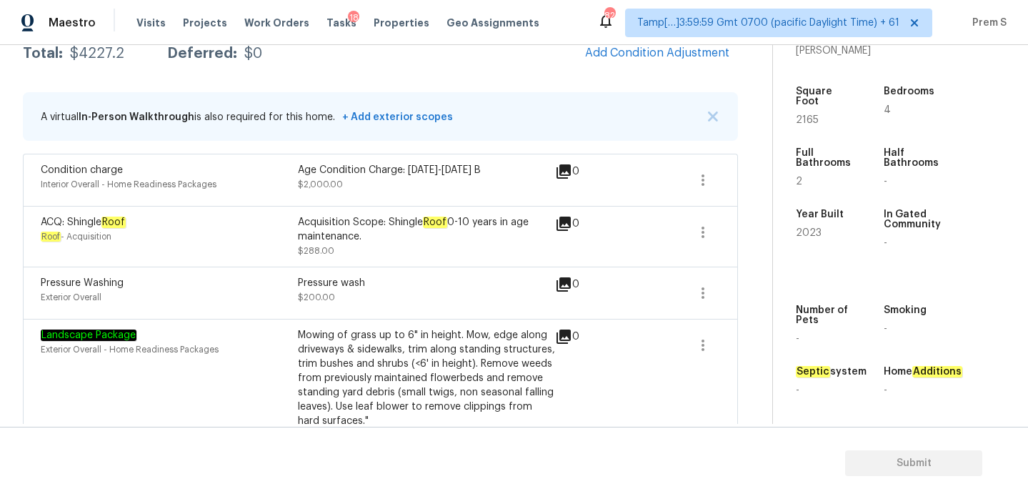
scroll to position [33, 0]
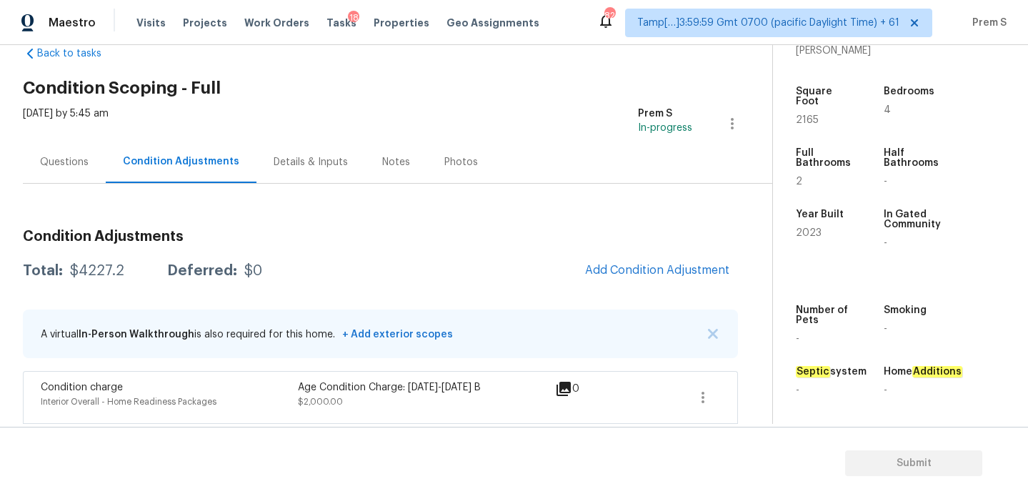
click at [67, 169] on div "Questions" at bounding box center [64, 162] width 83 height 42
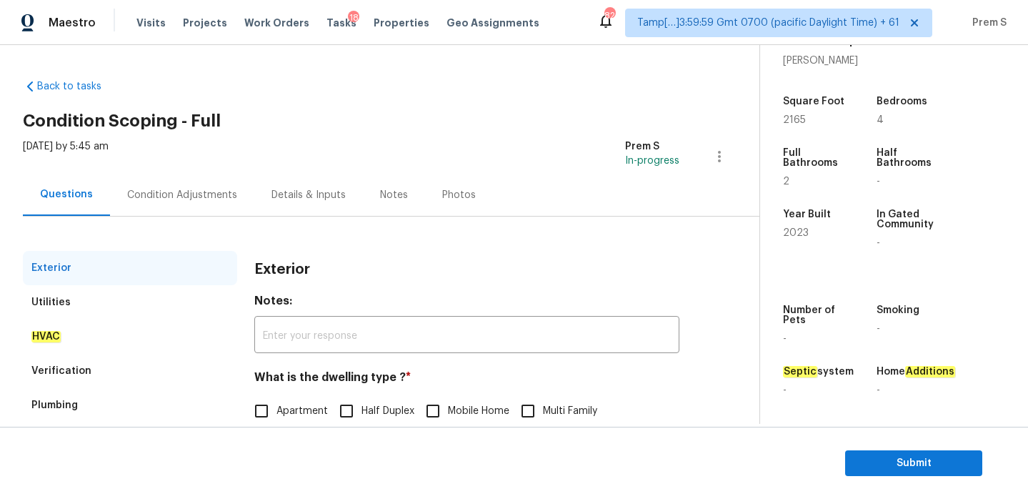
scroll to position [10, 0]
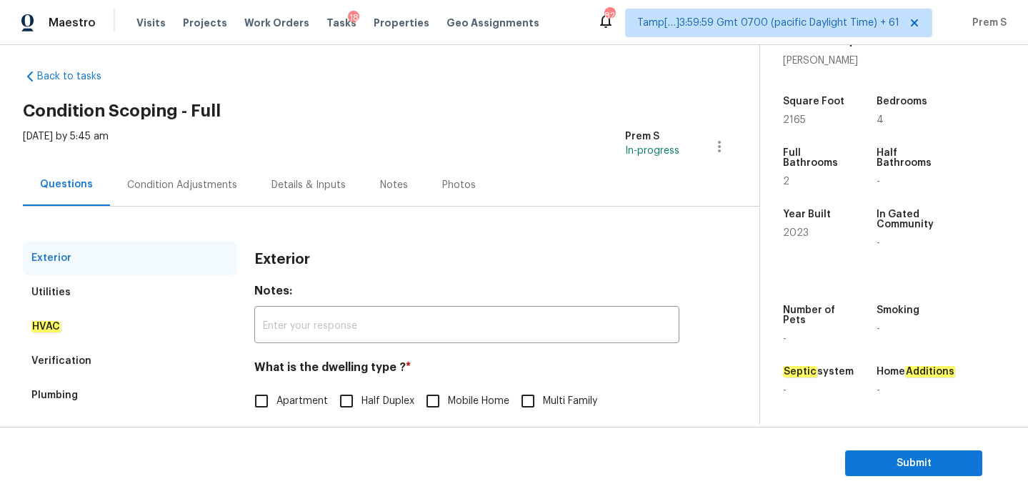
click at [96, 359] on div "Verification" at bounding box center [130, 361] width 214 height 34
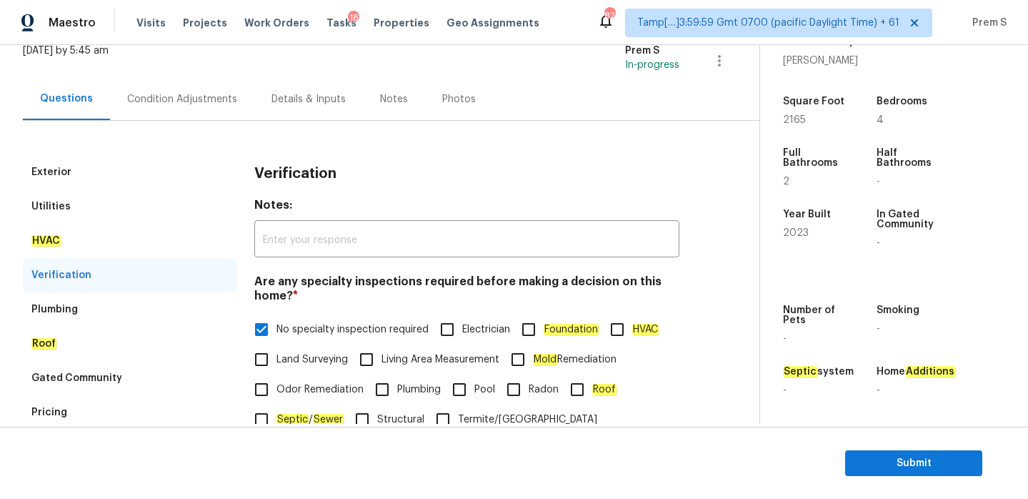
scroll to position [287, 0]
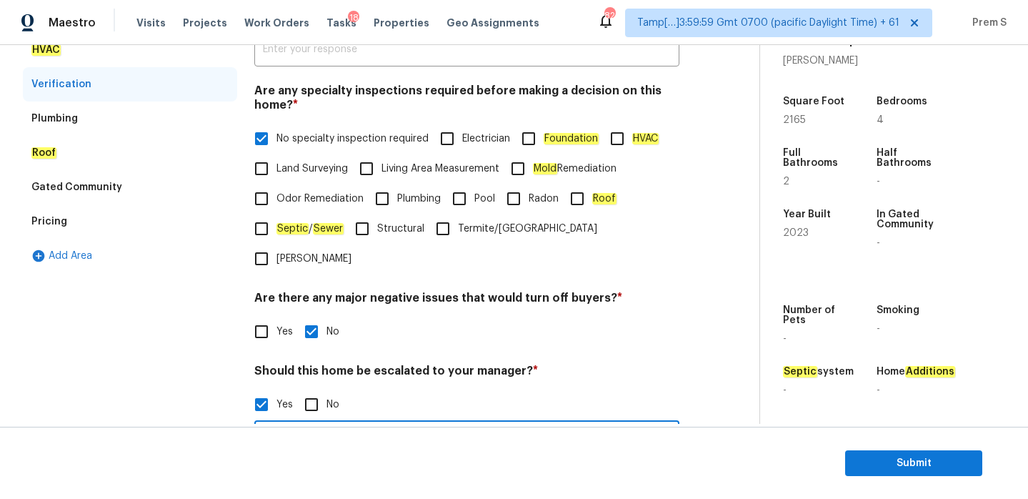
click at [407, 424] on input "ALA kitchen table property" at bounding box center [466, 441] width 425 height 34
click at [408, 424] on input "ALA kitchen table property" at bounding box center [466, 441] width 425 height 34
type input "ALA kitchen table property. Overall scope is less than $10000"
click at [471, 329] on div "Verification Notes: ​ Are any specialty inspections required before making a de…" at bounding box center [466, 311] width 425 height 695
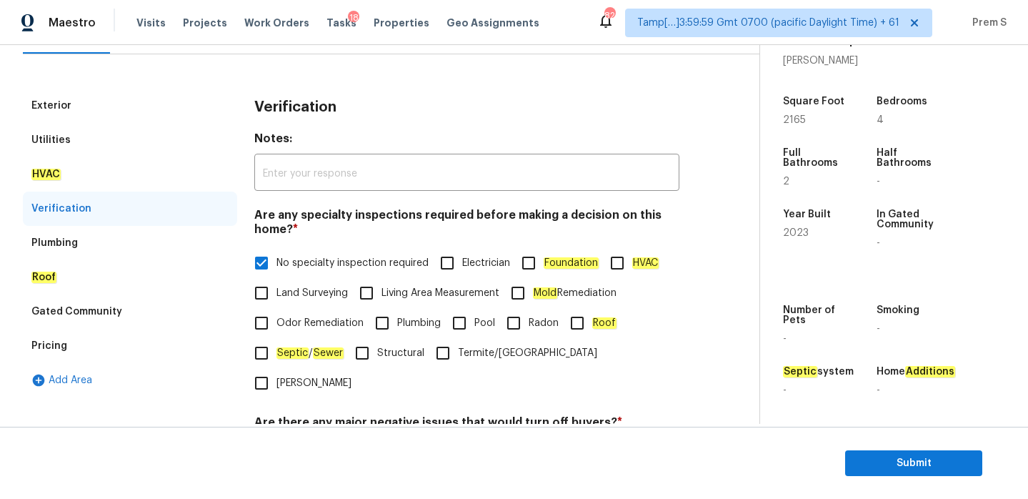
scroll to position [76, 0]
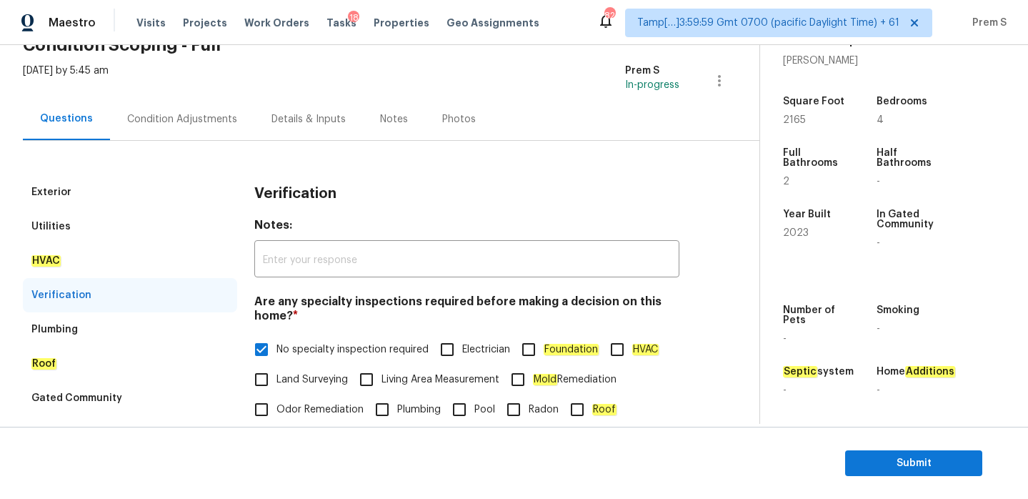
click at [207, 129] on div "Condition Adjustments" at bounding box center [182, 119] width 144 height 42
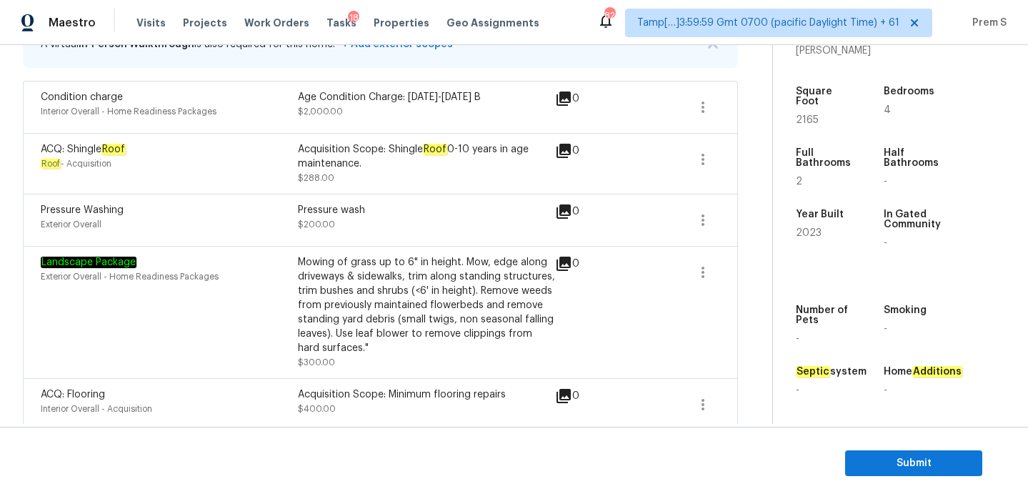
scroll to position [239, 0]
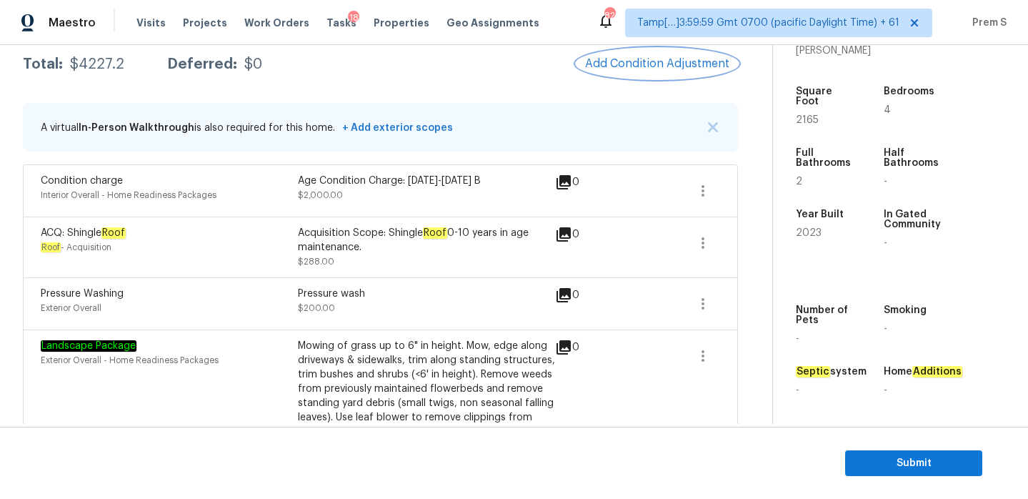
click at [667, 67] on span "Add Condition Adjustment" at bounding box center [657, 63] width 144 height 13
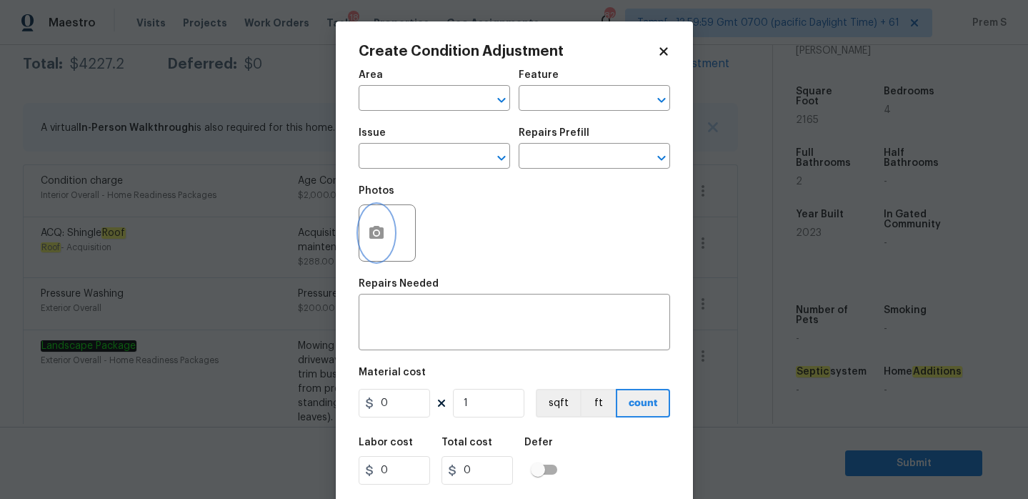
click at [383, 234] on icon "button" at bounding box center [376, 232] width 14 height 13
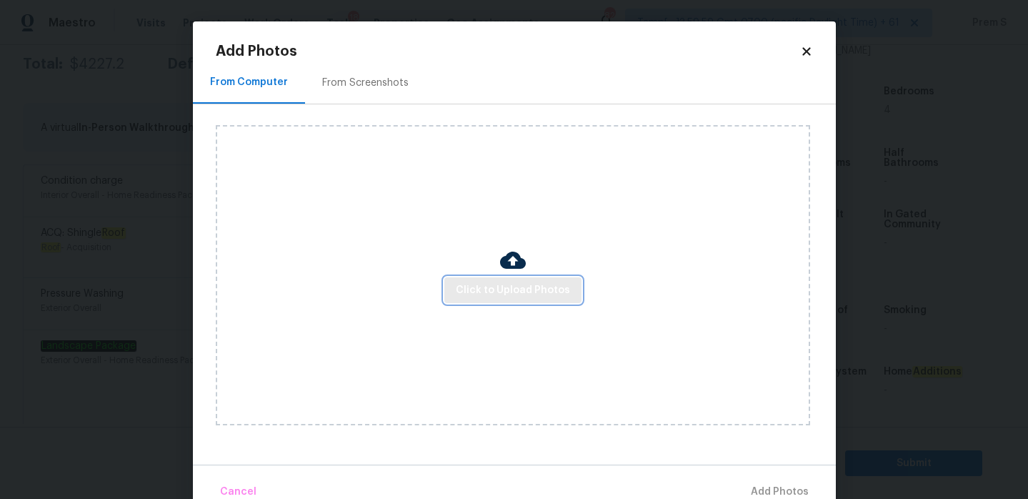
click at [489, 294] on span "Click to Upload Photos" at bounding box center [513, 291] width 114 height 18
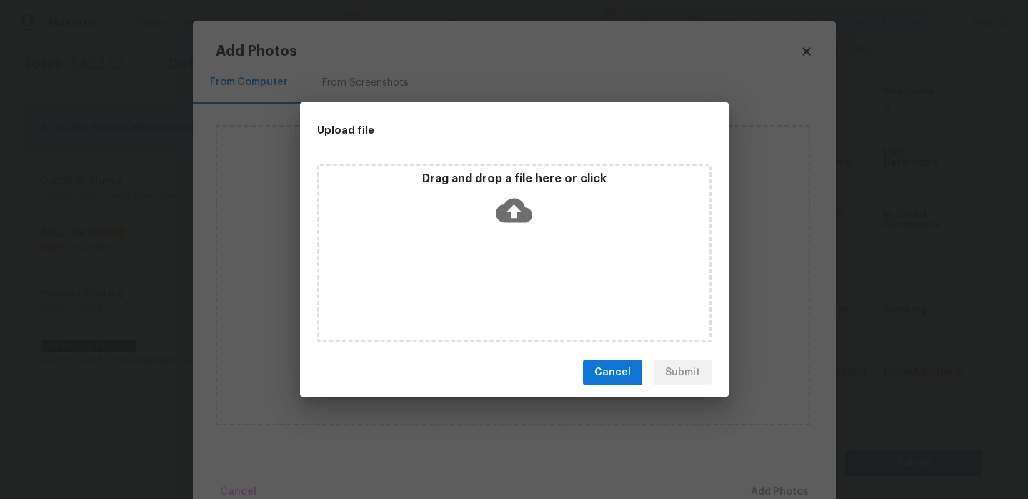
click at [517, 214] on icon at bounding box center [514, 210] width 36 height 36
click at [627, 372] on span "Cancel" at bounding box center [613, 373] width 36 height 18
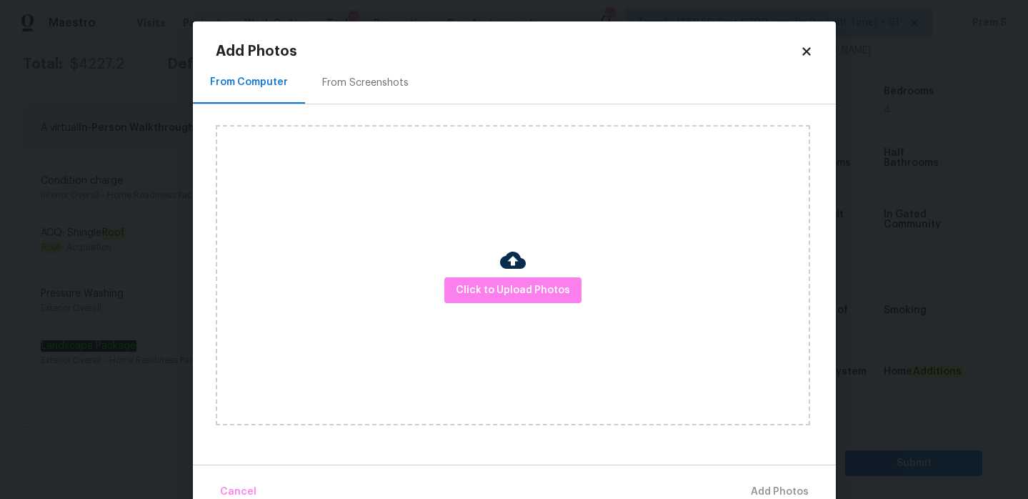
click at [809, 49] on icon at bounding box center [807, 51] width 8 height 8
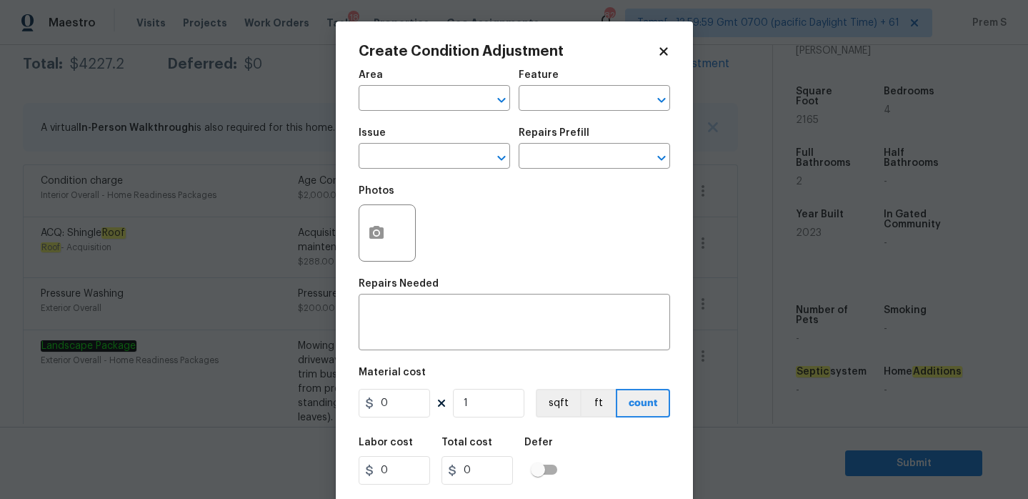
click at [732, 137] on body "Maestro Visits Projects Work Orders Tasks 18 Properties Geo Assignments 821 Tam…" at bounding box center [514, 249] width 1028 height 499
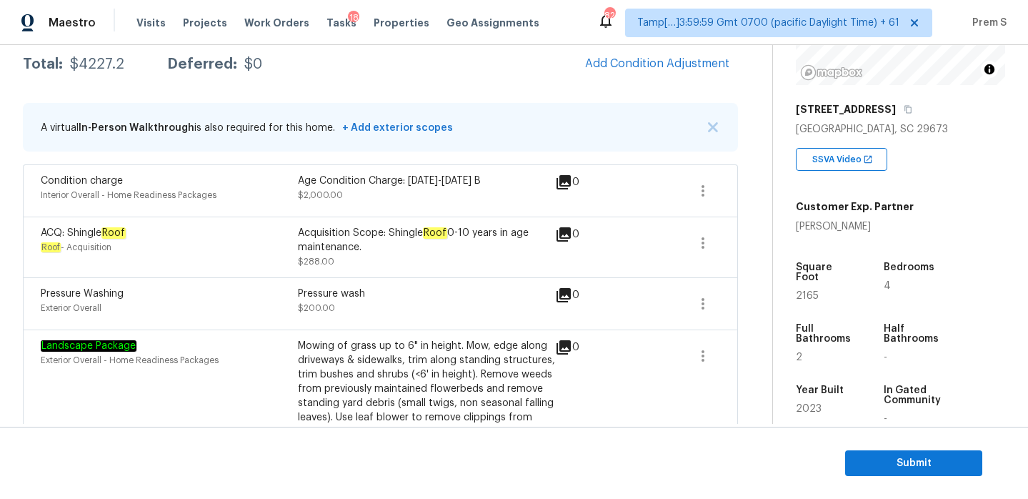
scroll to position [303, 0]
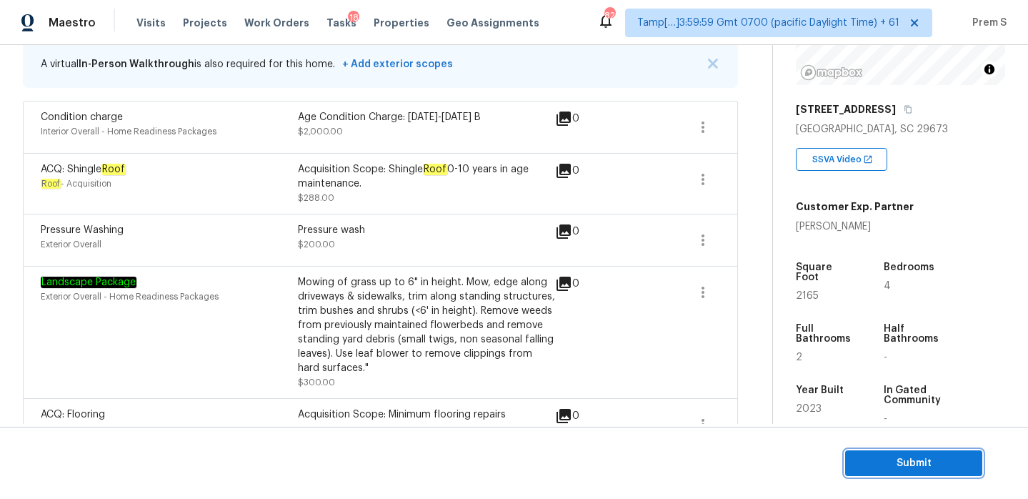
click at [918, 460] on span "Submit" at bounding box center [914, 464] width 114 height 18
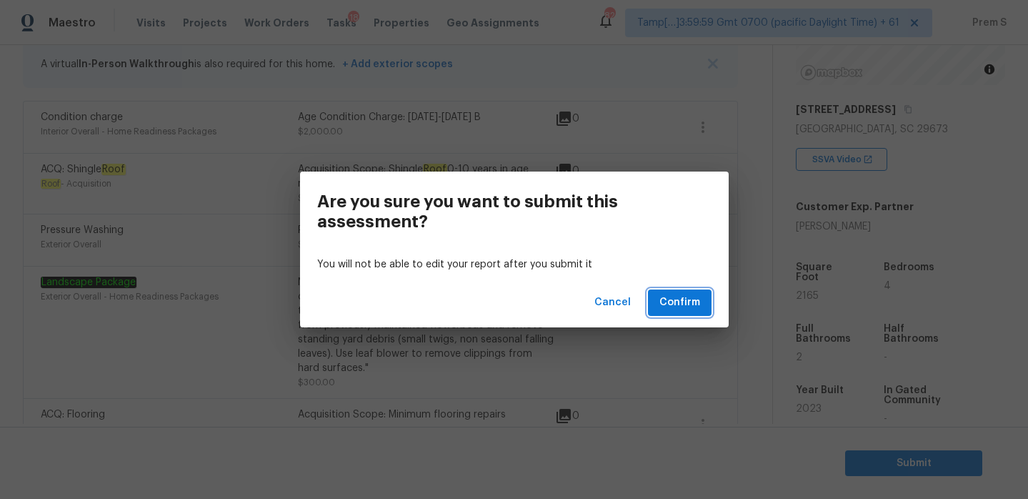
click at [692, 296] on span "Confirm" at bounding box center [680, 303] width 41 height 18
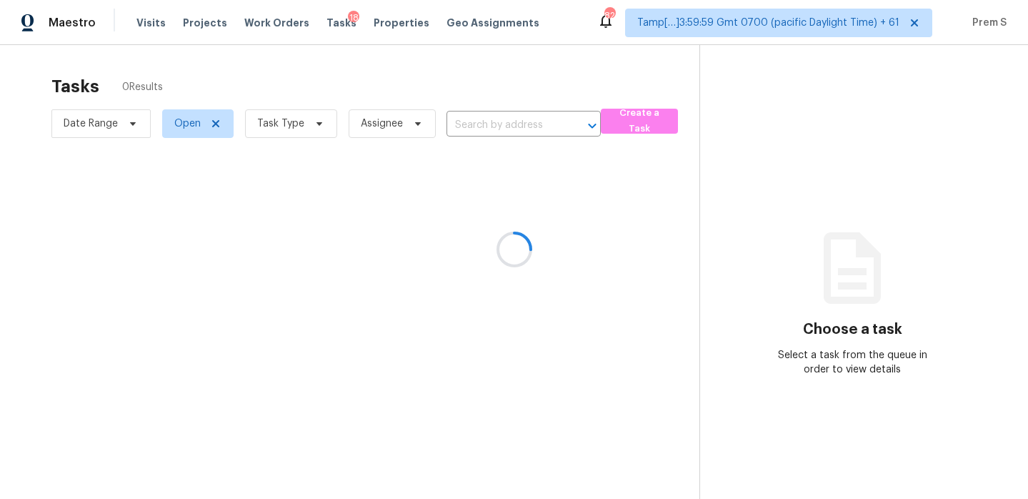
click at [499, 131] on div at bounding box center [514, 249] width 1028 height 499
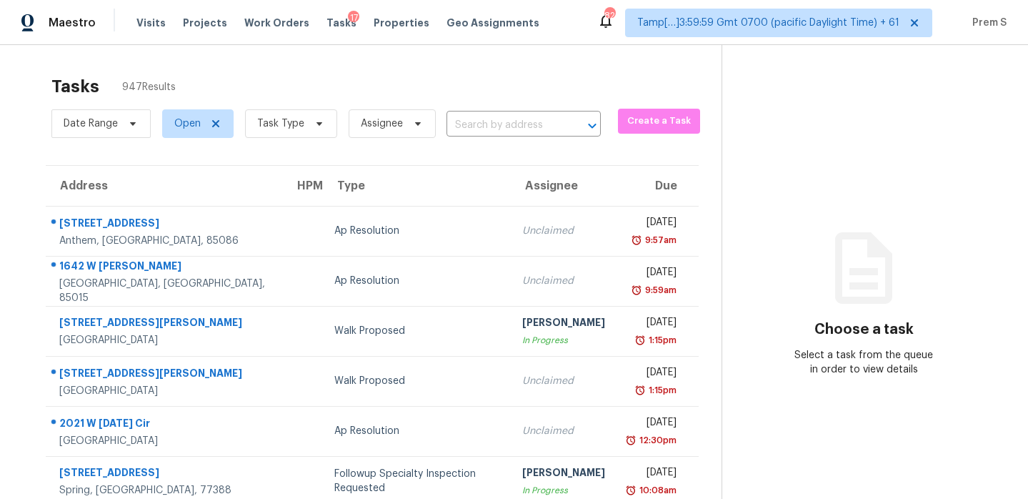
click at [545, 136] on div "Date Range Open Task Type Assignee ​" at bounding box center [326, 123] width 550 height 37
click at [553, 128] on input "text" at bounding box center [504, 125] width 114 height 22
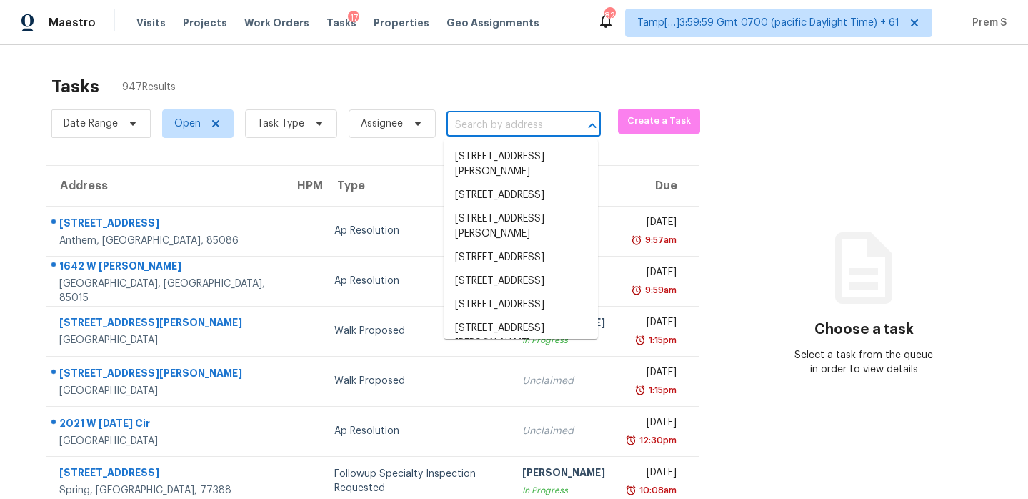
paste input "[STREET_ADDRESS]"
type input "[STREET_ADDRESS]"
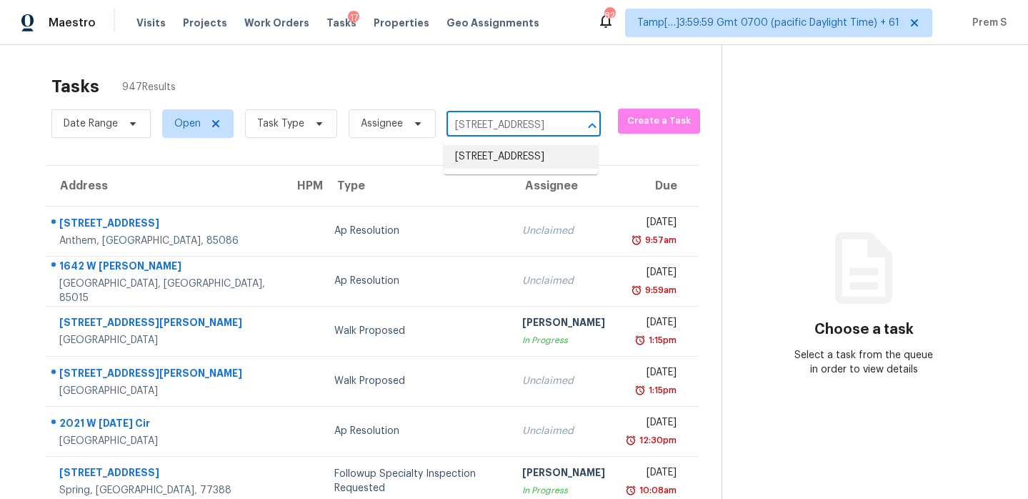
click at [510, 158] on li "[STREET_ADDRESS]" at bounding box center [521, 157] width 154 height 24
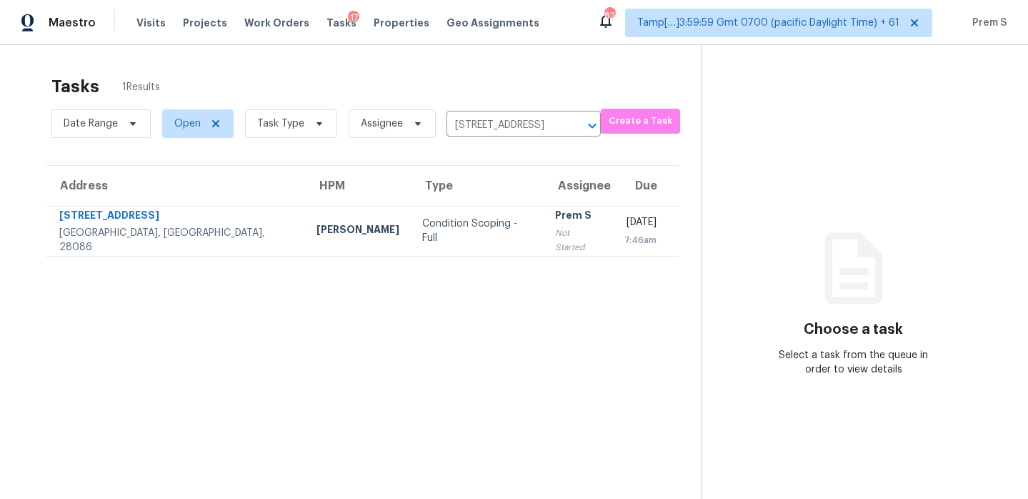
click at [555, 224] on div "Prem S" at bounding box center [578, 217] width 46 height 18
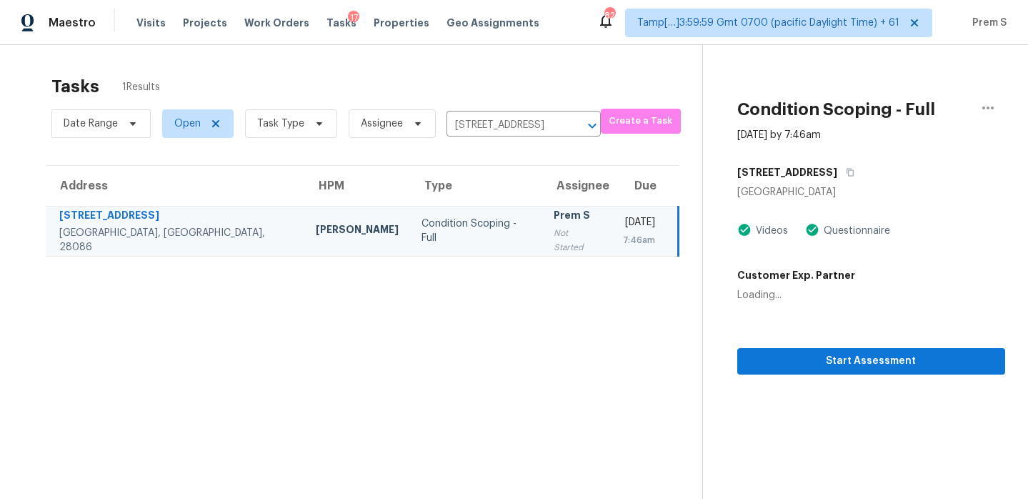
scroll to position [45, 0]
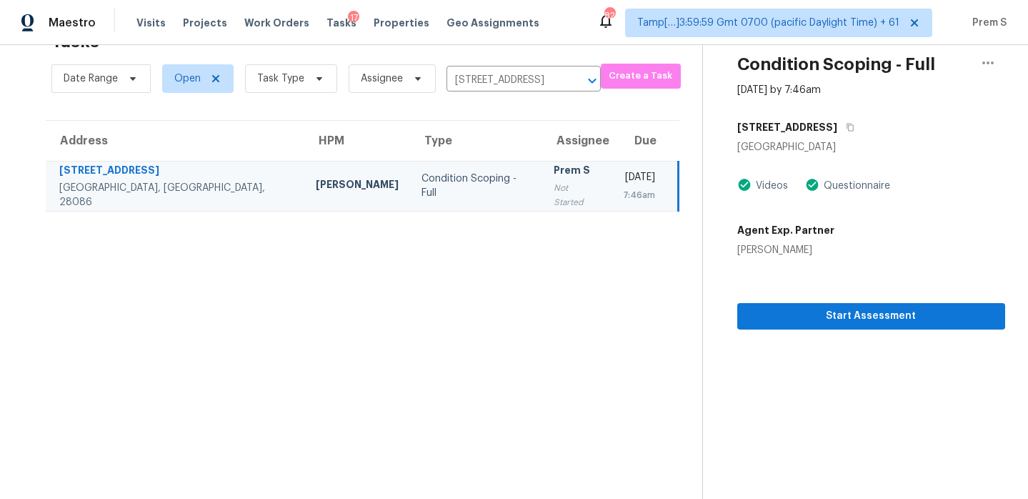
click at [848, 334] on section "Condition Scoping - Full [DATE] by 7:46am [STREET_ADDRESS] Videos Questionnaire…" at bounding box center [854, 249] width 303 height 499
click at [868, 321] on span "Start Assessment" at bounding box center [871, 316] width 245 height 18
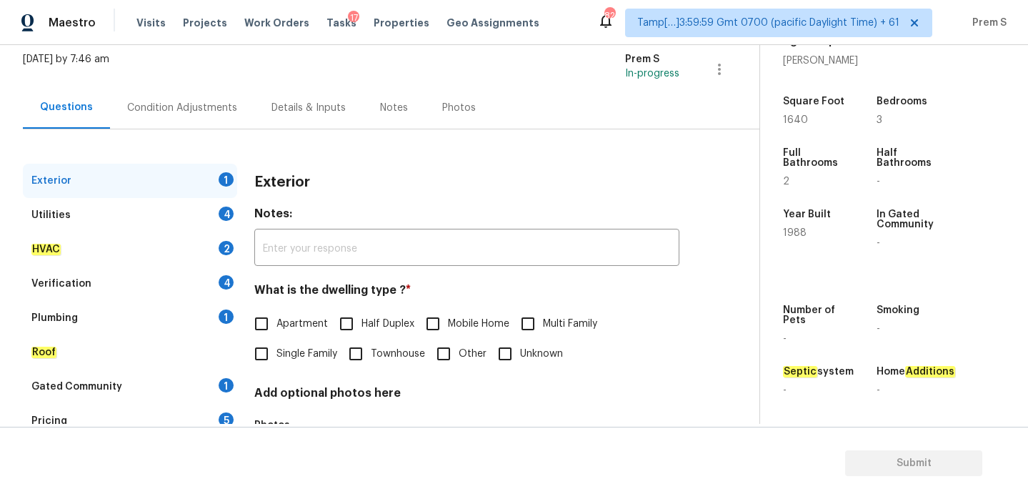
scroll to position [189, 0]
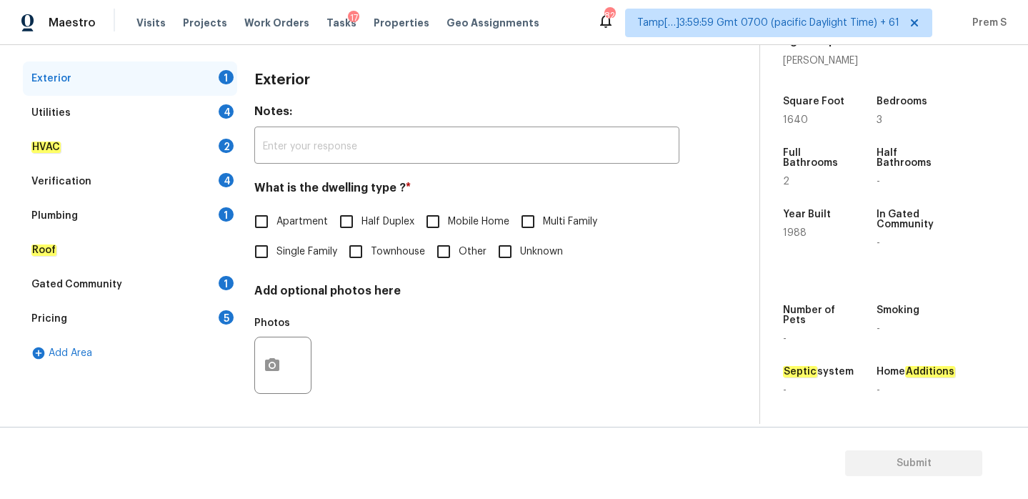
click at [269, 254] on input "Single Family" at bounding box center [262, 252] width 30 height 30
checkbox input "true"
click at [223, 104] on div "4" at bounding box center [226, 111] width 15 height 14
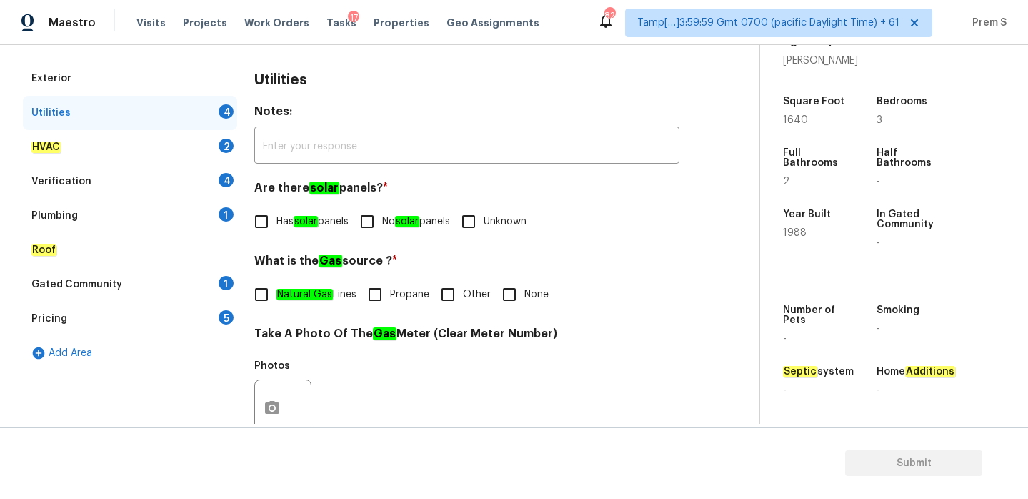
click at [396, 225] on span "No solar panels" at bounding box center [416, 221] width 68 height 15
click at [382, 225] on input "No solar panels" at bounding box center [367, 222] width 30 height 30
checkbox input "true"
click at [457, 294] on input "Other" at bounding box center [448, 294] width 30 height 30
checkbox input "true"
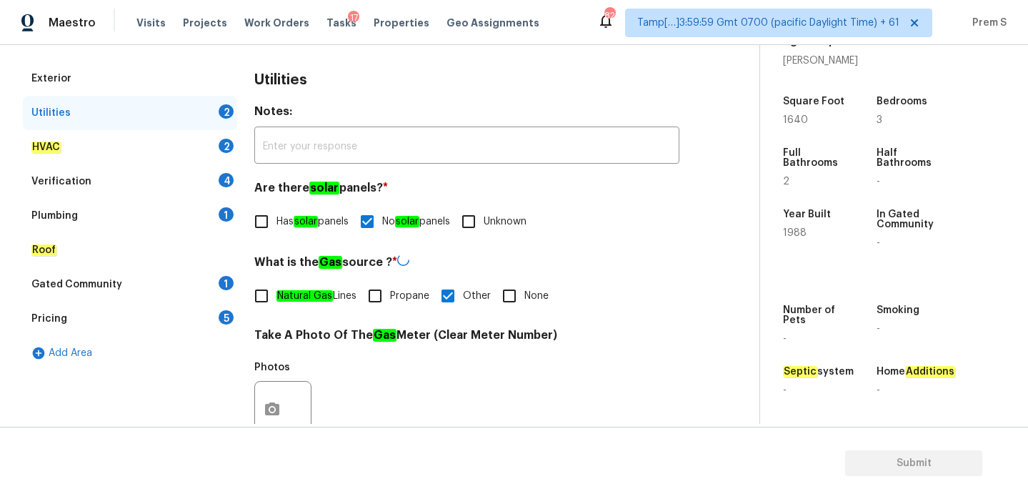
scroll to position [577, 0]
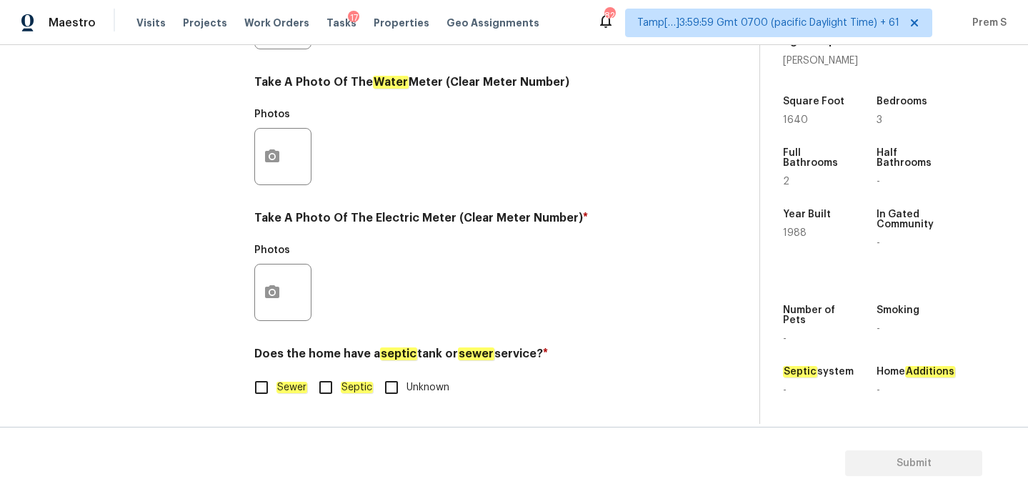
click at [286, 390] on em "Sewer" at bounding box center [292, 387] width 31 height 11
click at [277, 390] on input "Sewer" at bounding box center [262, 387] width 30 height 30
checkbox input "true"
click at [333, 393] on input "Septic" at bounding box center [326, 389] width 30 height 30
checkbox input "true"
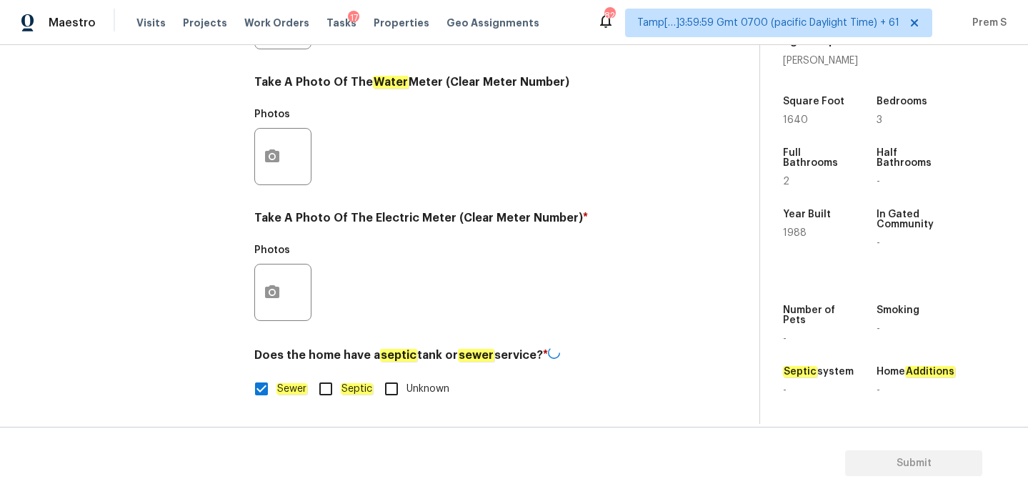
checkbox input "false"
click at [286, 302] on button "button" at bounding box center [272, 292] width 34 height 56
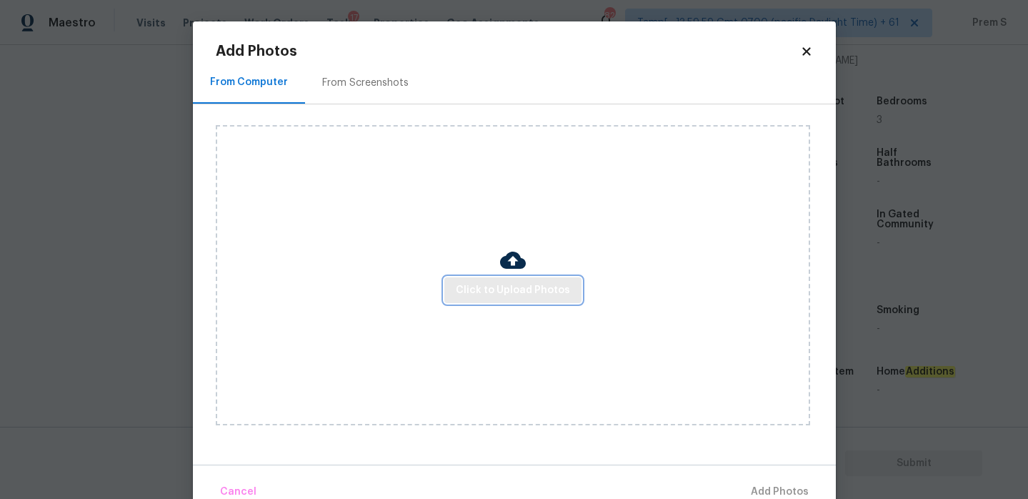
click at [527, 282] on span "Click to Upload Photos" at bounding box center [513, 291] width 114 height 18
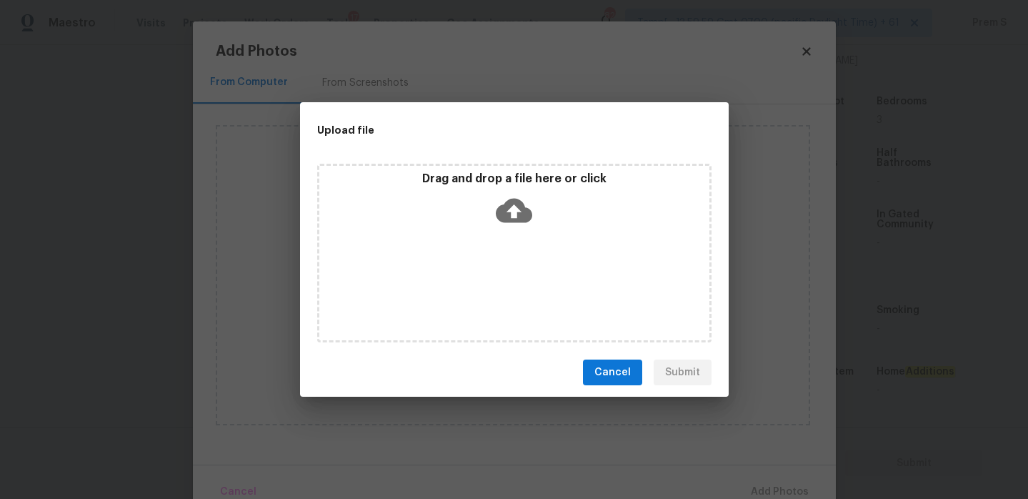
click at [520, 212] on icon at bounding box center [514, 211] width 36 height 24
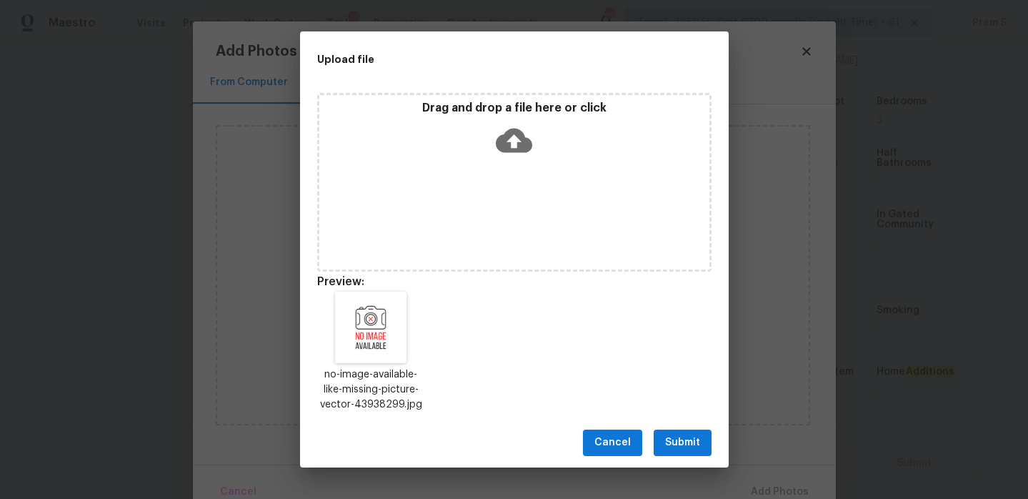
click at [676, 434] on span "Submit" at bounding box center [682, 443] width 35 height 18
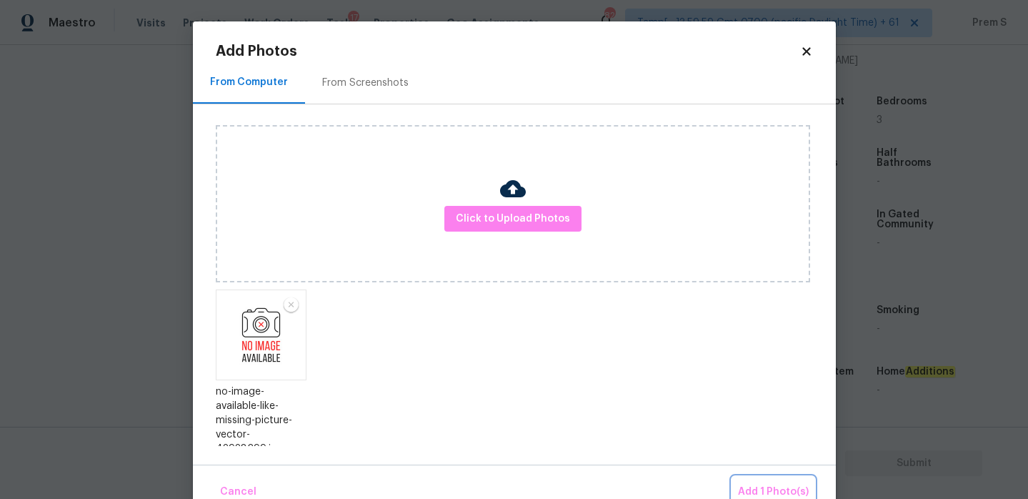
click at [771, 482] on button "Add 1 Photo(s)" at bounding box center [774, 492] width 82 height 31
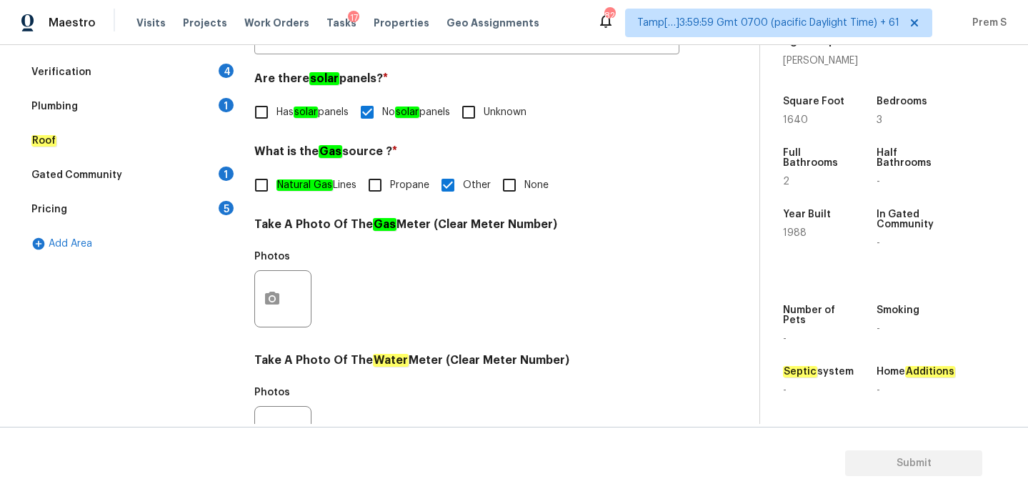
scroll to position [113, 0]
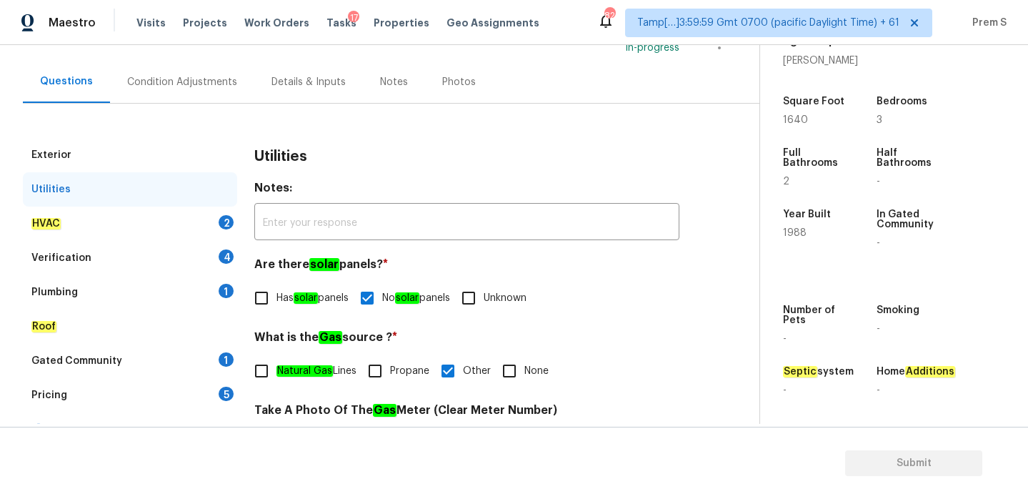
click at [214, 215] on div "HVAC 2" at bounding box center [130, 224] width 214 height 34
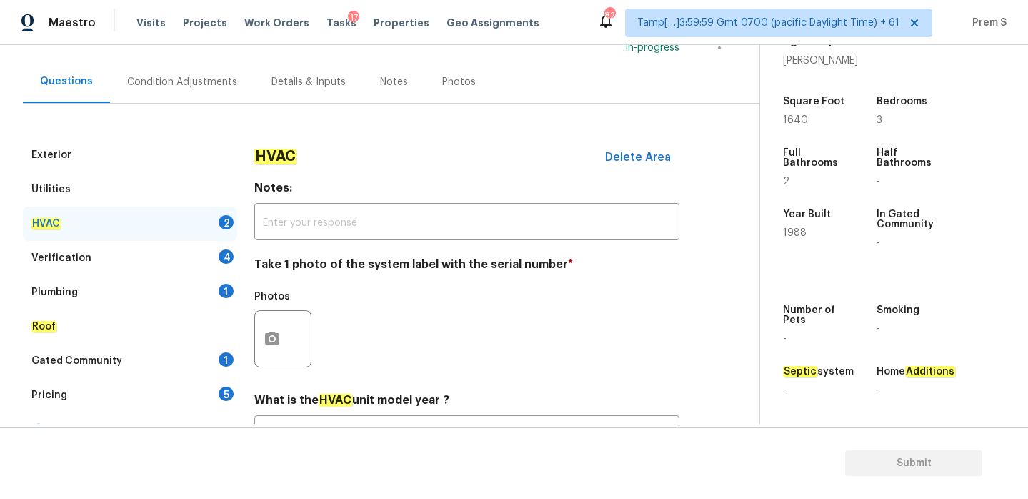
scroll to position [232, 0]
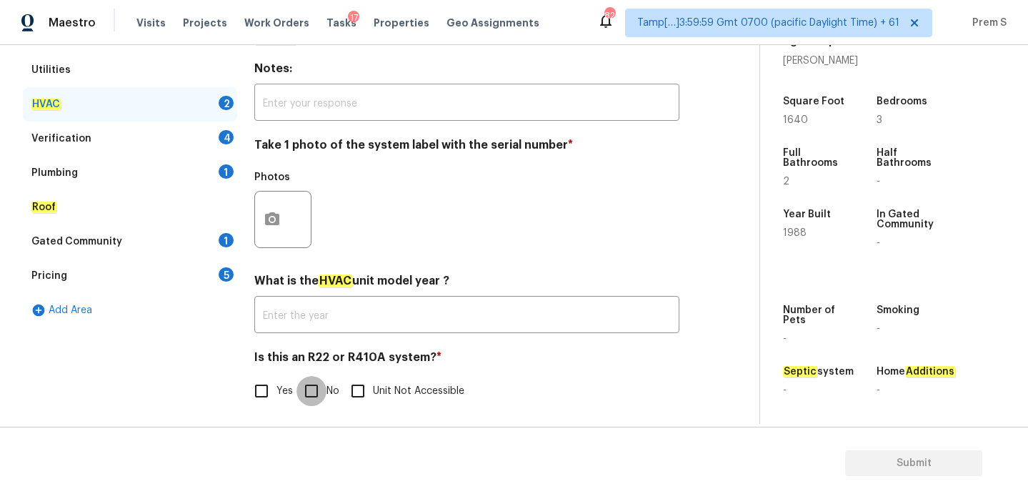
click at [310, 396] on input "No" at bounding box center [312, 391] width 30 height 30
checkbox input "true"
click at [279, 214] on icon "button" at bounding box center [272, 219] width 17 height 17
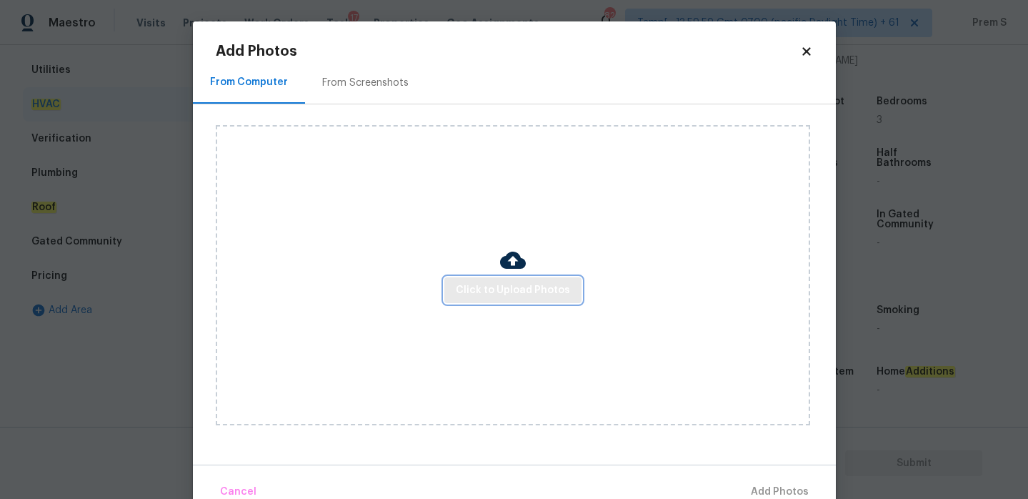
click at [480, 290] on span "Click to Upload Photos" at bounding box center [513, 291] width 114 height 18
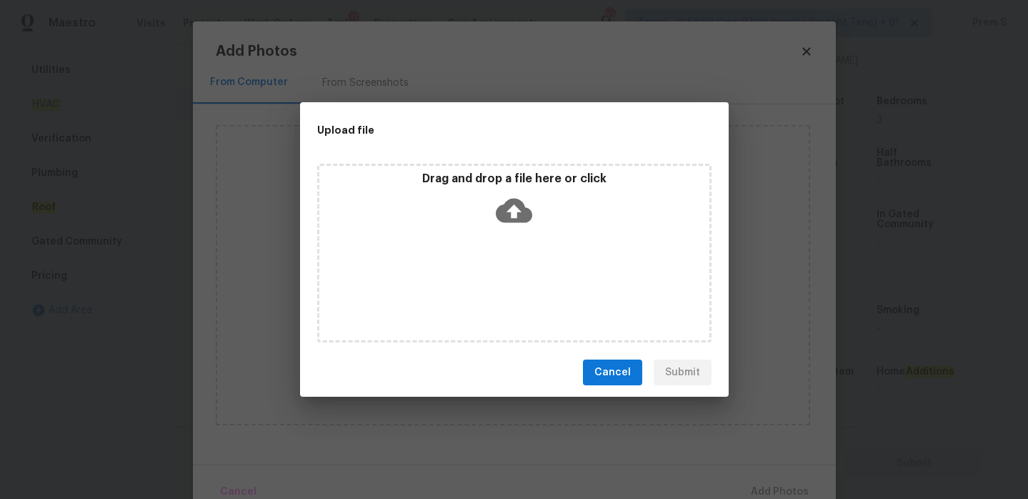
click at [517, 218] on icon at bounding box center [514, 211] width 36 height 24
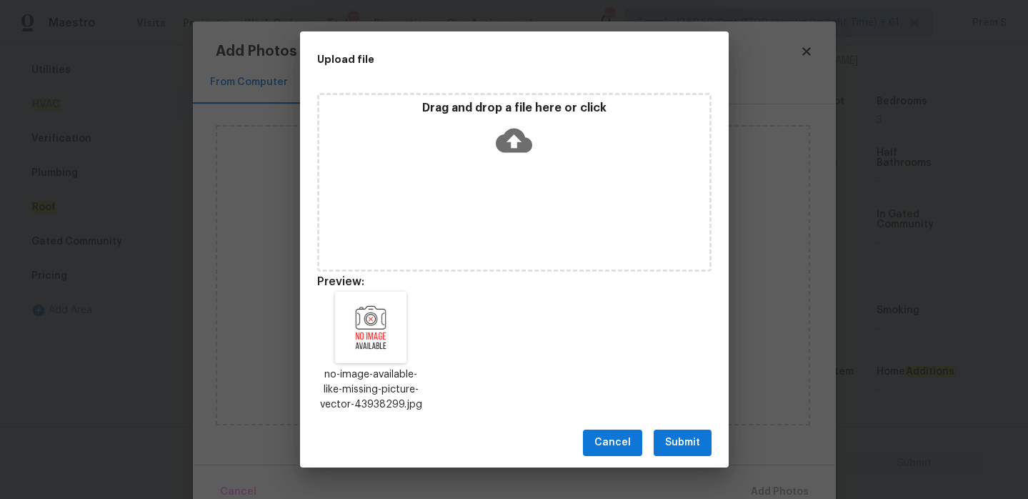
click at [701, 448] on button "Submit" at bounding box center [683, 443] width 58 height 26
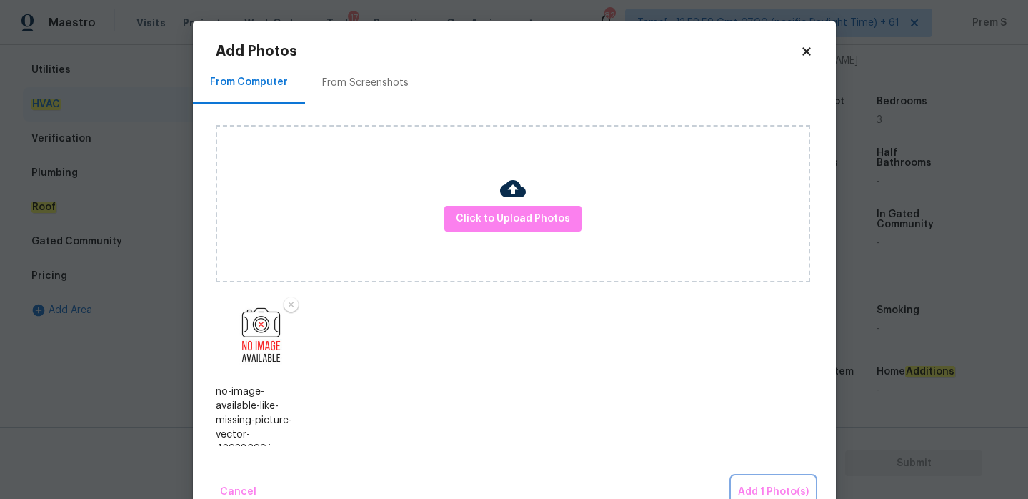
click at [782, 490] on span "Add 1 Photo(s)" at bounding box center [773, 492] width 71 height 18
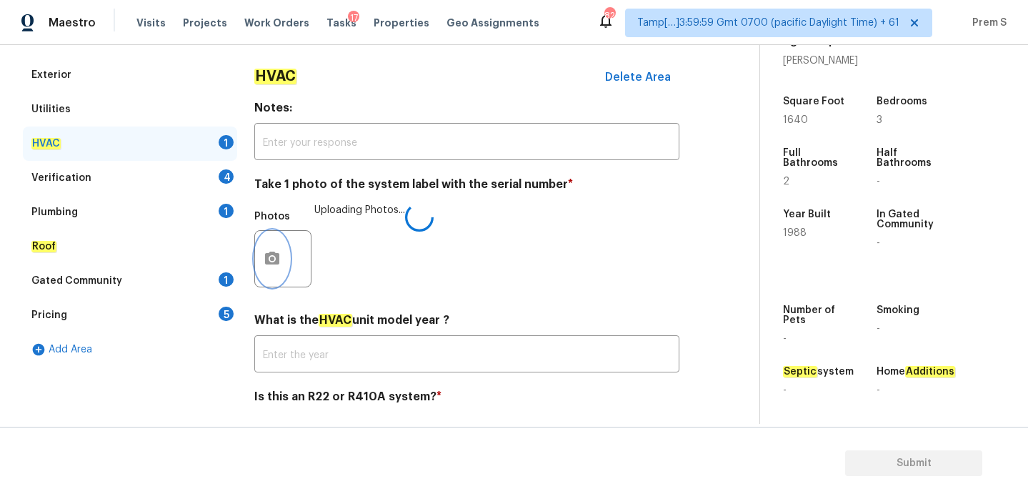
scroll to position [169, 0]
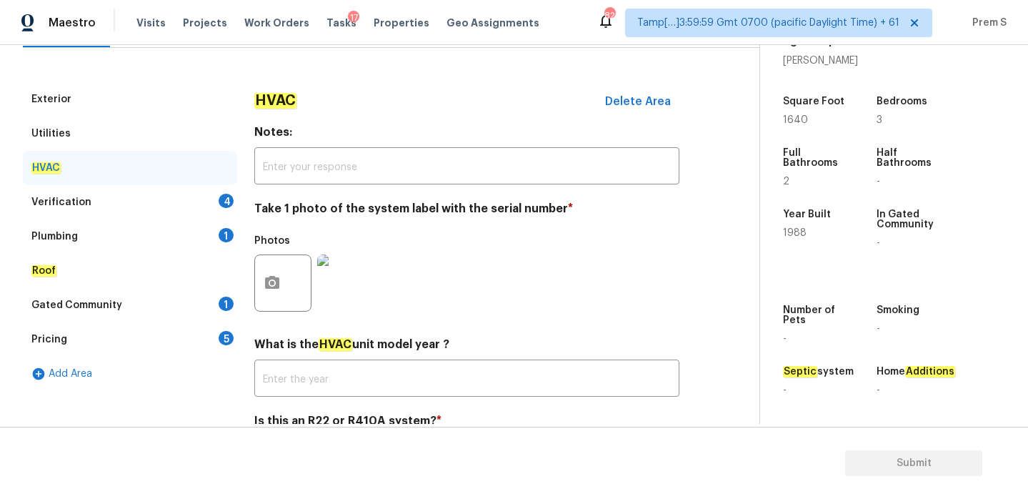
click at [221, 199] on div "4" at bounding box center [226, 201] width 15 height 14
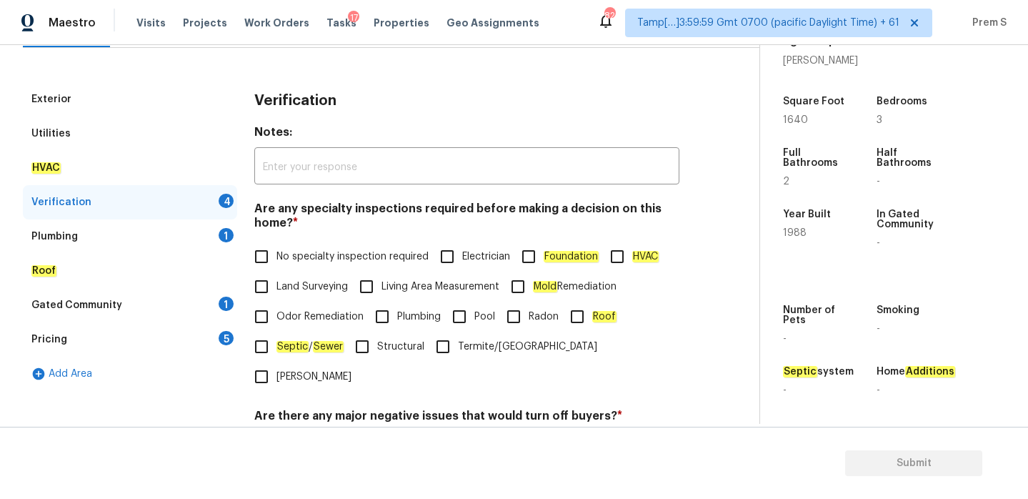
click at [278, 256] on span "No specialty inspection required" at bounding box center [353, 256] width 152 height 15
click at [277, 256] on input "No specialty inspection required" at bounding box center [262, 257] width 30 height 30
checkbox input "true"
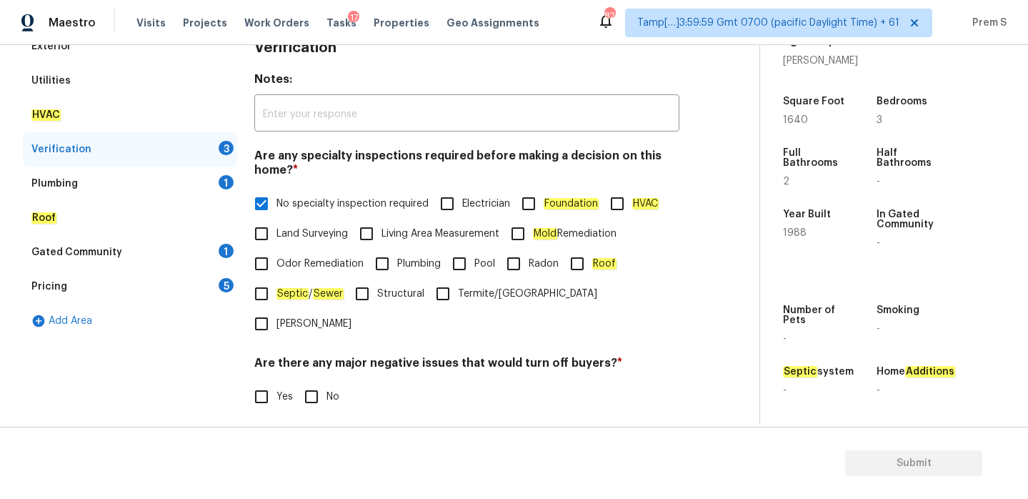
scroll to position [278, 0]
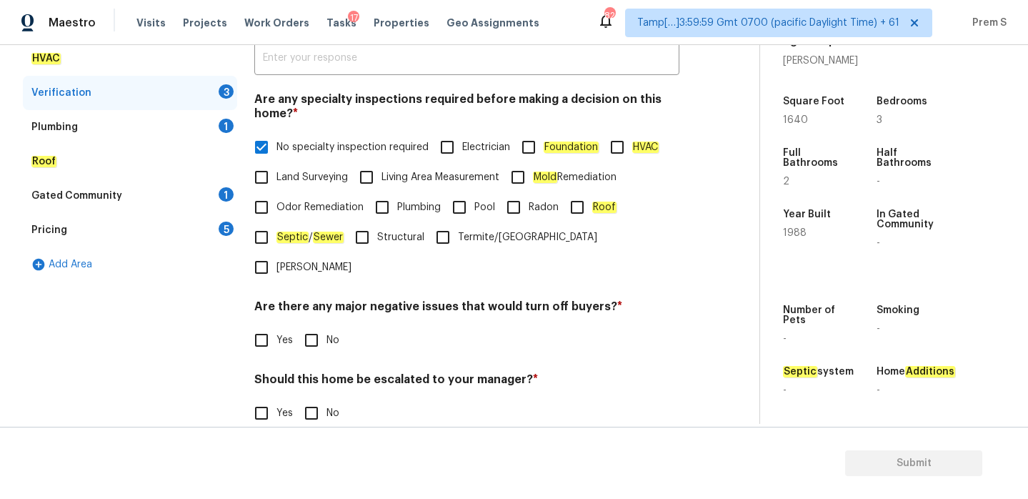
click at [320, 325] on input "No" at bounding box center [312, 340] width 30 height 30
checkbox input "true"
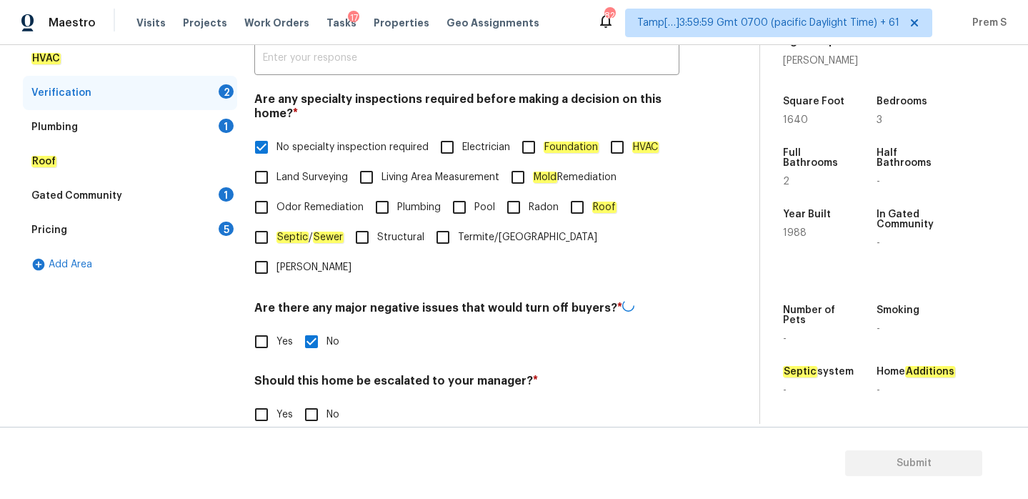
click at [274, 398] on div "Verification Notes: ​ Are any specialty inspections required before making a de…" at bounding box center [466, 253] width 425 height 561
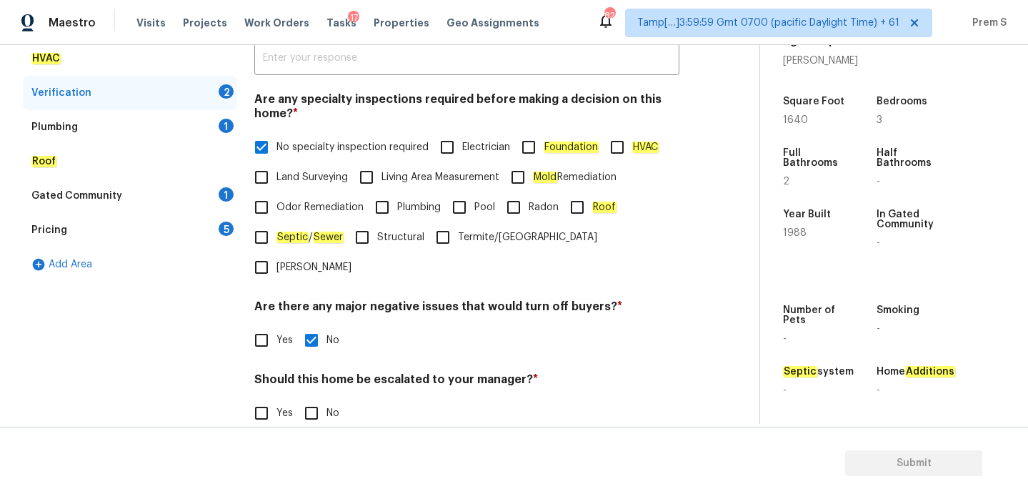
click at [279, 398] on label "Yes" at bounding box center [270, 413] width 46 height 30
click at [277, 398] on input "Yes" at bounding box center [262, 413] width 30 height 30
checkbox input "true"
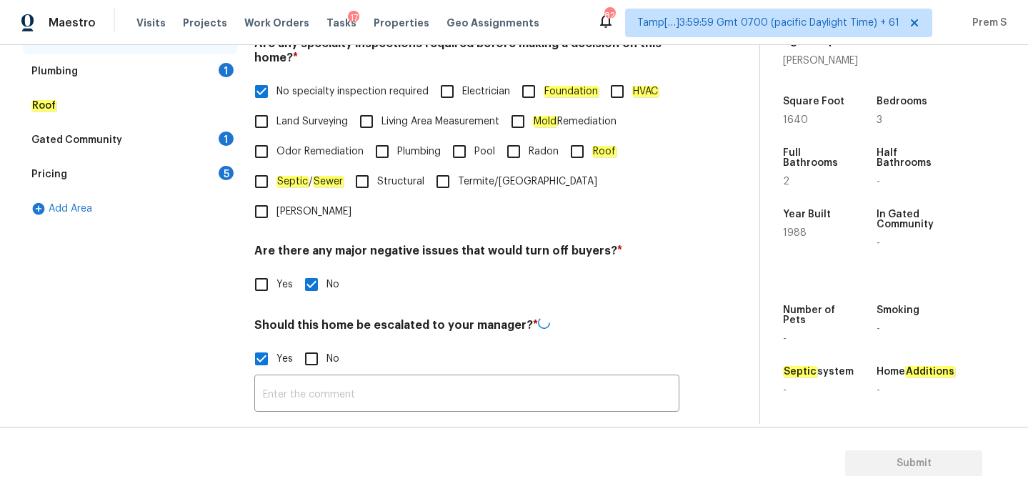
scroll to position [356, 0]
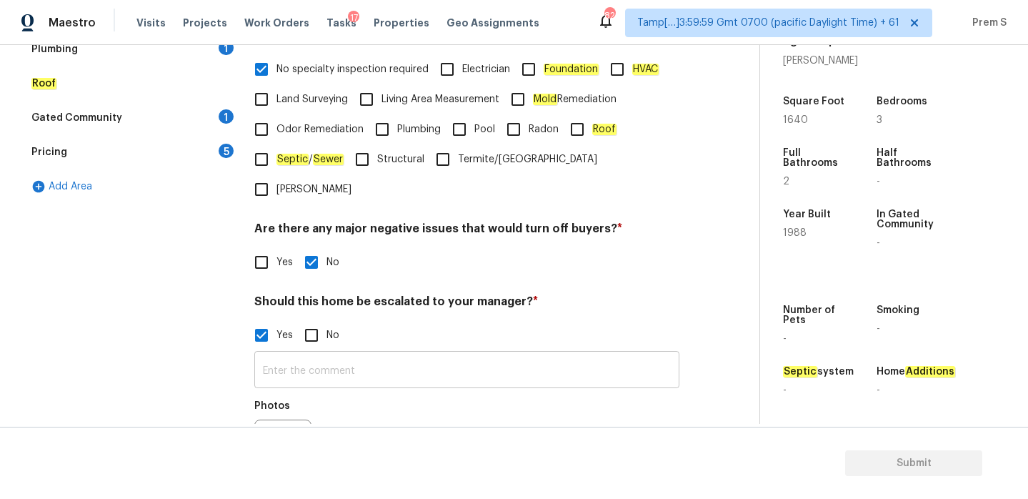
click at [346, 354] on input "text" at bounding box center [466, 371] width 425 height 34
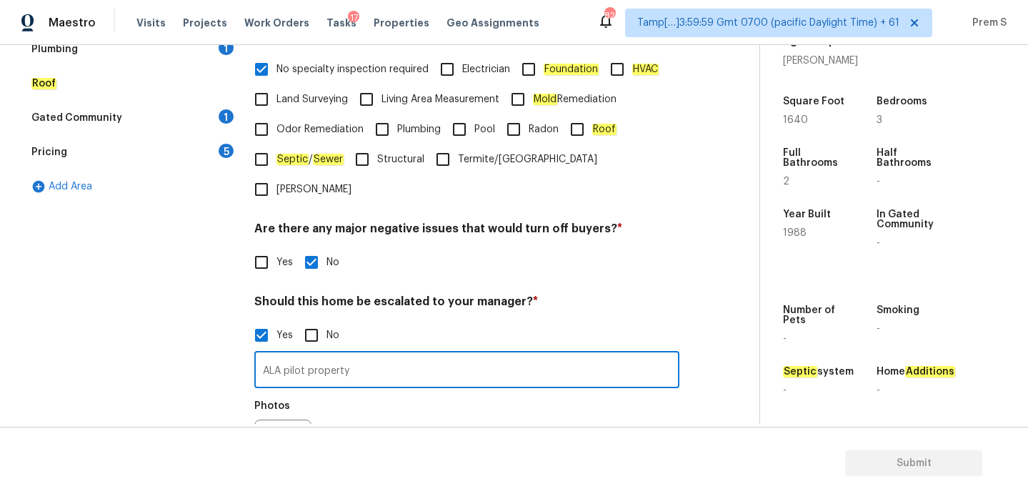
scroll to position [497, 0]
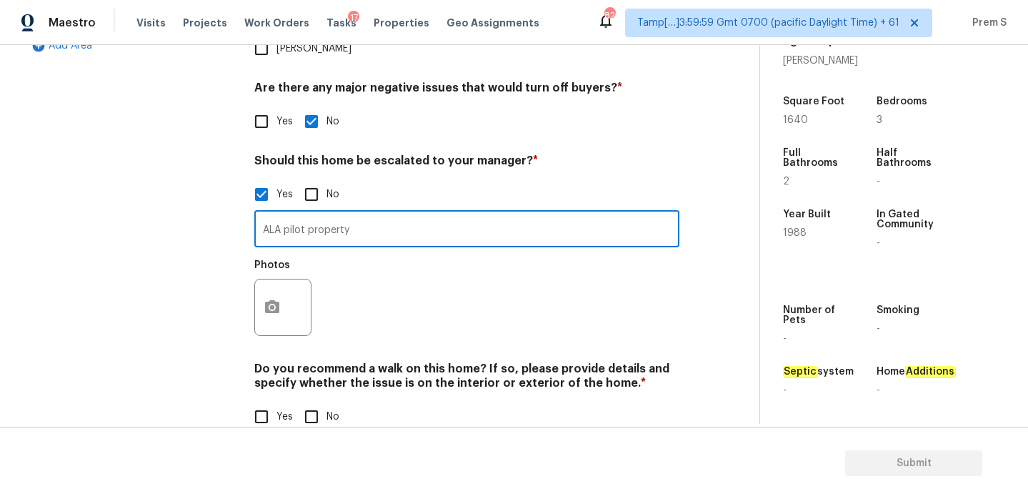
type input "ALA pilot property"
click at [279, 299] on icon "button" at bounding box center [272, 307] width 17 height 17
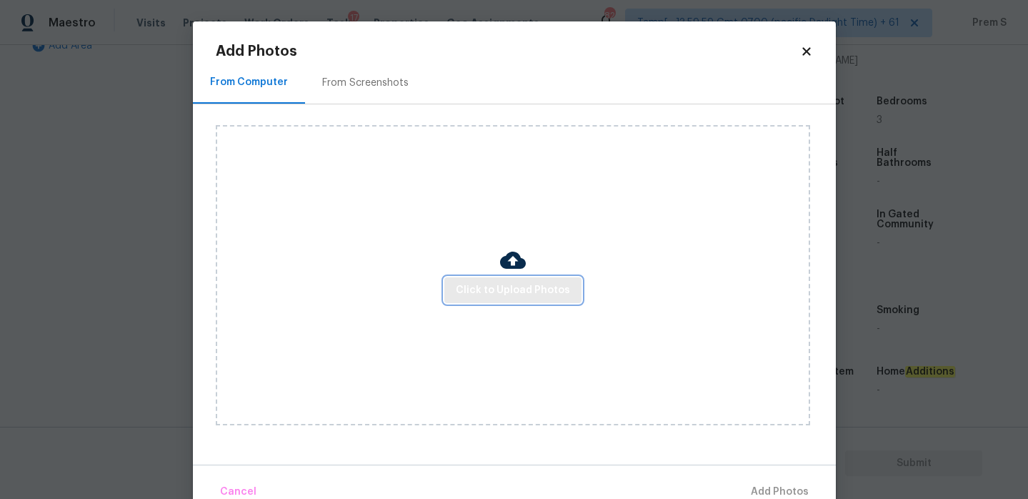
click at [535, 282] on span "Click to Upload Photos" at bounding box center [513, 291] width 114 height 18
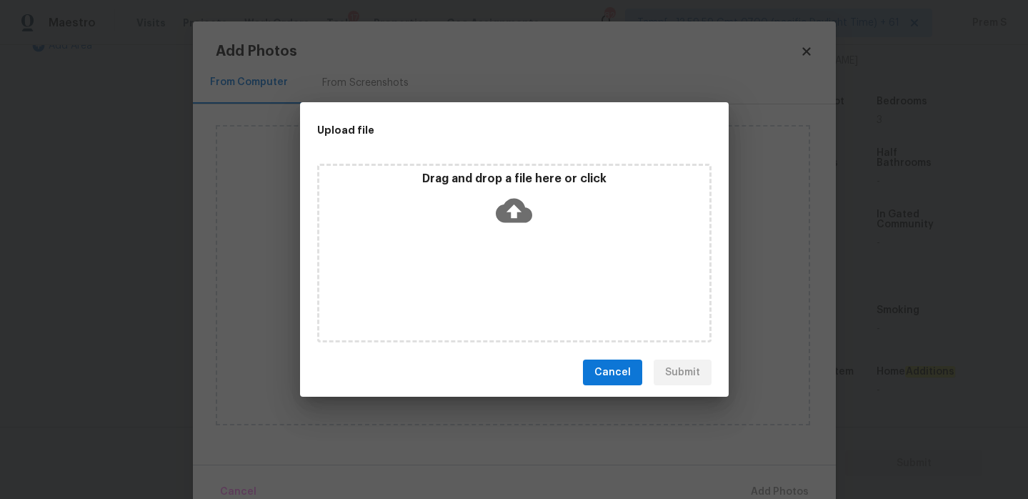
click at [512, 205] on icon at bounding box center [514, 210] width 36 height 36
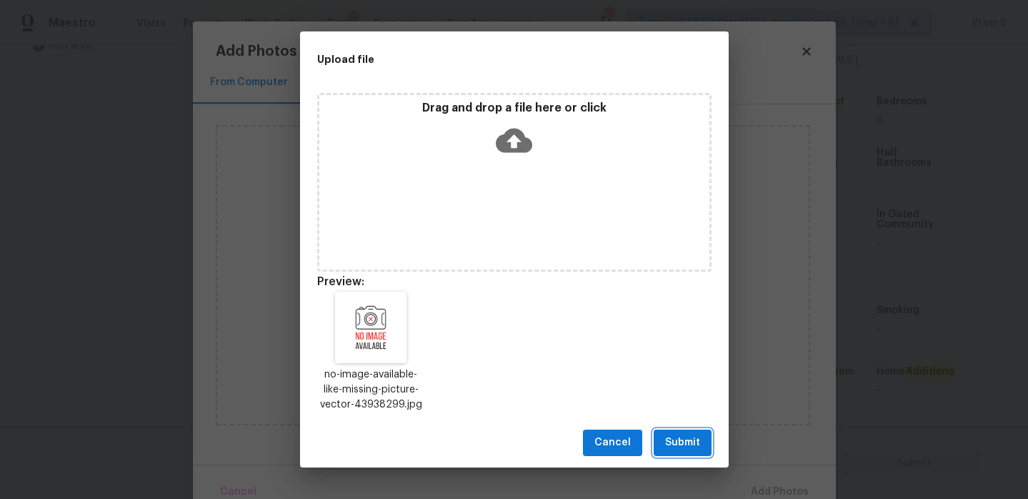
click at [658, 453] on button "Submit" at bounding box center [683, 443] width 58 height 26
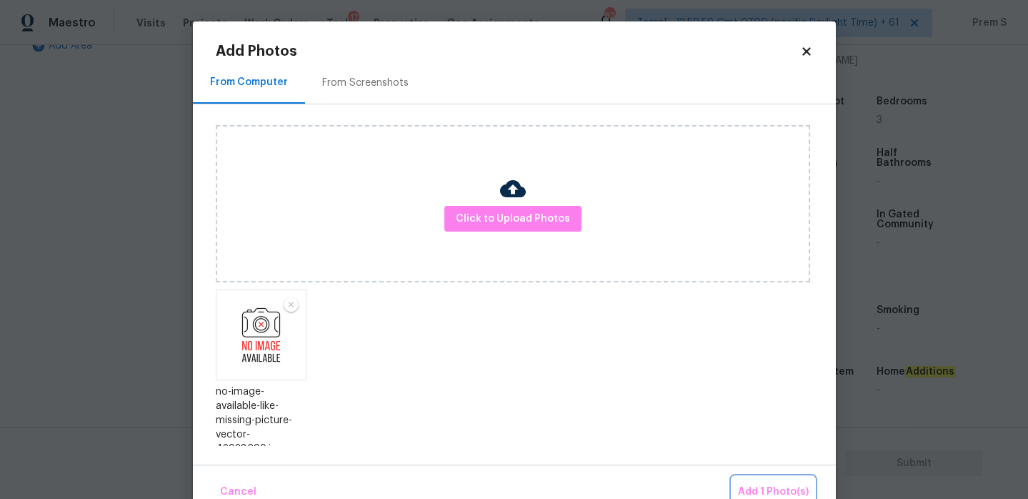
click at [741, 487] on span "Add 1 Photo(s)" at bounding box center [773, 492] width 71 height 18
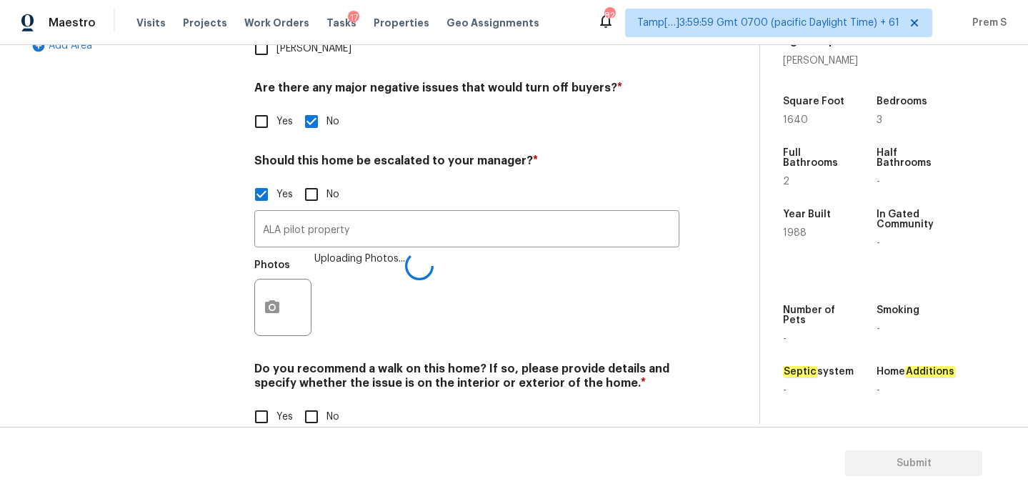
click at [321, 402] on input "No" at bounding box center [312, 417] width 30 height 30
checkbox input "true"
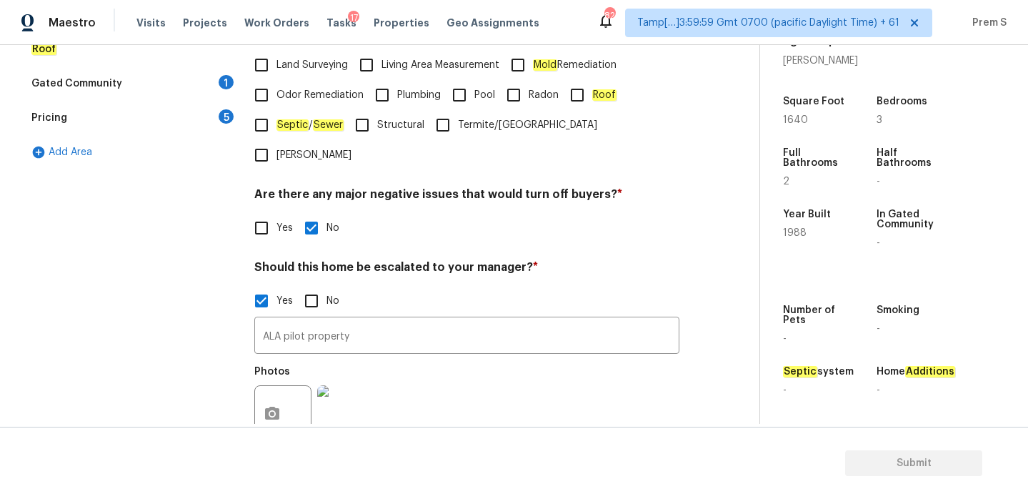
scroll to position [184, 0]
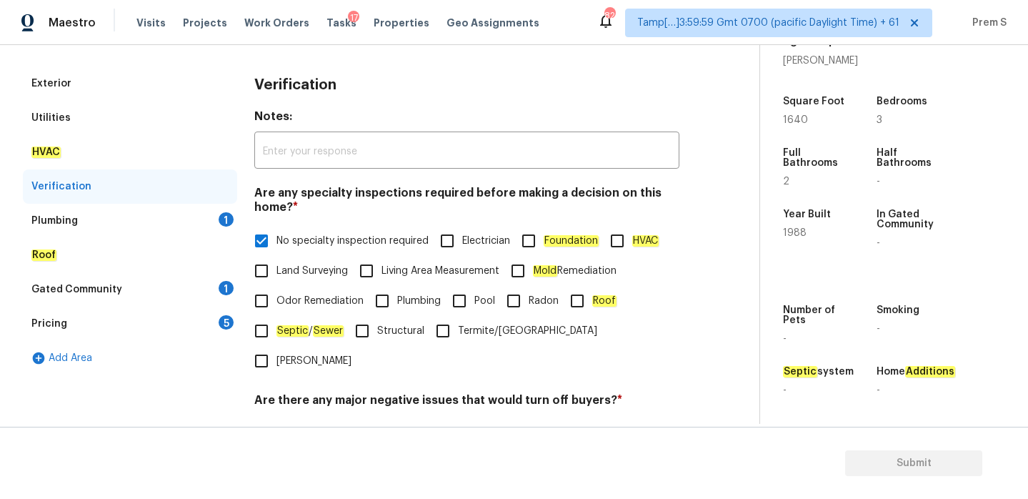
click at [222, 221] on div "1" at bounding box center [226, 219] width 15 height 14
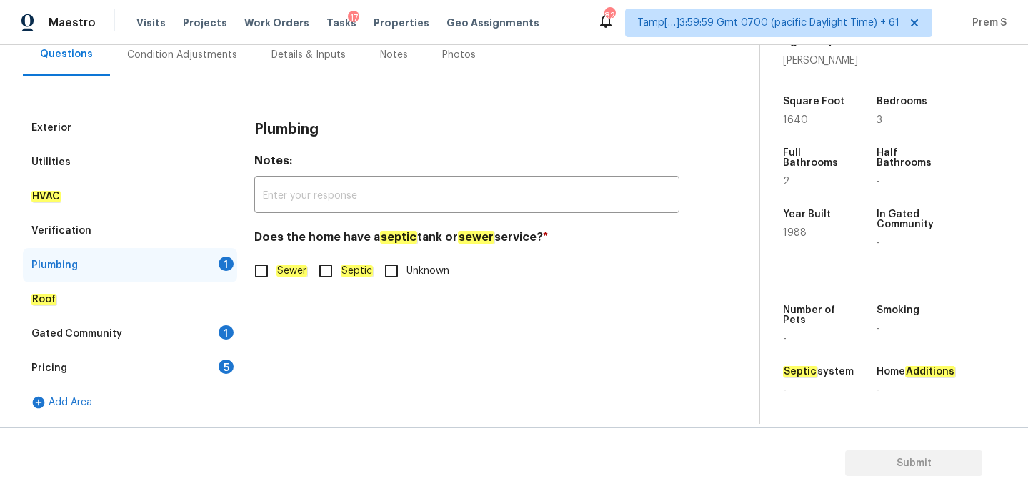
click at [264, 268] on input "Sewer" at bounding box center [262, 271] width 30 height 30
checkbox input "true"
click at [328, 269] on input "Septic" at bounding box center [326, 271] width 30 height 30
checkbox input "true"
checkbox input "false"
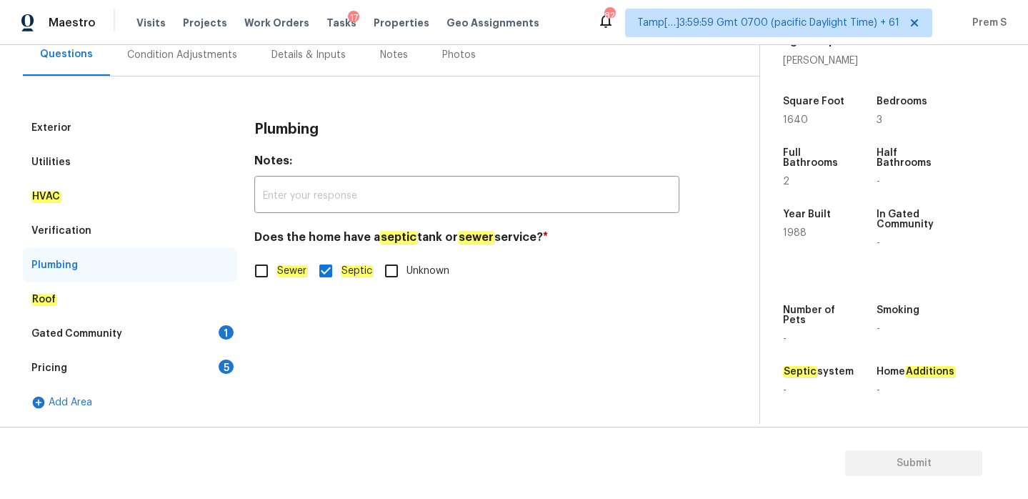
click at [231, 330] on div "1" at bounding box center [226, 332] width 15 height 14
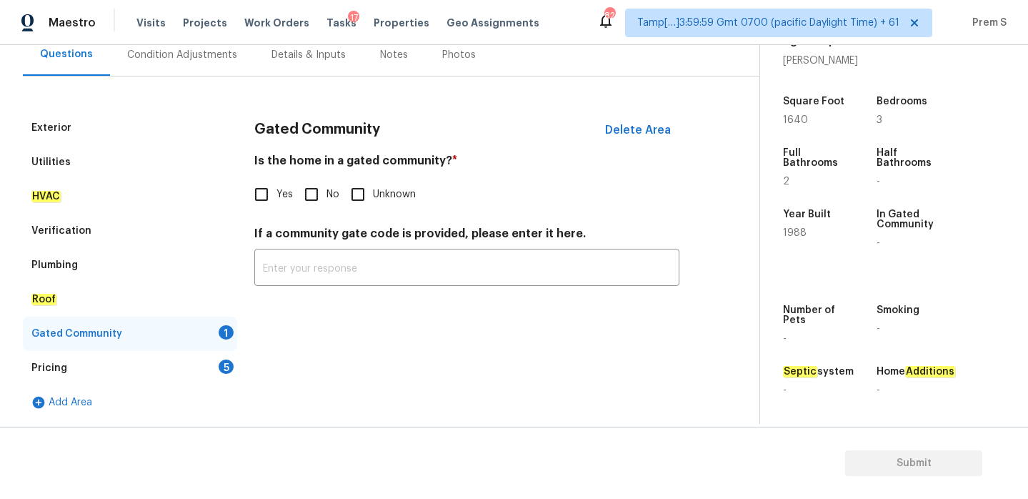
click at [332, 203] on label "No" at bounding box center [318, 194] width 43 height 30
click at [327, 203] on input "No" at bounding box center [312, 194] width 30 height 30
checkbox input "true"
click at [234, 352] on div "Pricing 5" at bounding box center [130, 368] width 214 height 34
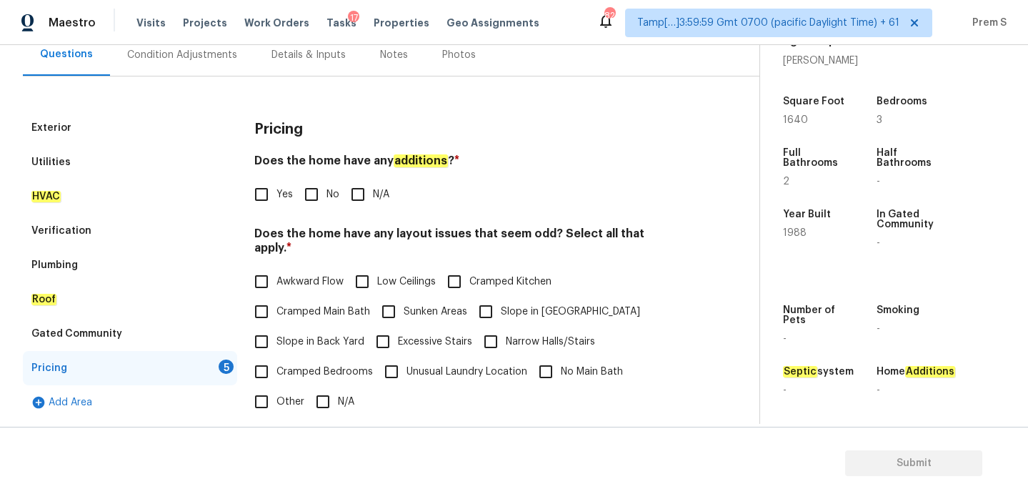
click at [319, 195] on input "No" at bounding box center [312, 194] width 30 height 30
checkbox input "true"
click at [337, 387] on input "N/A" at bounding box center [323, 402] width 30 height 30
checkbox input "true"
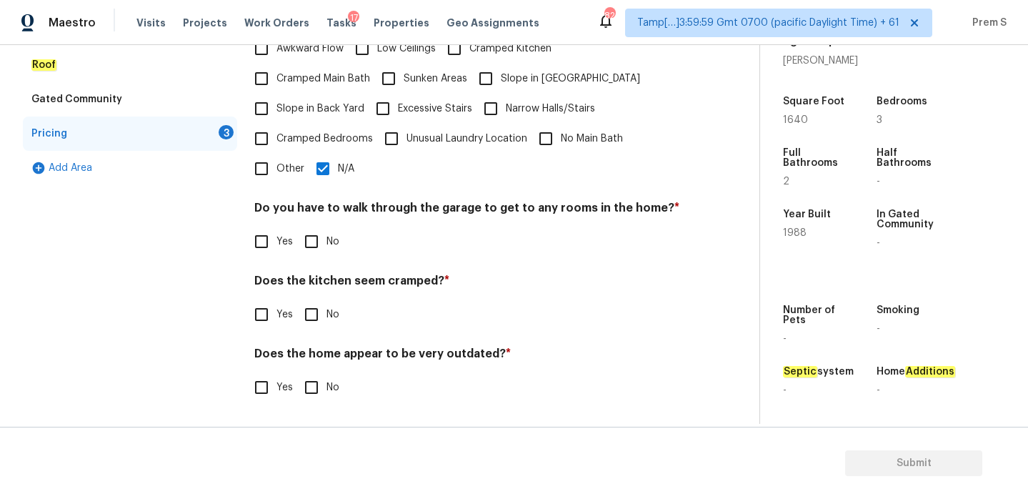
scroll to position [359, 0]
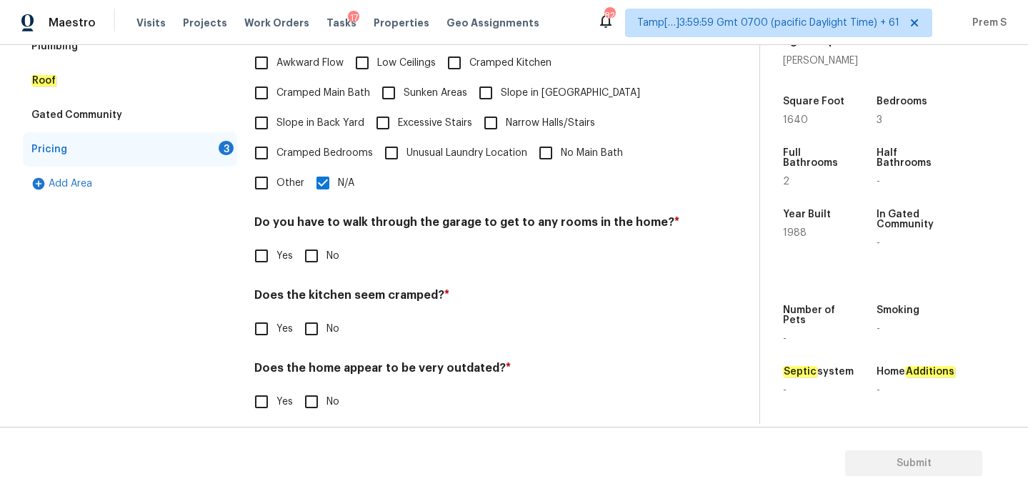
click at [317, 241] on input "No" at bounding box center [312, 256] width 30 height 30
checkbox input "true"
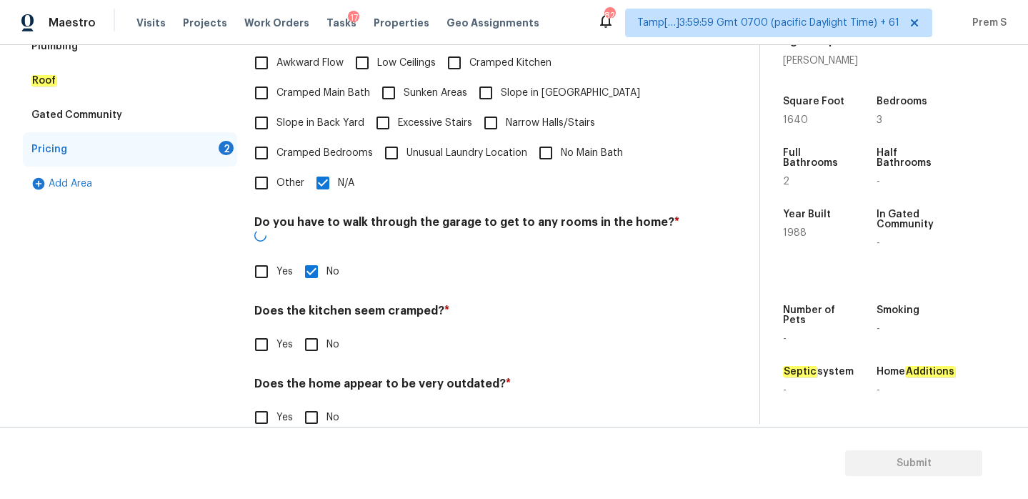
click at [314, 329] on input "No" at bounding box center [312, 344] width 30 height 30
checkbox input "true"
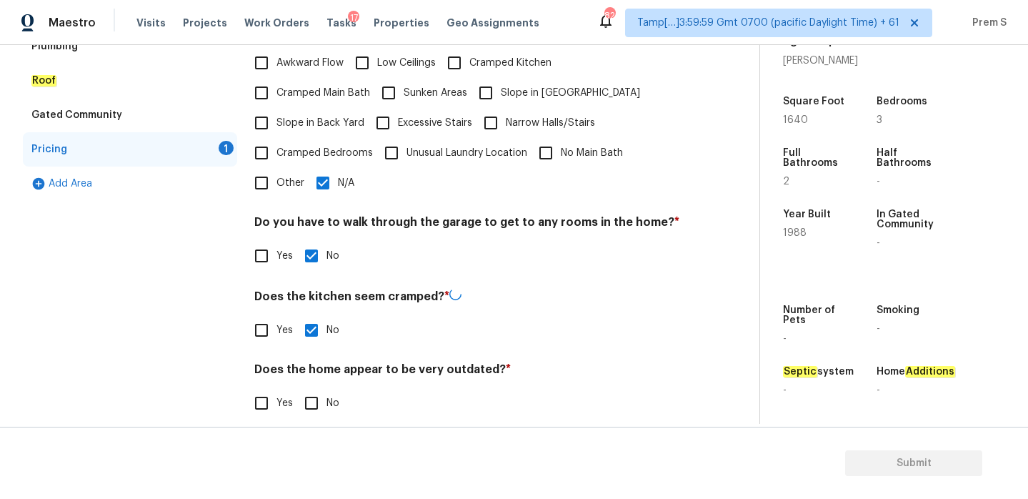
click at [321, 397] on input "No" at bounding box center [312, 403] width 30 height 30
checkbox input "true"
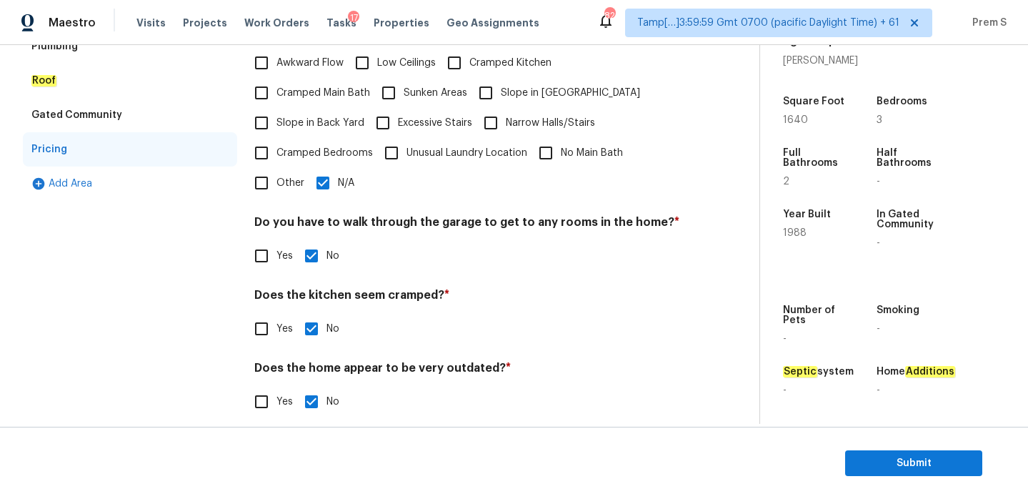
scroll to position [0, 0]
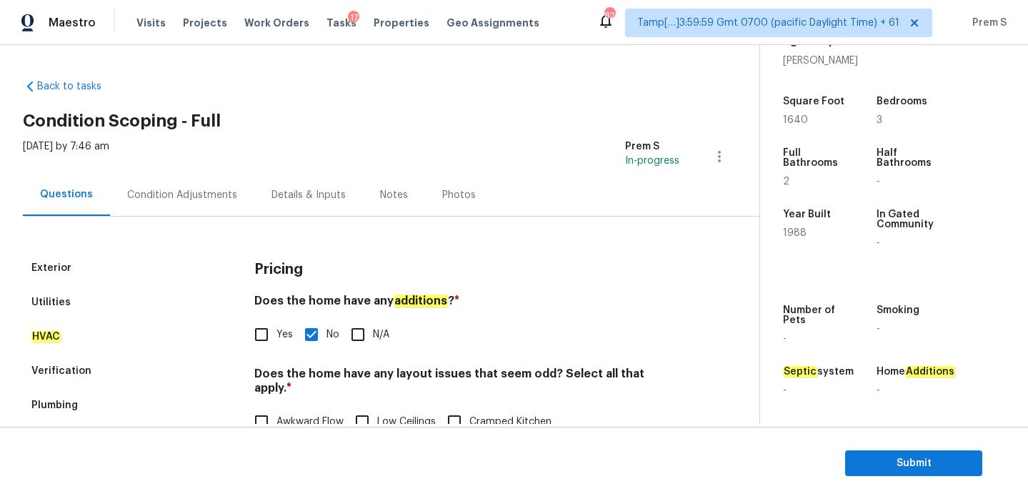
click at [204, 185] on div "Condition Adjustments" at bounding box center [182, 195] width 144 height 42
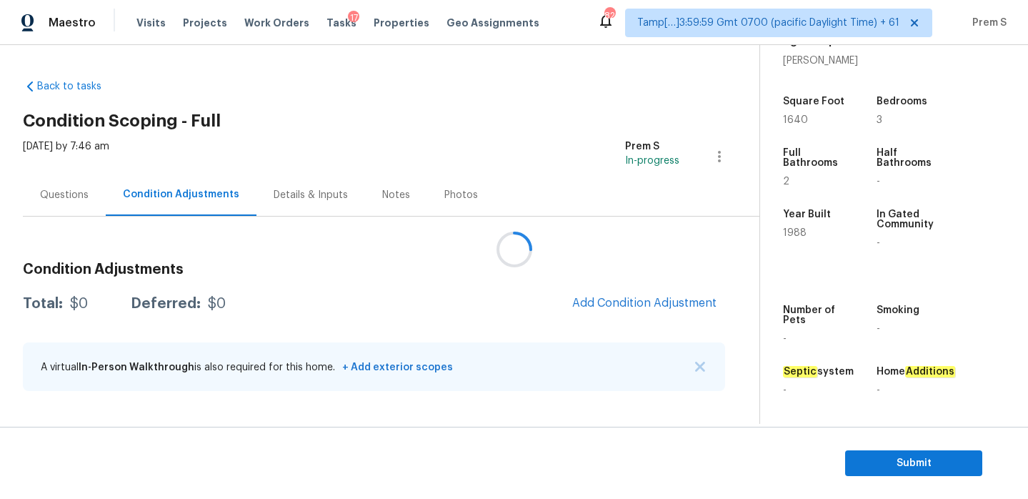
click at [620, 309] on div at bounding box center [514, 249] width 1028 height 499
click at [631, 302] on div at bounding box center [514, 249] width 1028 height 499
click at [611, 302] on span "Add Condition Adjustment" at bounding box center [644, 303] width 144 height 13
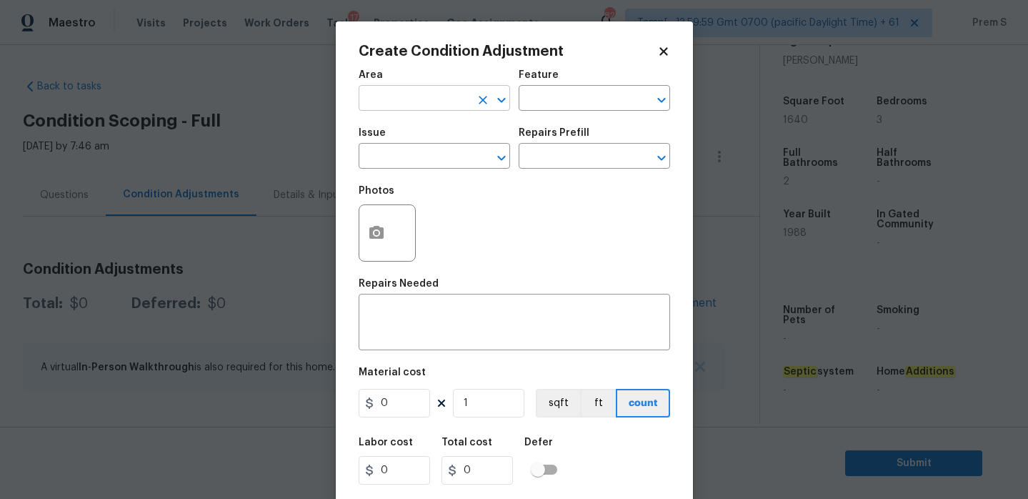
click at [414, 107] on input "text" at bounding box center [414, 100] width 111 height 22
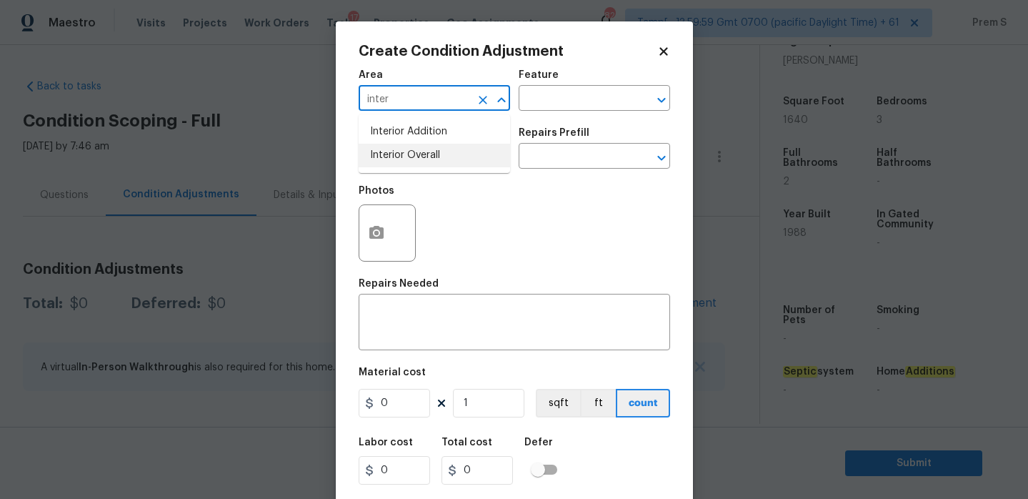
click at [417, 162] on li "Interior Overall" at bounding box center [435, 156] width 152 height 24
type input "Interior Overall"
click at [417, 162] on input "text" at bounding box center [414, 158] width 111 height 22
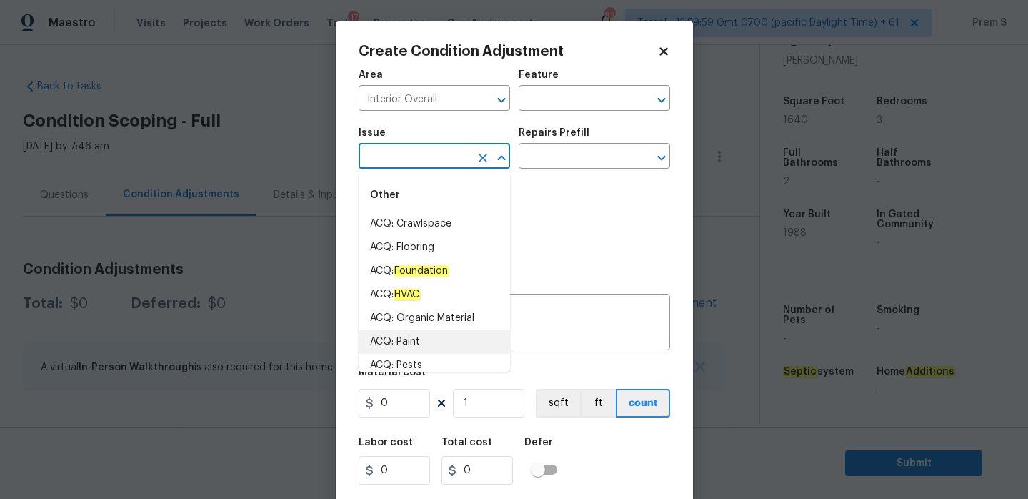
click at [422, 334] on li "ACQ: Paint" at bounding box center [435, 342] width 152 height 24
type input "ACQ: Paint"
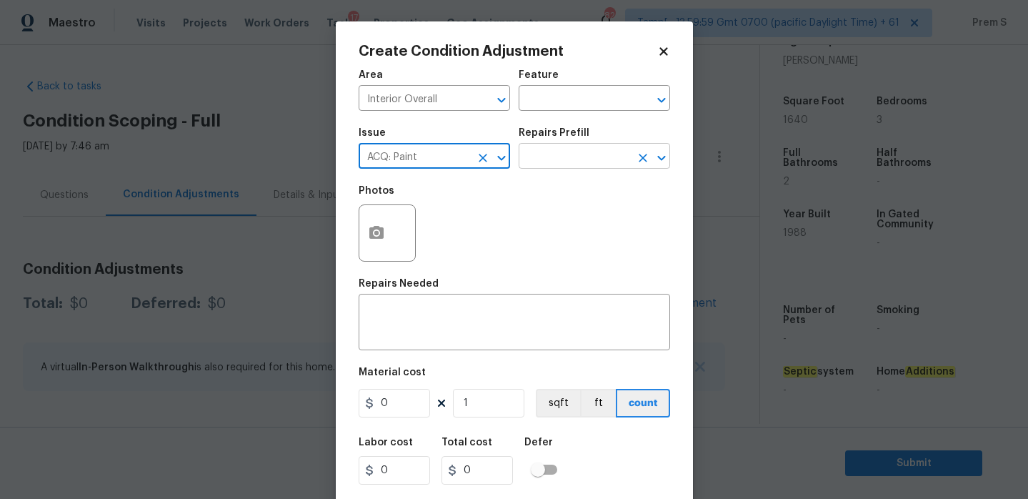
click at [589, 157] on input "text" at bounding box center [574, 158] width 111 height 22
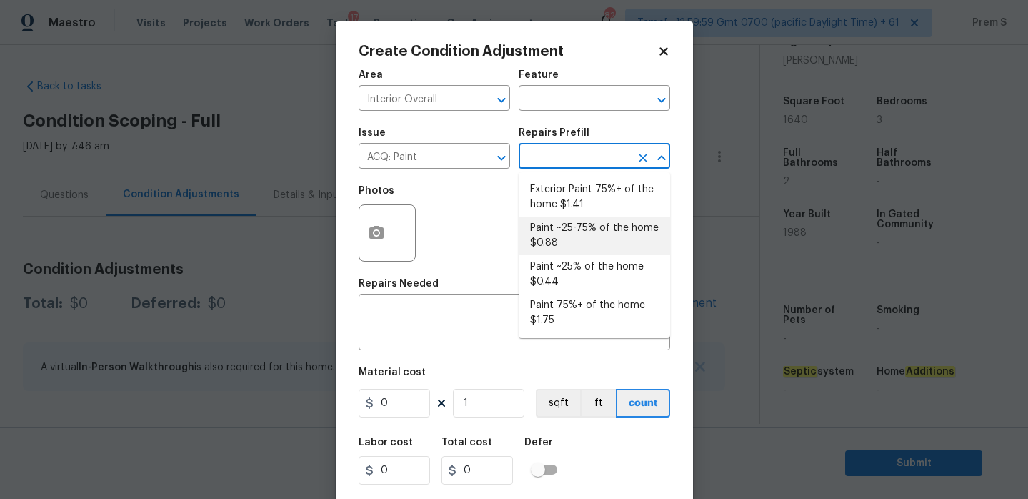
click at [586, 243] on li "Paint ~25-75% of the home $0.88" at bounding box center [595, 236] width 152 height 39
type input "Acquisition"
type textarea "Acquisition Scope: ~25 - 75% of the home needs interior paint"
type input "0.88"
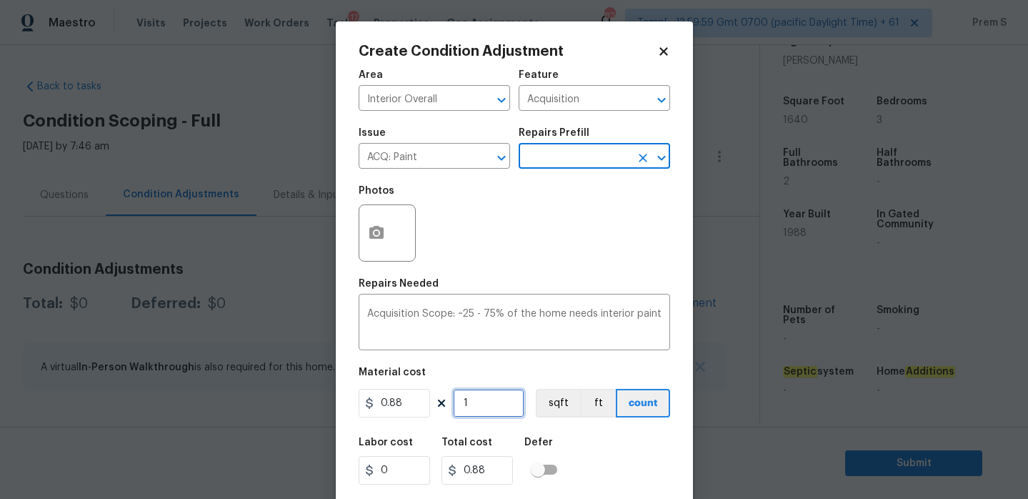
click at [473, 411] on input "1" at bounding box center [488, 403] width 71 height 29
type input "16"
type input "14.08"
type input "164"
type input "144.32"
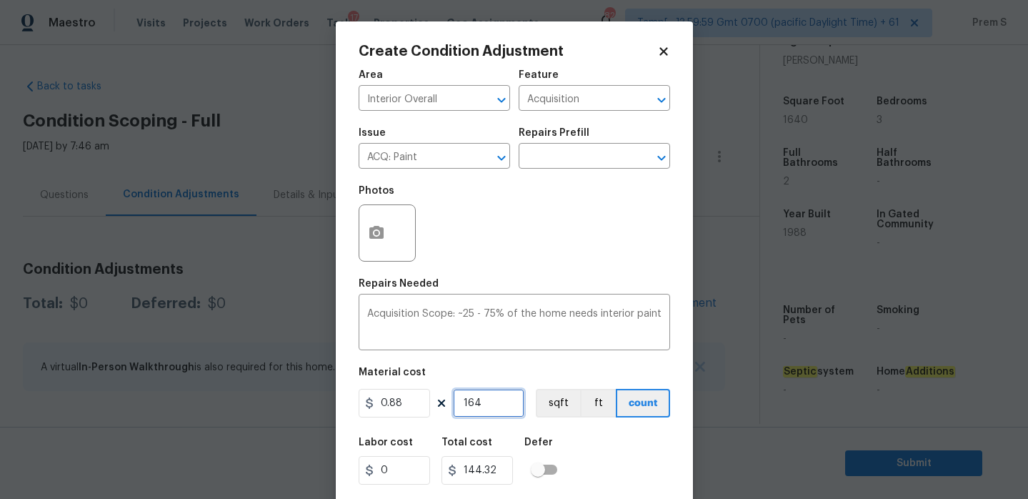
type input "1640"
type input "1443.2"
type input "1640"
click at [376, 217] on button "button" at bounding box center [376, 233] width 34 height 56
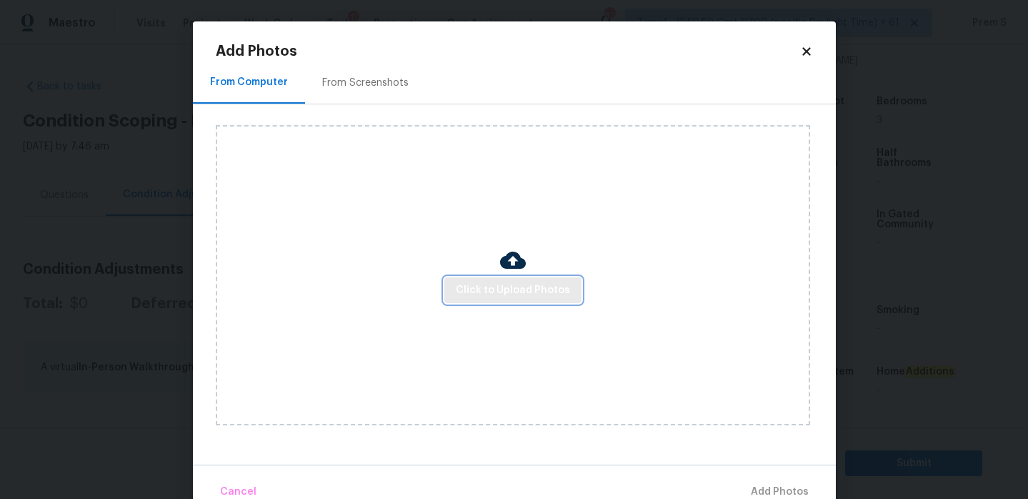
click at [488, 290] on span "Click to Upload Photos" at bounding box center [513, 291] width 114 height 18
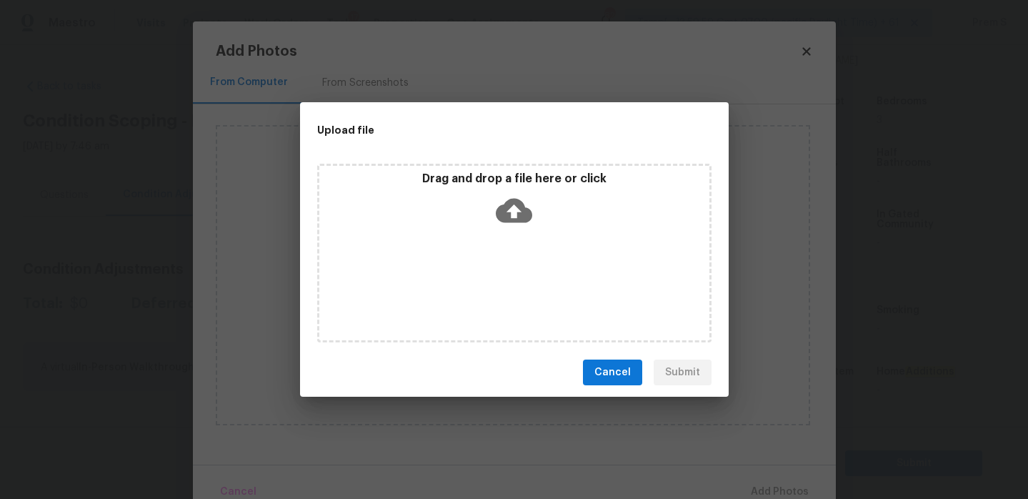
click at [518, 204] on icon at bounding box center [514, 211] width 36 height 24
